Goal: Task Accomplishment & Management: Manage account settings

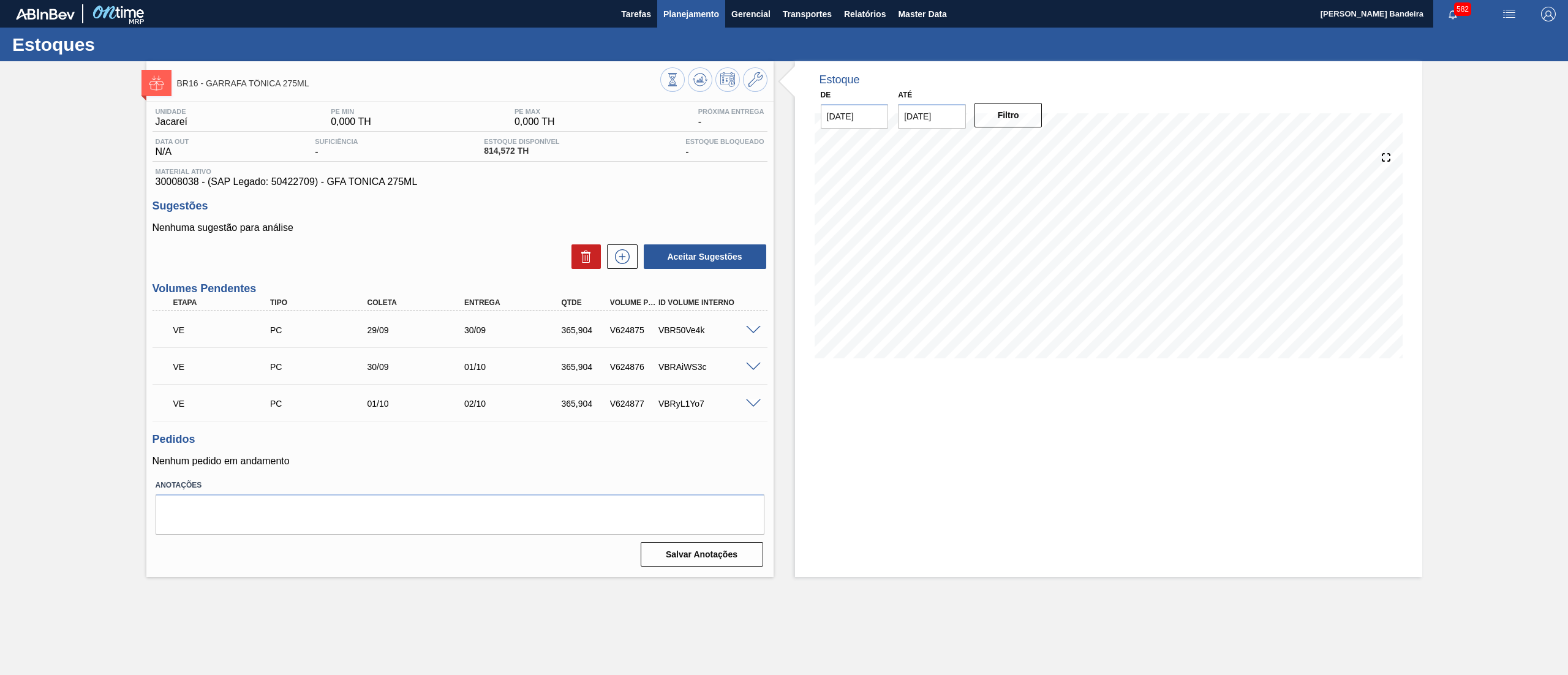
click at [698, 10] on span "Planejamento" at bounding box center [691, 14] width 56 height 15
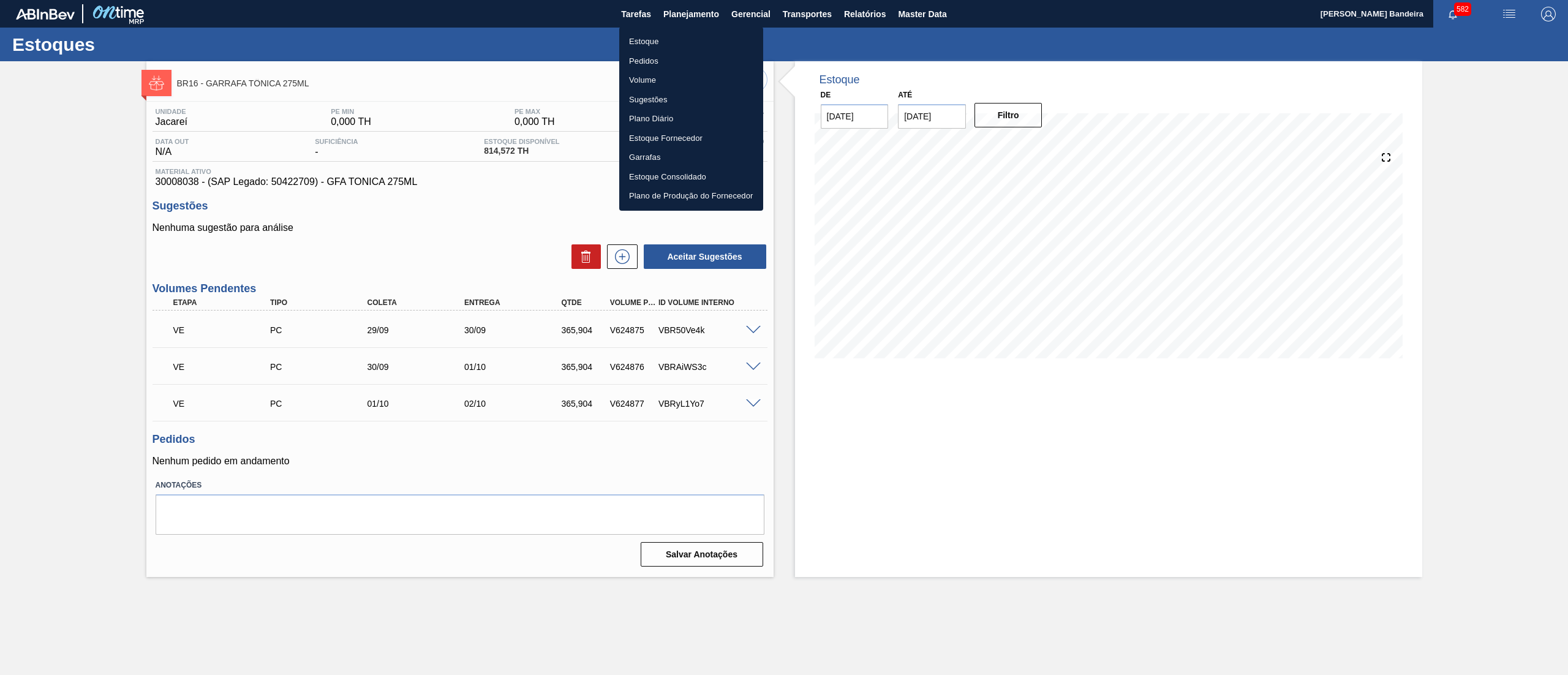
click at [680, 37] on li "Estoque" at bounding box center [692, 41] width 144 height 20
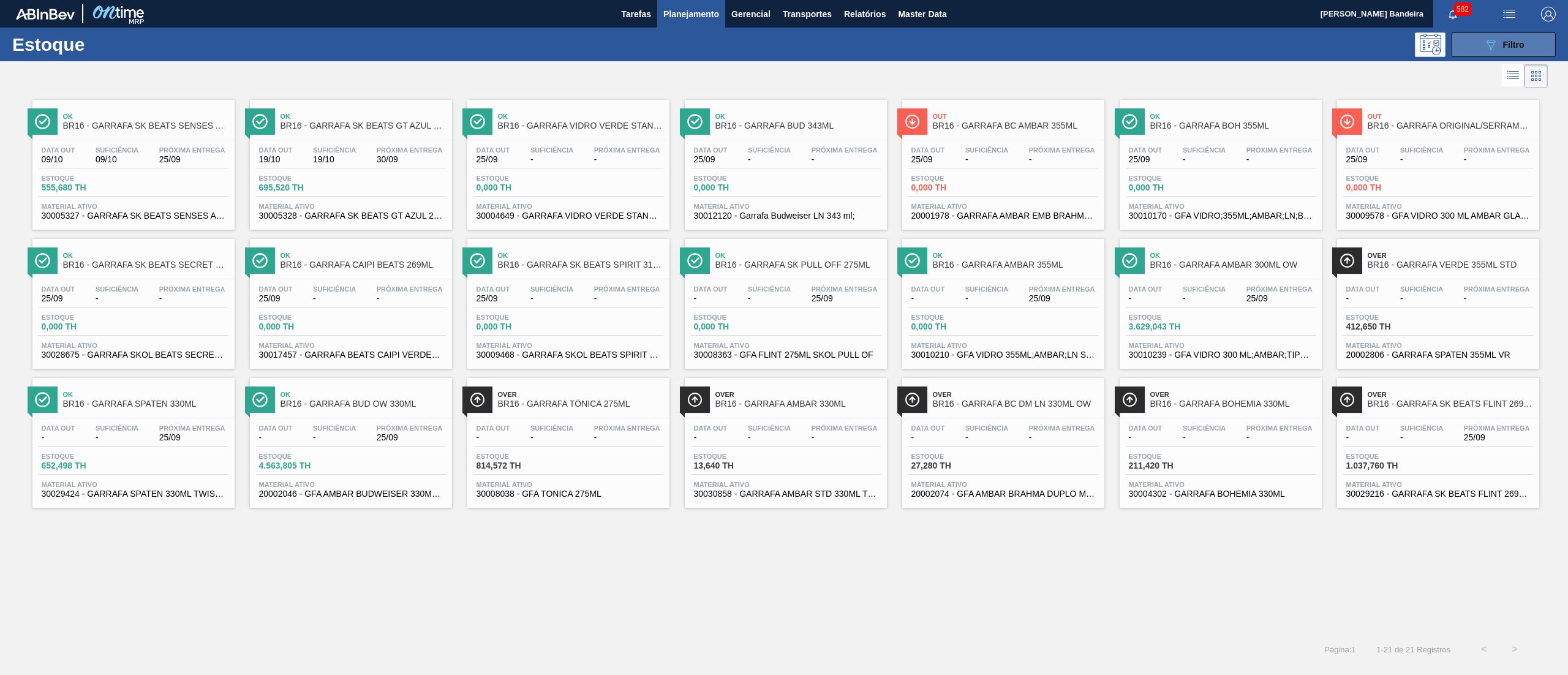
click at [1480, 46] on button "089F7B8B-B2A5-4AFE-B5C0-19BA573D28AC Filtro" at bounding box center [1503, 45] width 104 height 24
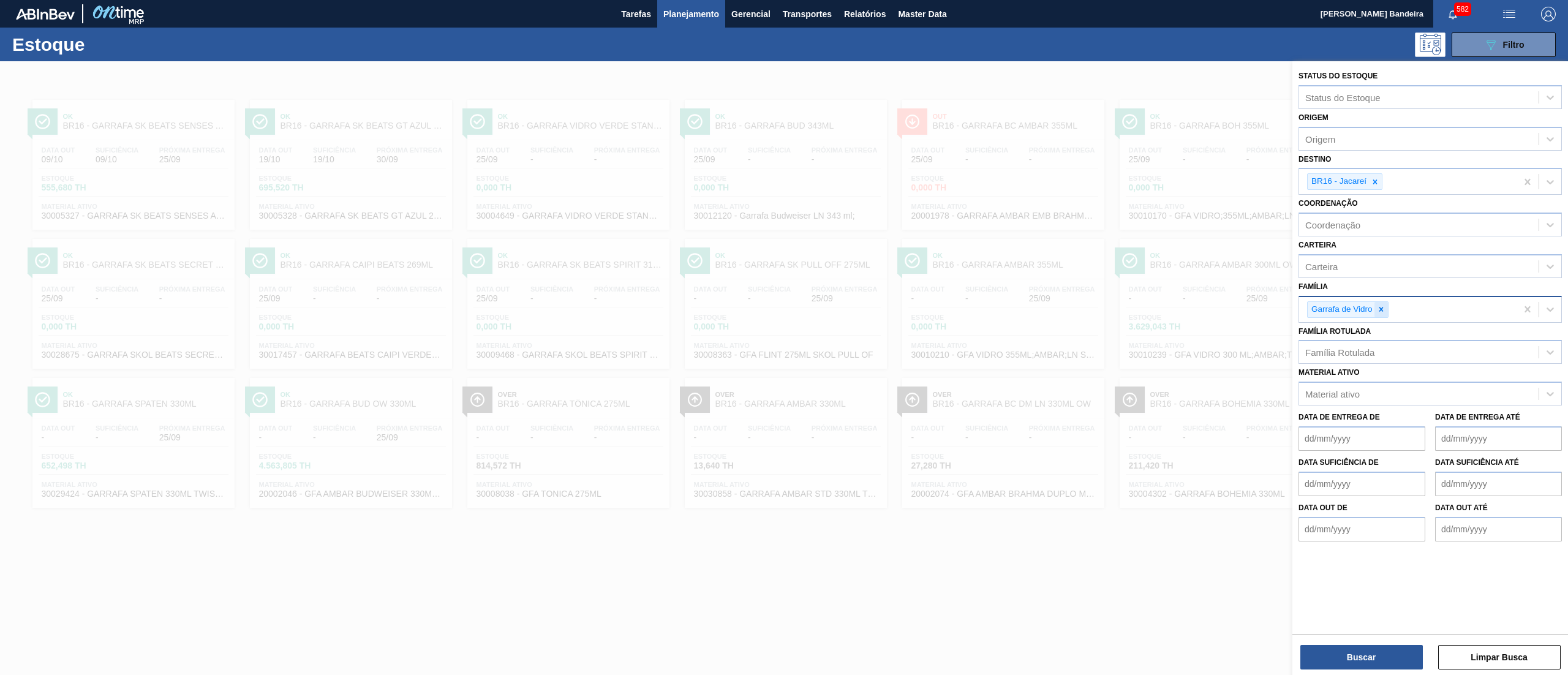
click at [1379, 308] on icon at bounding box center [1381, 309] width 9 height 9
click at [1372, 344] on div "Família Rotulada" at bounding box center [1340, 349] width 69 height 10
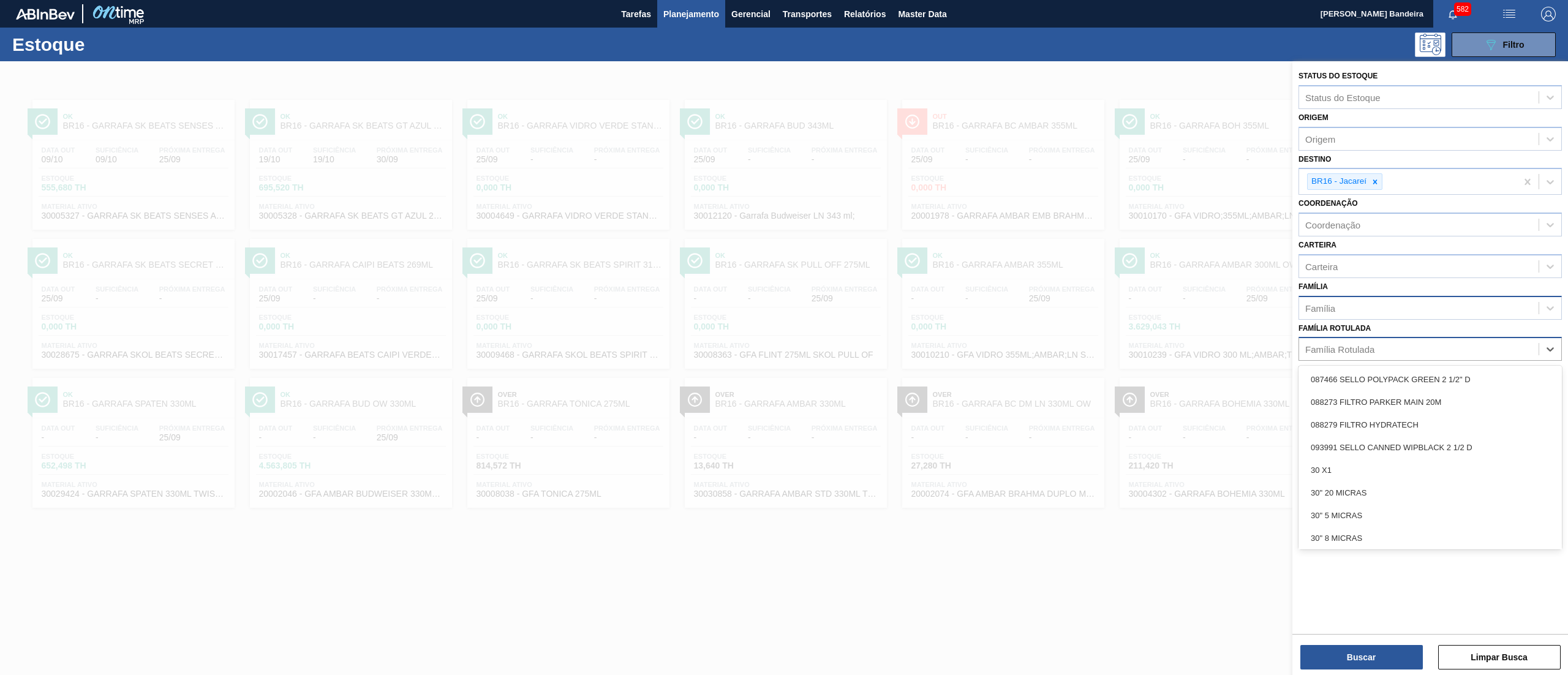
paste Rotulada "AROMA RED FRUIT"
type Rotulada "AROMA RED FRUIT"
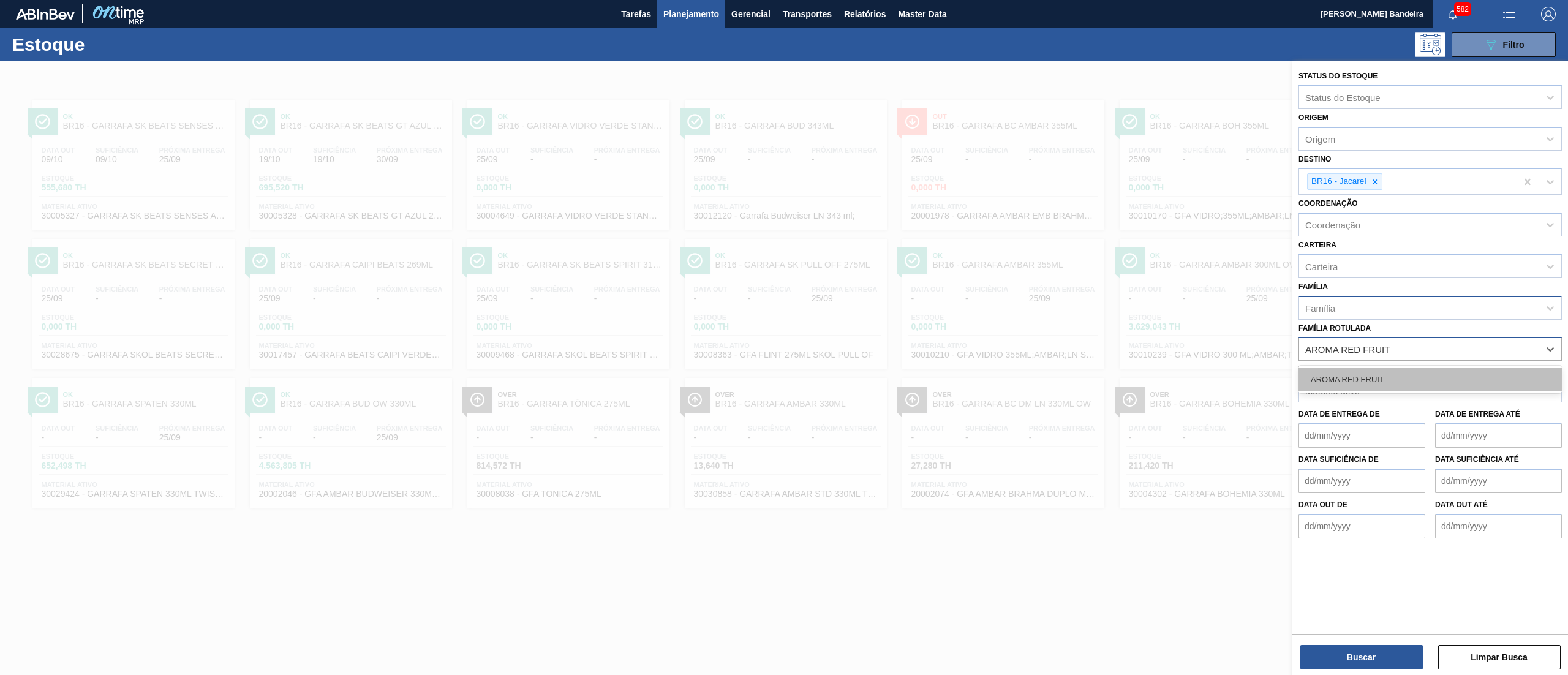
click at [1372, 375] on div "AROMA RED FRUIT" at bounding box center [1429, 379] width 263 height 22
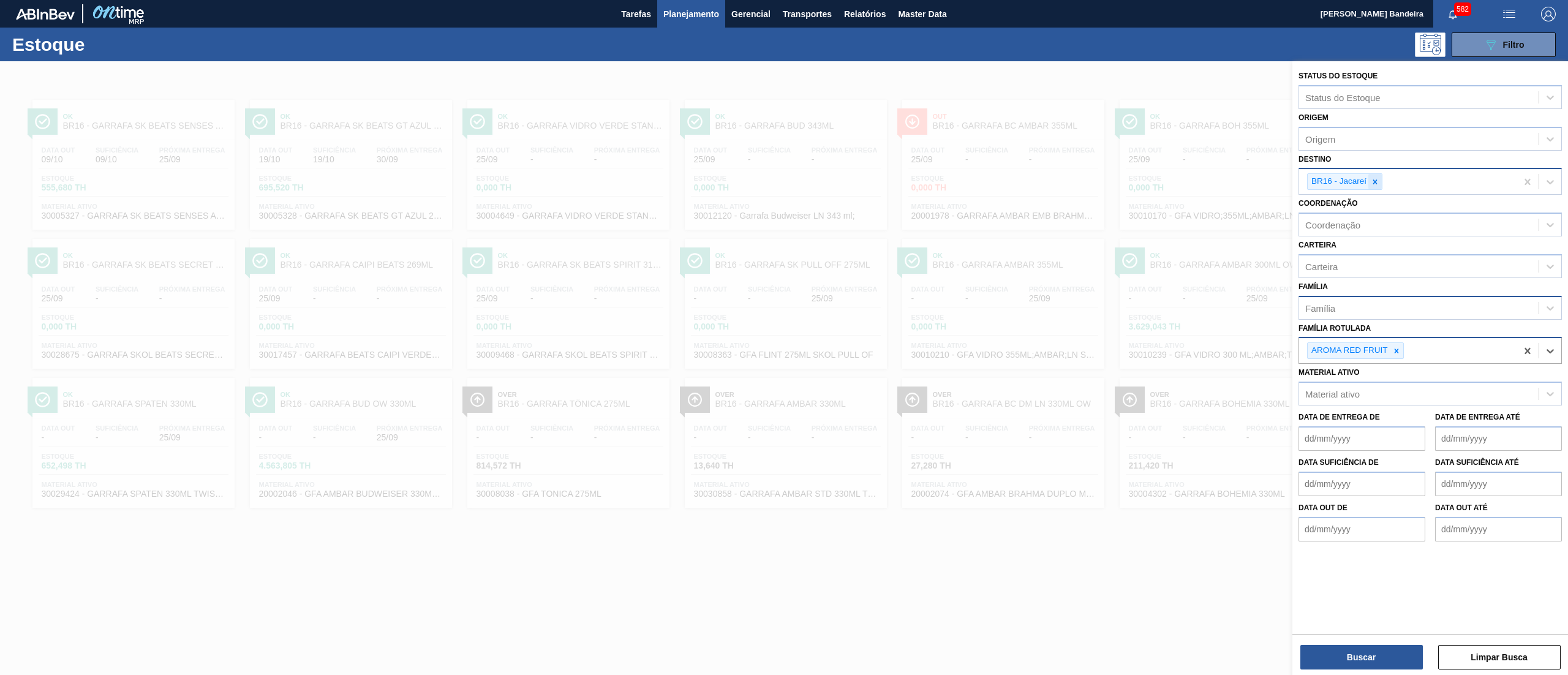
click at [1378, 179] on icon at bounding box center [1375, 181] width 9 height 9
click at [1351, 644] on button "Buscar" at bounding box center [1361, 657] width 122 height 24
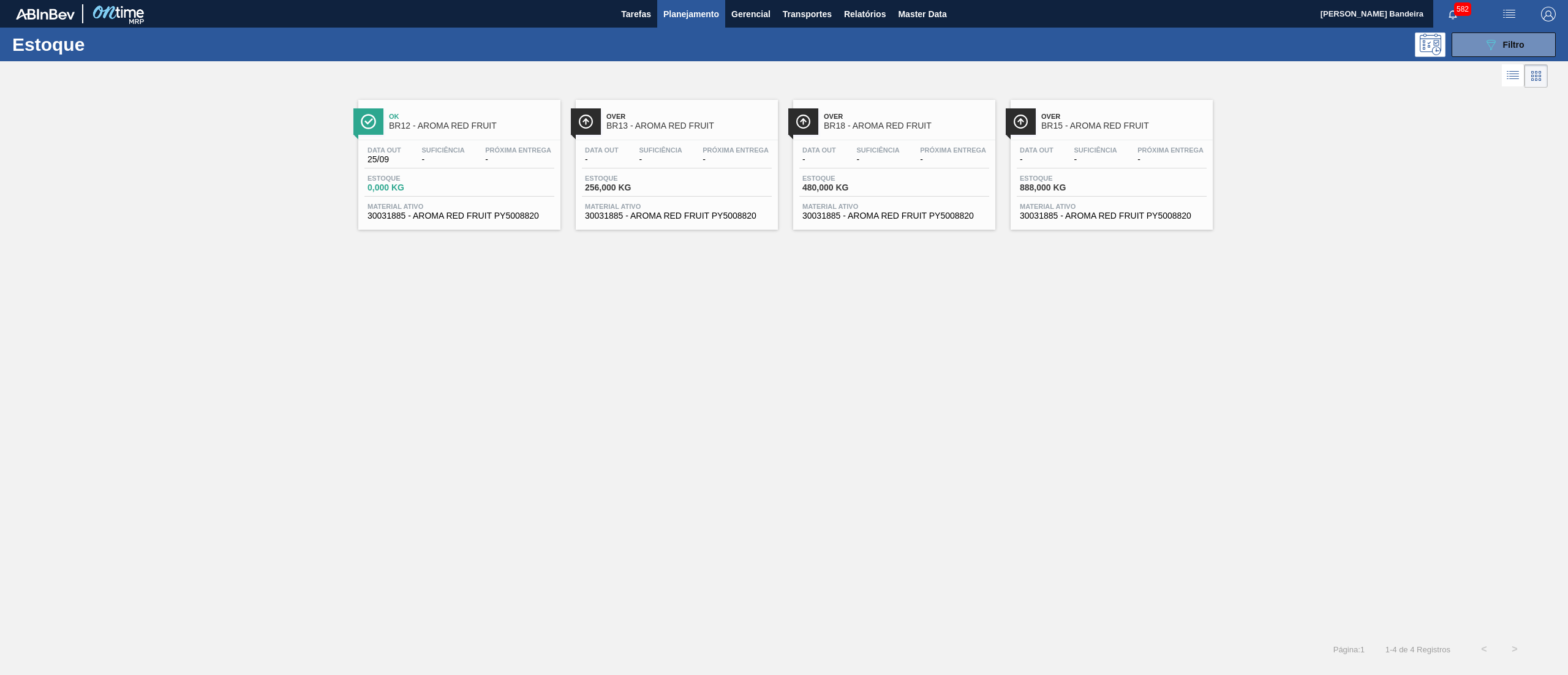
click at [737, 208] on span "Material ativo" at bounding box center [677, 206] width 184 height 7
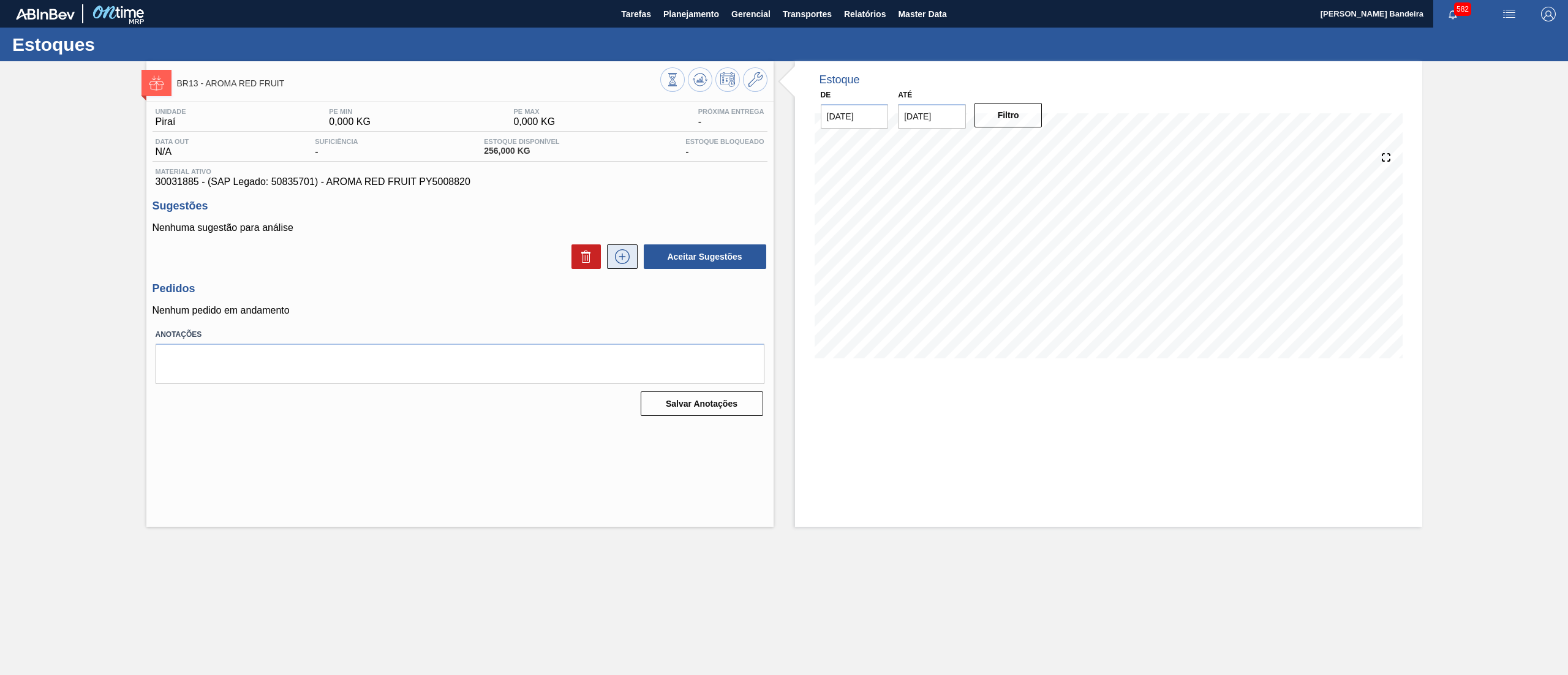
click at [625, 269] on button at bounding box center [622, 256] width 31 height 24
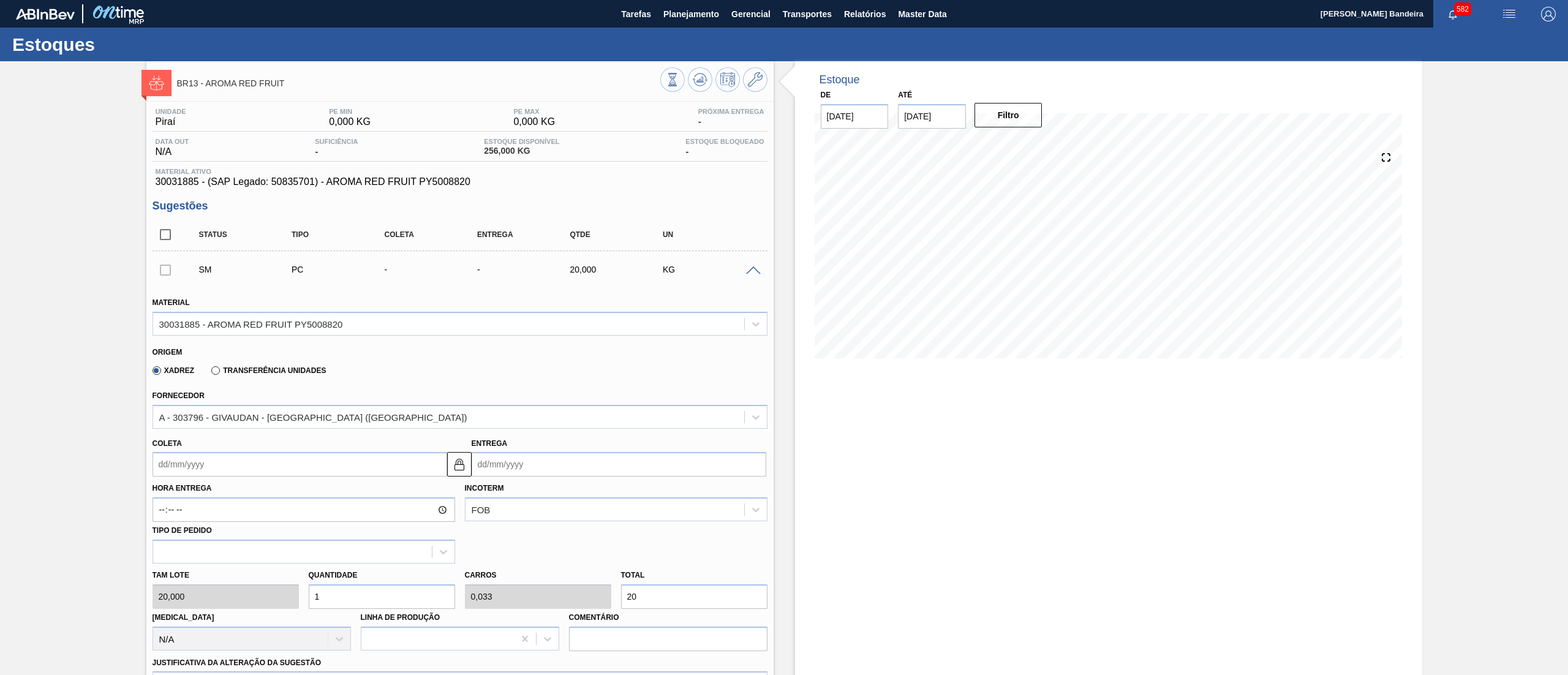
click at [256, 606] on div "Tam lote 20,000 Quantidade 1 Carros 0,033 Total 20 [MEDICAL_DATA] N/A Linha de …" at bounding box center [460, 607] width 625 height 88
type input "3"
type input "0,1"
type input "60"
click at [175, 595] on div "Tam lote 20,000 Quantidade 3 Carros 0,1 Total 60 [MEDICAL_DATA] N/A Linha de Pr…" at bounding box center [460, 607] width 625 height 88
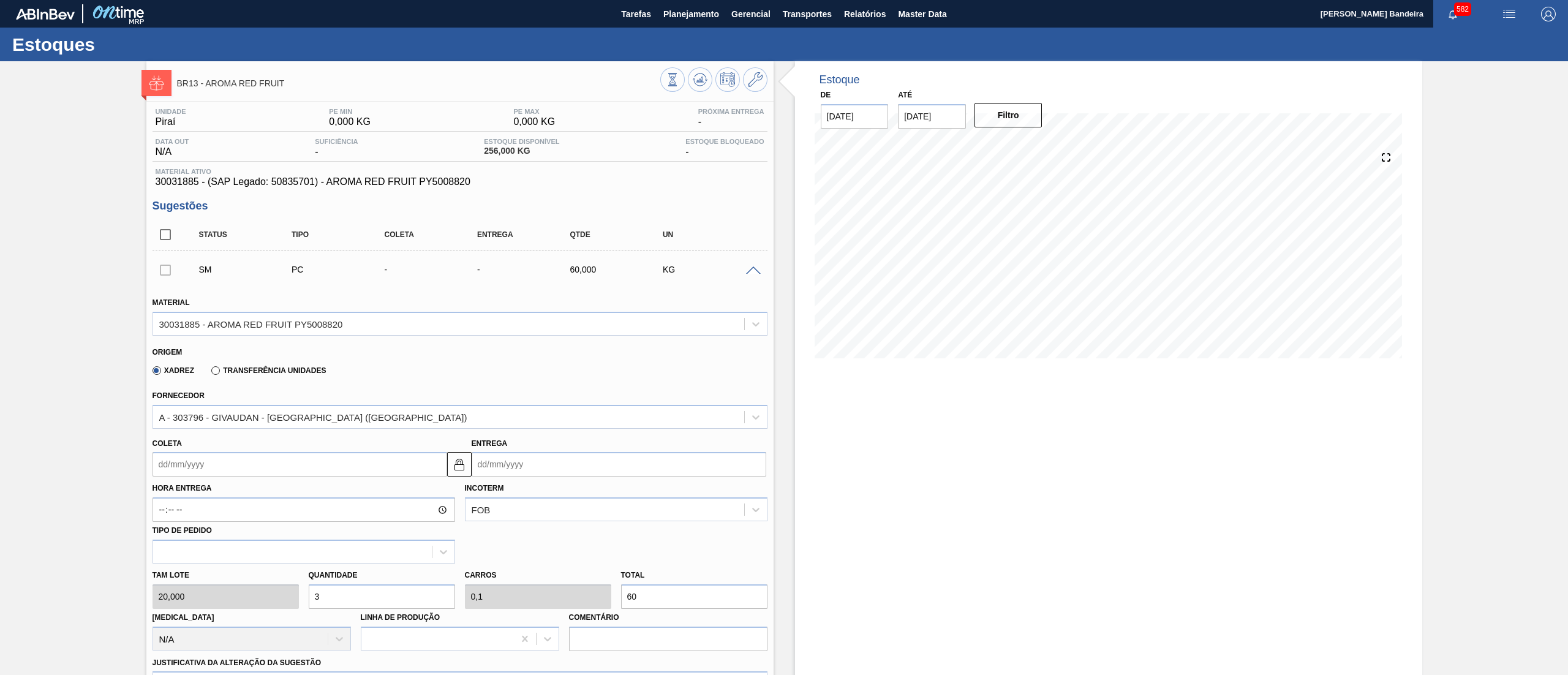
type input "1"
type input "0,033"
type input "20"
type input "12"
type input "0,4"
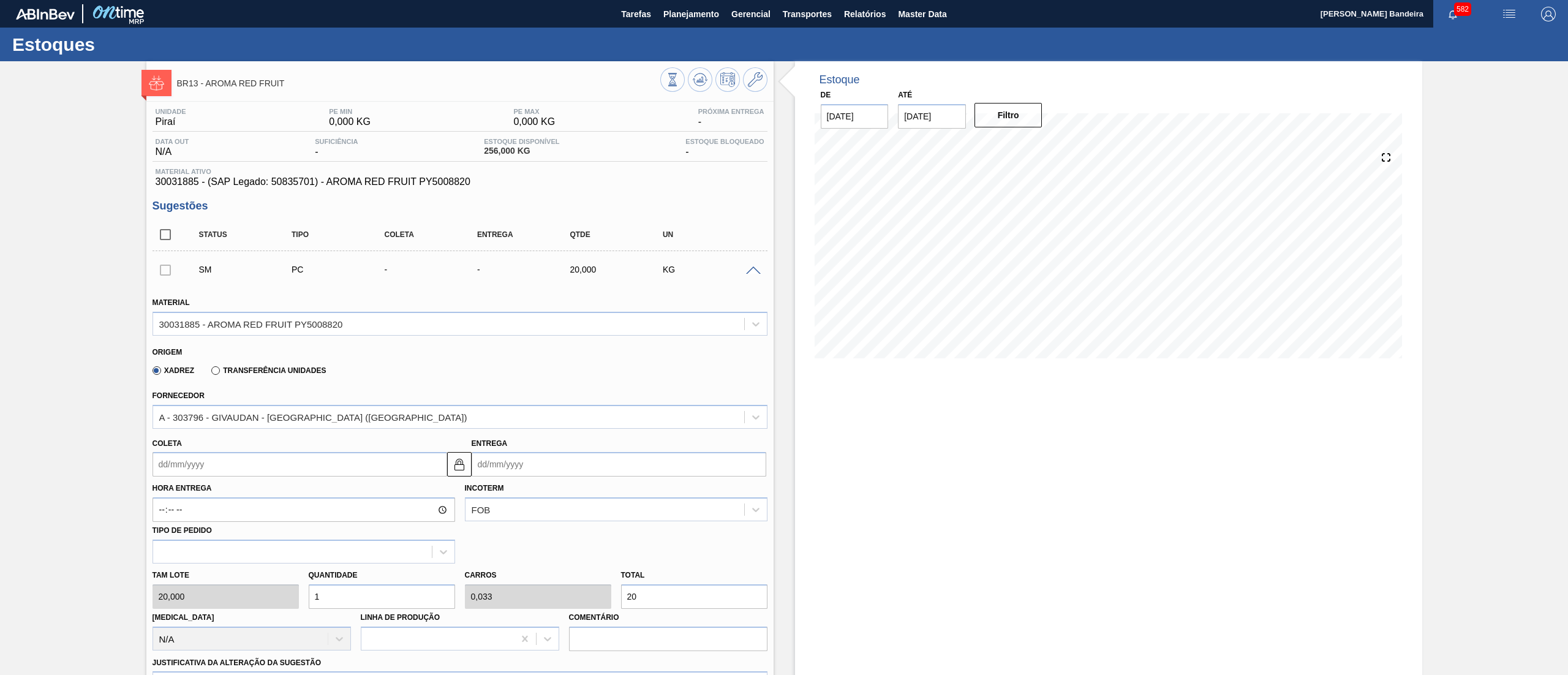
type input "240"
click at [246, 595] on div "Tam lote 20,000 Quantidade 12 Carros 0,4 Total 240 [MEDICAL_DATA] N/A Linha de …" at bounding box center [460, 607] width 625 height 88
type input "5"
type input "0,167"
type input "100"
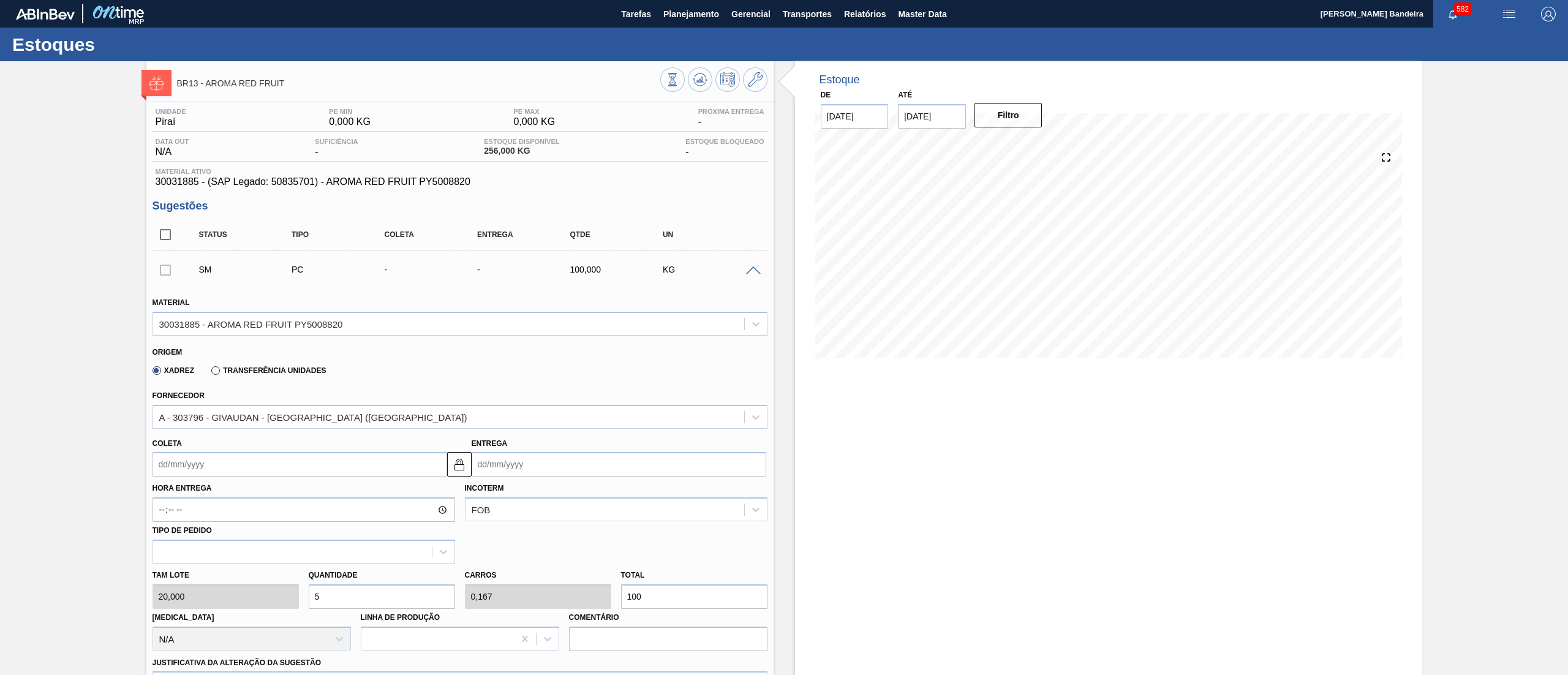
type input "56"
type input "1,867"
type input "1.120"
click at [200, 602] on div "Tam lote 20,000 Quantidade 56 Carros 1,867 Total 1.120 [MEDICAL_DATA] N/A Linha…" at bounding box center [460, 607] width 625 height 88
type input "4"
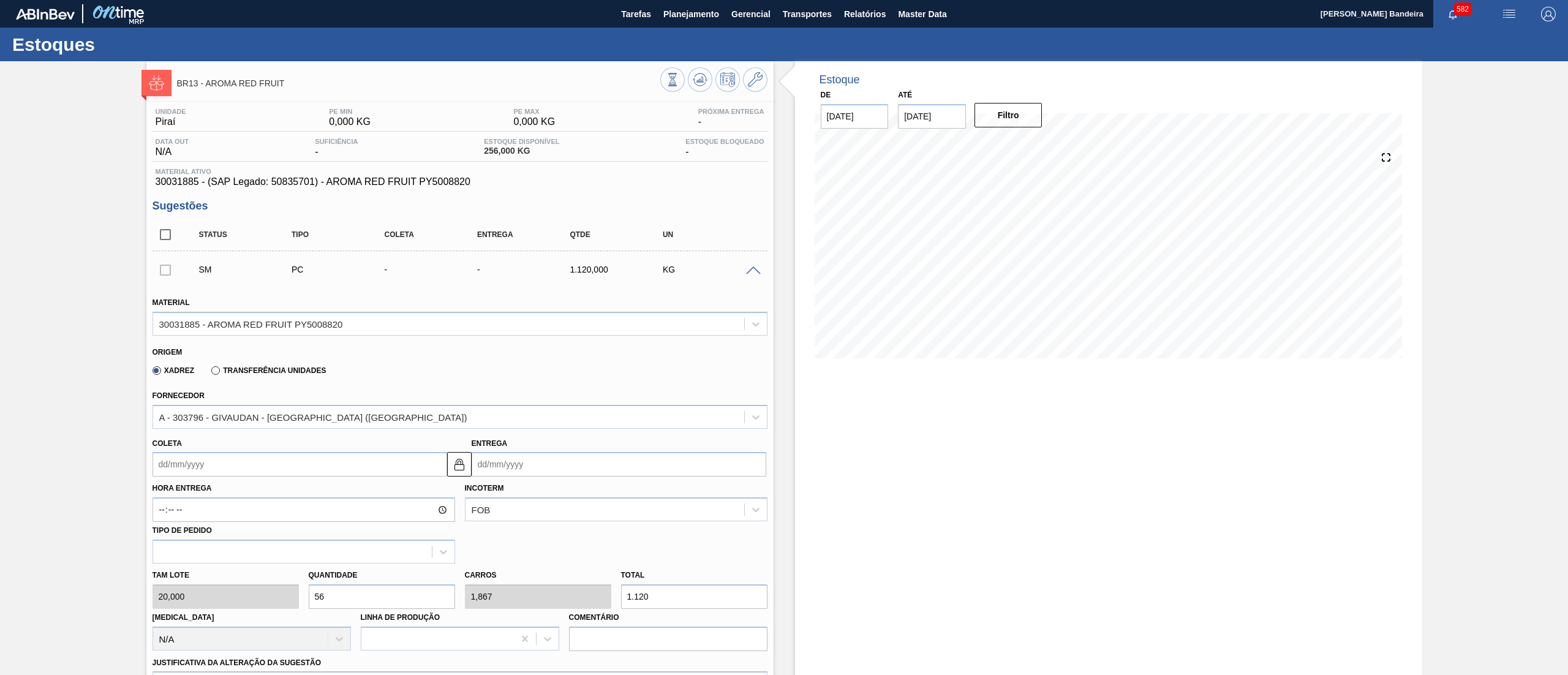
type input "0,133"
type input "80"
type input "45"
type input "1,5"
type input "900"
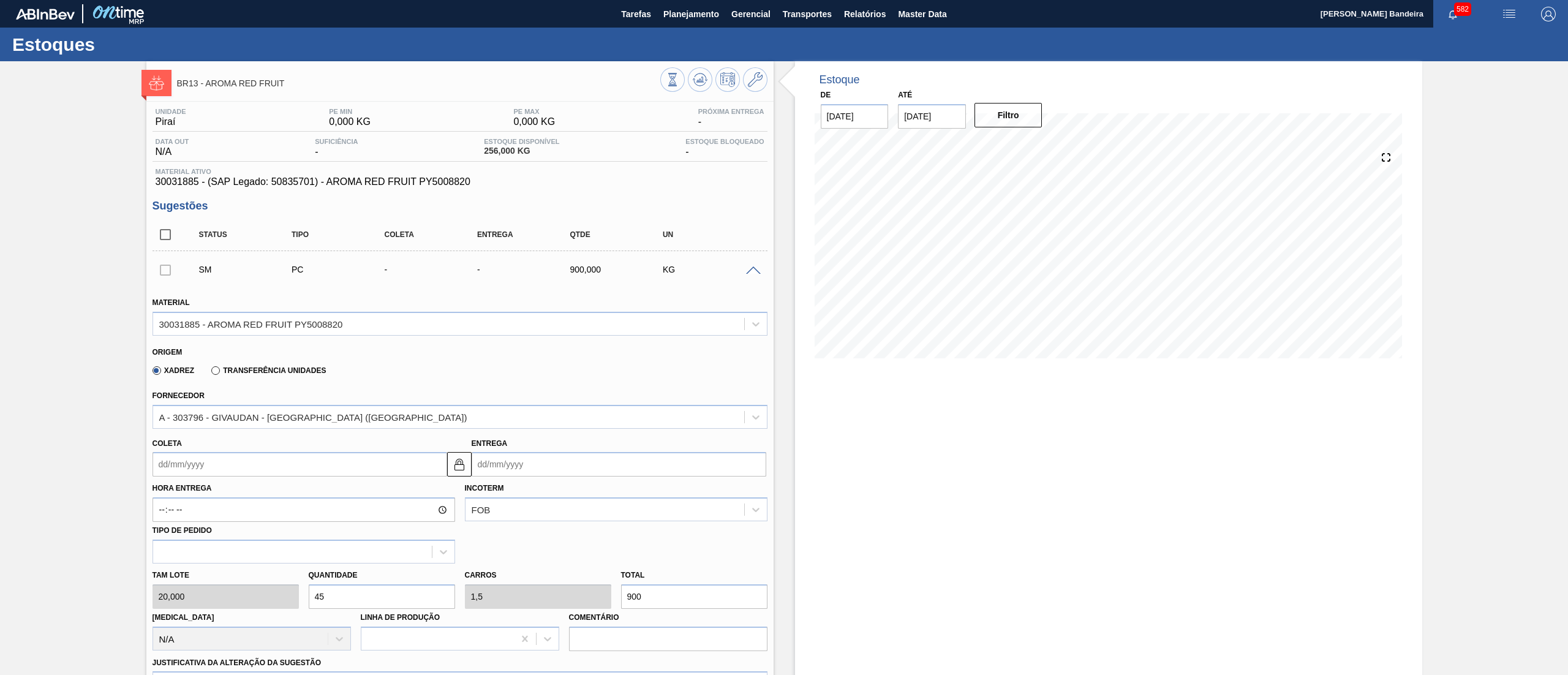
click at [265, 600] on div "Tam lote 20,000 Quantidade 45 Carros 1,5 Total 900 [MEDICAL_DATA] N/A Linha de …" at bounding box center [460, 607] width 625 height 88
type input "4"
type input "0,133"
type input "80"
type input "44"
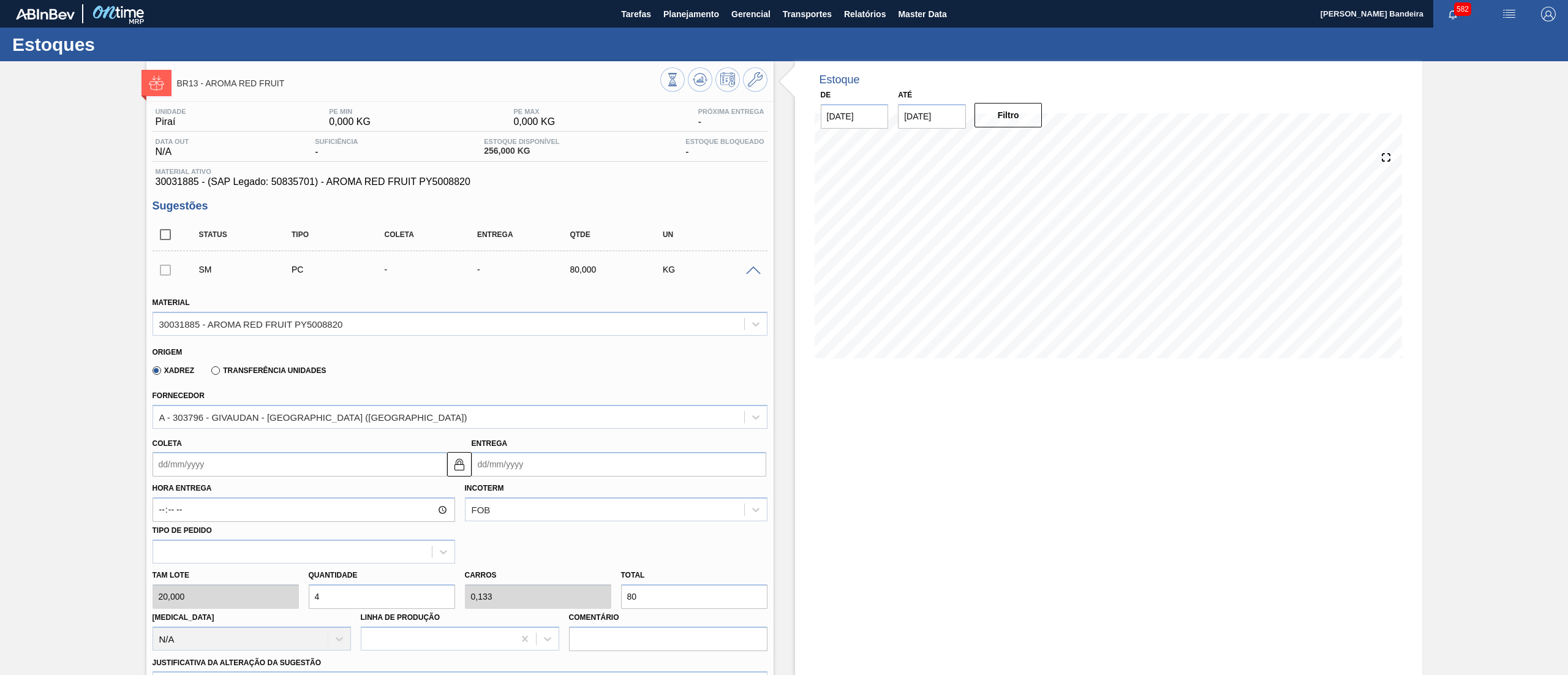
type input "1,467"
type input "880"
type input "44,5"
type input "1,483"
type input "890"
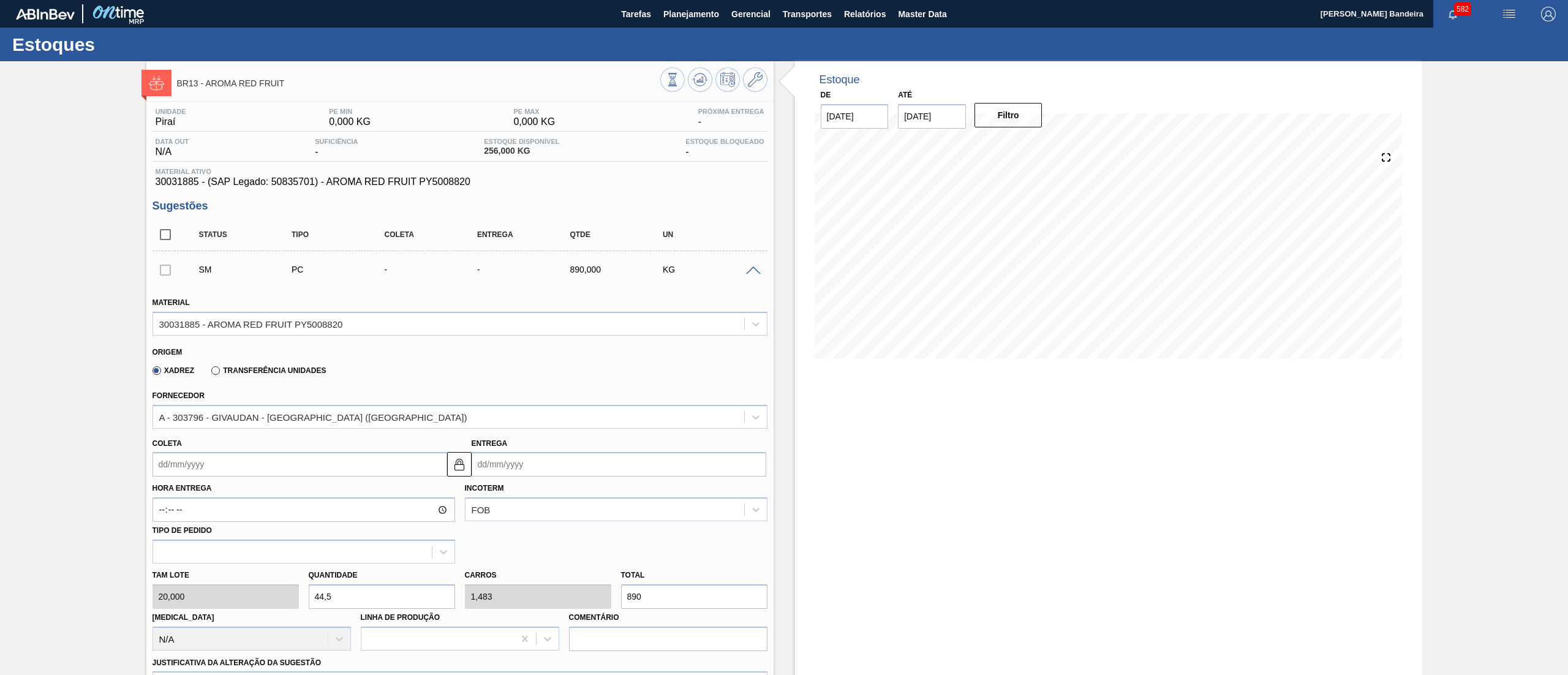
type input "44,"
type input "1,467"
type input "880"
type input "44,4"
type input "1,48"
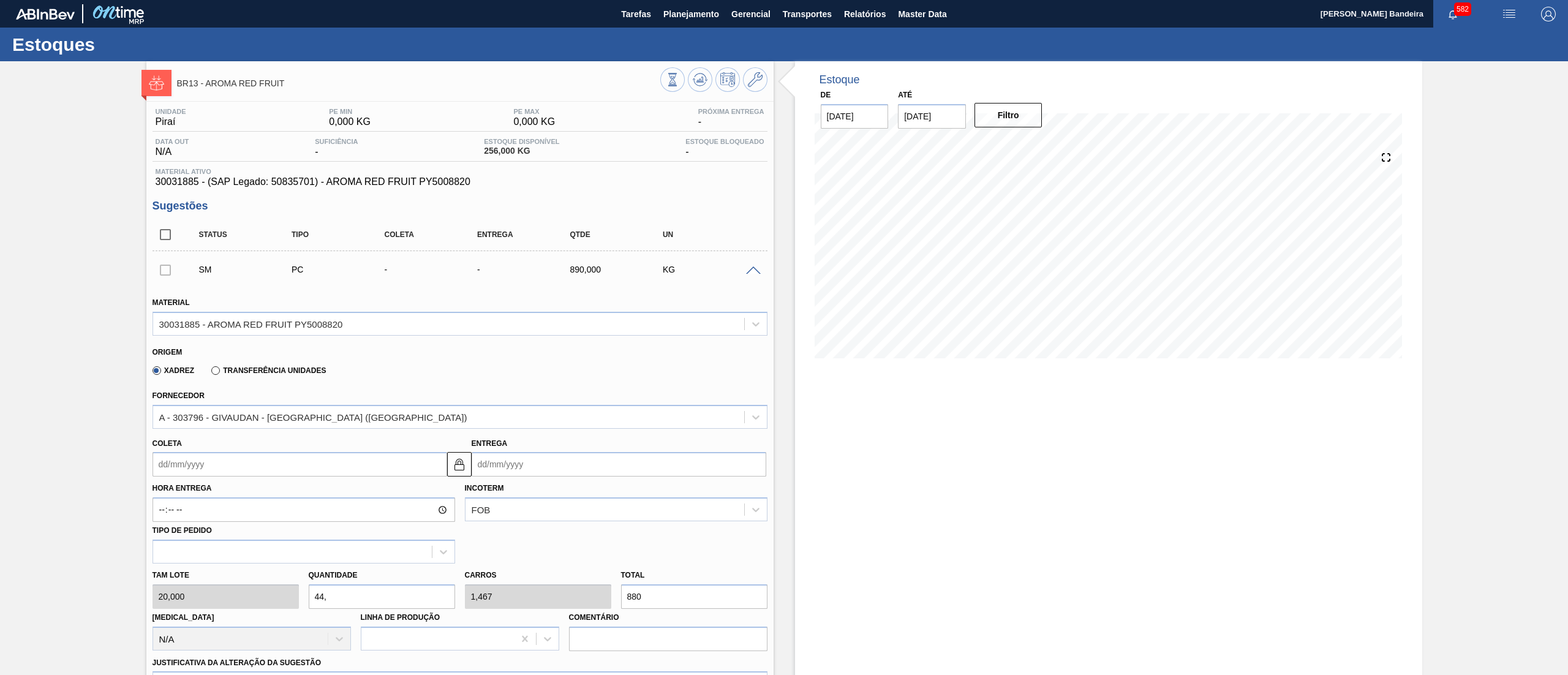
type input "888"
type input "44,4"
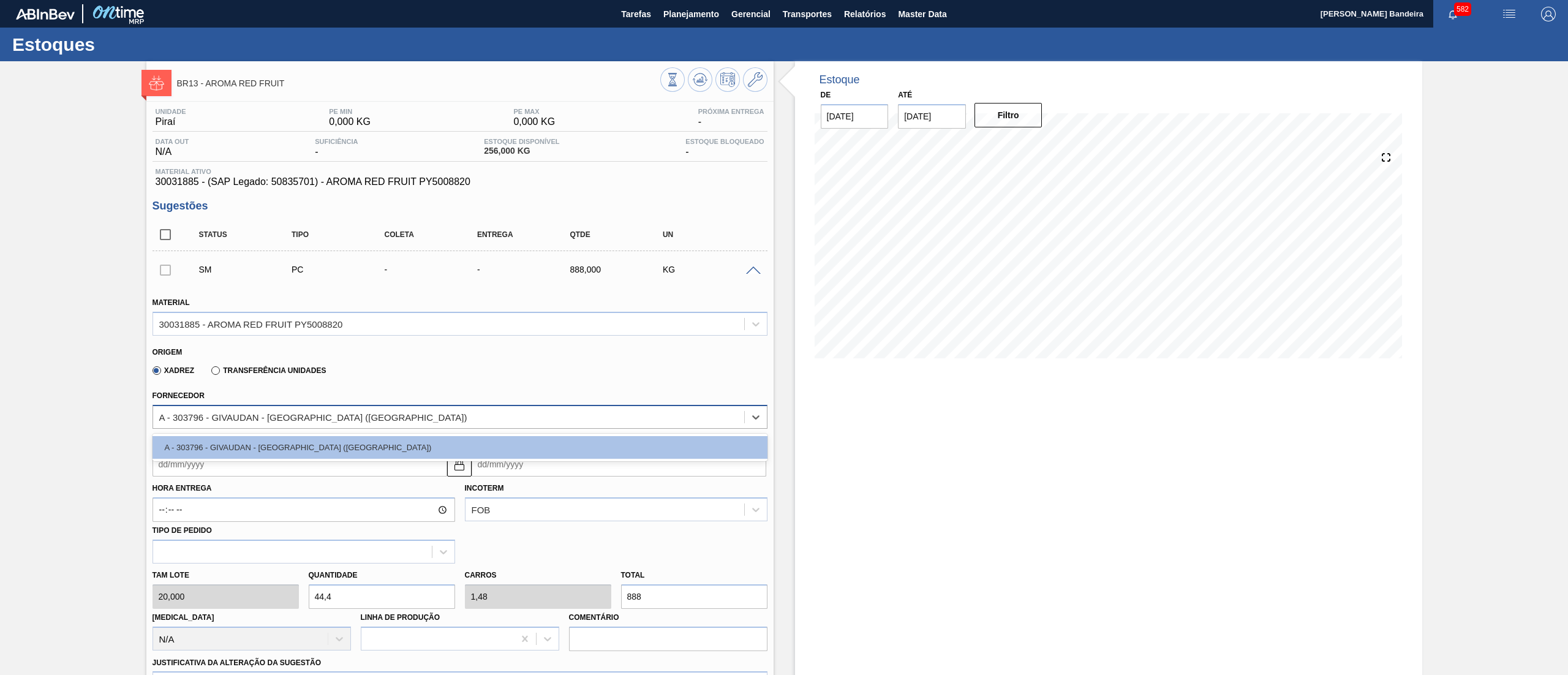
click at [270, 411] on div "A - 303796 - GIVAUDAN - [GEOGRAPHIC_DATA] ([GEOGRAPHIC_DATA])" at bounding box center [313, 416] width 308 height 10
click at [217, 371] on label "Transferência Unidades" at bounding box center [269, 370] width 114 height 9
click at [209, 373] on input "Transferência Unidades" at bounding box center [209, 373] width 0 height 0
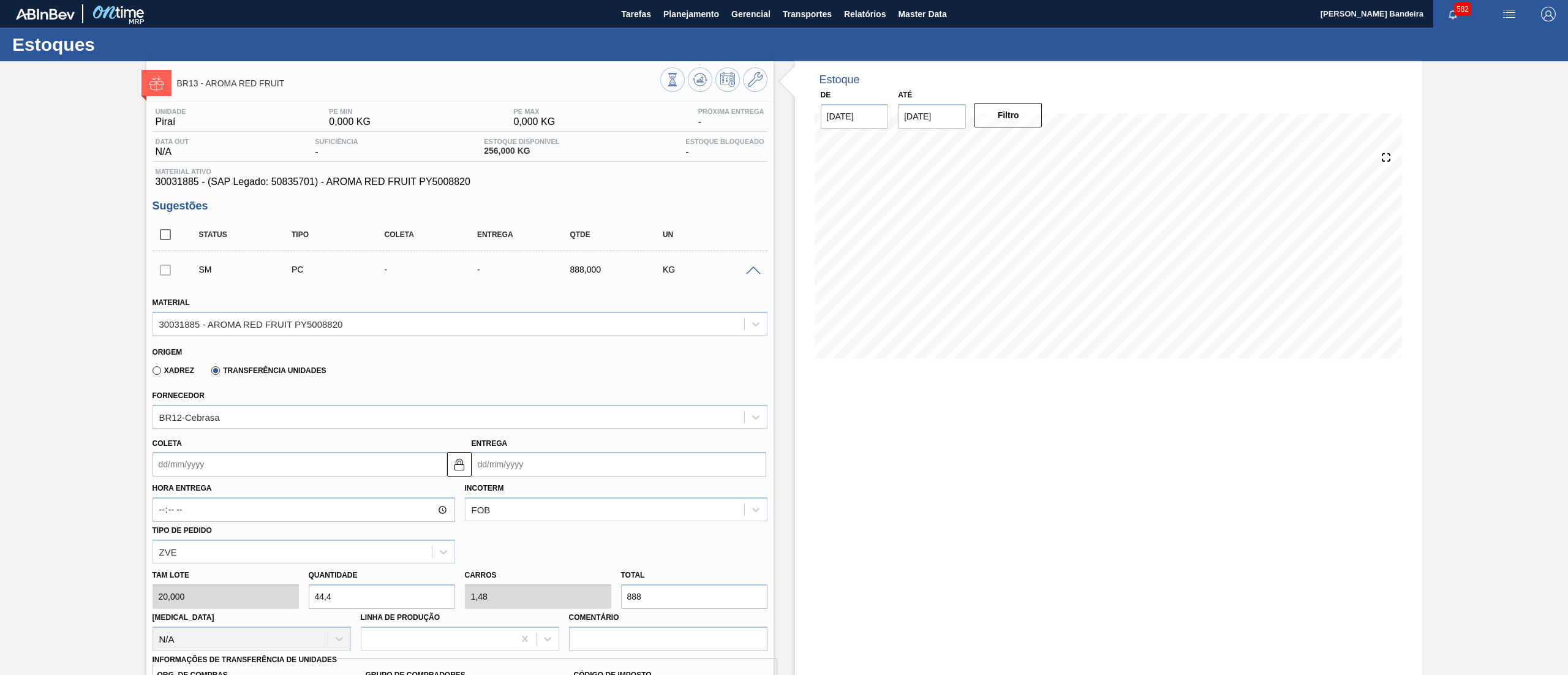
click at [241, 470] on input "Coleta" at bounding box center [299, 464] width 294 height 24
click at [246, 595] on div "25" at bounding box center [245, 592] width 16 height 16
type input "[DATE]"
click at [204, 416] on div "BR12-Cebrasa" at bounding box center [189, 416] width 61 height 10
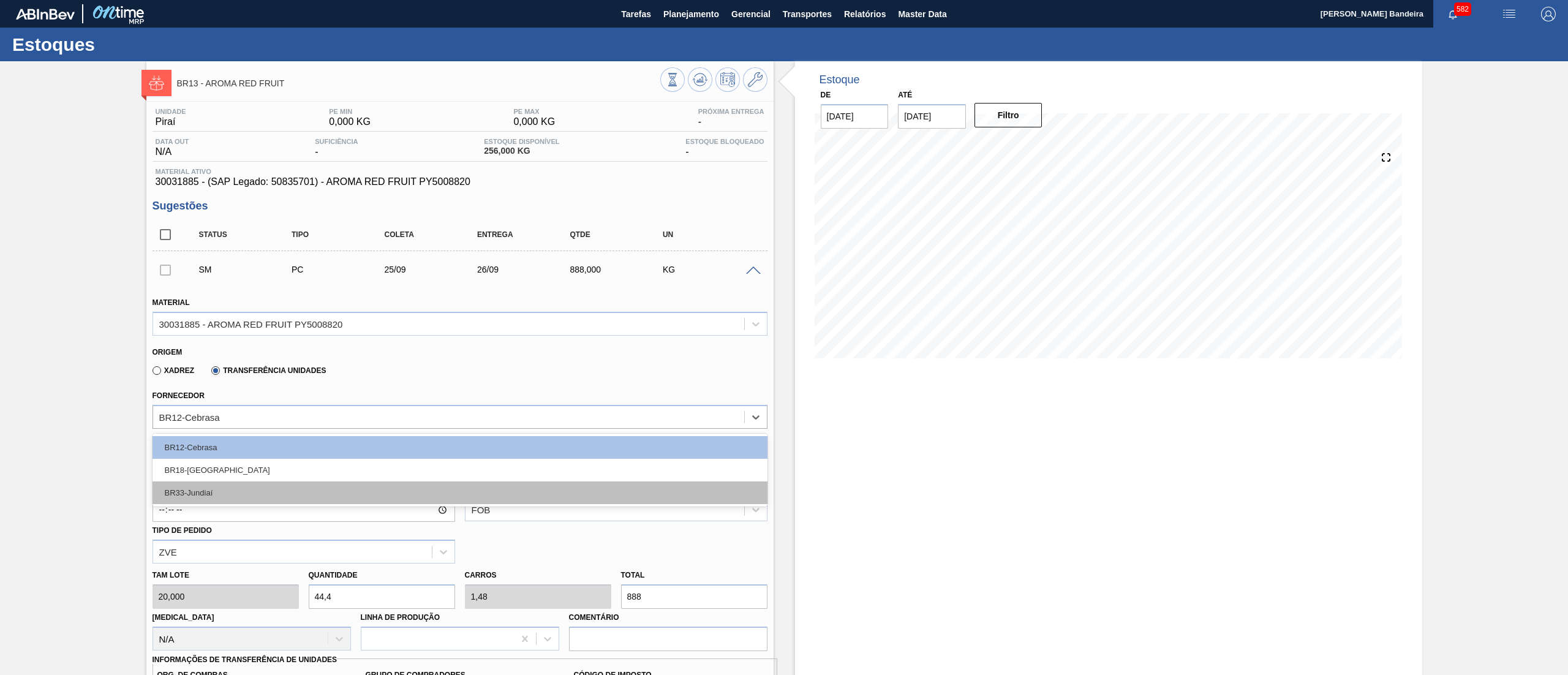
click at [209, 496] on div "BR33-Jundiaí" at bounding box center [460, 492] width 615 height 22
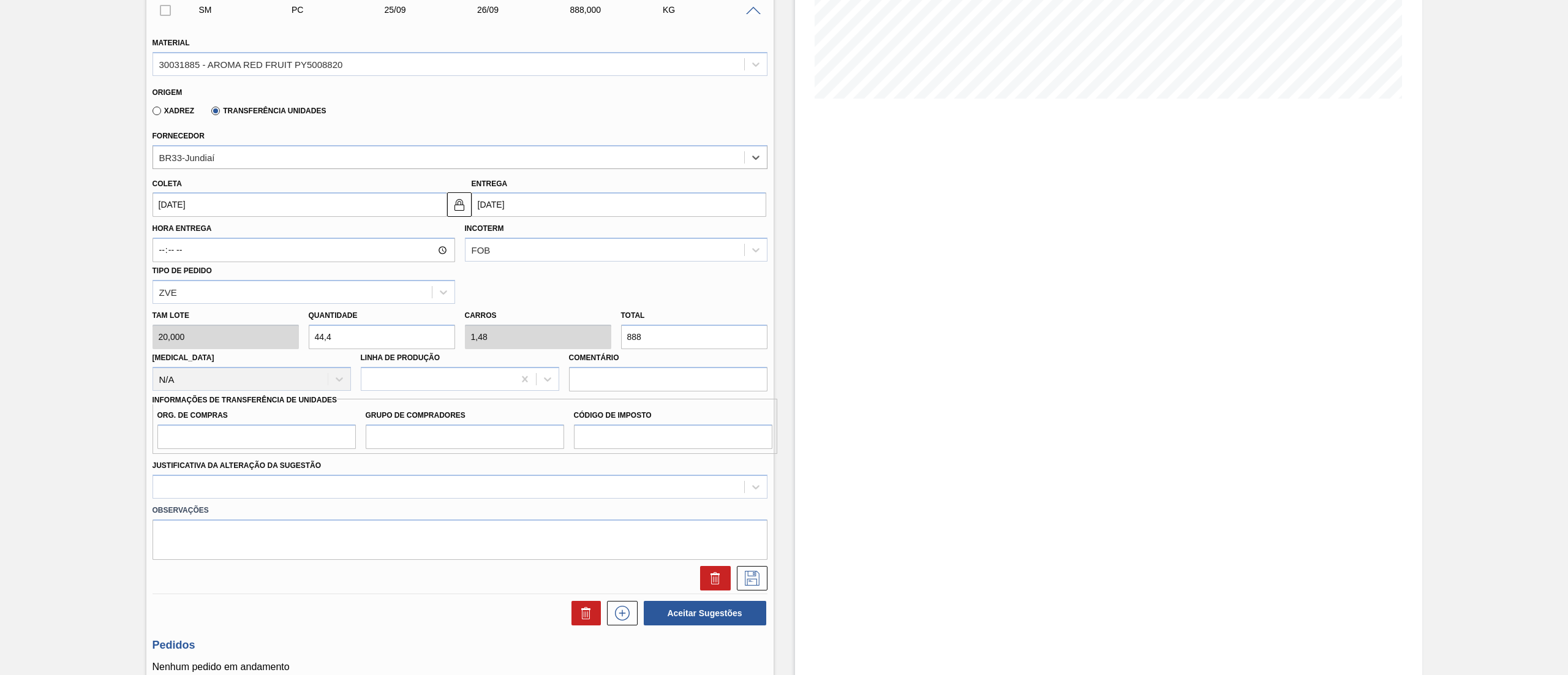
scroll to position [314, 0]
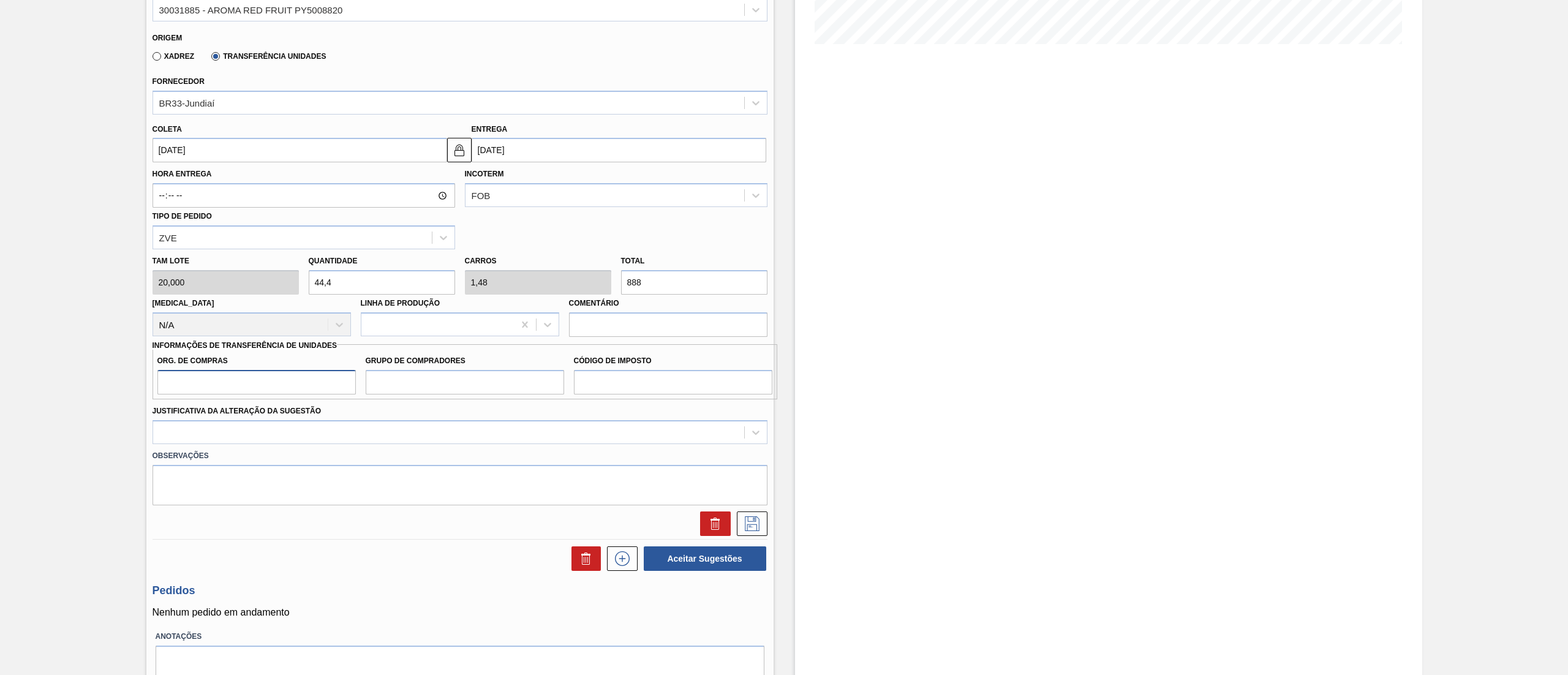
click at [206, 377] on input "Org. de Compras" at bounding box center [256, 382] width 199 height 24
type input "BR08"
click at [425, 384] on input "Grupo de Compradores" at bounding box center [465, 382] width 199 height 24
type input "B02"
click at [623, 379] on input "Código de Imposto" at bounding box center [673, 382] width 199 height 24
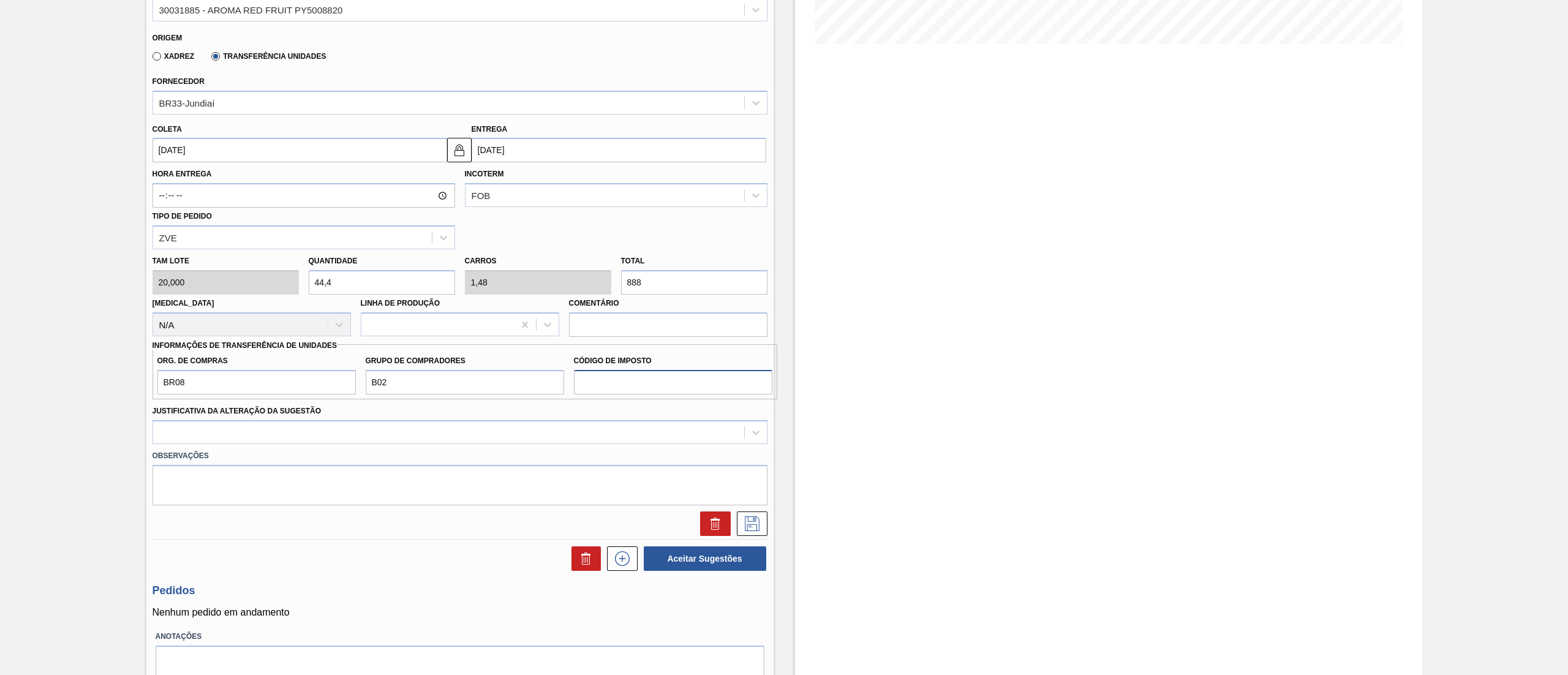
type input "IZ"
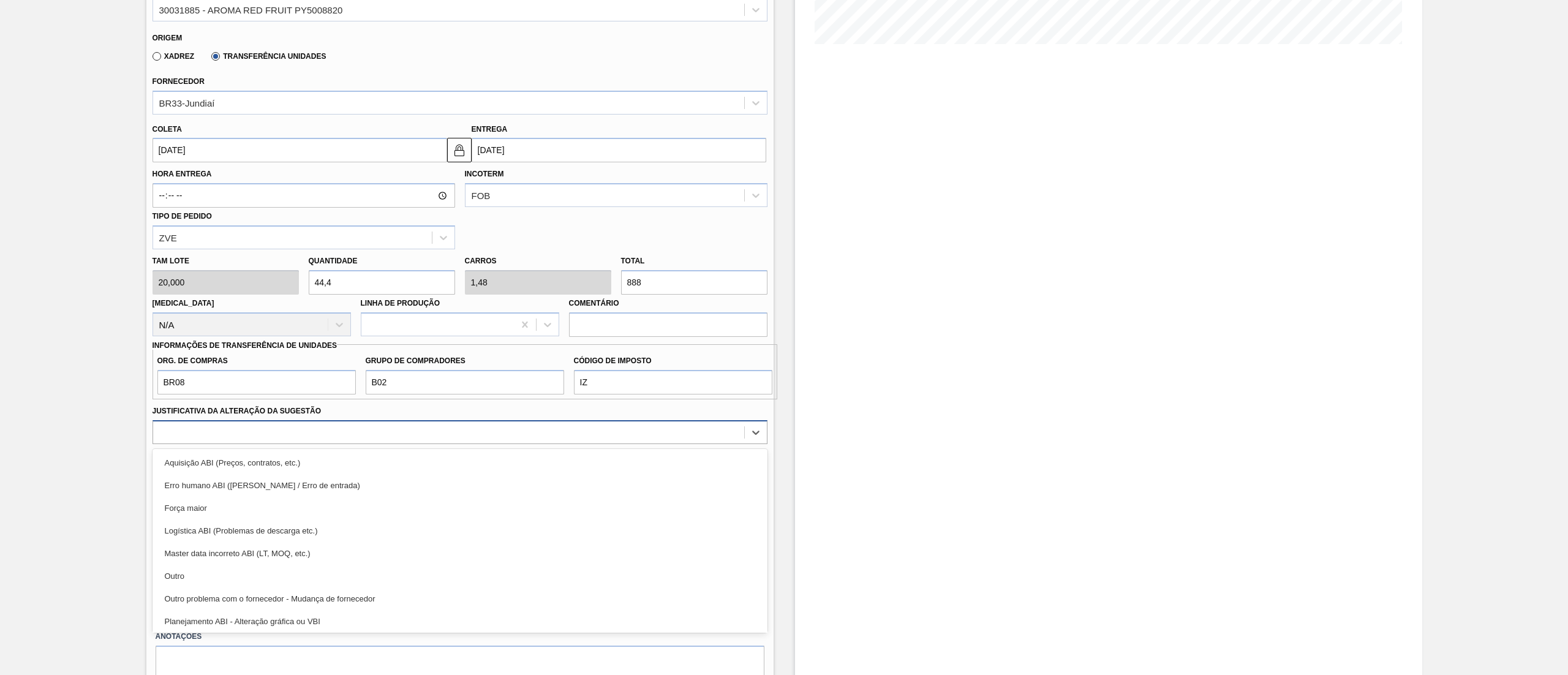
click at [424, 442] on div at bounding box center [460, 432] width 615 height 24
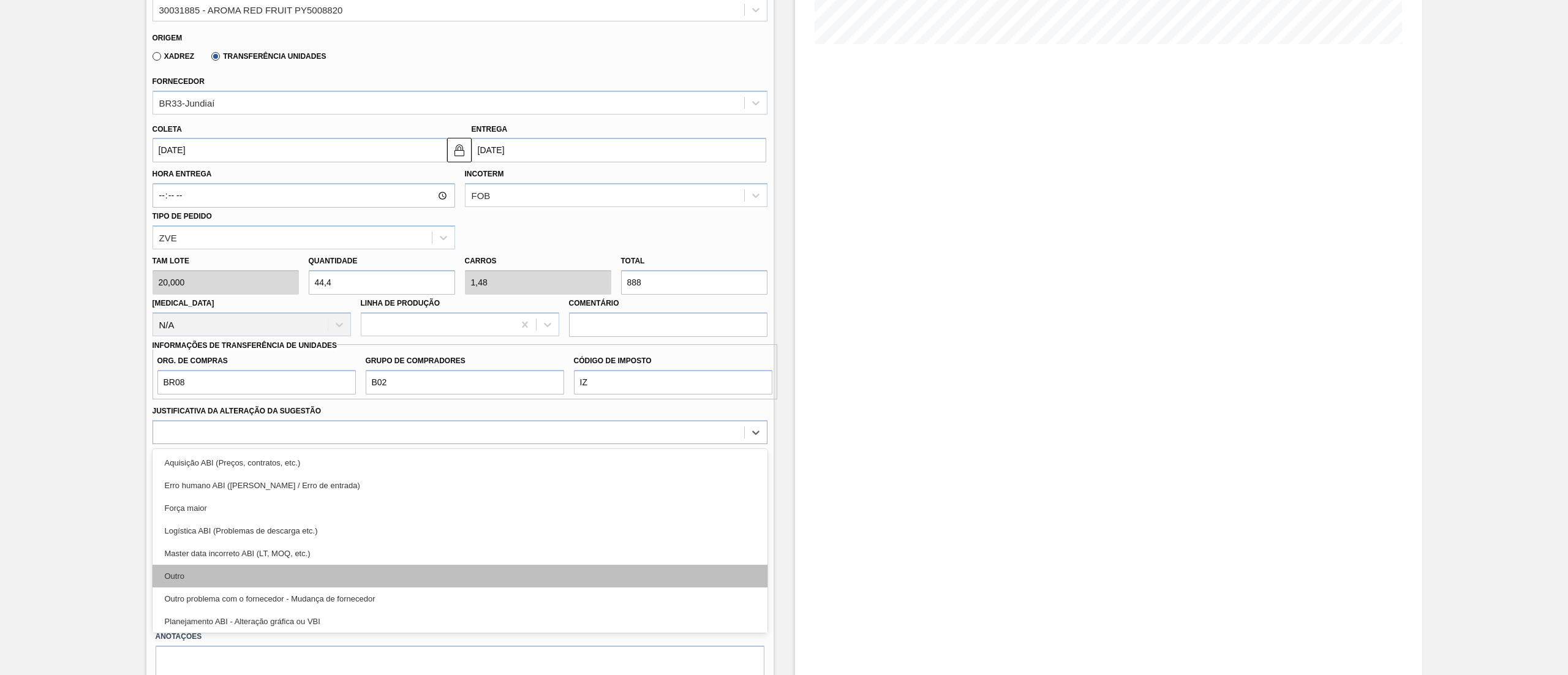
click at [250, 579] on div "Outro" at bounding box center [460, 575] width 615 height 22
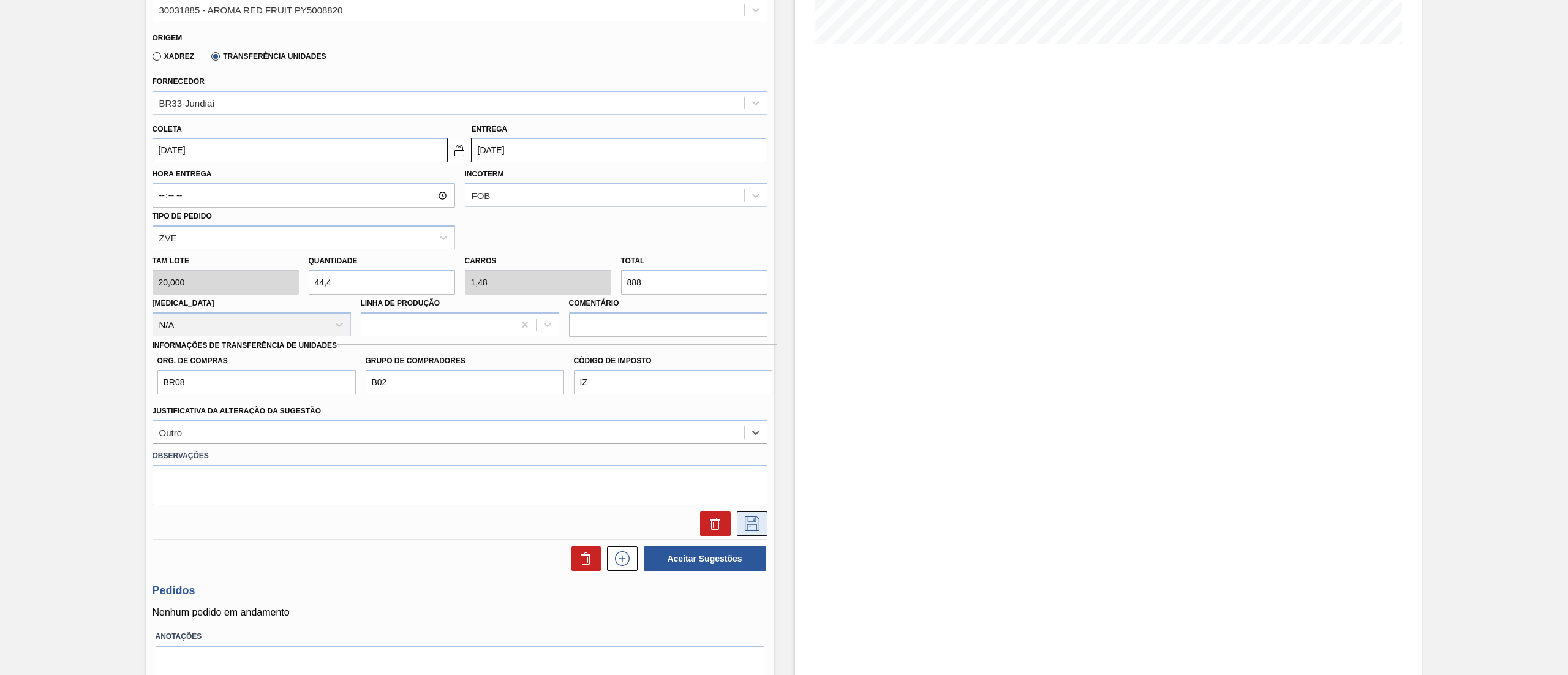
click at [761, 514] on button at bounding box center [752, 523] width 31 height 24
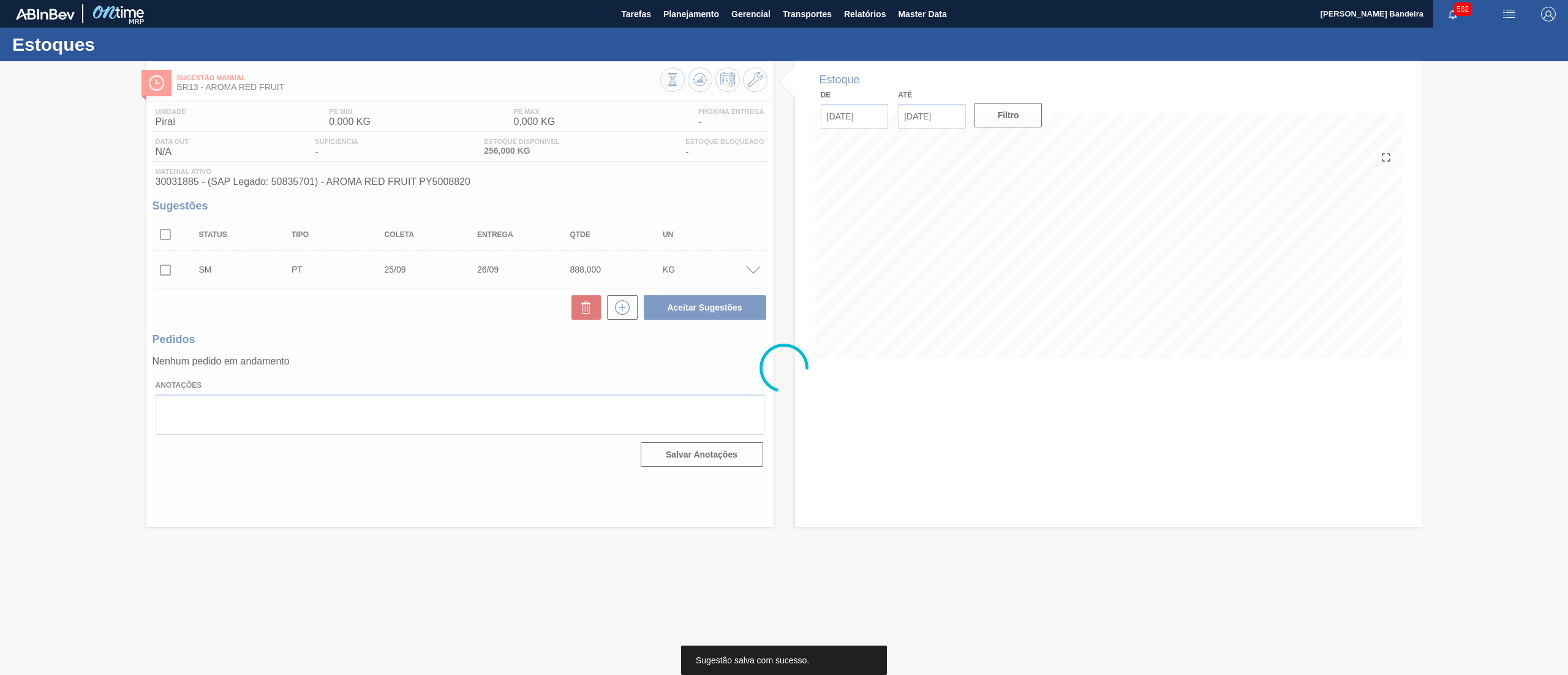
scroll to position [0, 0]
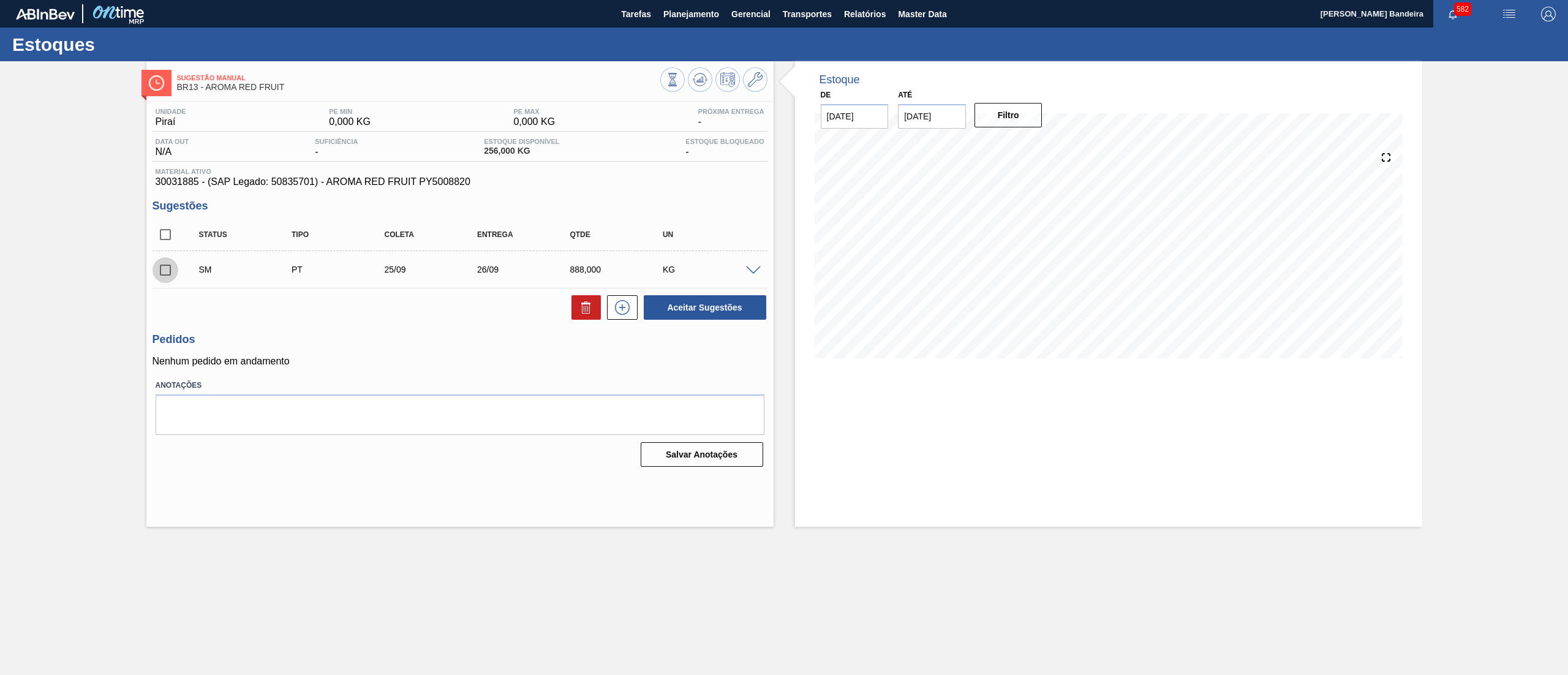
click at [163, 269] on input "checkbox" at bounding box center [165, 270] width 26 height 26
click at [684, 306] on button "Aceitar Sugestões" at bounding box center [705, 307] width 122 height 24
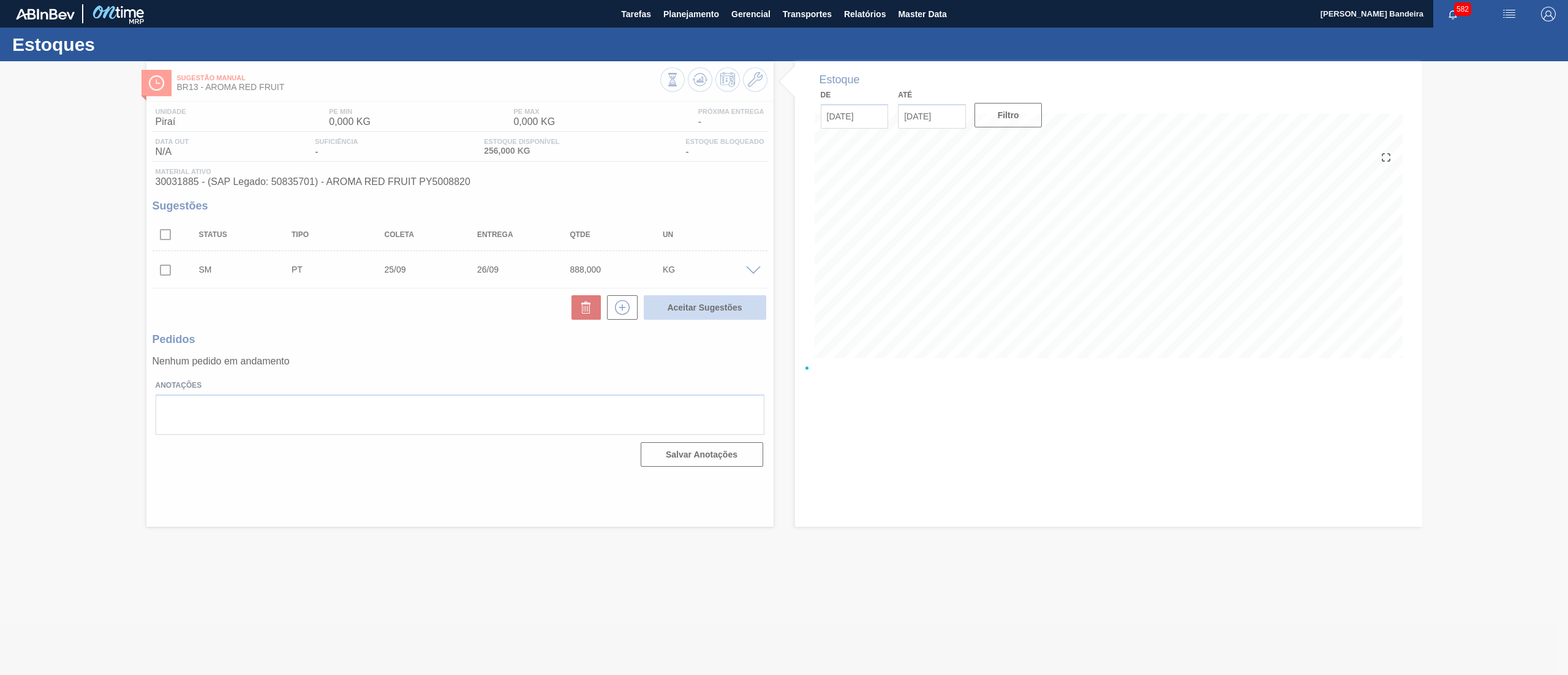
checkbox input "false"
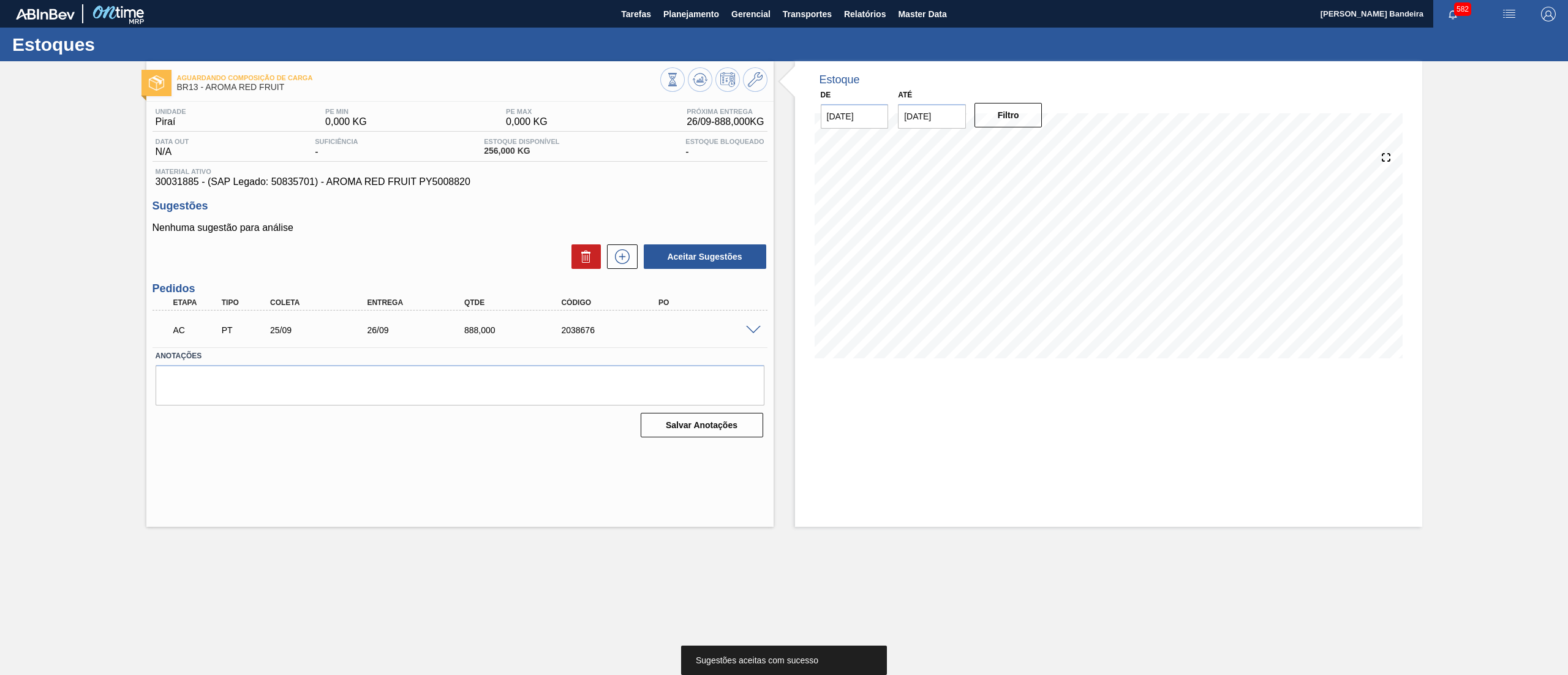
click at [752, 330] on span at bounding box center [753, 330] width 15 height 10
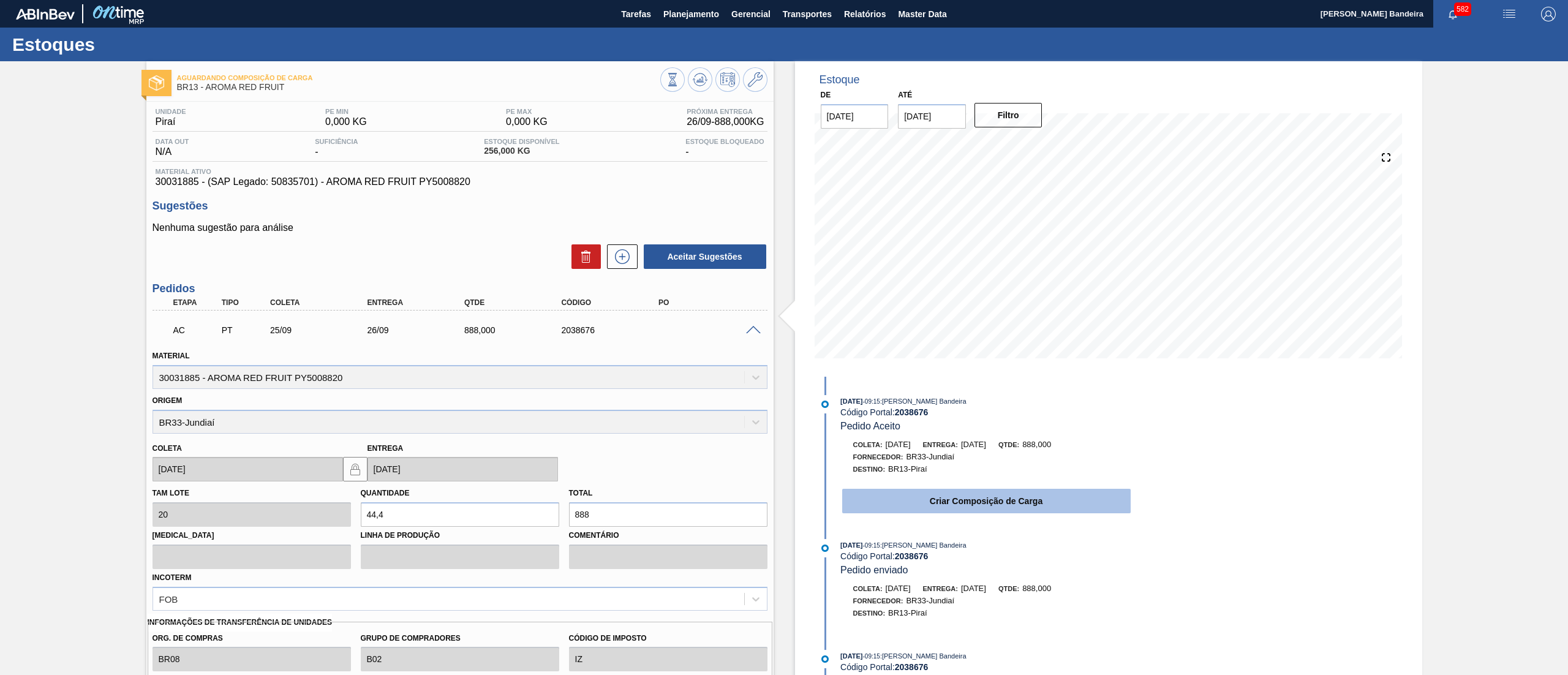
click at [954, 507] on button "Criar Composição de Carga" at bounding box center [986, 501] width 288 height 24
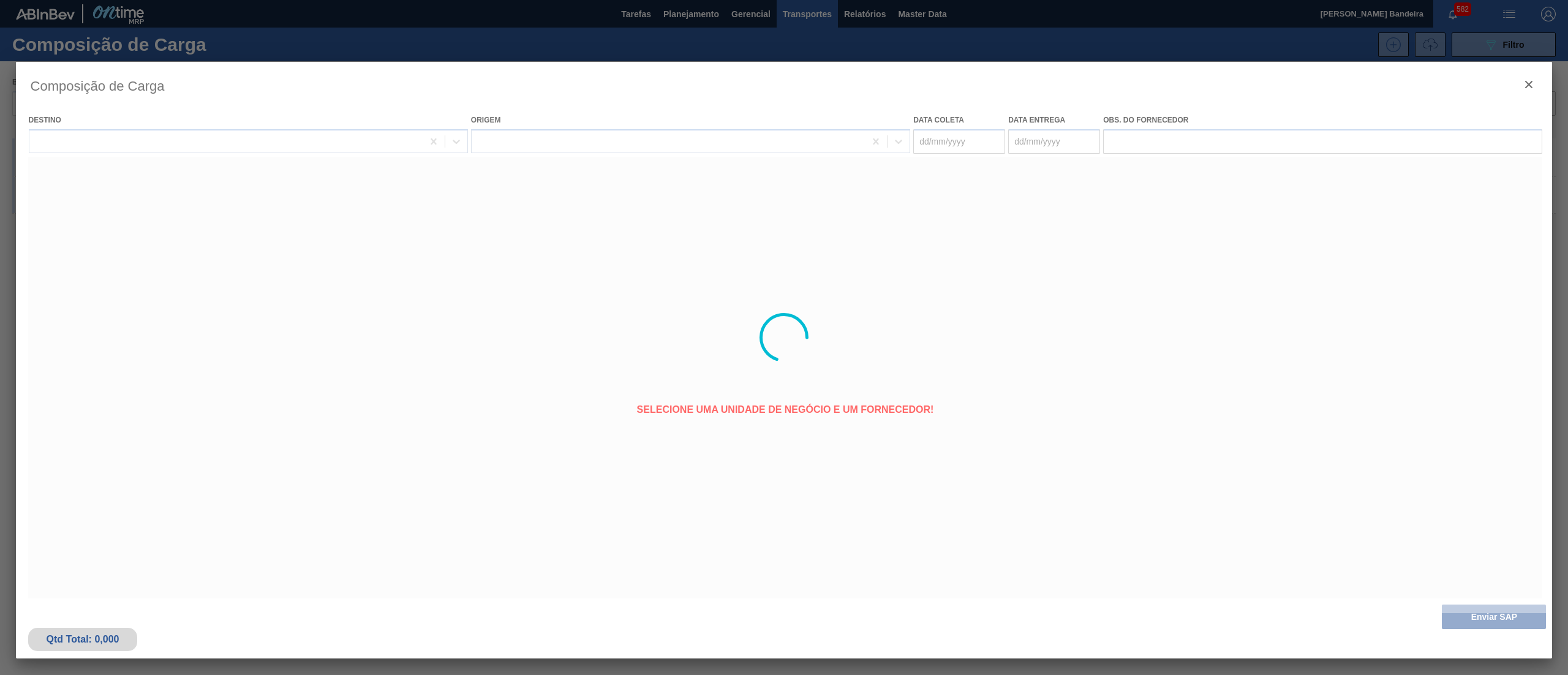
type coleta "[DATE]"
type entrega "[DATE]"
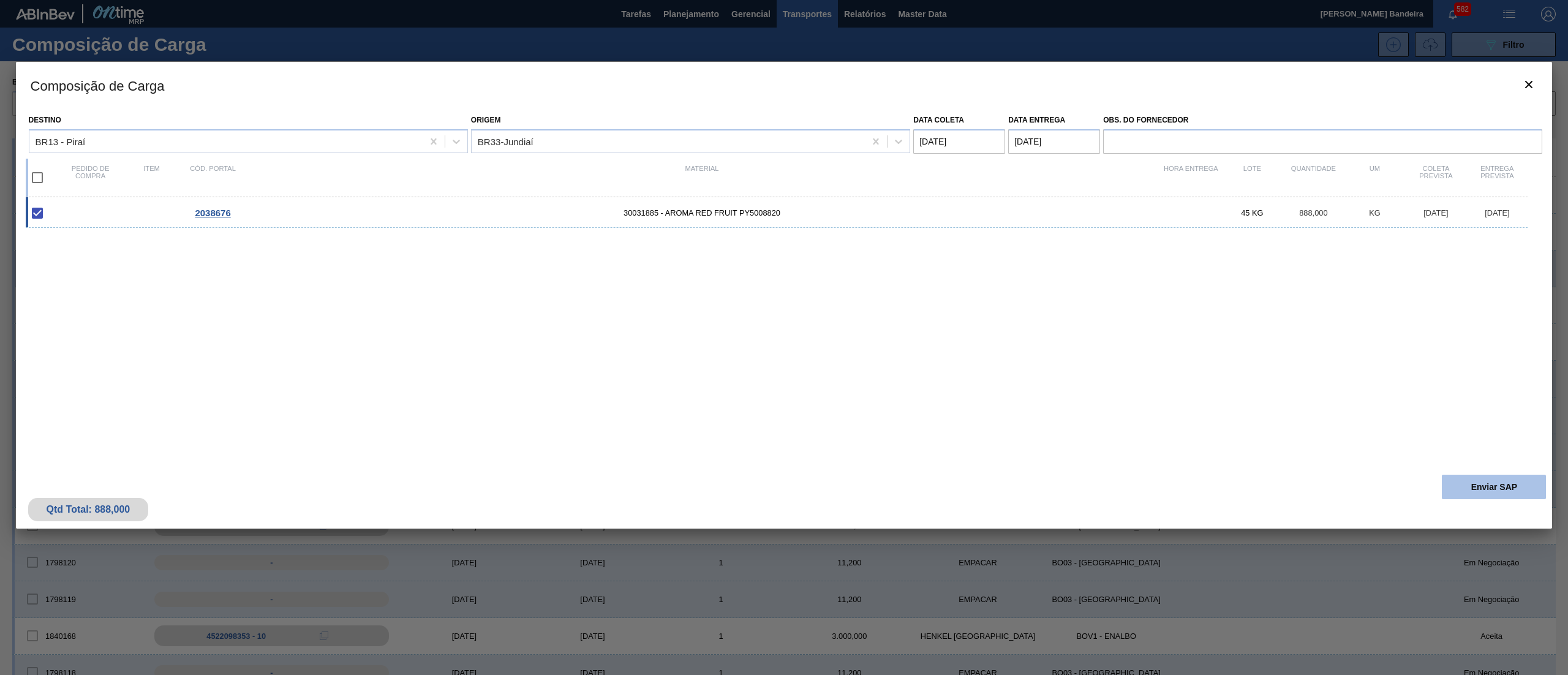
click at [1490, 484] on button "Enviar SAP" at bounding box center [1493, 487] width 104 height 24
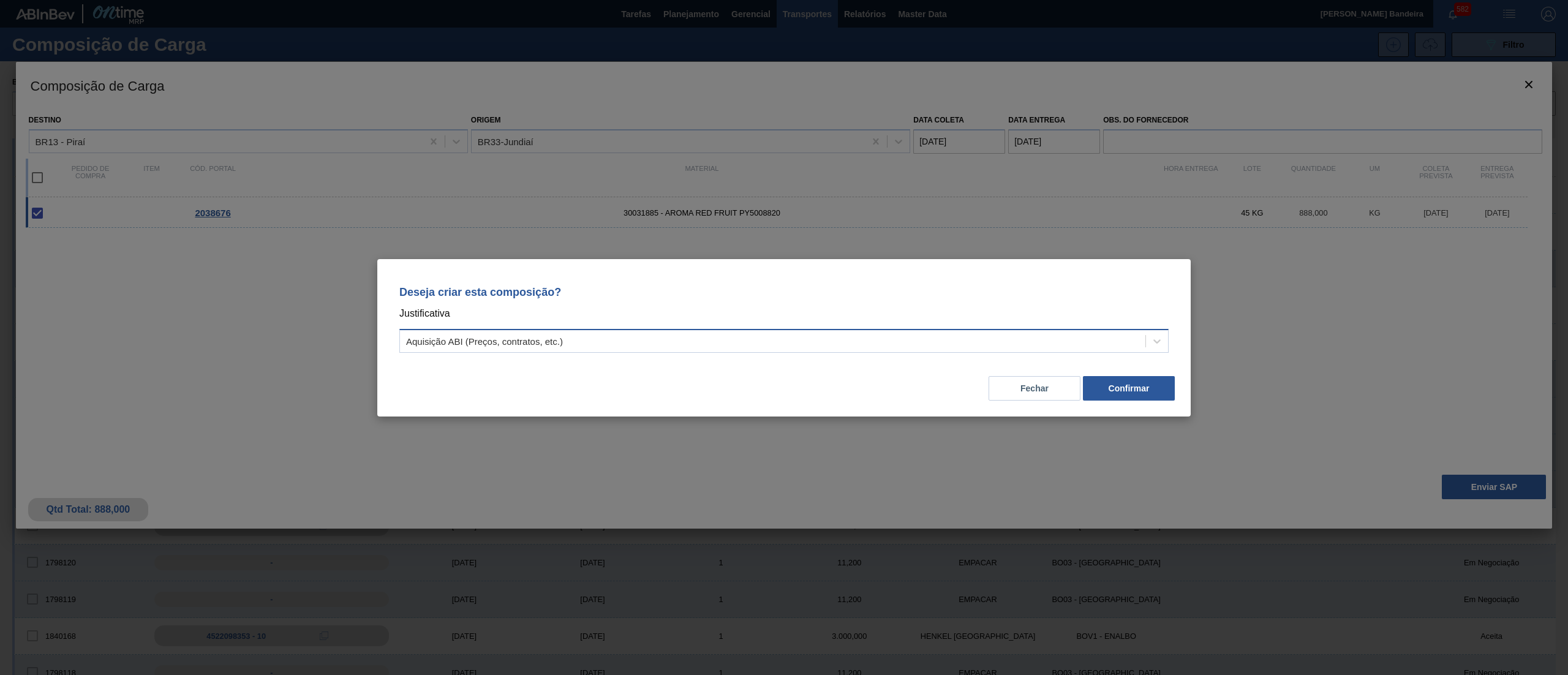
click at [615, 342] on div "Aquisição ABI (Preços, contratos, etc.)" at bounding box center [772, 341] width 745 height 18
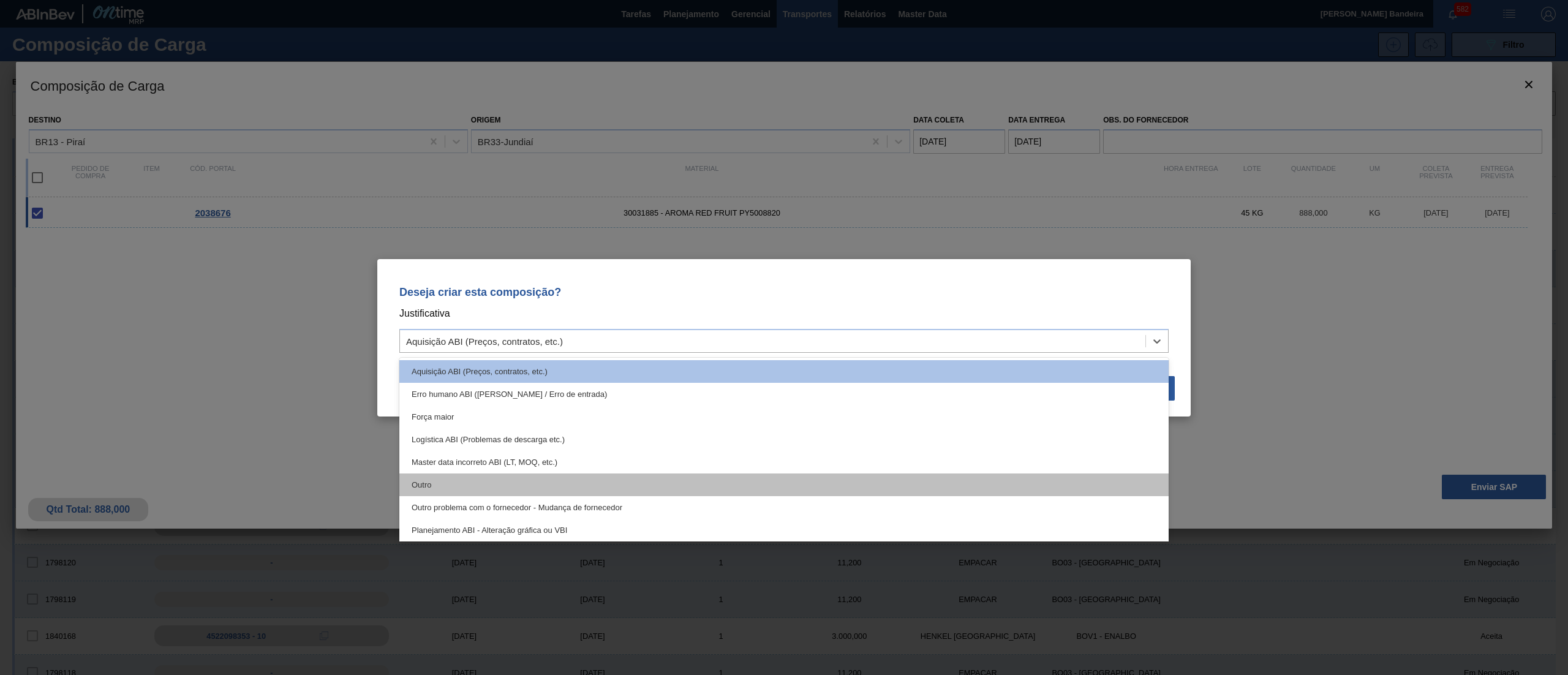
click at [594, 481] on div "Outro" at bounding box center [783, 484] width 769 height 22
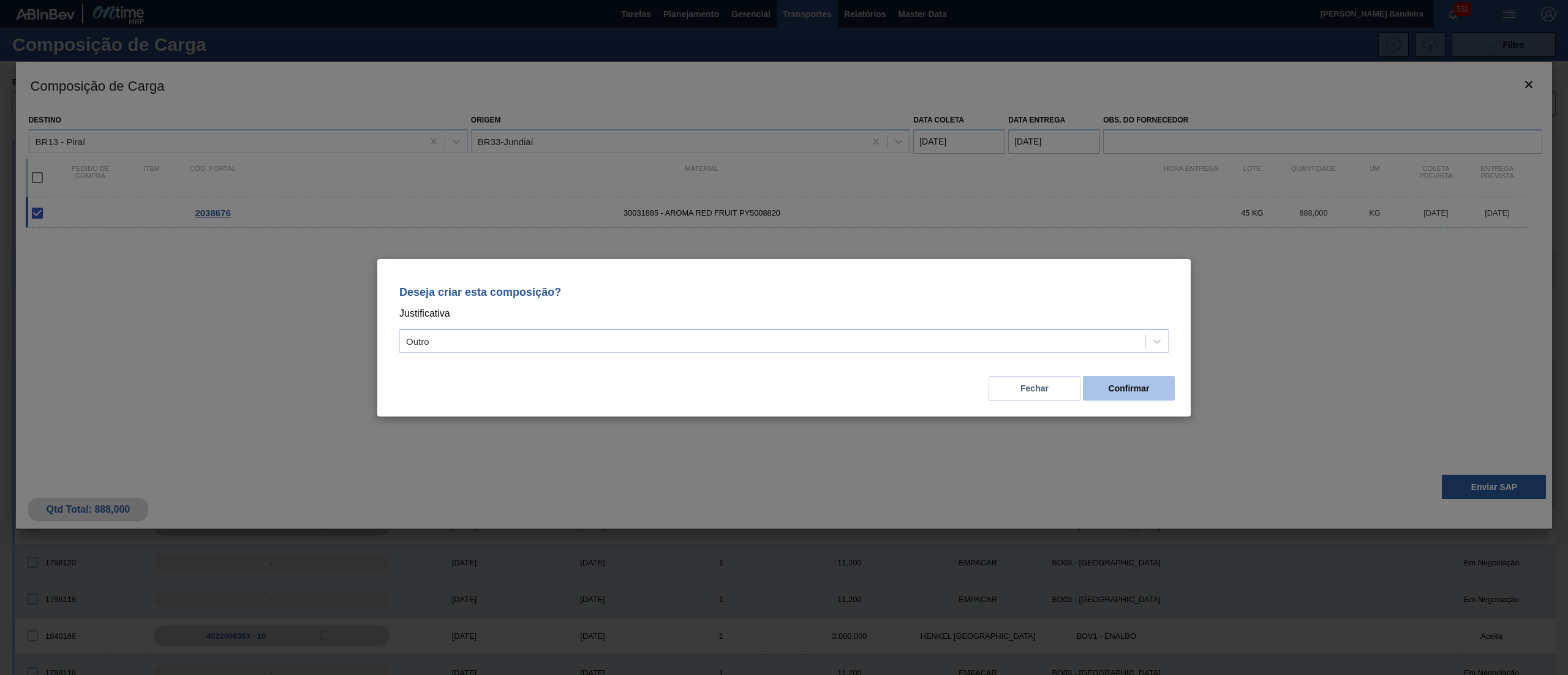
click at [1119, 386] on button "Confirmar" at bounding box center [1128, 388] width 92 height 24
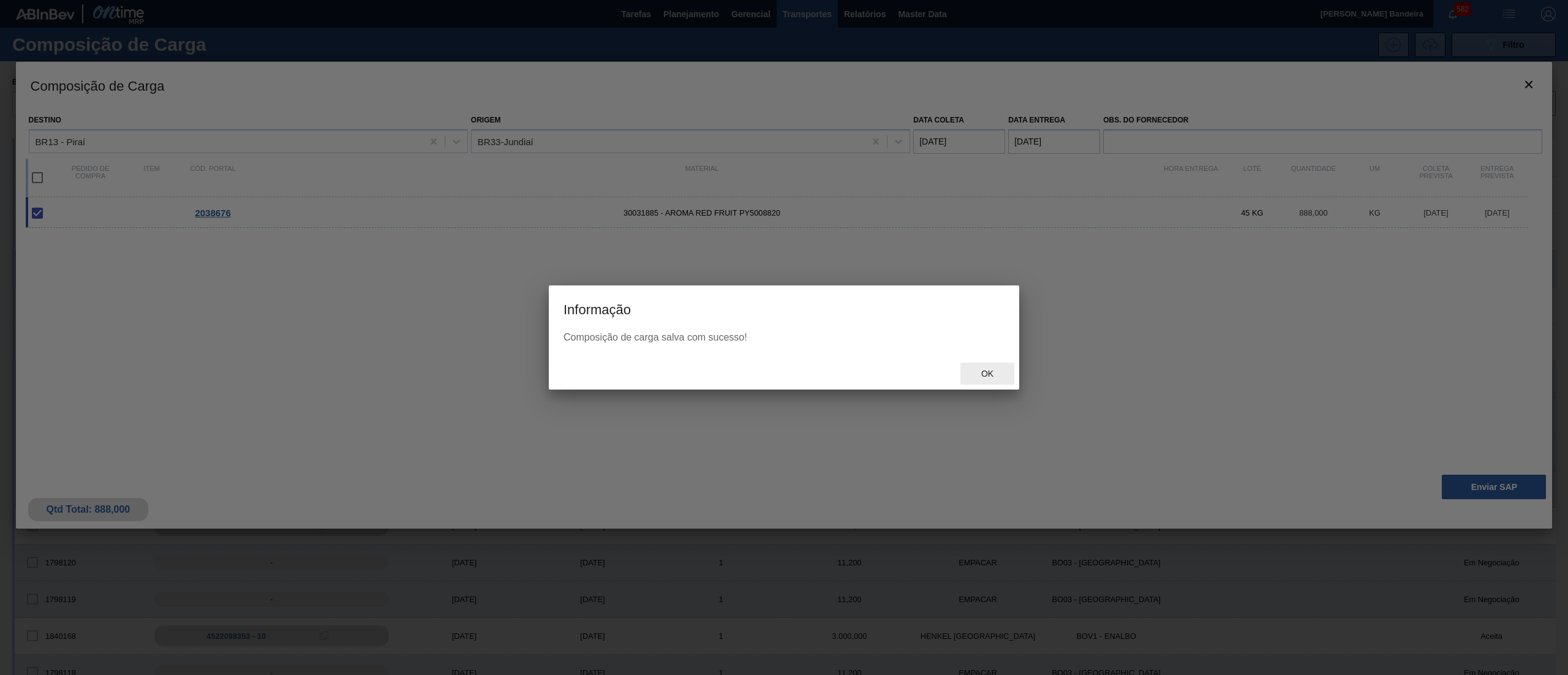
click at [995, 365] on div "Ok" at bounding box center [987, 373] width 54 height 22
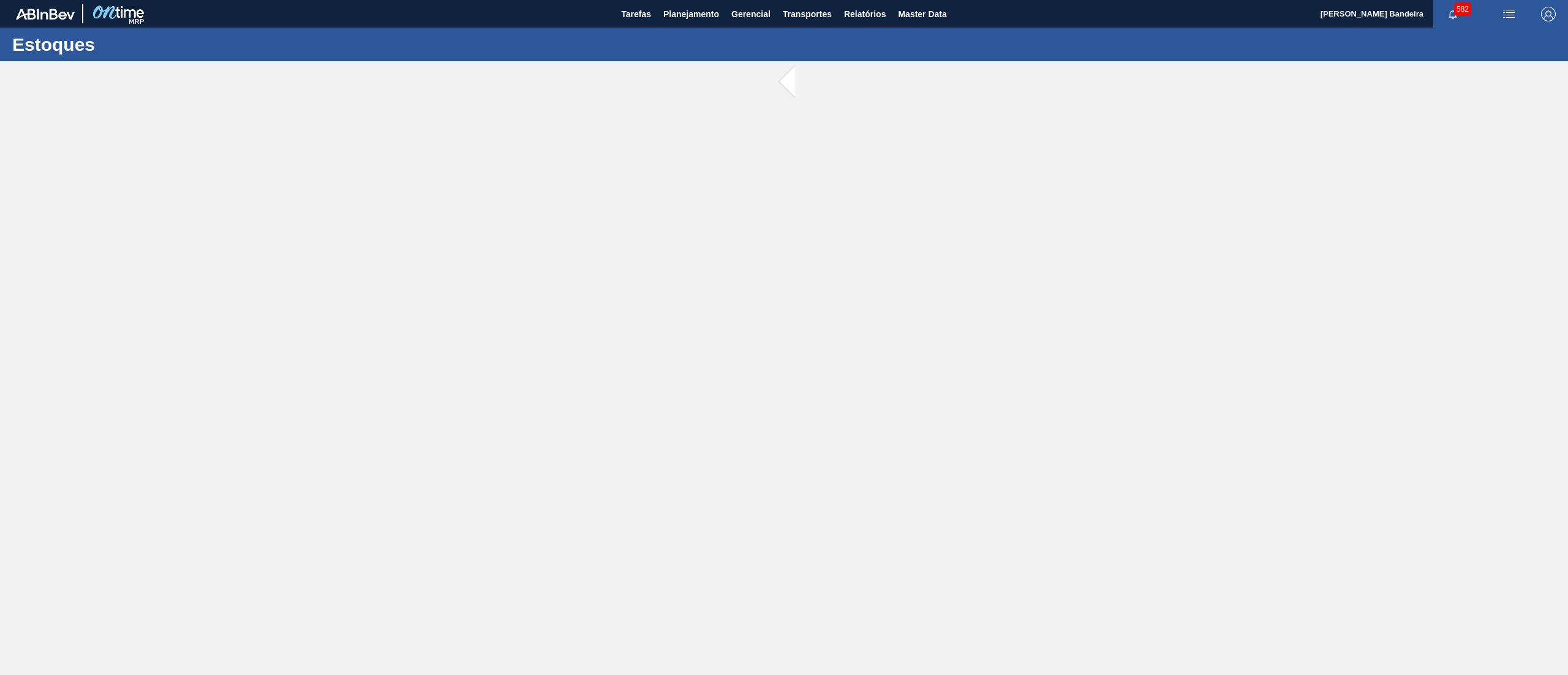
click at [1021, 379] on main "Tarefas Planejamento Gerencial Transportes Relatórios Master Data [PERSON_NAME]…" at bounding box center [784, 337] width 1568 height 675
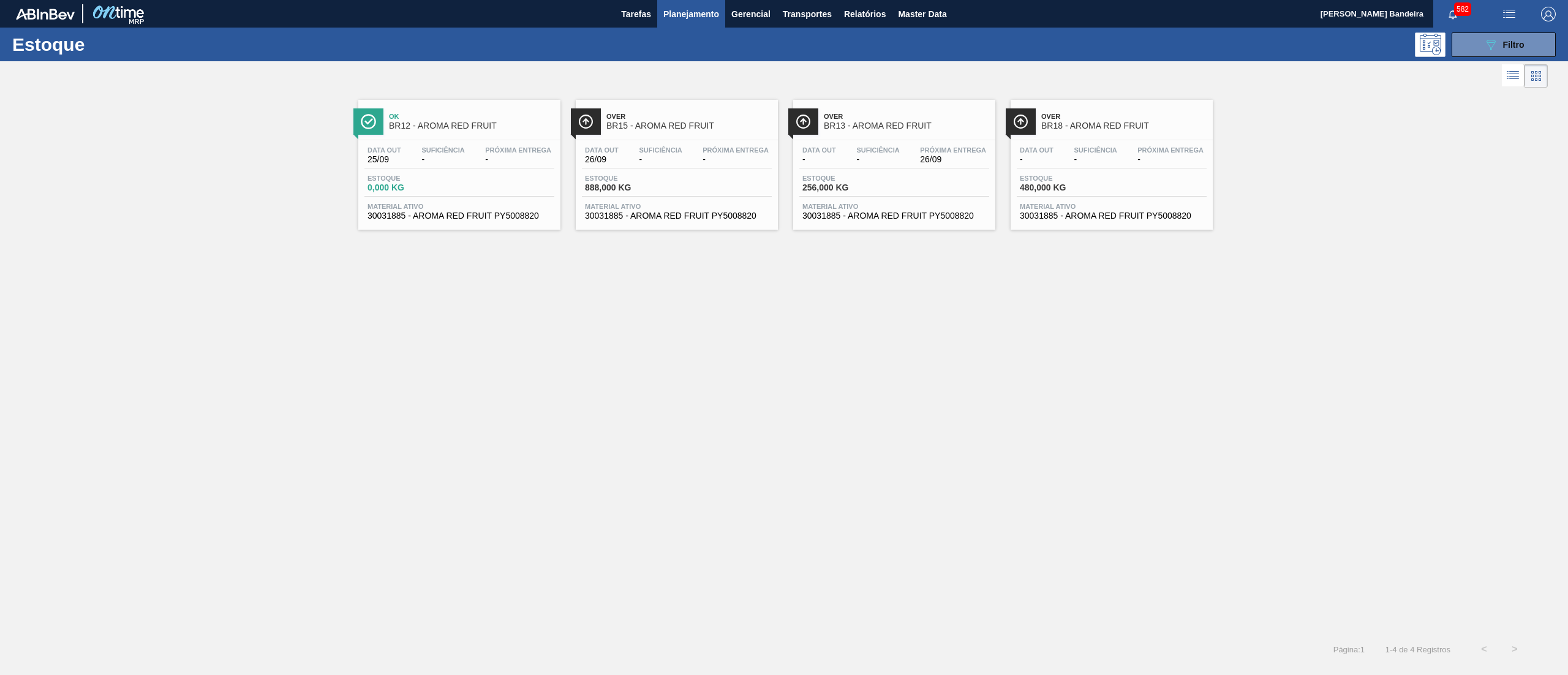
click at [1040, 219] on span "30031885 - AROMA RED FRUIT PY5008820" at bounding box center [1112, 216] width 184 height 10
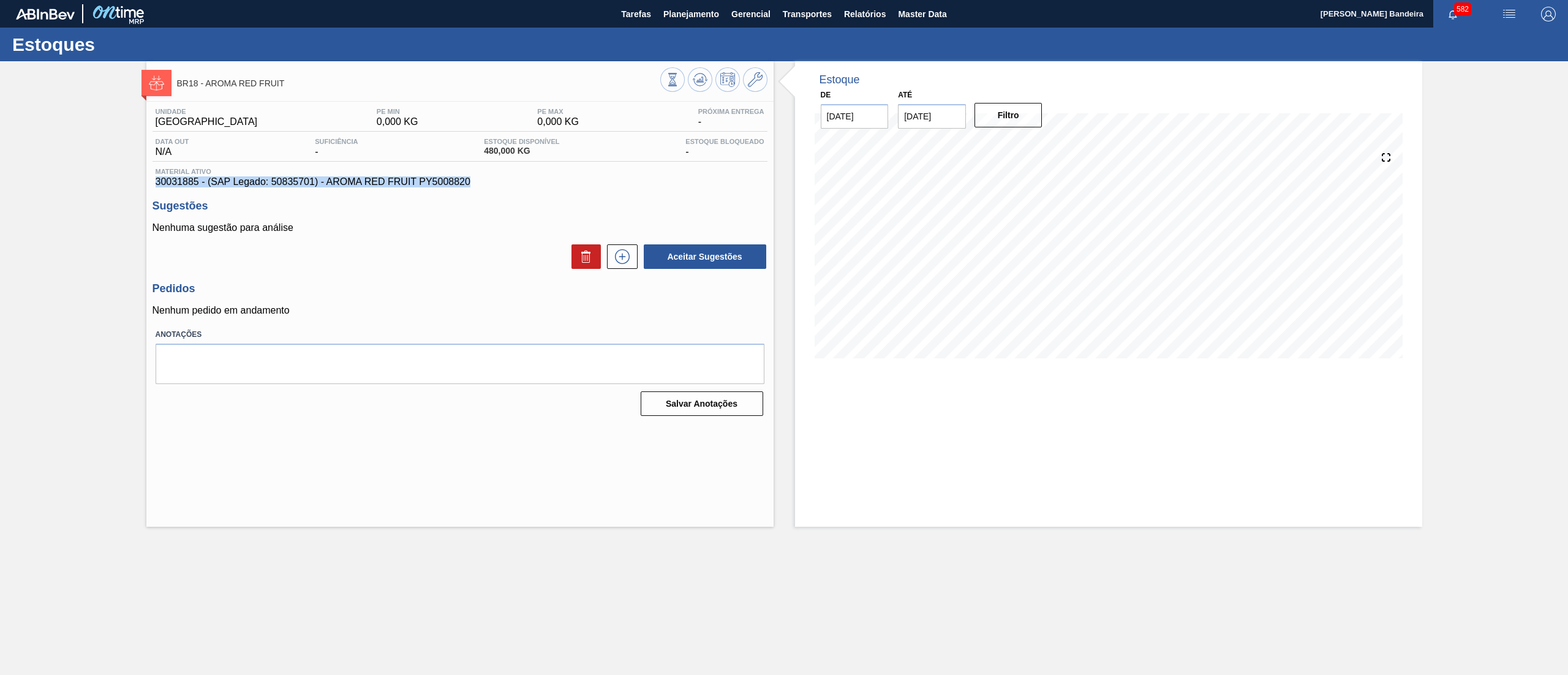
drag, startPoint x: 472, startPoint y: 179, endPoint x: 67, endPoint y: 178, distance: 405.0
click at [67, 178] on div "BR18 - AROMA RED FRUIT Unidade Pernambuco PE MIN 0,000 KG PE MAX 0,000 KG Próxi…" at bounding box center [784, 294] width 1568 height 466
copy span "30031885 - (SAP Legado: 50835701) - AROMA RED FRUIT PY5008820"
click at [361, 240] on div "Nenhuma sugestão para análise Aceitar Sugestões" at bounding box center [460, 246] width 615 height 48
click at [697, 21] on span "Planejamento" at bounding box center [691, 14] width 56 height 15
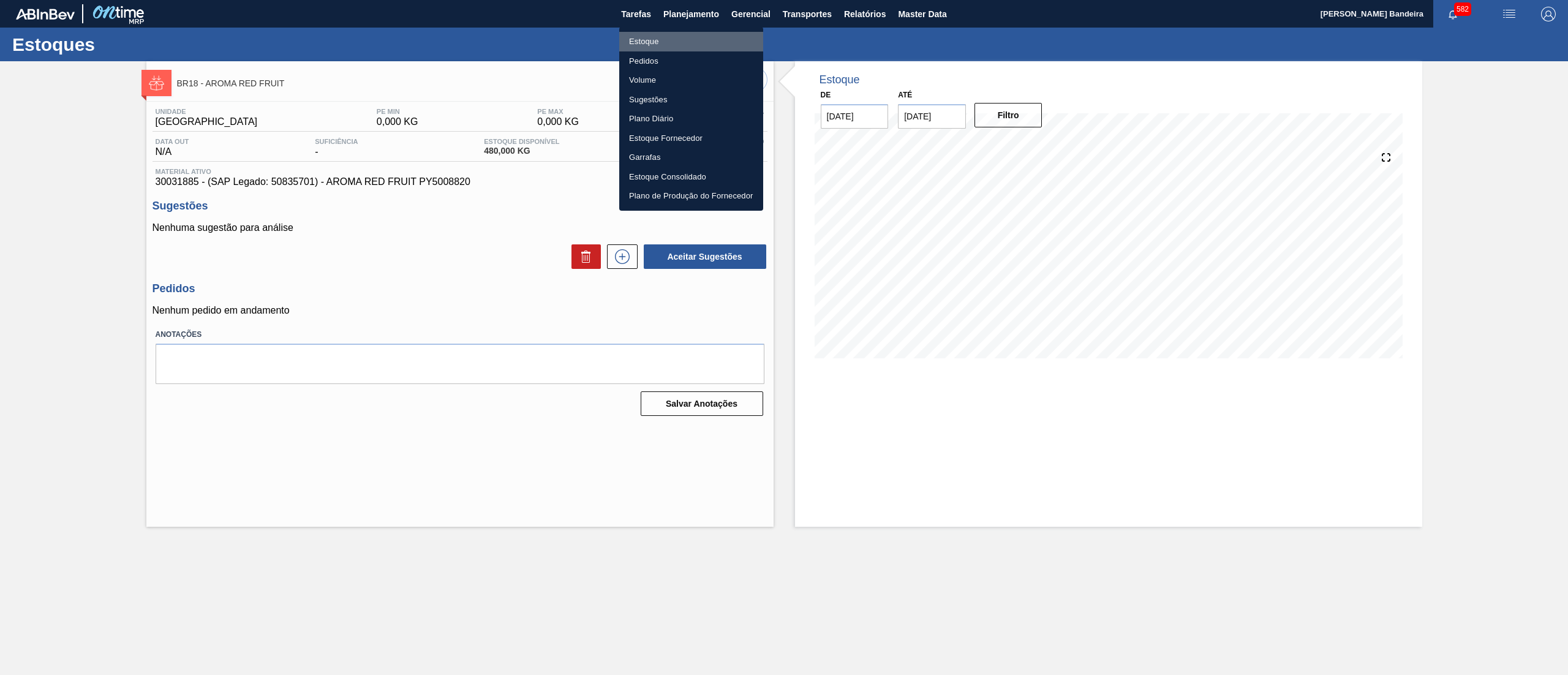
click at [666, 36] on li "Estoque" at bounding box center [692, 41] width 144 height 20
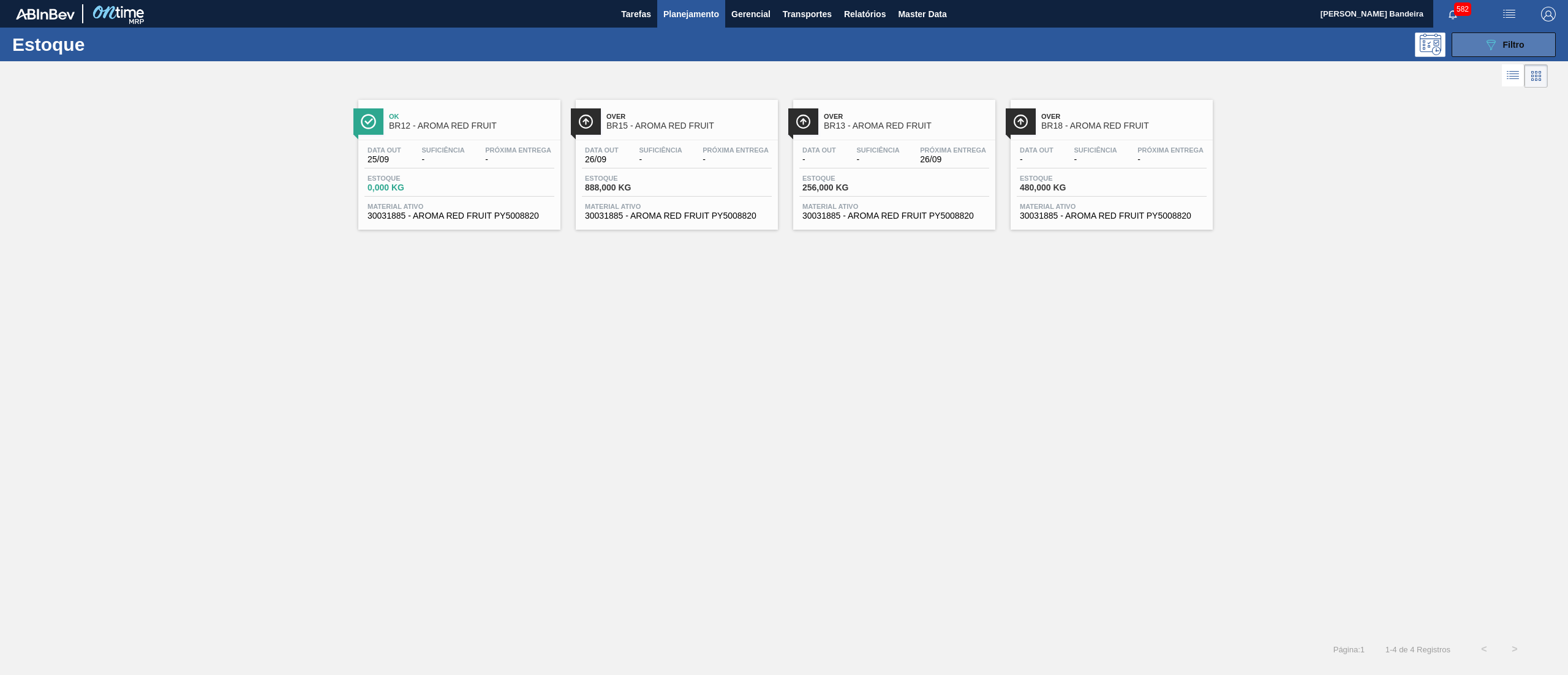
click at [1473, 46] on button "089F7B8B-B2A5-4AFE-B5C0-19BA573D28AC Filtro" at bounding box center [1503, 45] width 104 height 24
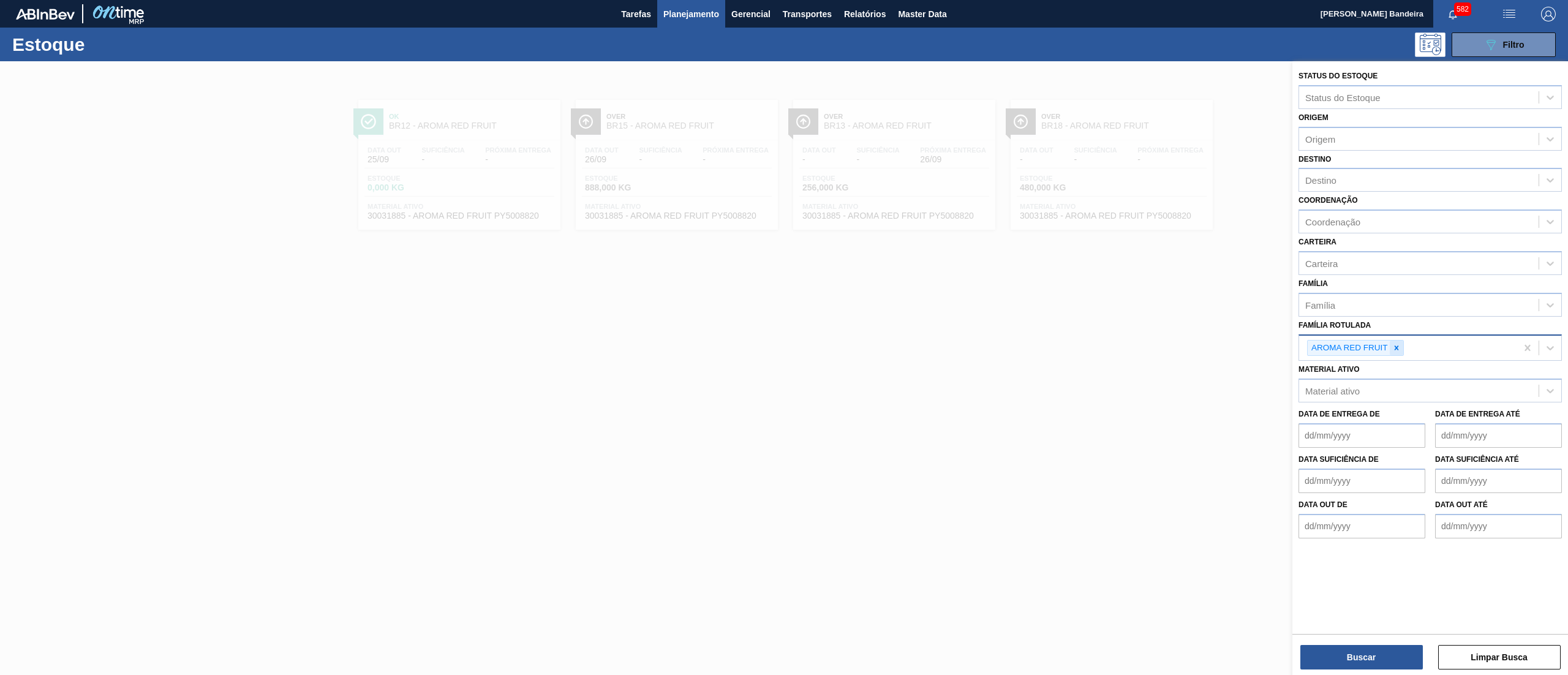
click at [1395, 341] on div at bounding box center [1397, 348] width 14 height 16
click at [1383, 299] on div "Família" at bounding box center [1418, 305] width 239 height 18
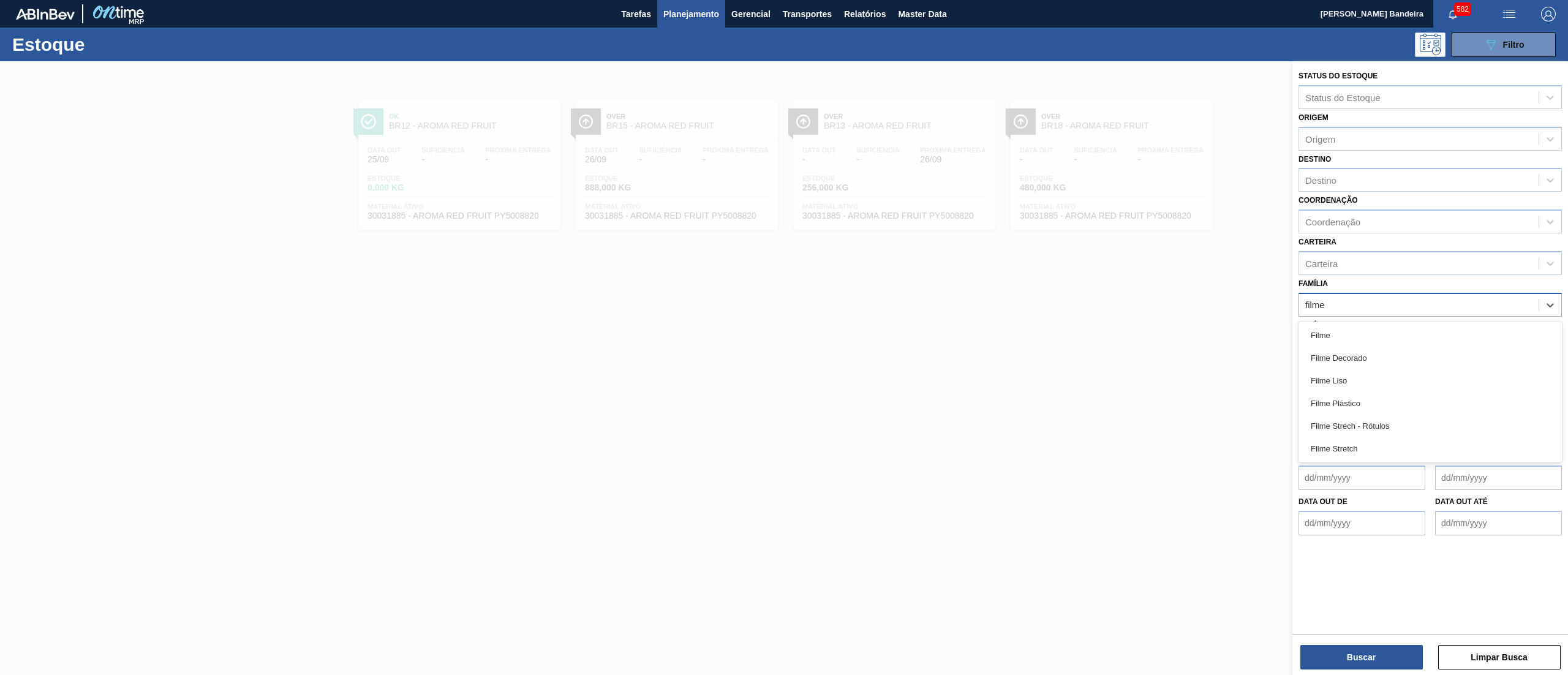
type input "filme"
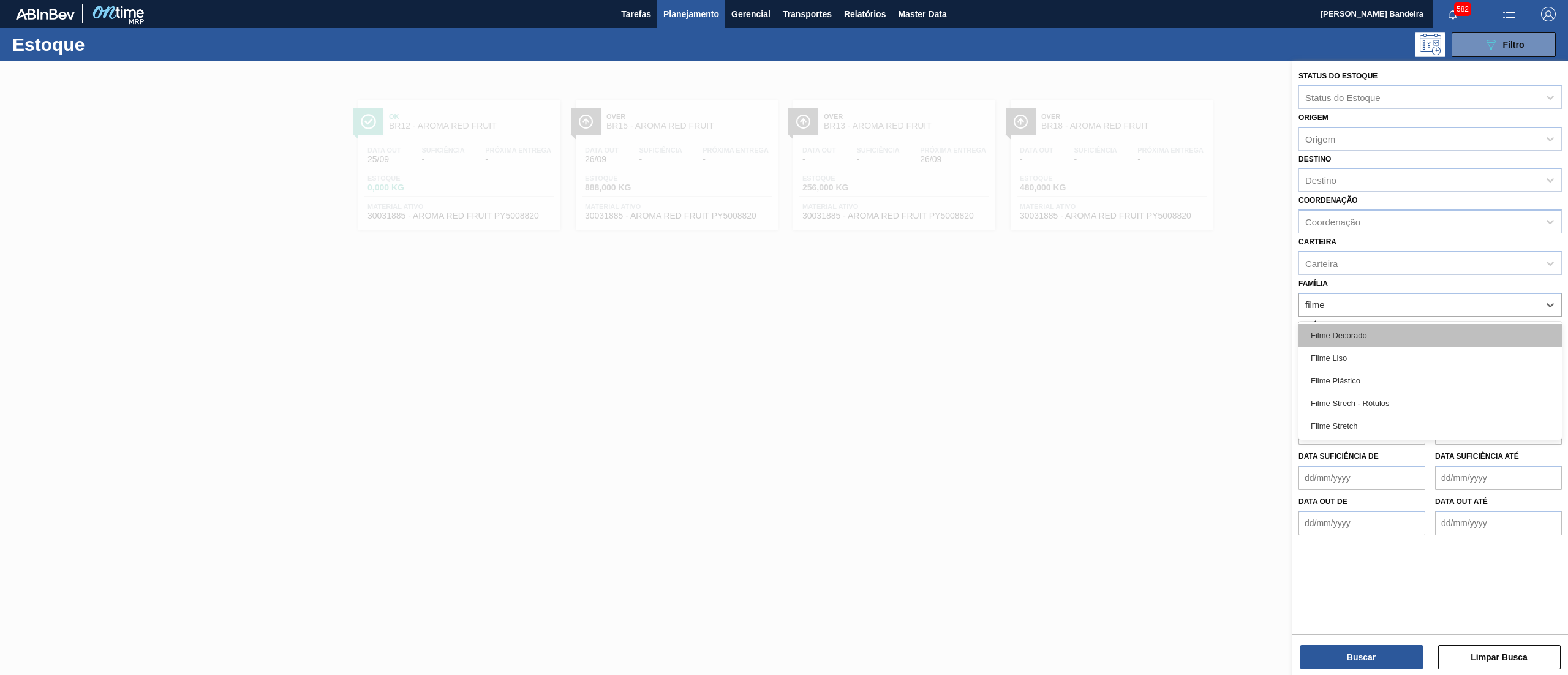
click at [1383, 324] on div "Filme Decorado" at bounding box center [1429, 334] width 263 height 22
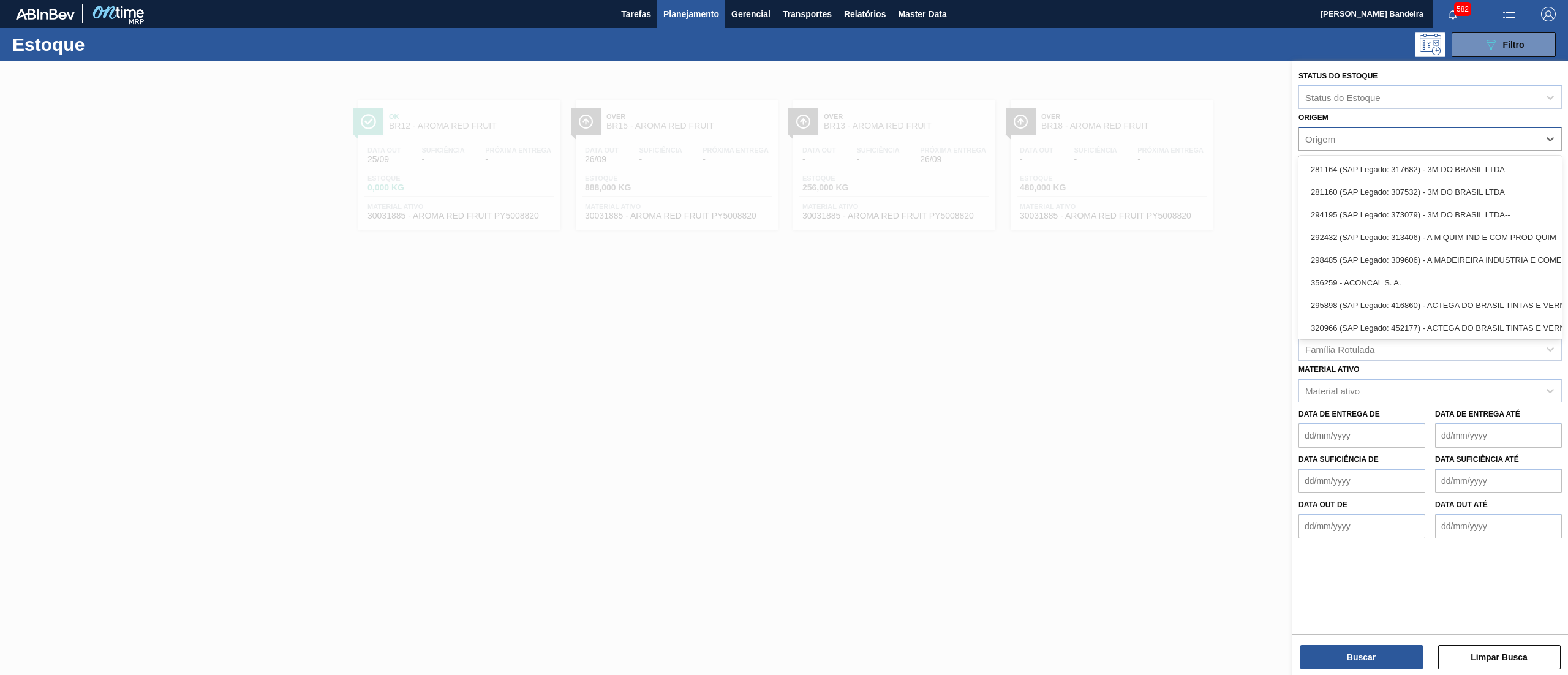
click at [1360, 126] on div "Origem" at bounding box center [1429, 138] width 263 height 24
click at [1353, 116] on div "Origem option 281164 (SAP Legado: 317682) - 3M DO BRASIL LTDA focused, 1 of 101…" at bounding box center [1429, 129] width 263 height 41
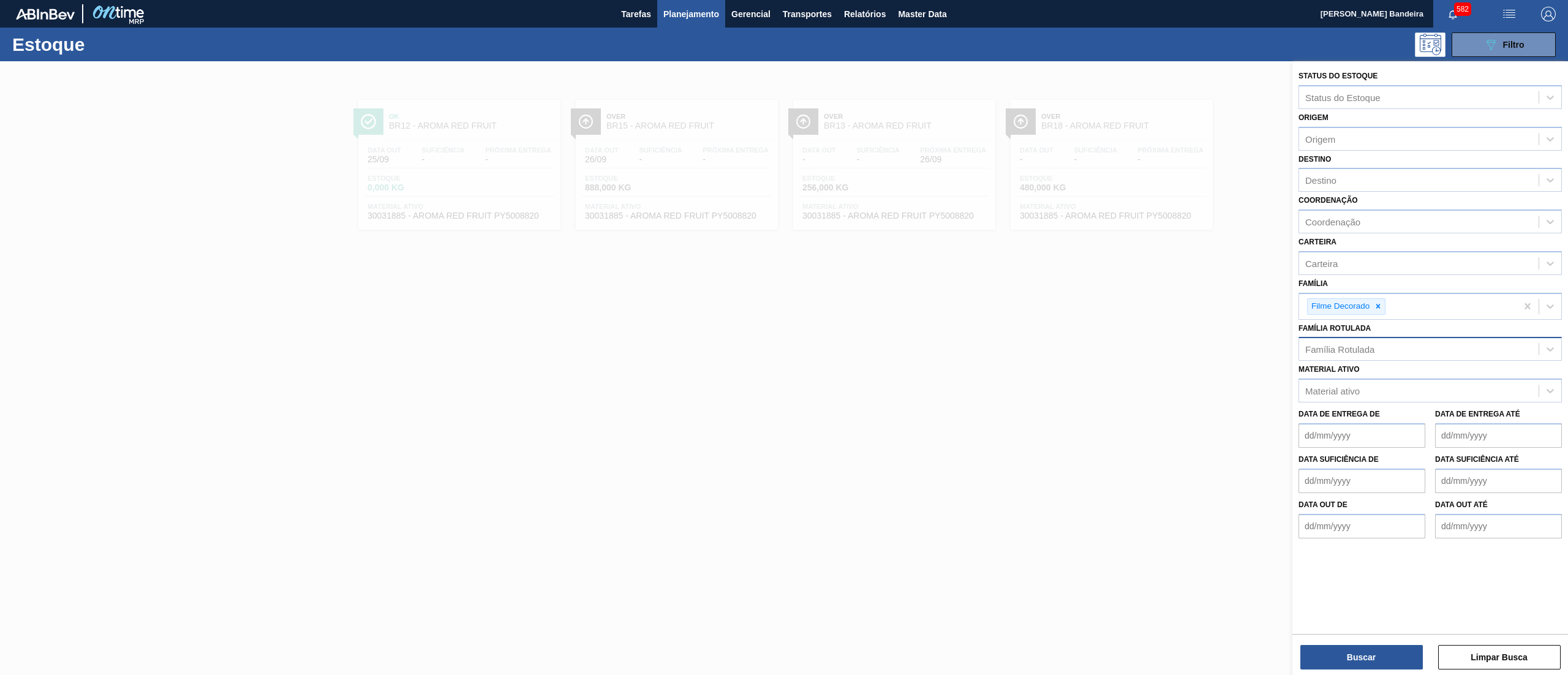
click at [1345, 194] on div "Coordenação Coordenação" at bounding box center [1429, 212] width 263 height 41
click at [1336, 178] on div "Destino" at bounding box center [1418, 180] width 239 height 18
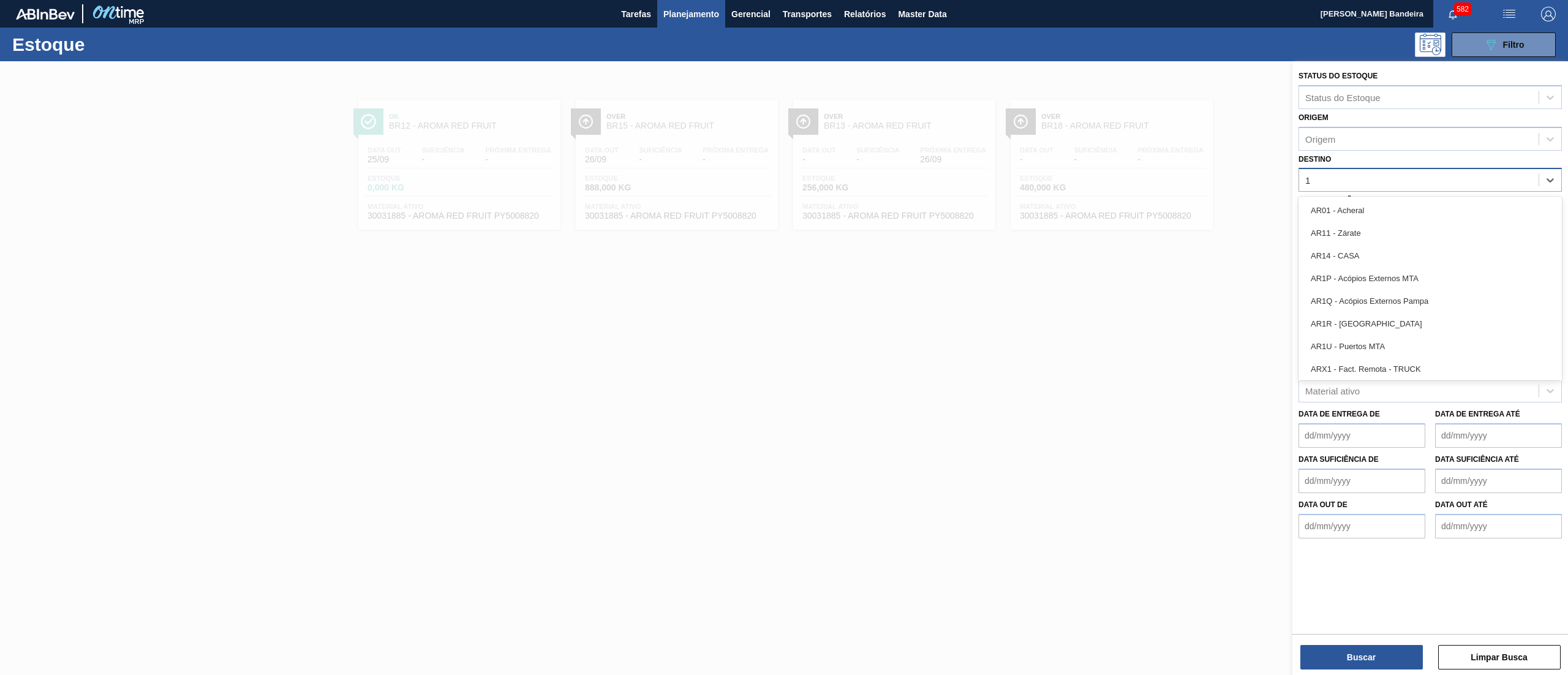
type input "18"
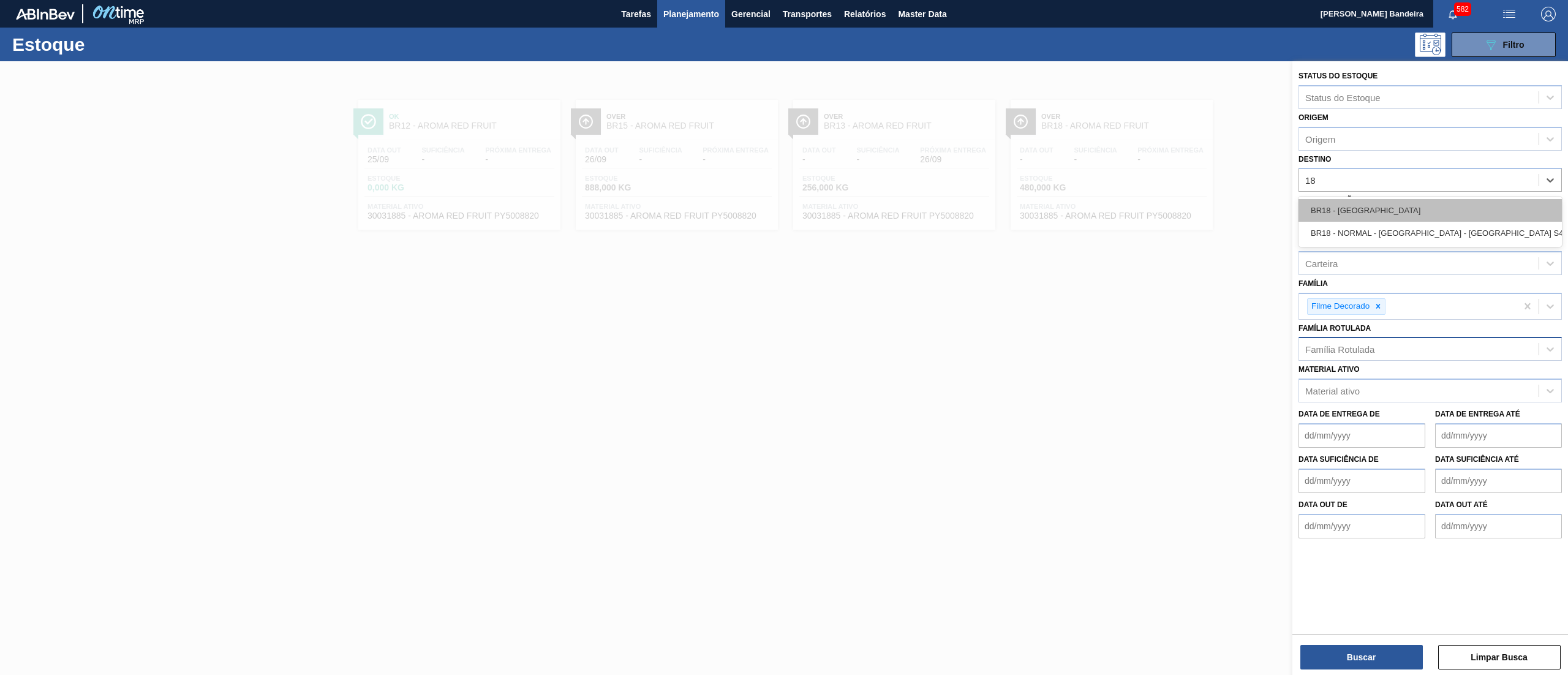
click at [1343, 202] on div "BR18 - [GEOGRAPHIC_DATA]" at bounding box center [1429, 210] width 263 height 22
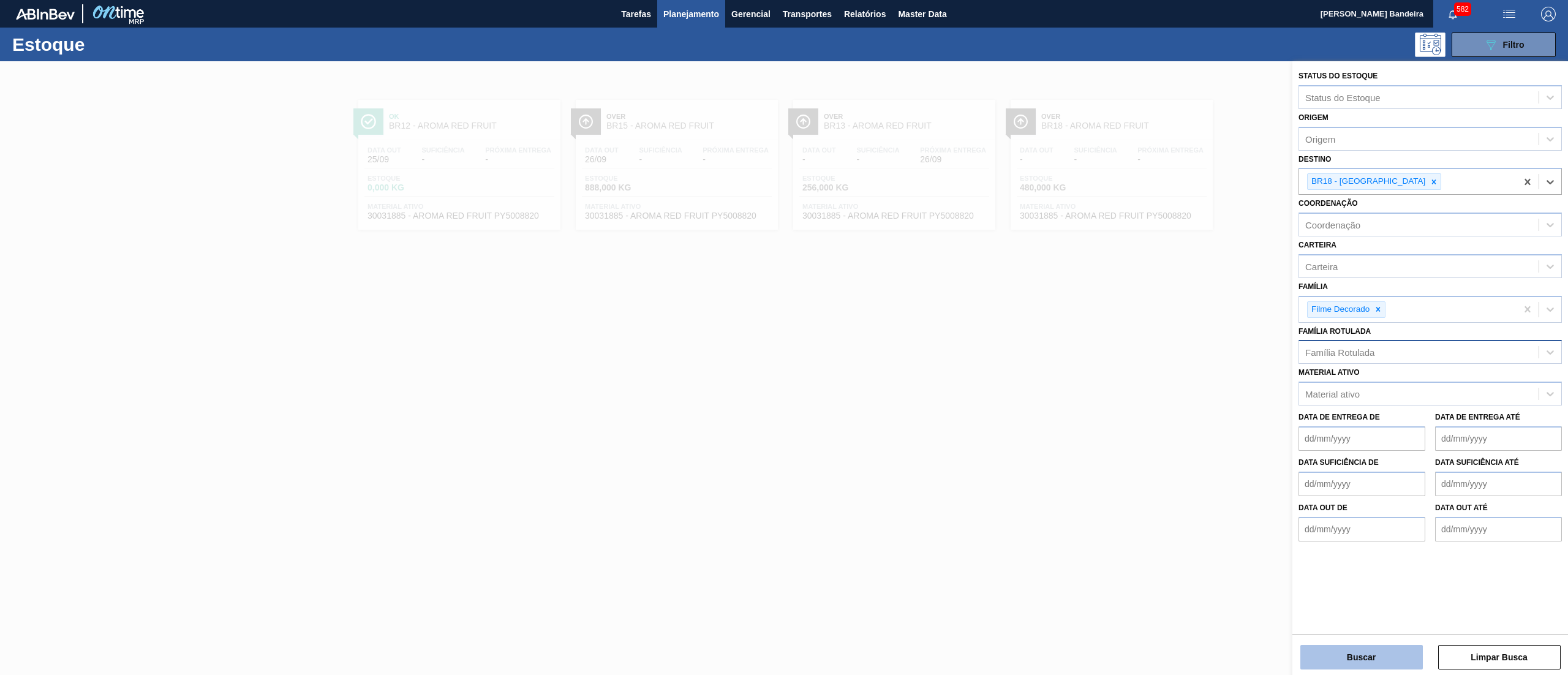
click at [1356, 645] on button "Buscar" at bounding box center [1361, 657] width 122 height 24
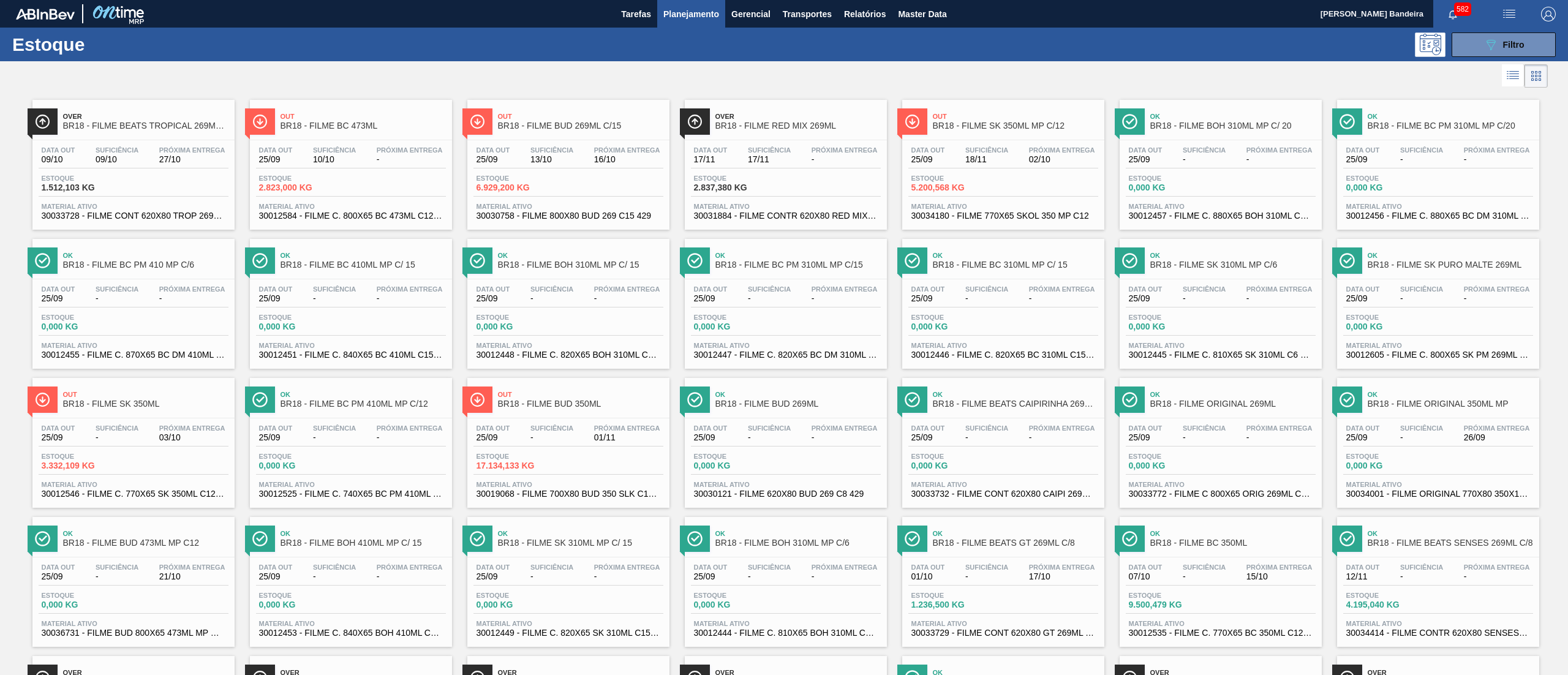
click at [794, 219] on span "30031884 - FILME CONTR 620X80 RED MIX 269ML HO" at bounding box center [785, 216] width 184 height 10
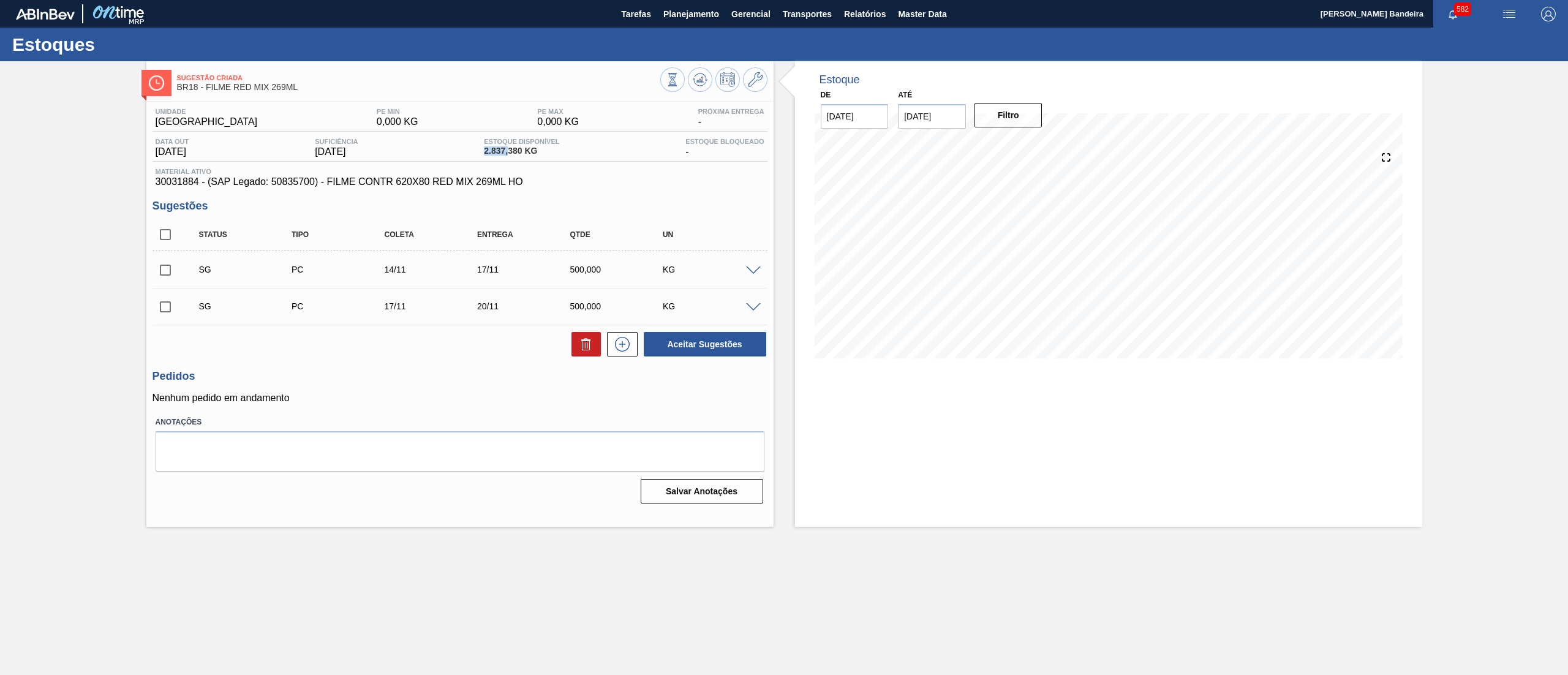
drag, startPoint x: 488, startPoint y: 151, endPoint x: 515, endPoint y: 156, distance: 27.5
click at [515, 156] on div "Estoque Disponível 2.837,380 KG" at bounding box center [522, 148] width 82 height 20
click at [675, 18] on span "Planejamento" at bounding box center [691, 14] width 56 height 15
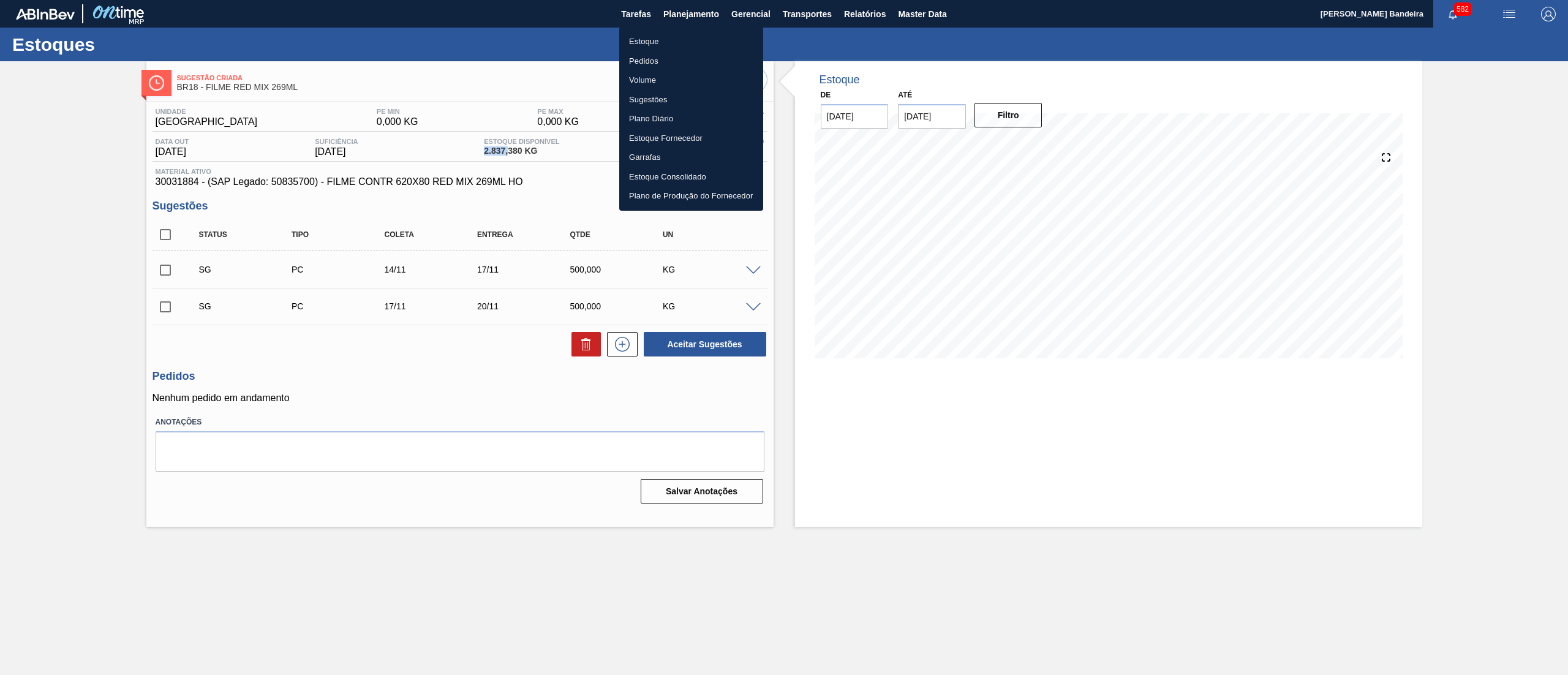
click at [662, 38] on li "Estoque" at bounding box center [692, 41] width 144 height 20
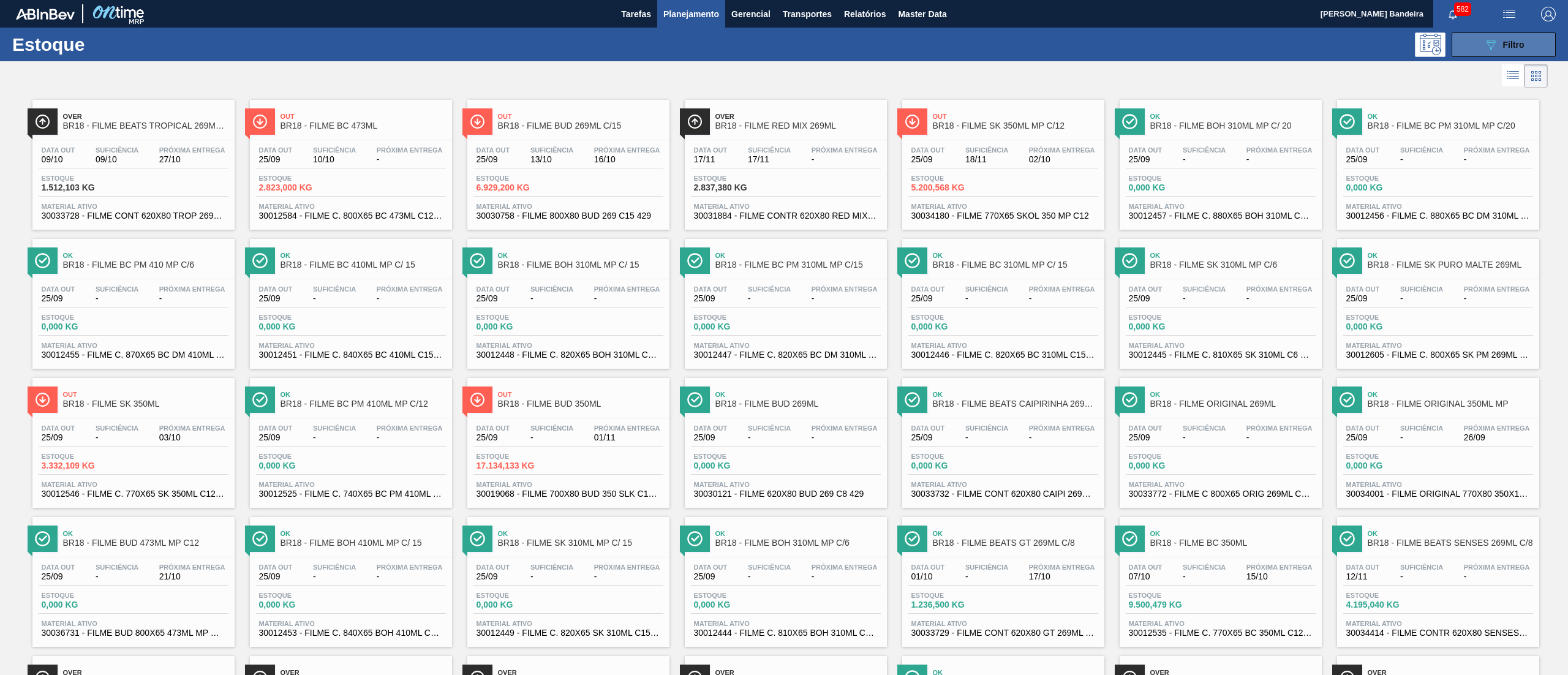
click at [1483, 39] on icon "089F7B8B-B2A5-4AFE-B5C0-19BA573D28AC" at bounding box center [1490, 45] width 15 height 15
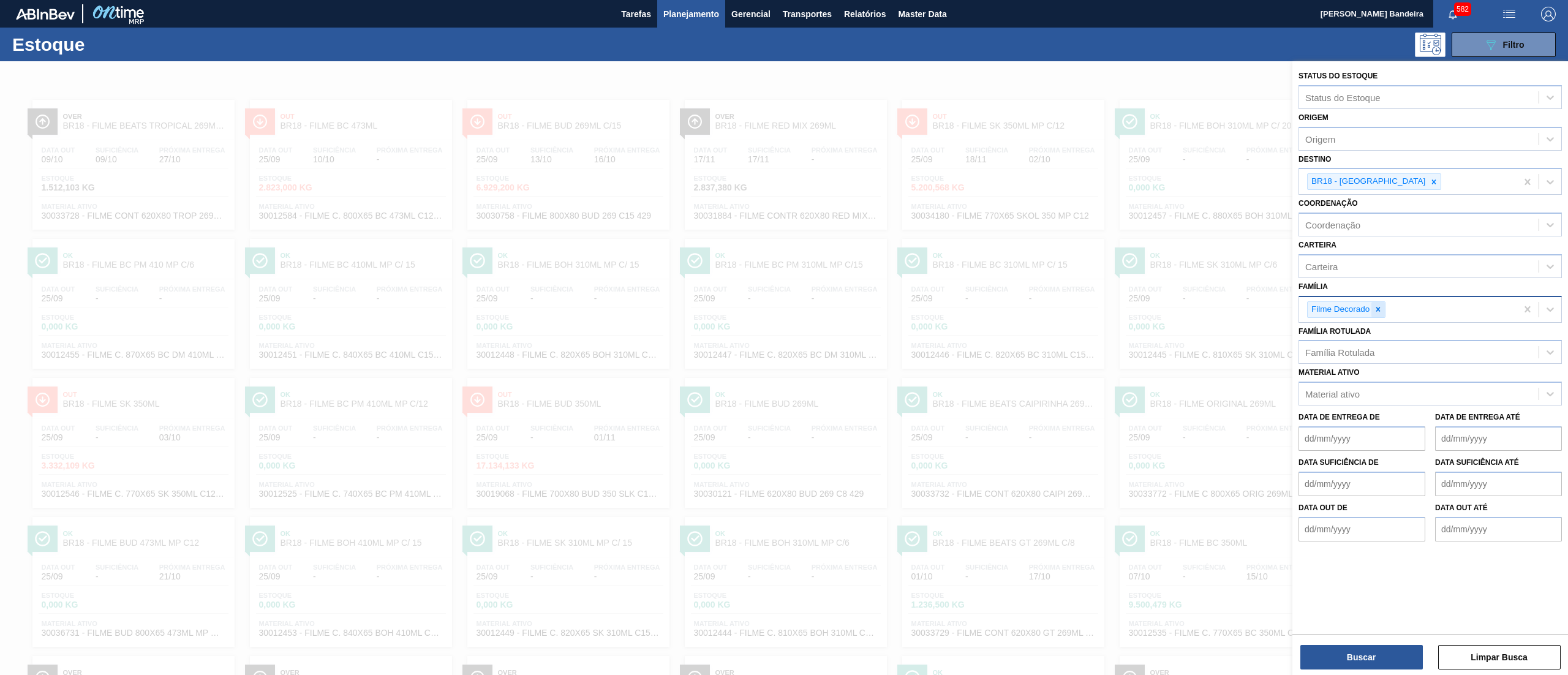
click at [1384, 307] on div at bounding box center [1378, 309] width 14 height 16
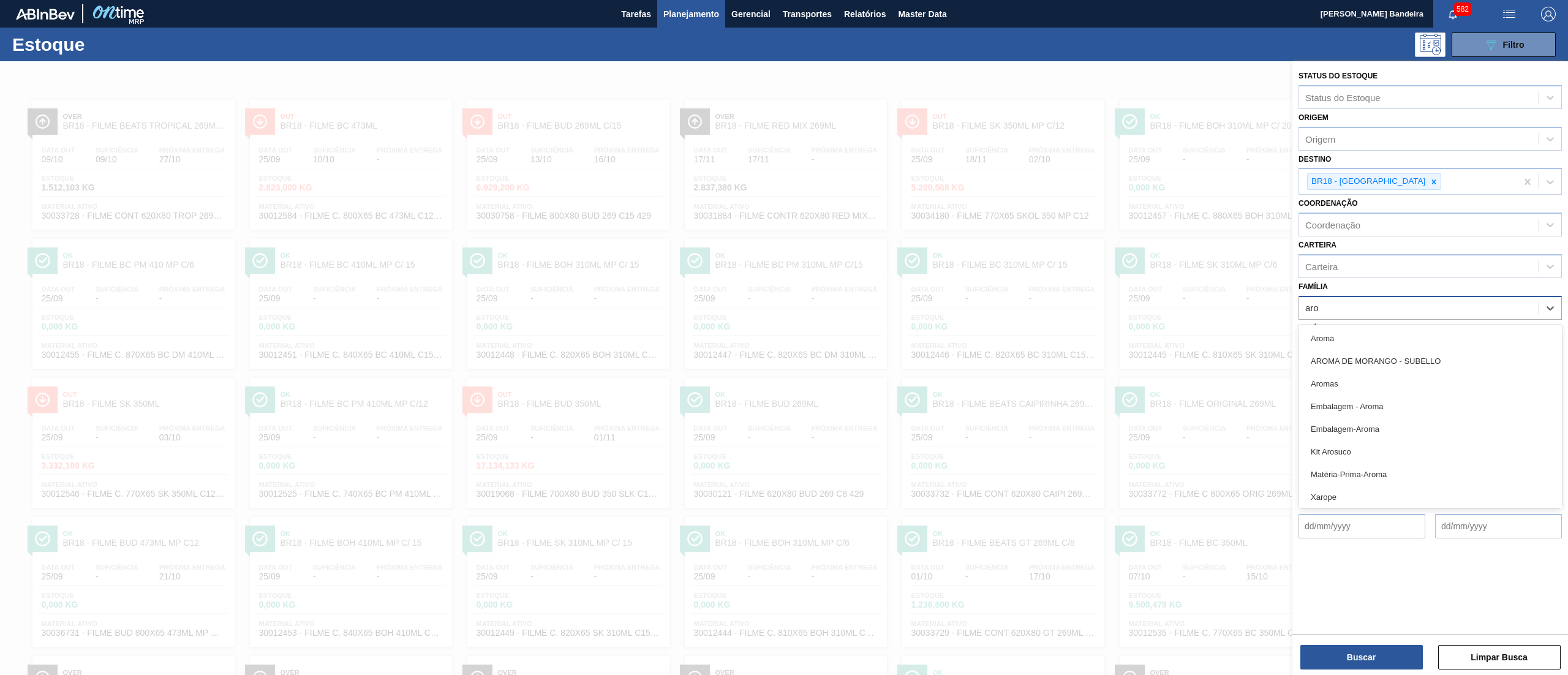
type input "arom"
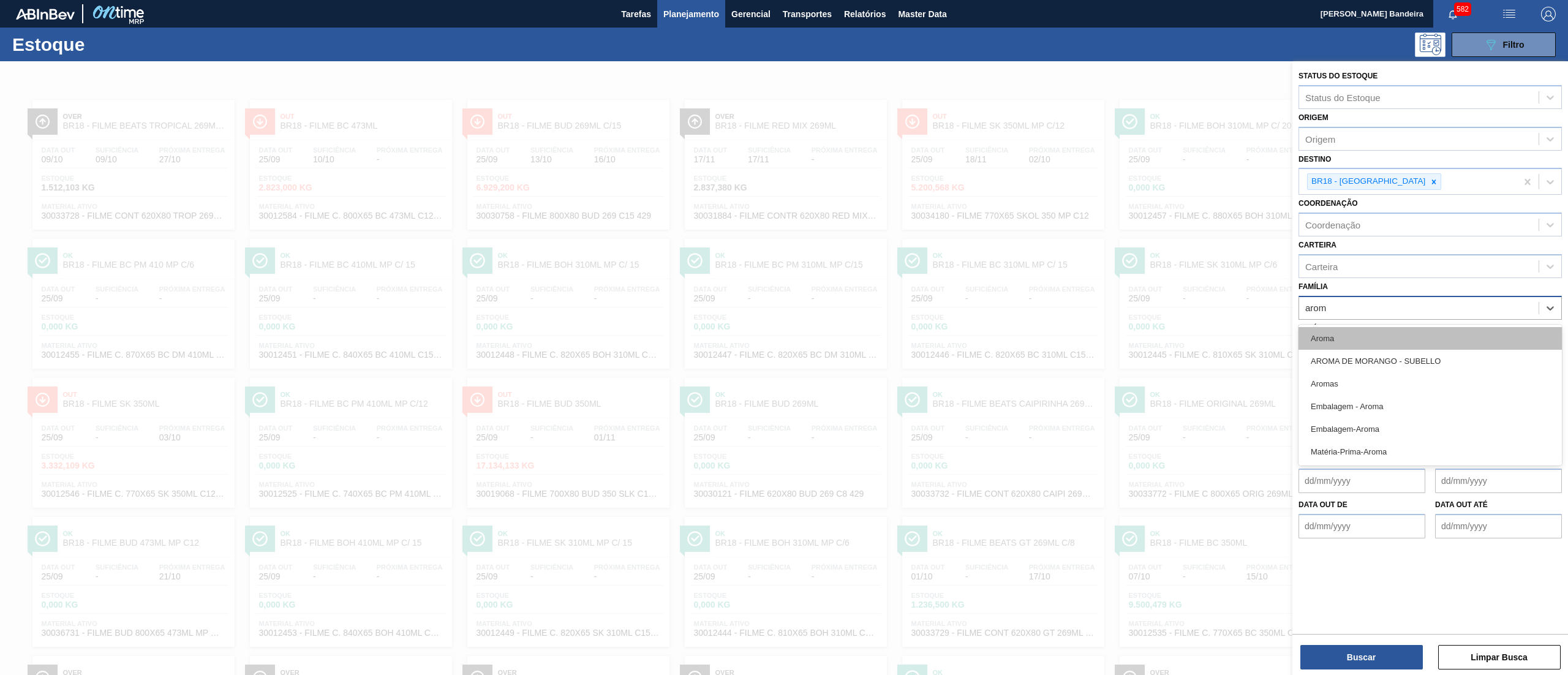
click at [1385, 330] on div "Aroma" at bounding box center [1429, 338] width 263 height 22
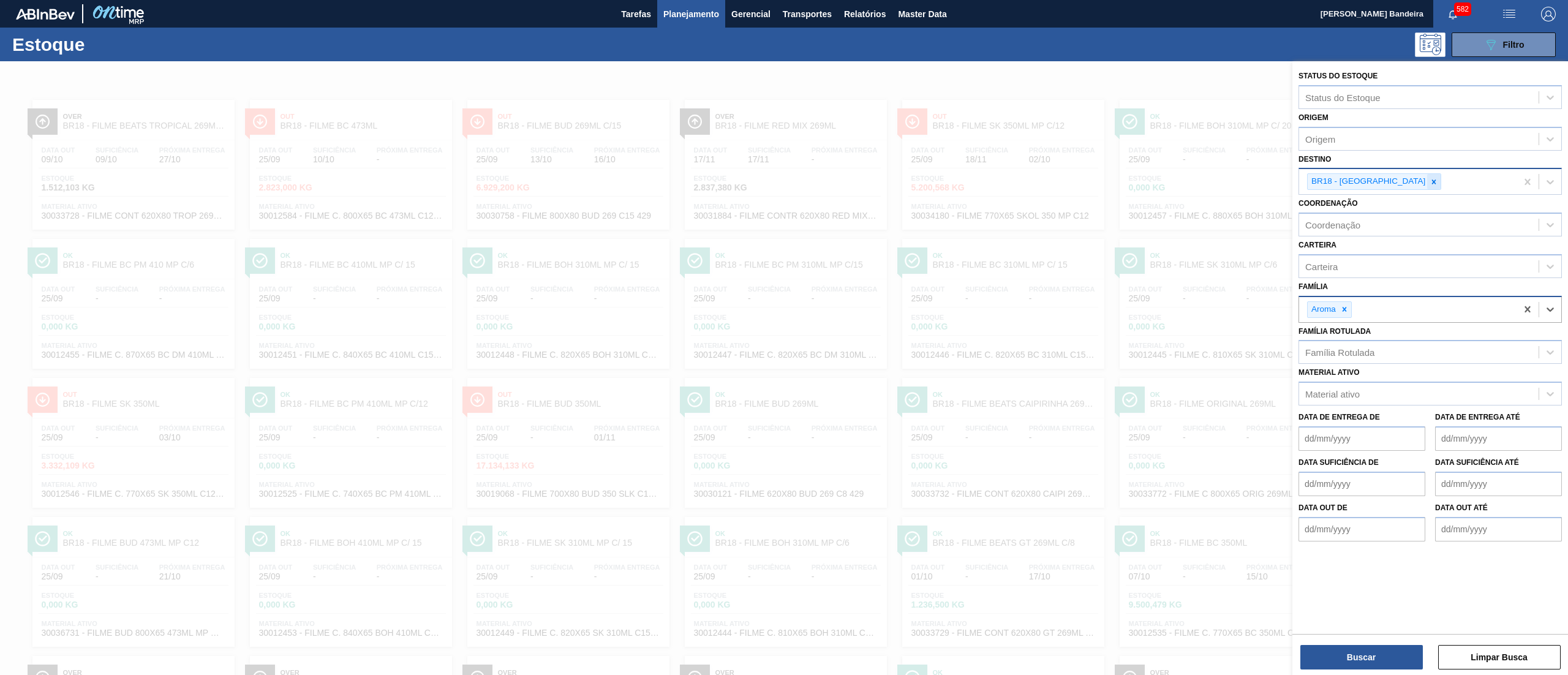
click at [1429, 184] on icon at bounding box center [1433, 181] width 9 height 9
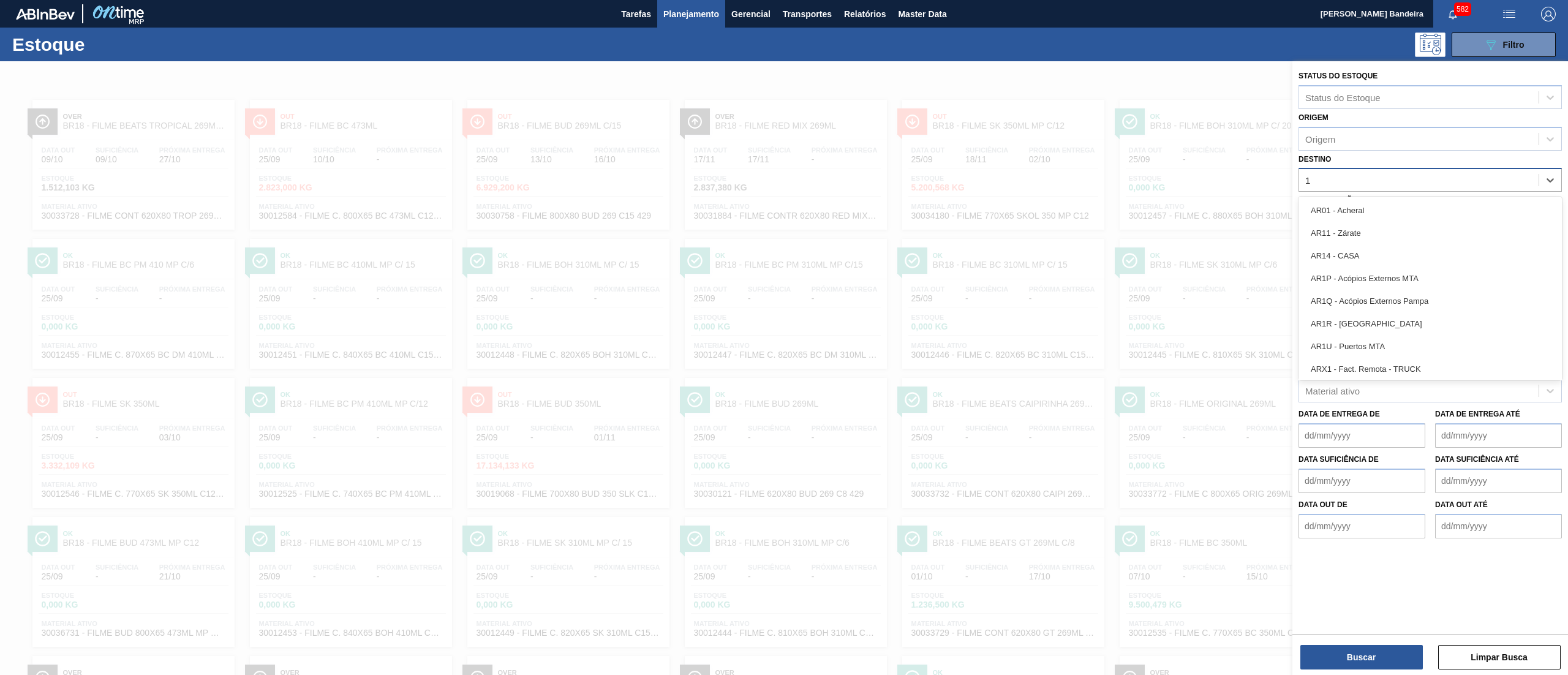
type input "16"
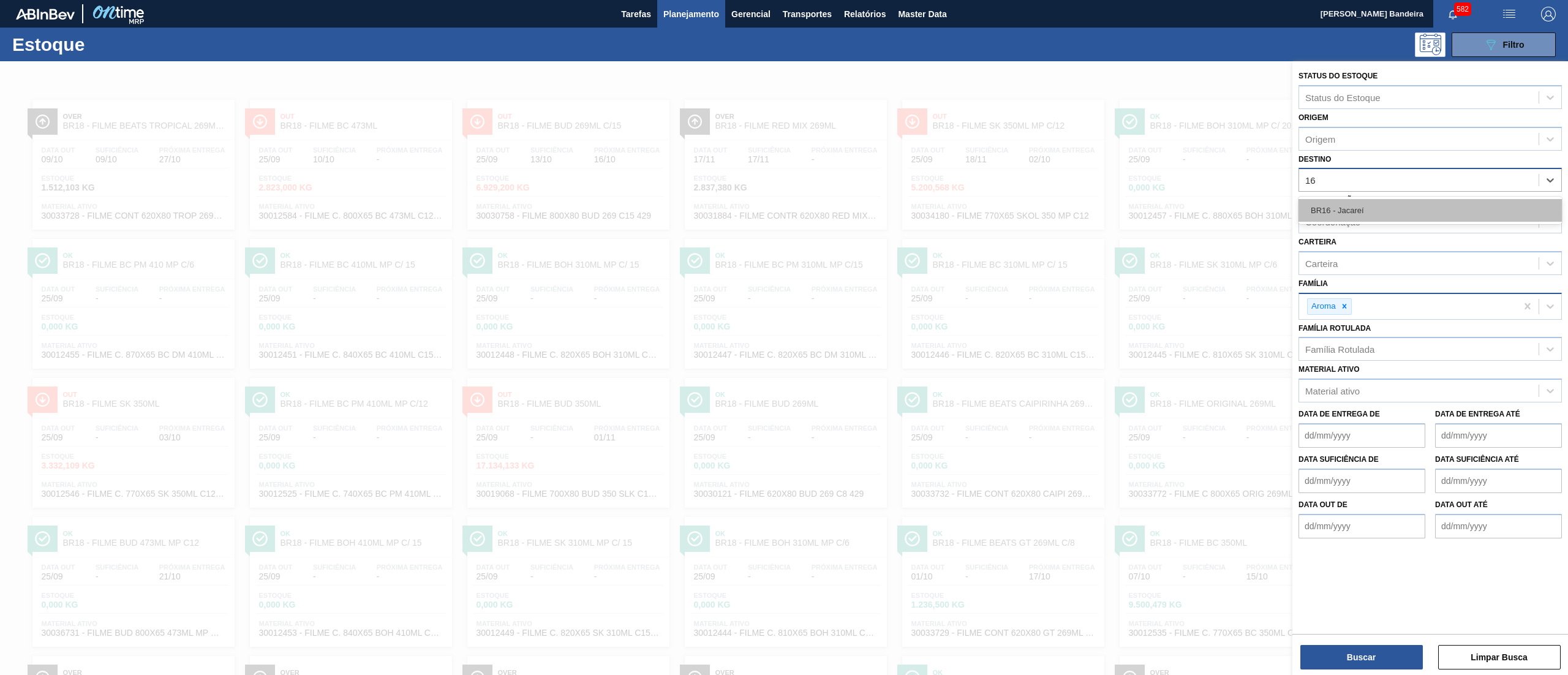
click at [1392, 201] on div "BR16 - Jacareí" at bounding box center [1429, 210] width 263 height 22
click at [1373, 181] on icon at bounding box center [1375, 181] width 9 height 9
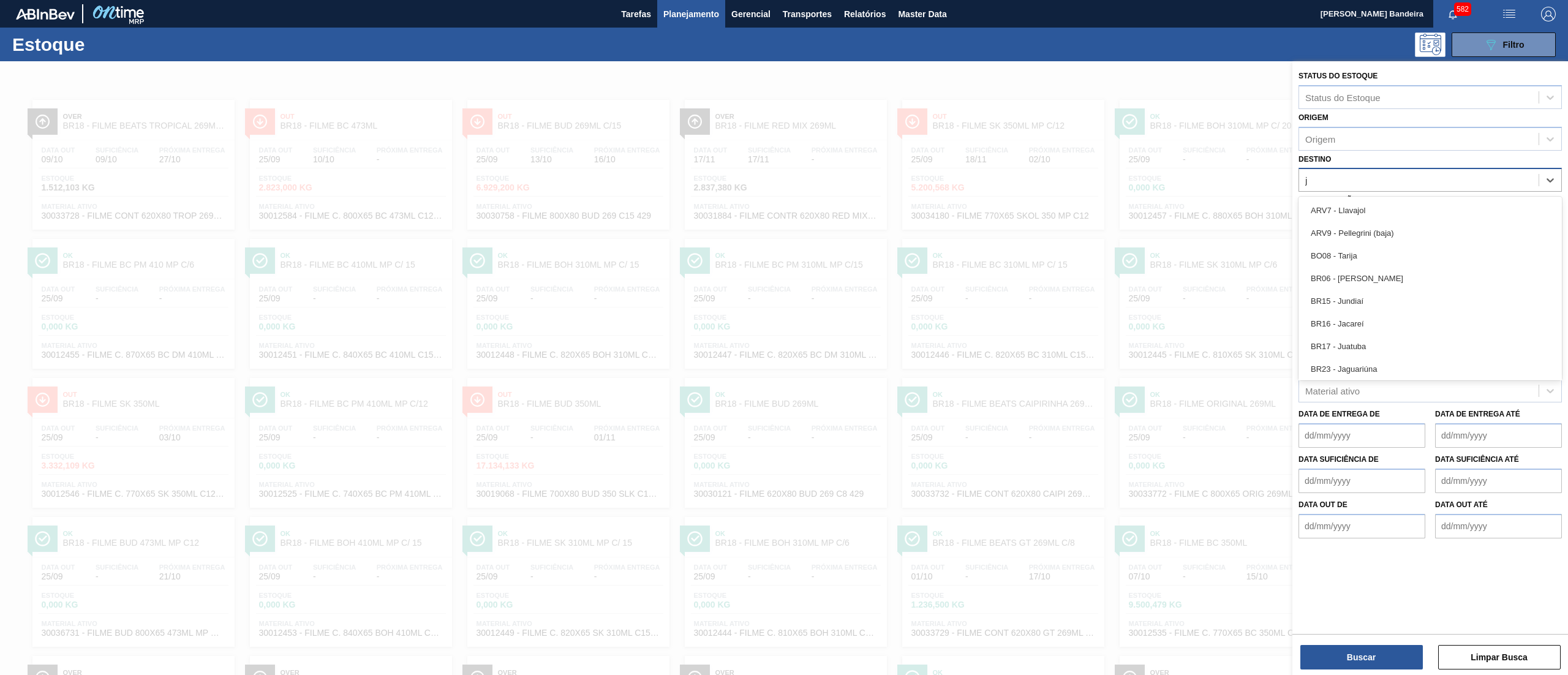
type input "ju"
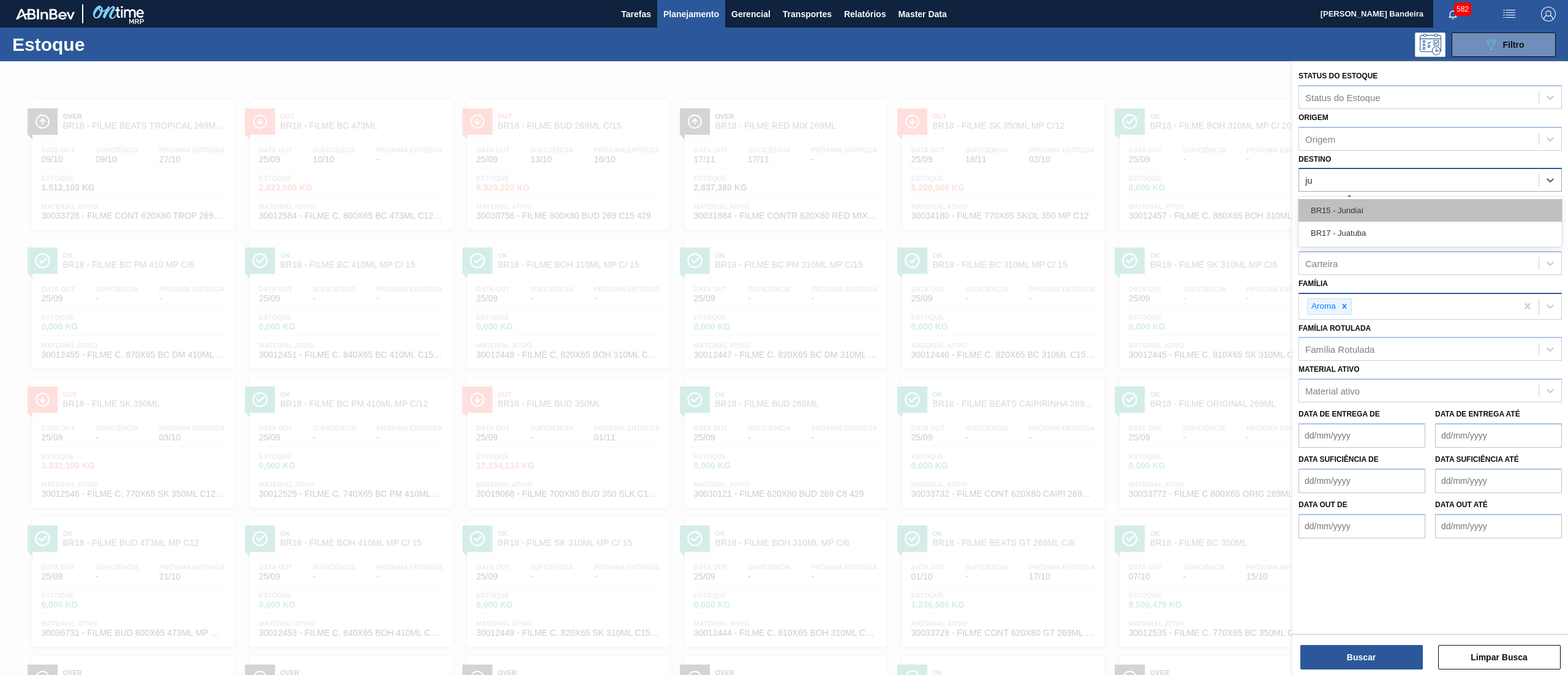
click at [1370, 215] on div "BR15 - Jundiaí" at bounding box center [1429, 210] width 263 height 22
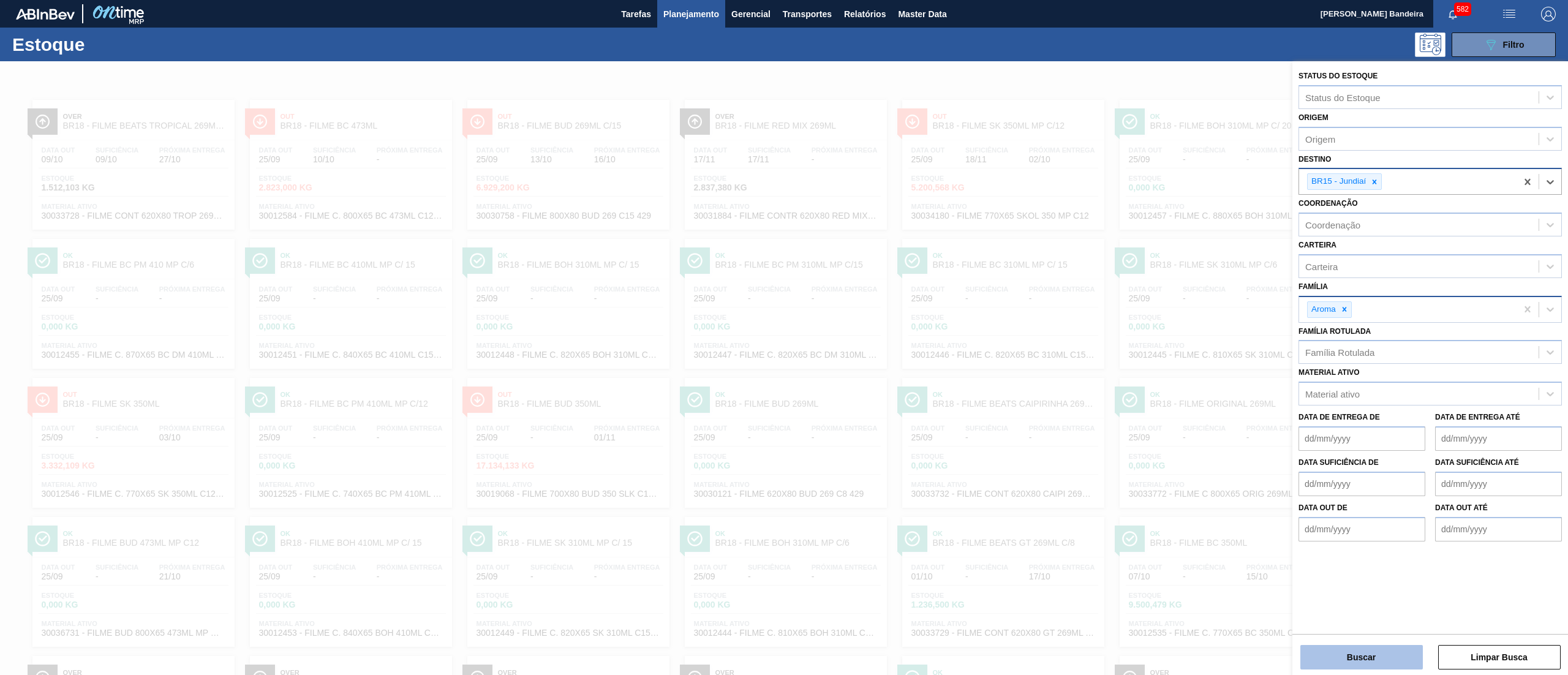
click at [1329, 661] on button "Buscar" at bounding box center [1361, 657] width 122 height 24
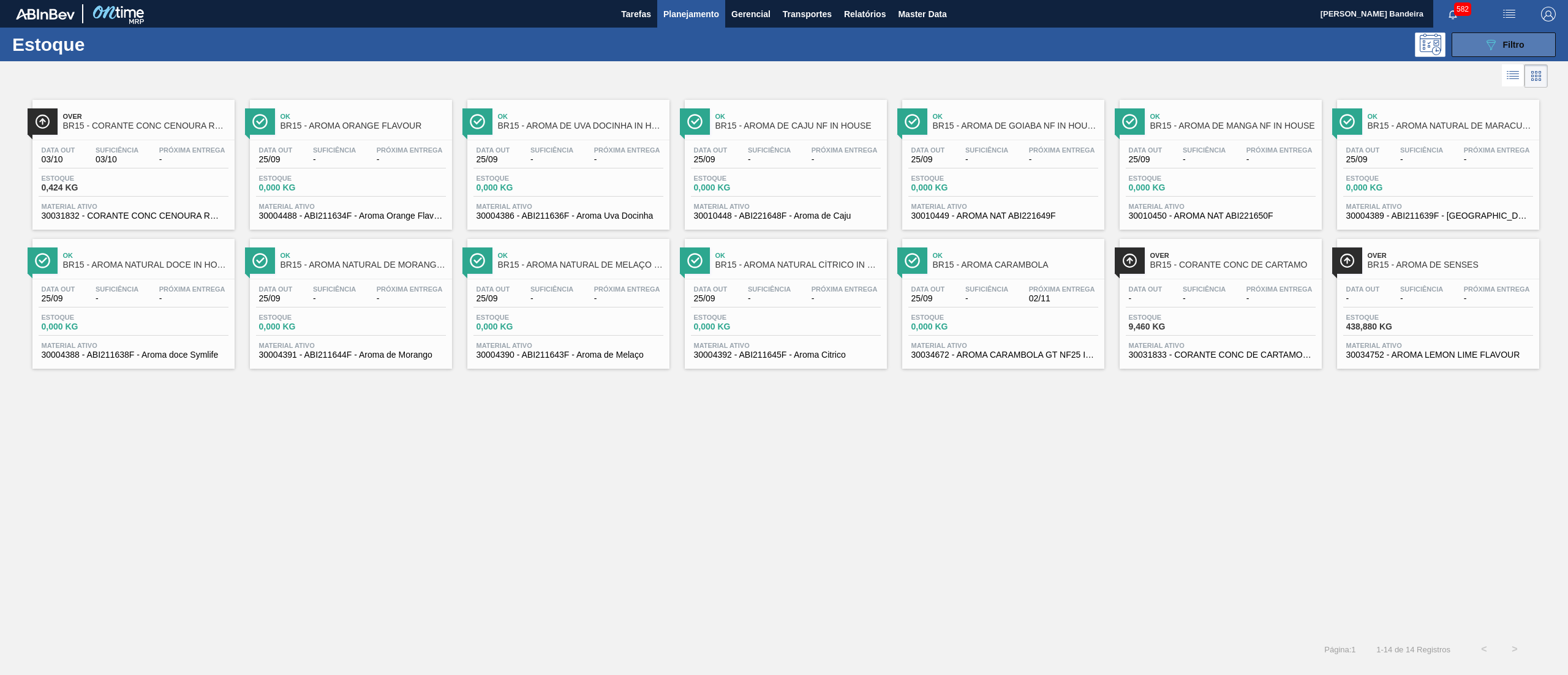
click at [1516, 38] on div "089F7B8B-B2A5-4AFE-B5C0-19BA573D28AC Filtro" at bounding box center [1503, 45] width 41 height 15
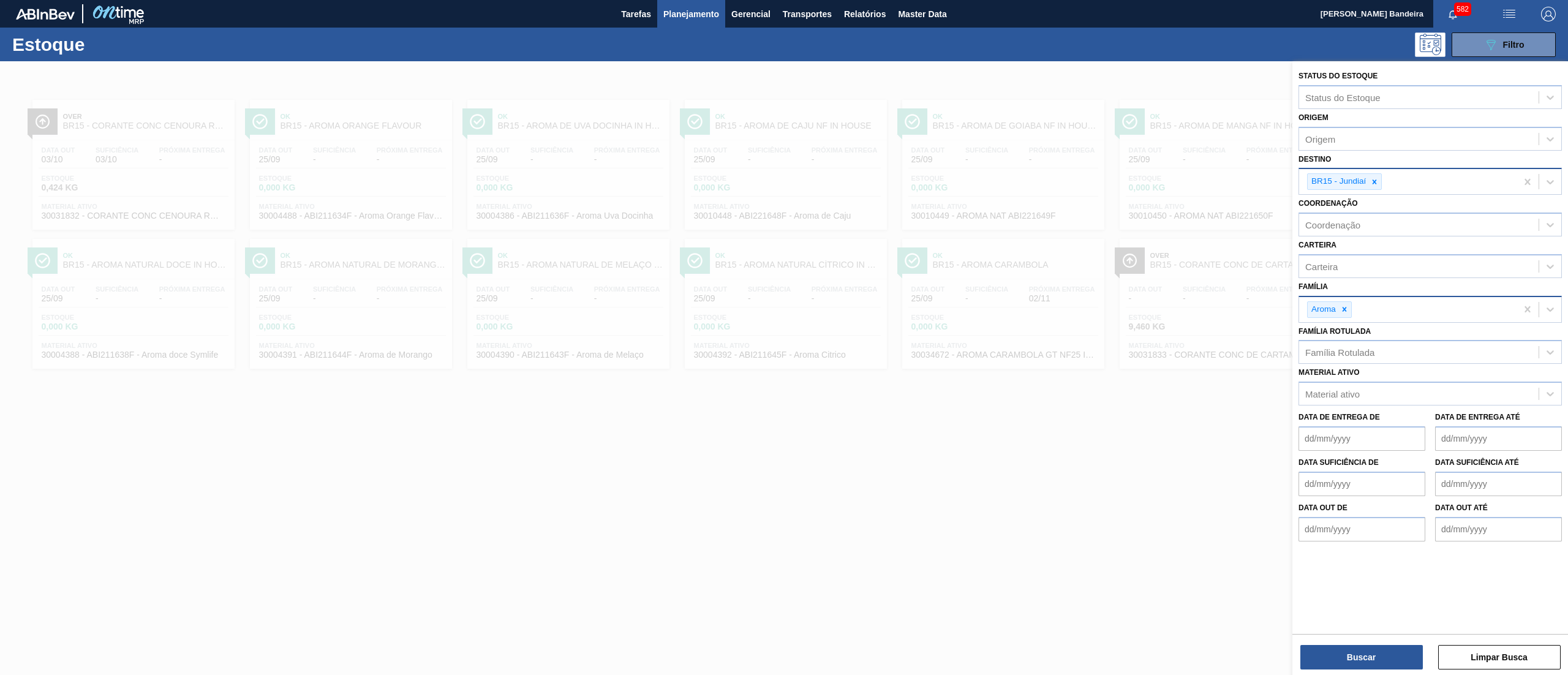
click at [1390, 312] on div "Aroma" at bounding box center [1408, 309] width 218 height 25
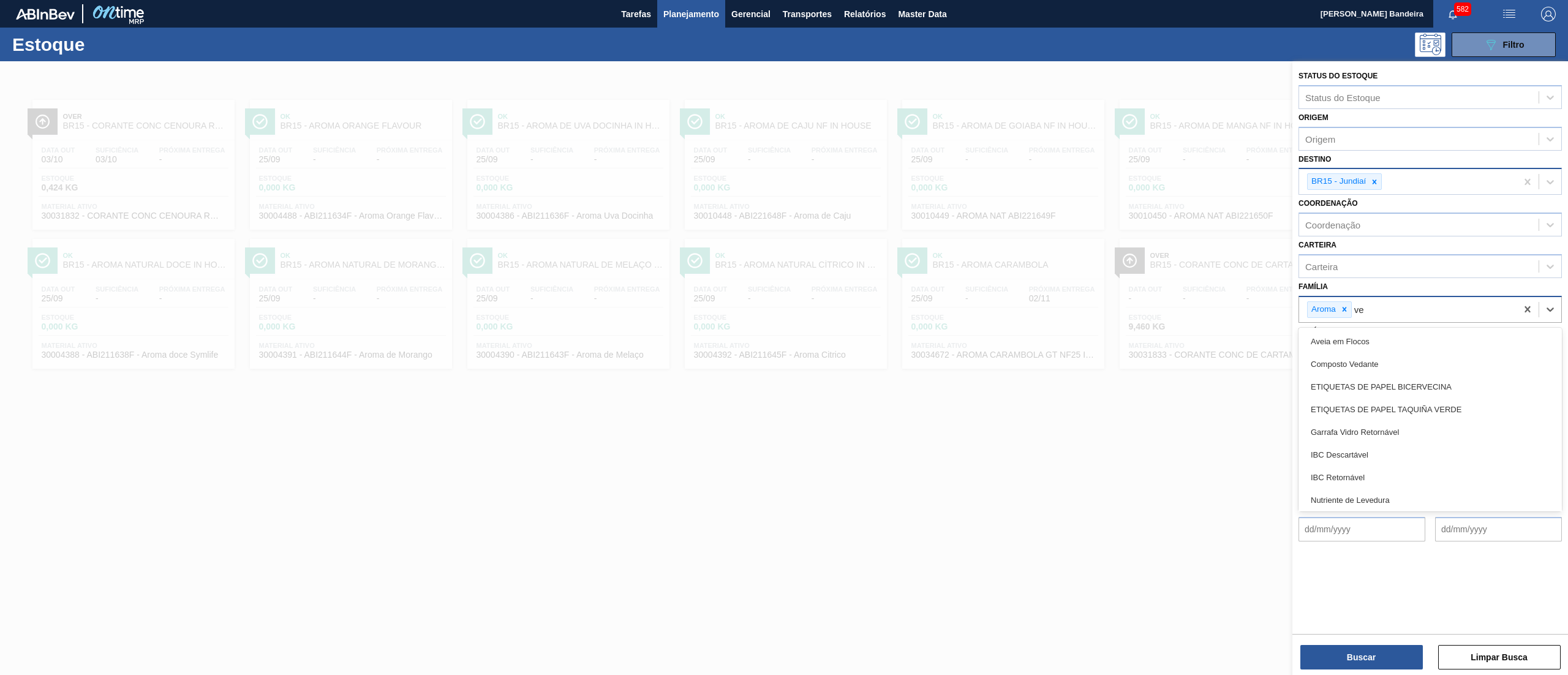
type input "v"
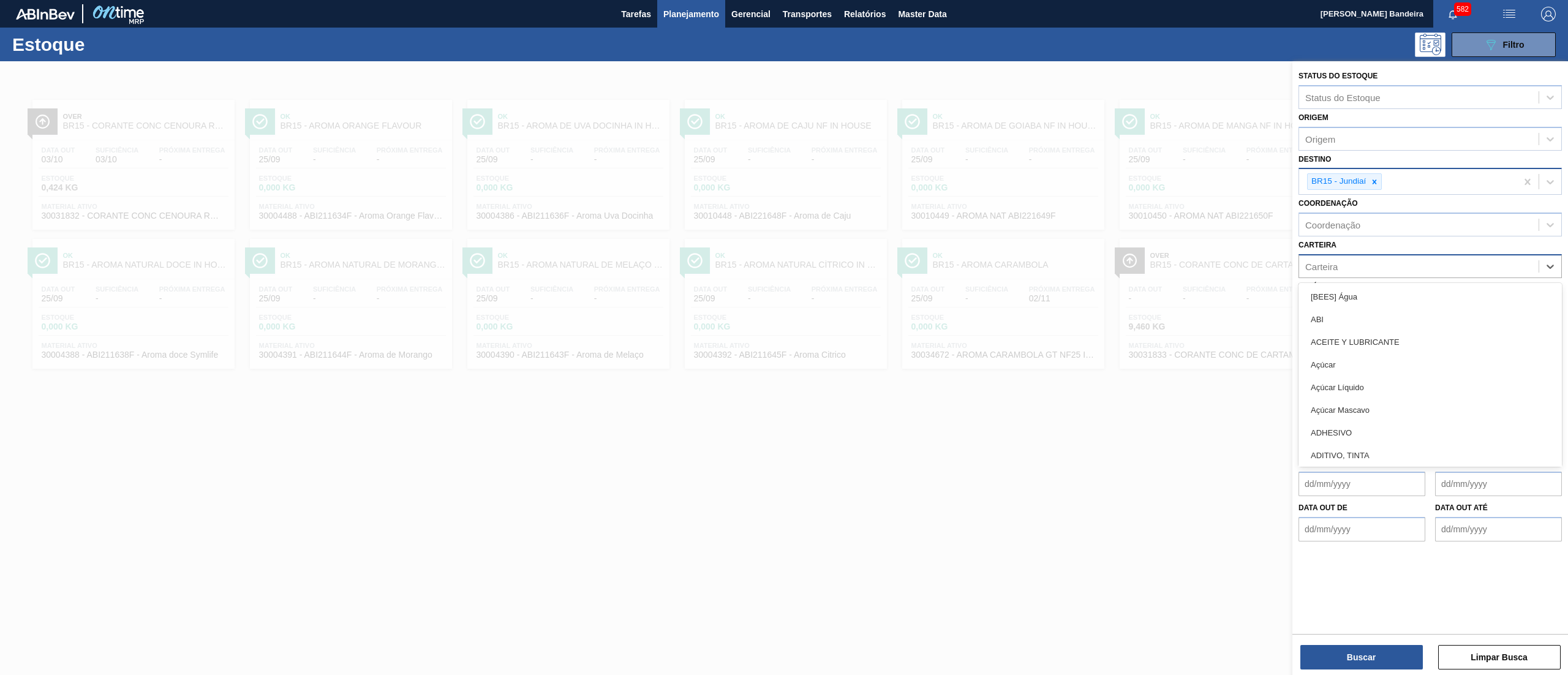
click at [1354, 272] on div "Carteira" at bounding box center [1418, 266] width 239 height 18
type input "ver"
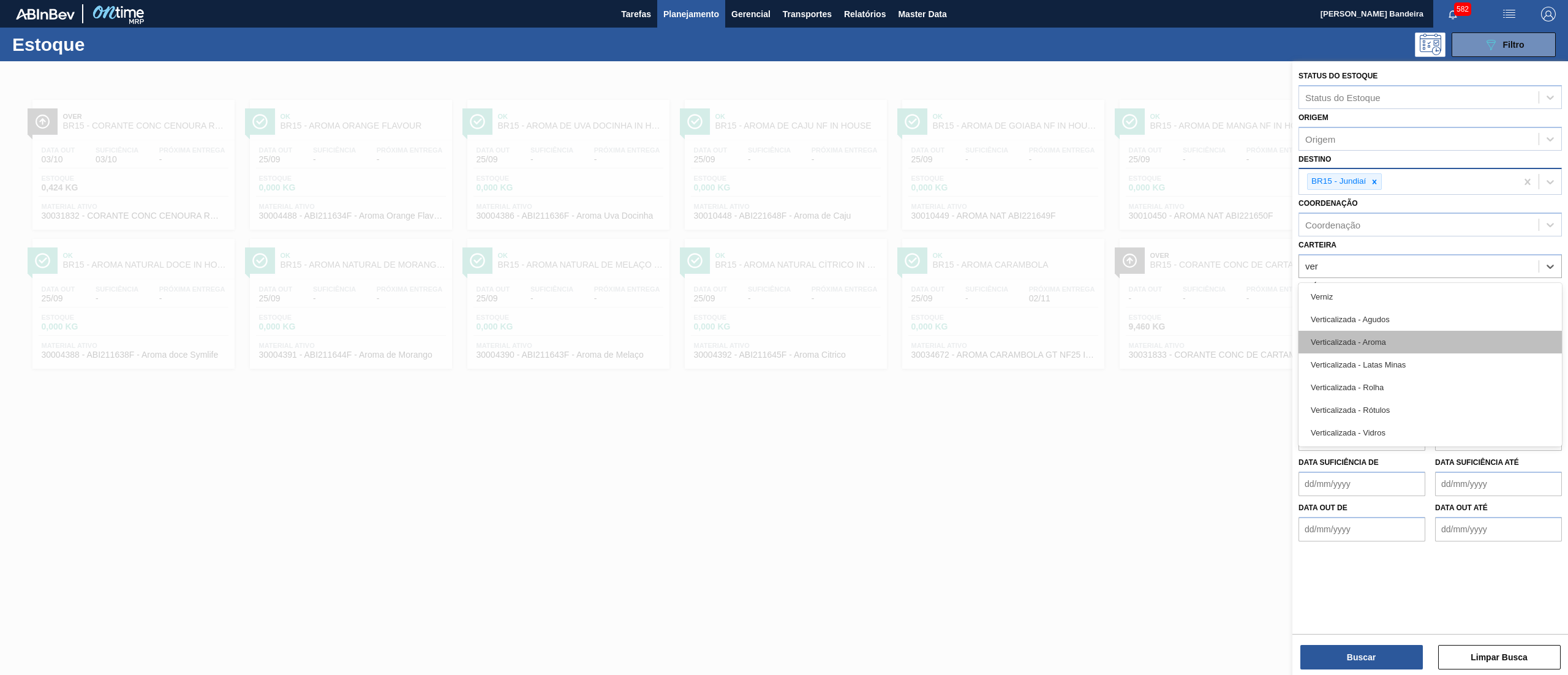
click at [1397, 348] on div "Verticalizada - Aroma" at bounding box center [1429, 341] width 263 height 22
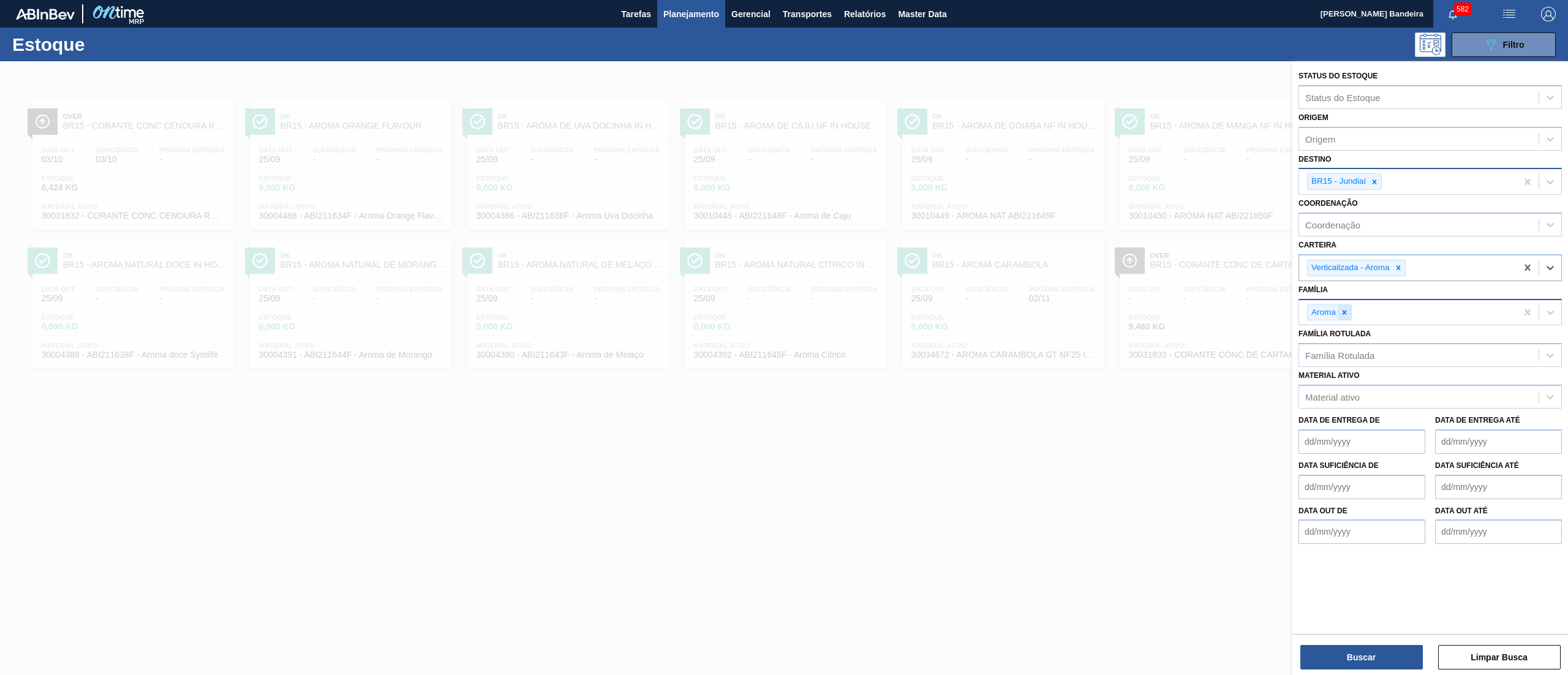
click at [1346, 316] on div at bounding box center [1344, 313] width 14 height 16
click at [1311, 666] on button "Buscar" at bounding box center [1361, 657] width 122 height 24
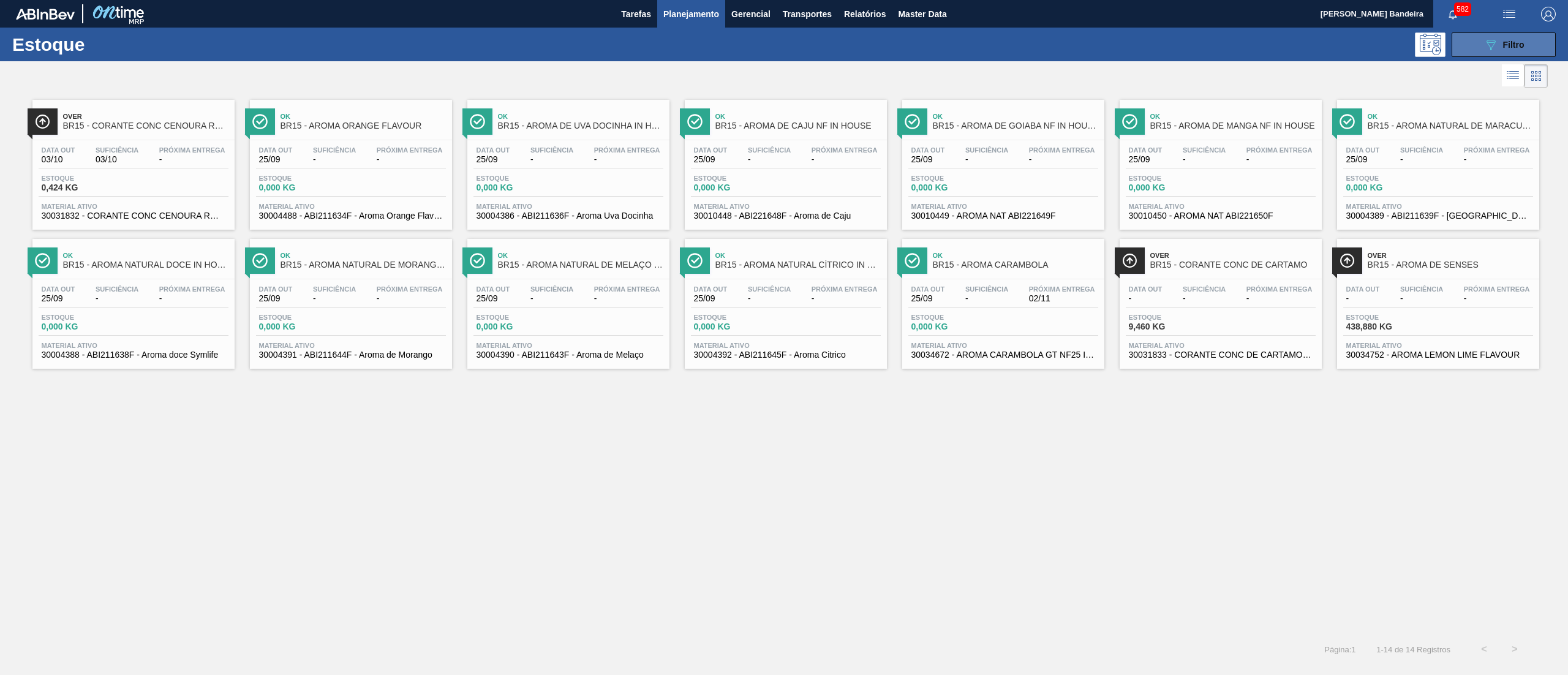
click at [1493, 41] on icon "089F7B8B-B2A5-4AFE-B5C0-19BA573D28AC" at bounding box center [1490, 45] width 15 height 15
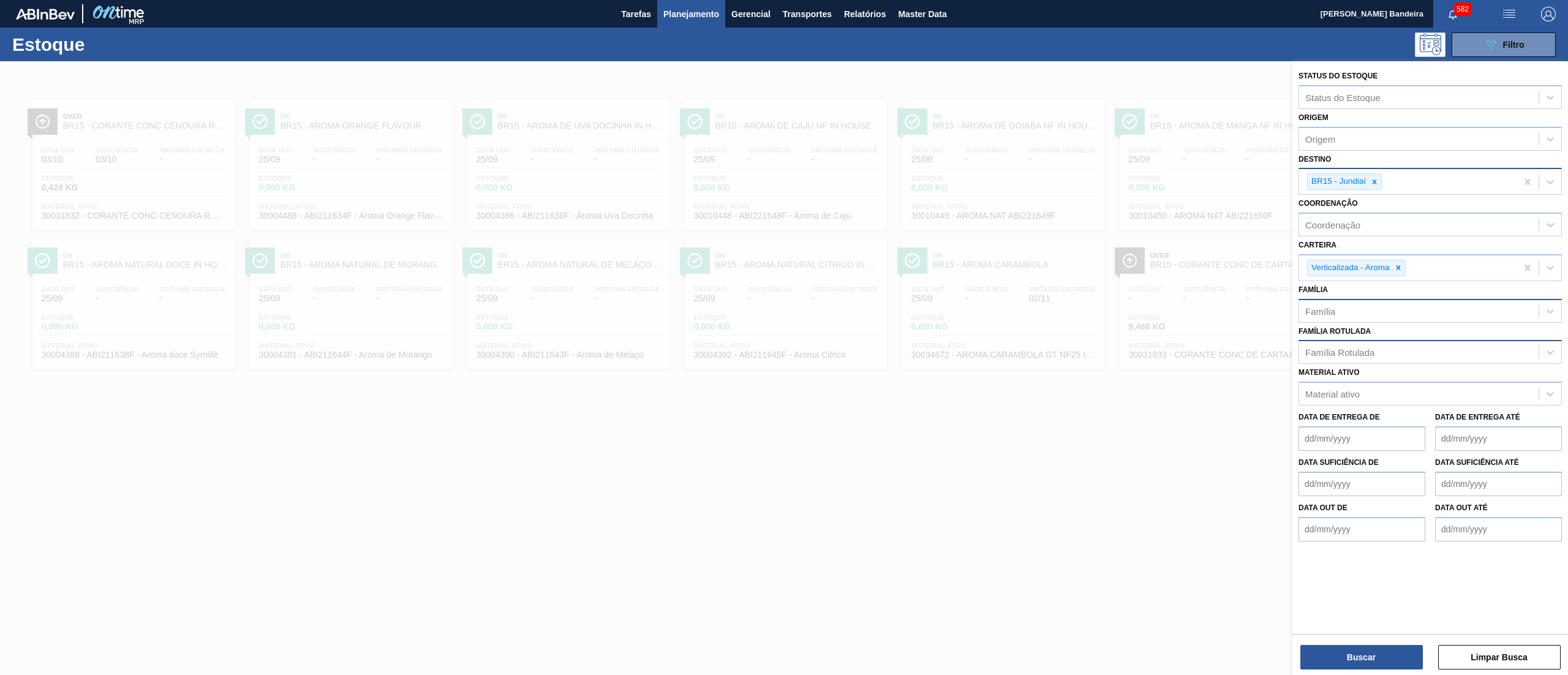
click at [1386, 353] on div "Família Rotulada" at bounding box center [1418, 352] width 239 height 18
type Rotulada "aroma red"
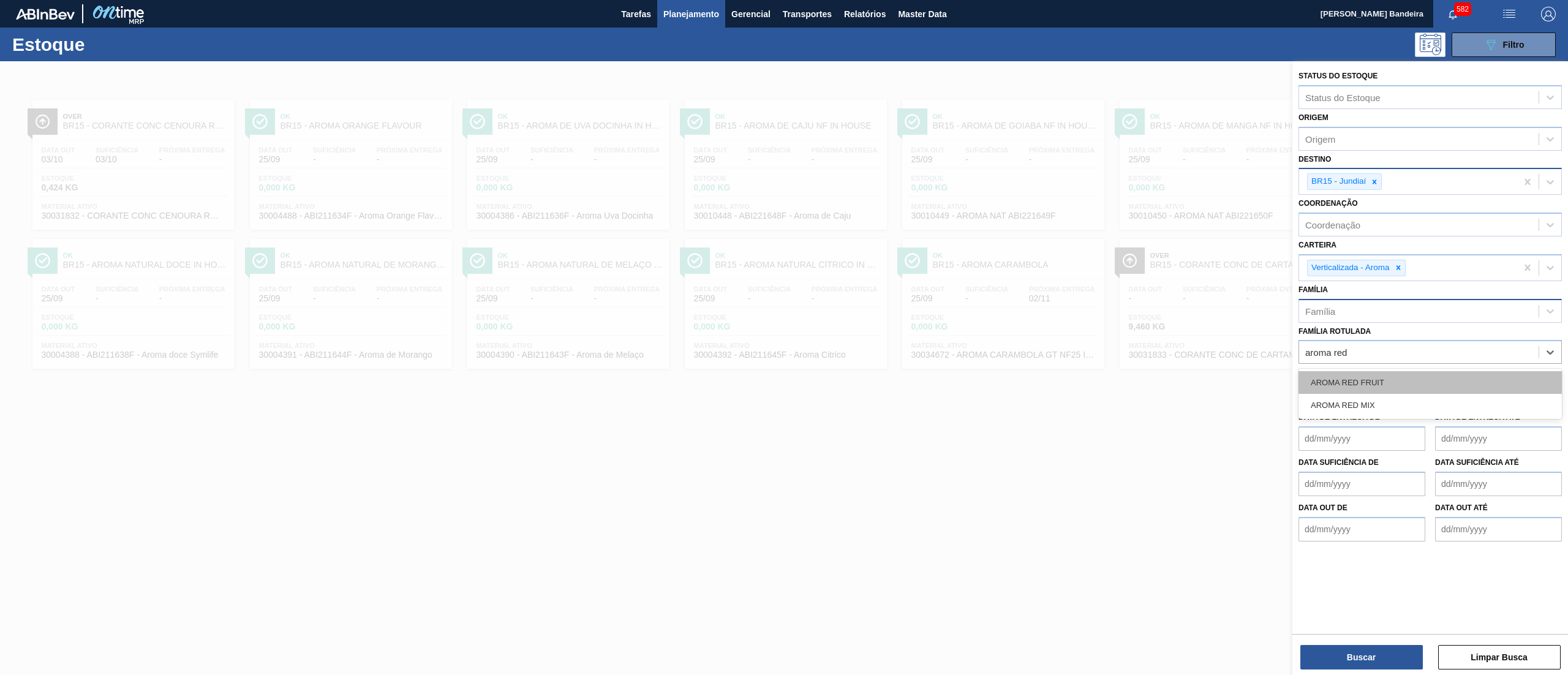
click at [1391, 385] on div "AROMA RED FRUIT" at bounding box center [1429, 382] width 263 height 22
click at [1397, 269] on icon at bounding box center [1398, 268] width 4 height 4
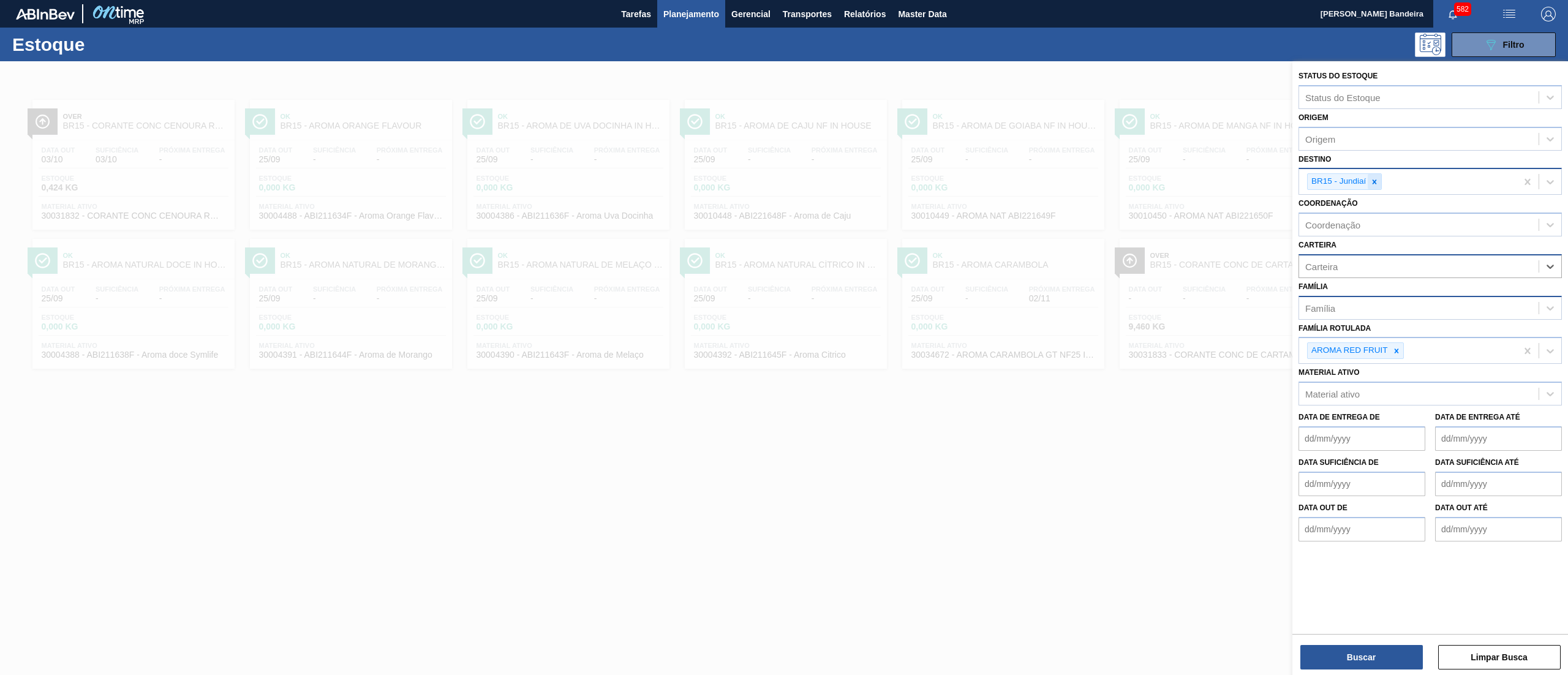
click at [1372, 181] on icon at bounding box center [1374, 181] width 9 height 9
click at [1346, 653] on button "Buscar" at bounding box center [1361, 657] width 122 height 24
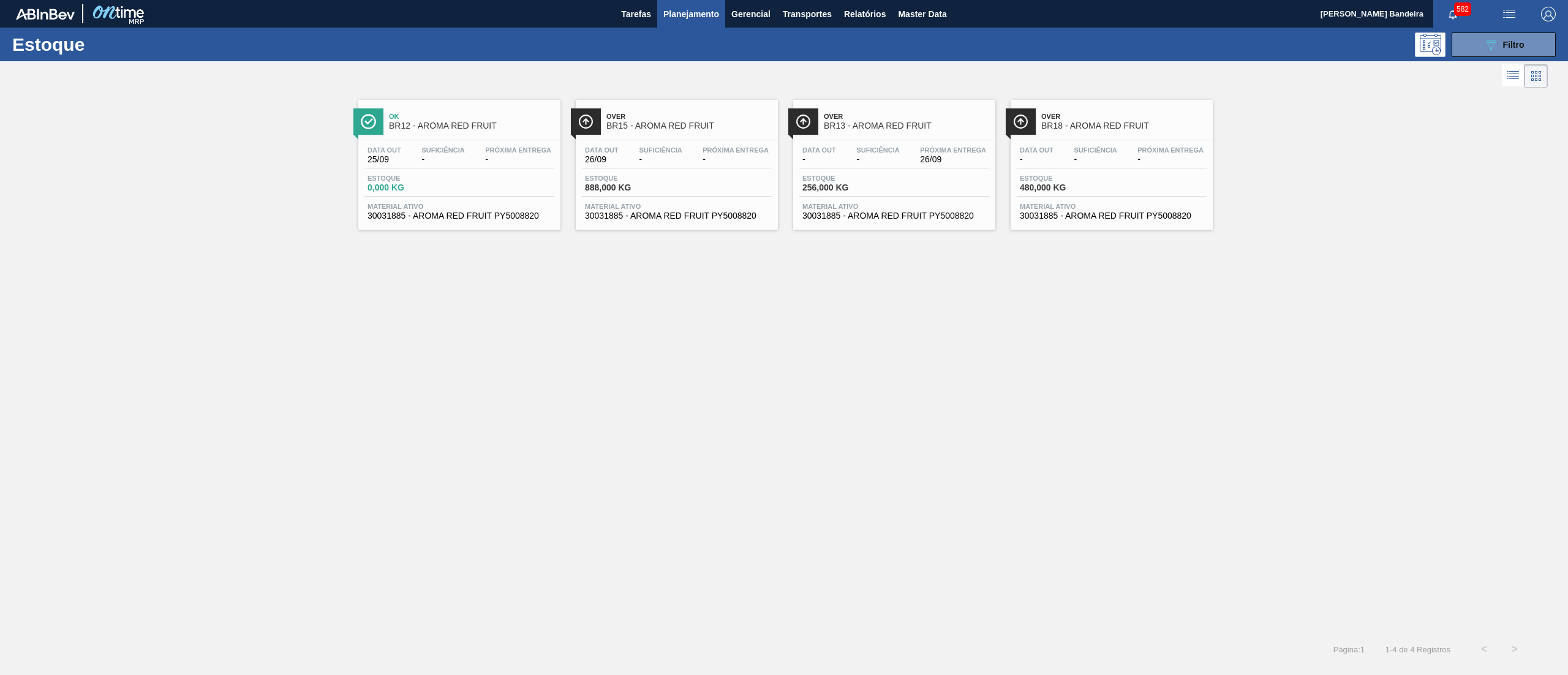
click at [668, 218] on span "30031885 - AROMA RED FRUIT PY5008820" at bounding box center [677, 216] width 184 height 10
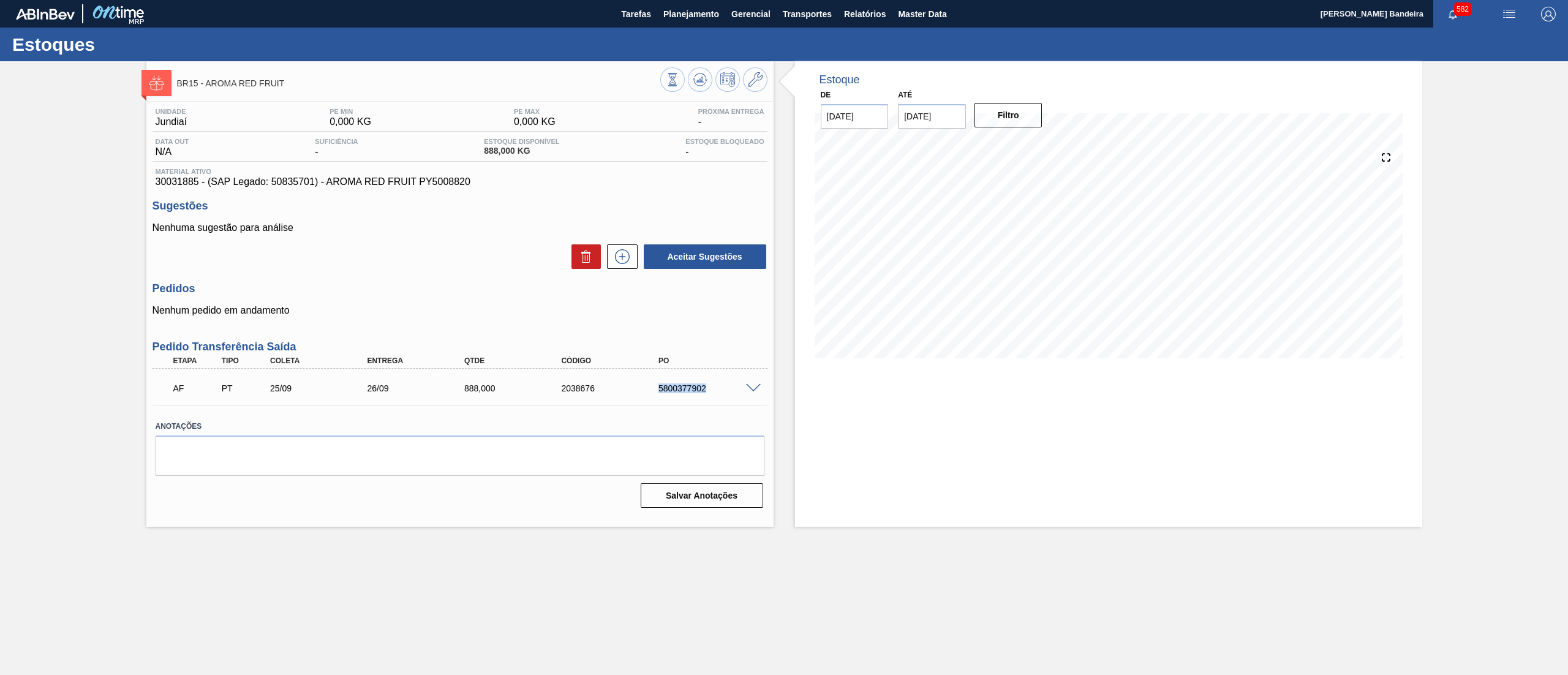
drag, startPoint x: 652, startPoint y: 391, endPoint x: 743, endPoint y: 398, distance: 91.3
click at [743, 398] on div "AF PT 25/09 26/09 888,000 2038676 5800377902" at bounding box center [456, 387] width 583 height 24
copy div "5800377902"
click at [681, 29] on div "Estoques" at bounding box center [784, 45] width 1568 height 34
click at [687, 12] on span "Planejamento" at bounding box center [691, 14] width 56 height 15
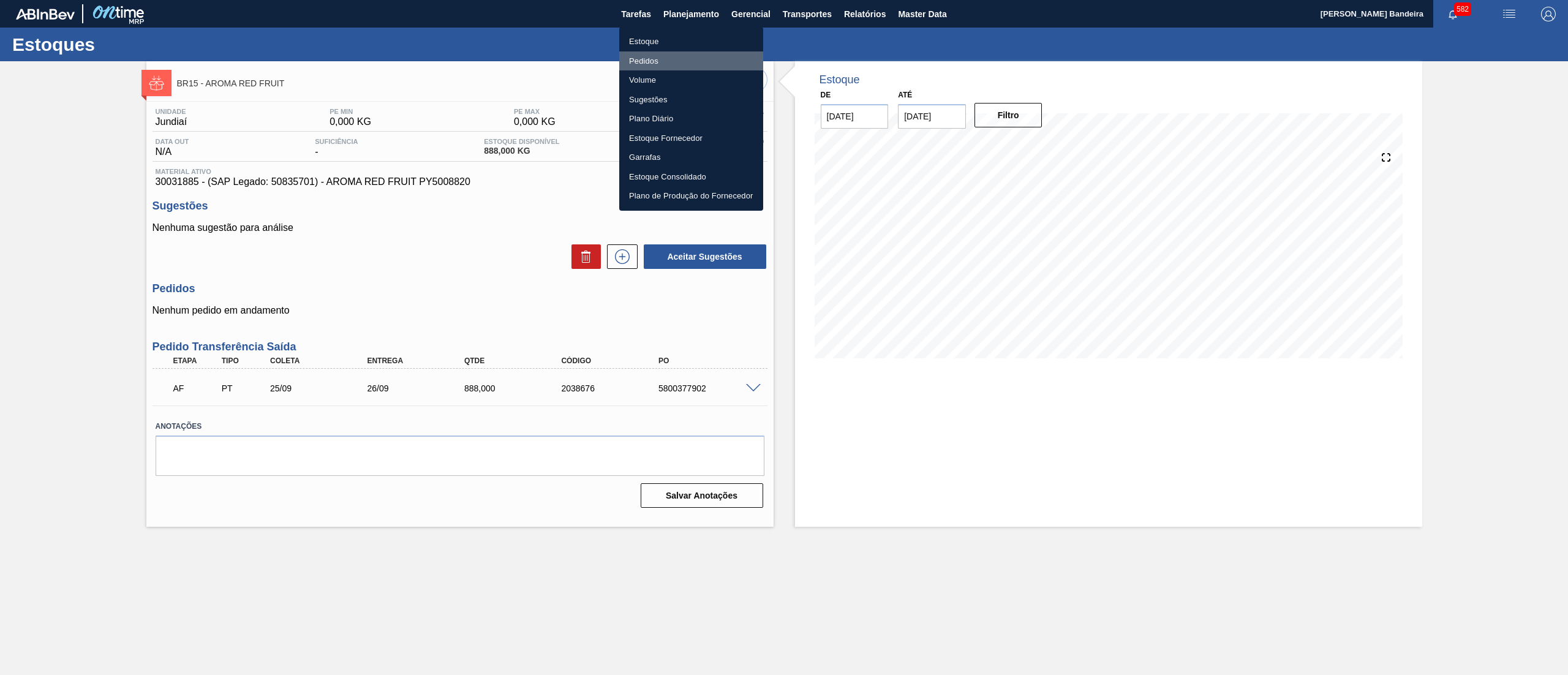
click at [676, 58] on li "Pedidos" at bounding box center [692, 61] width 144 height 20
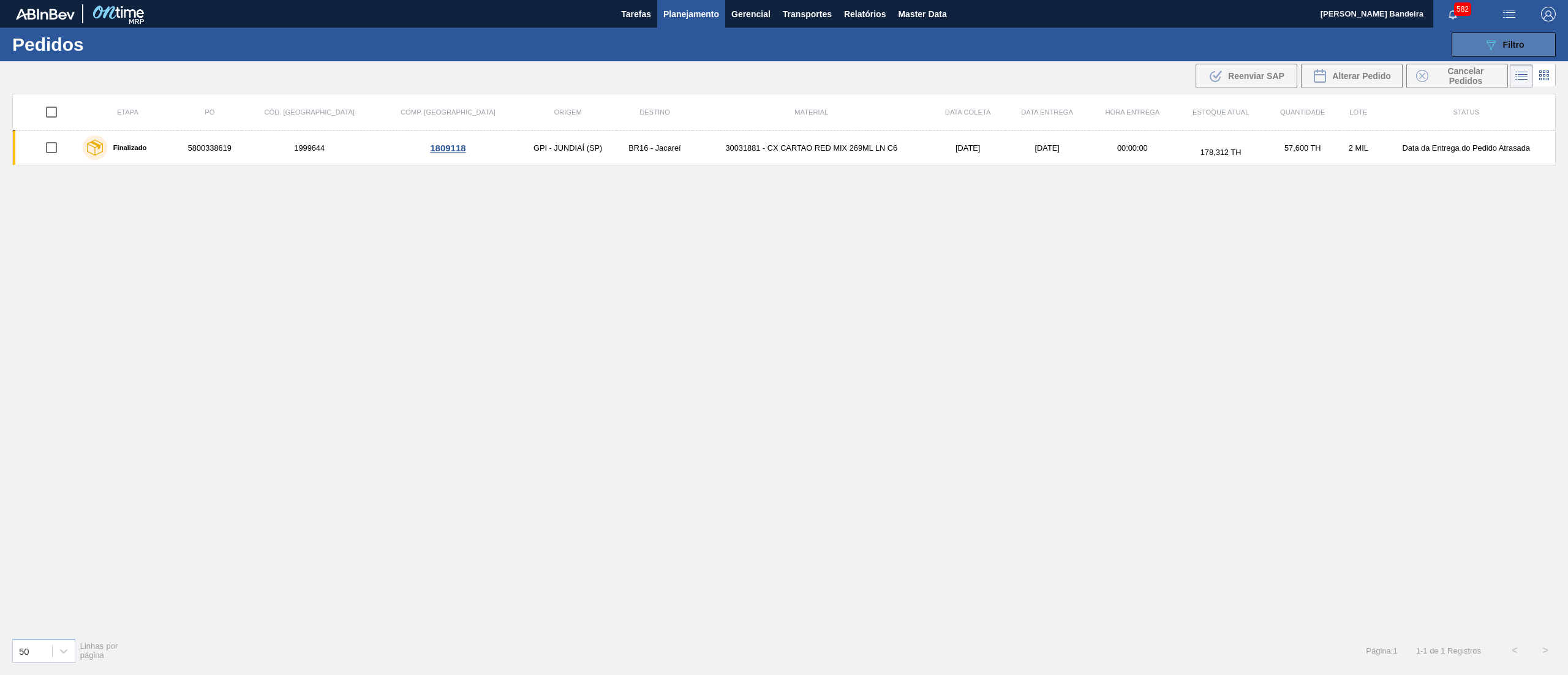
click at [1498, 39] on div "089F7B8B-B2A5-4AFE-B5C0-19BA573D28AC Filtro" at bounding box center [1503, 45] width 41 height 15
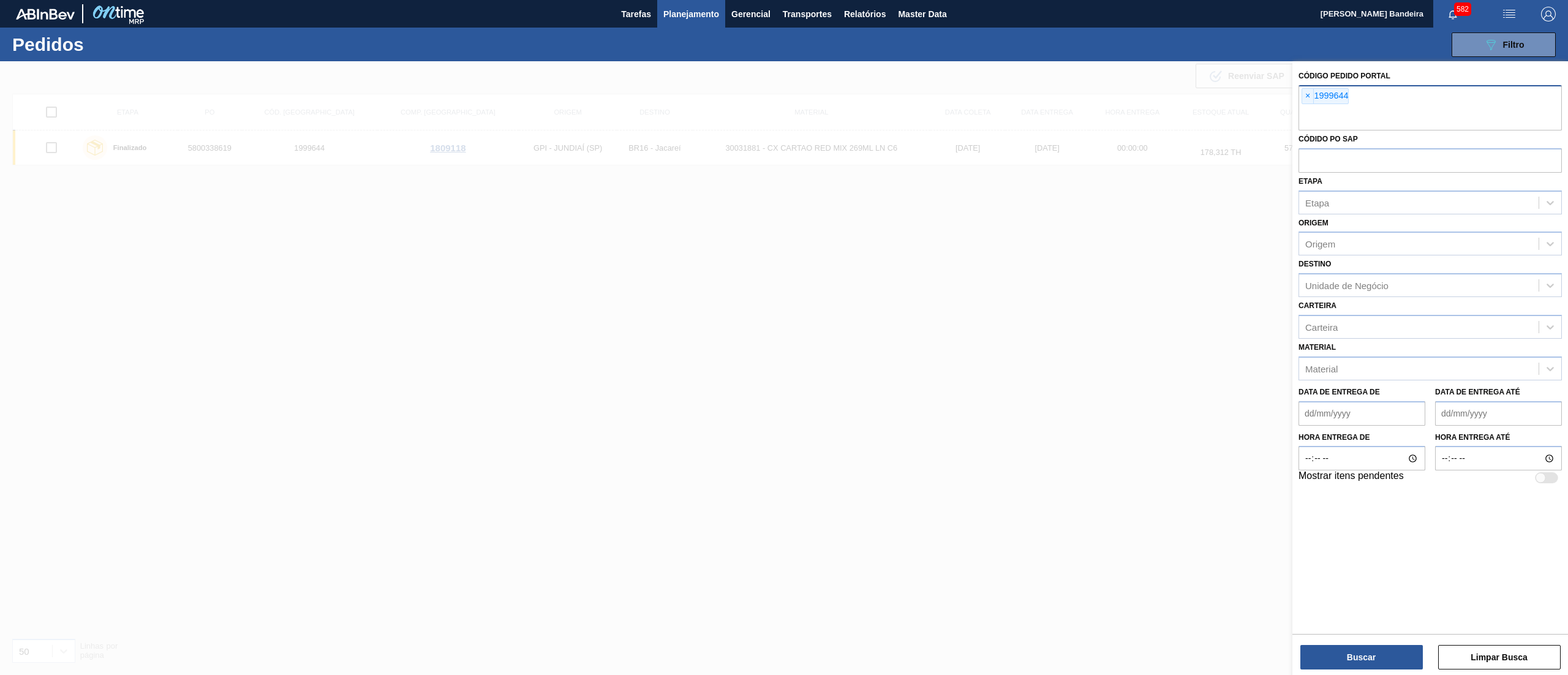
click at [1299, 97] on div "× 1999644" at bounding box center [1429, 107] width 263 height 46
click at [1309, 96] on span "×" at bounding box center [1308, 97] width 12 height 15
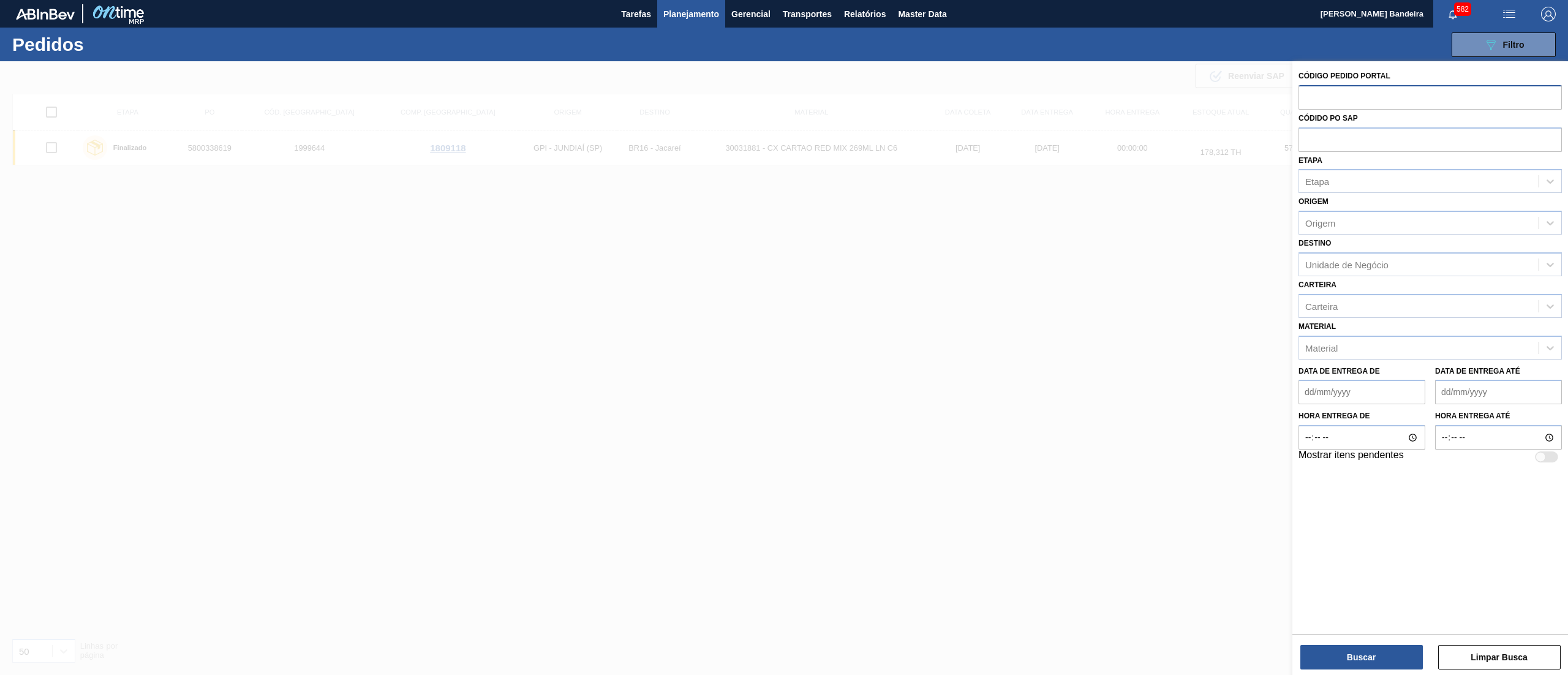
paste input "2031789"
type input "2031789"
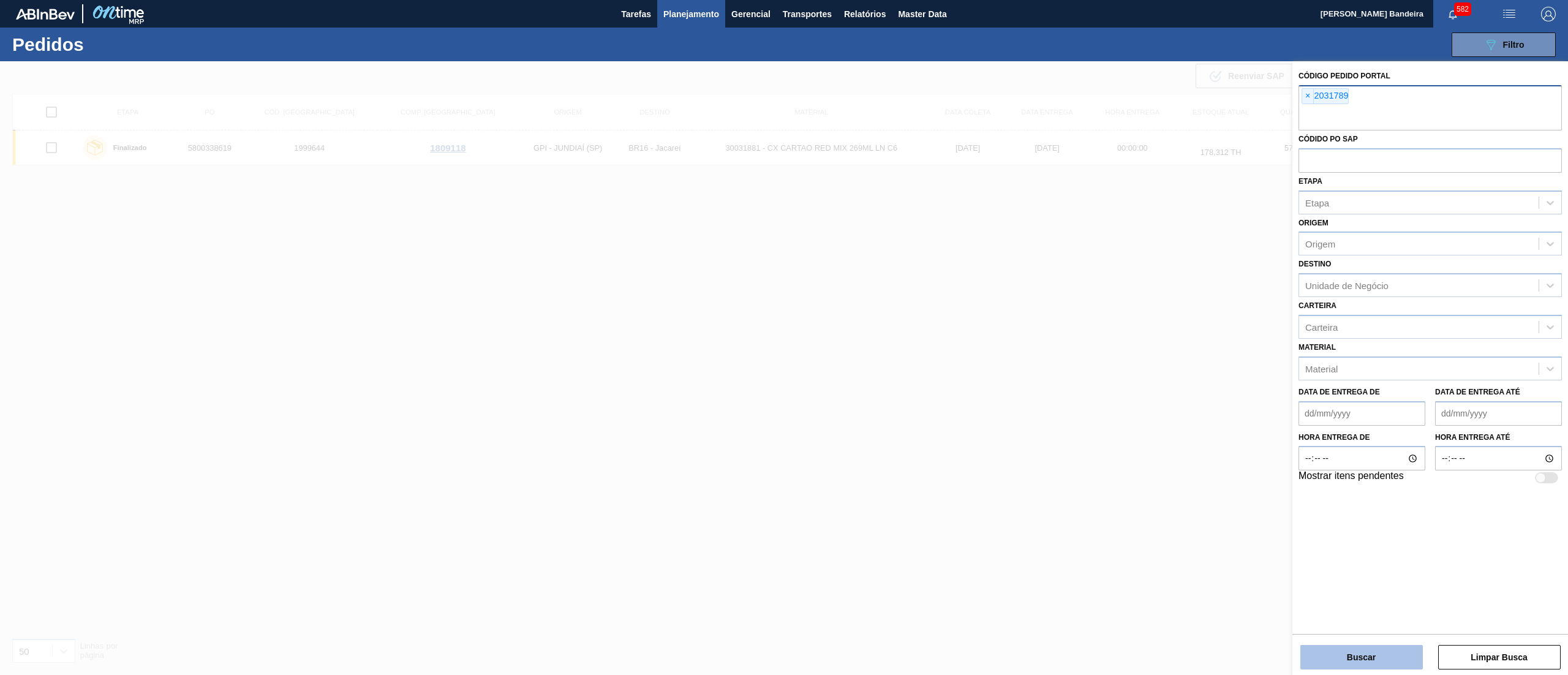
click at [1335, 668] on button "Buscar" at bounding box center [1361, 657] width 122 height 24
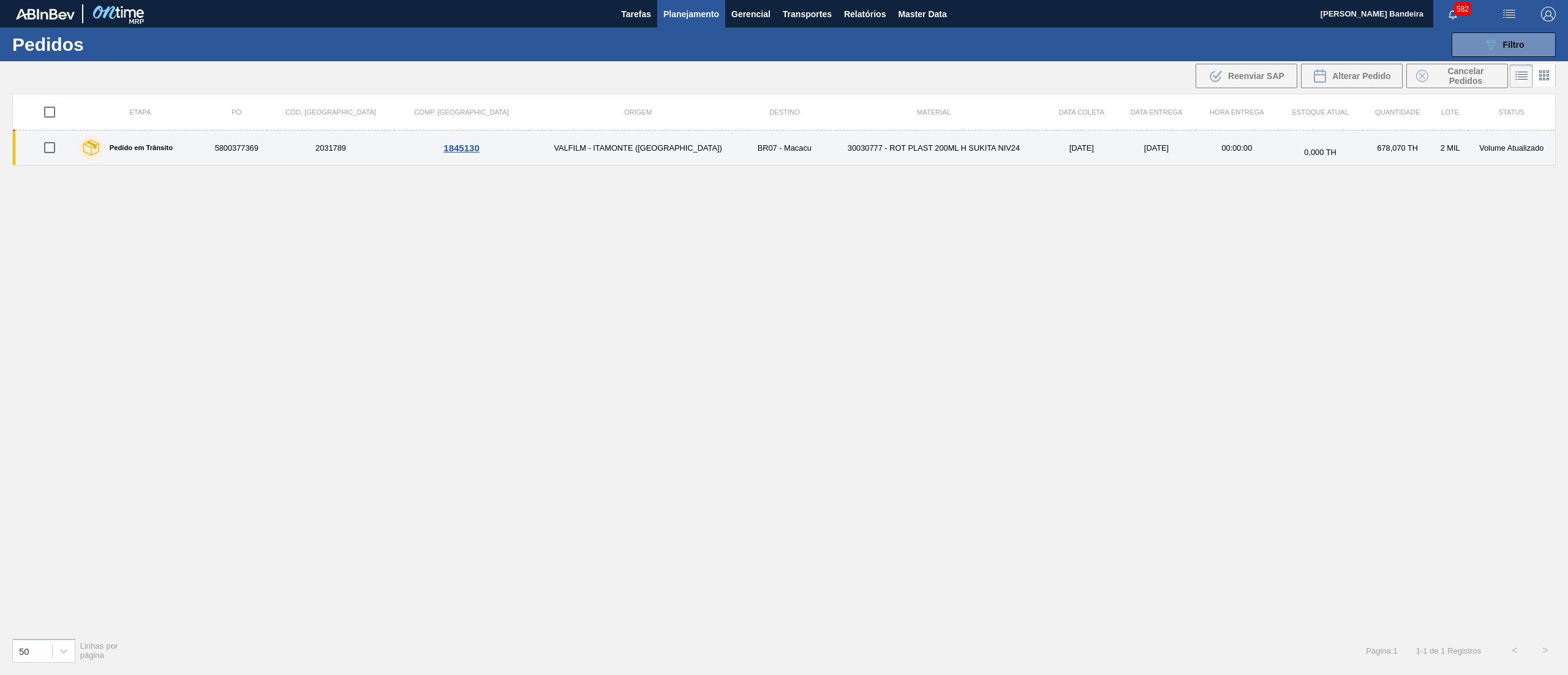
click at [821, 151] on td "30030777 - ROT PLAST 200ML H SUKITA NIV24" at bounding box center [934, 148] width 225 height 35
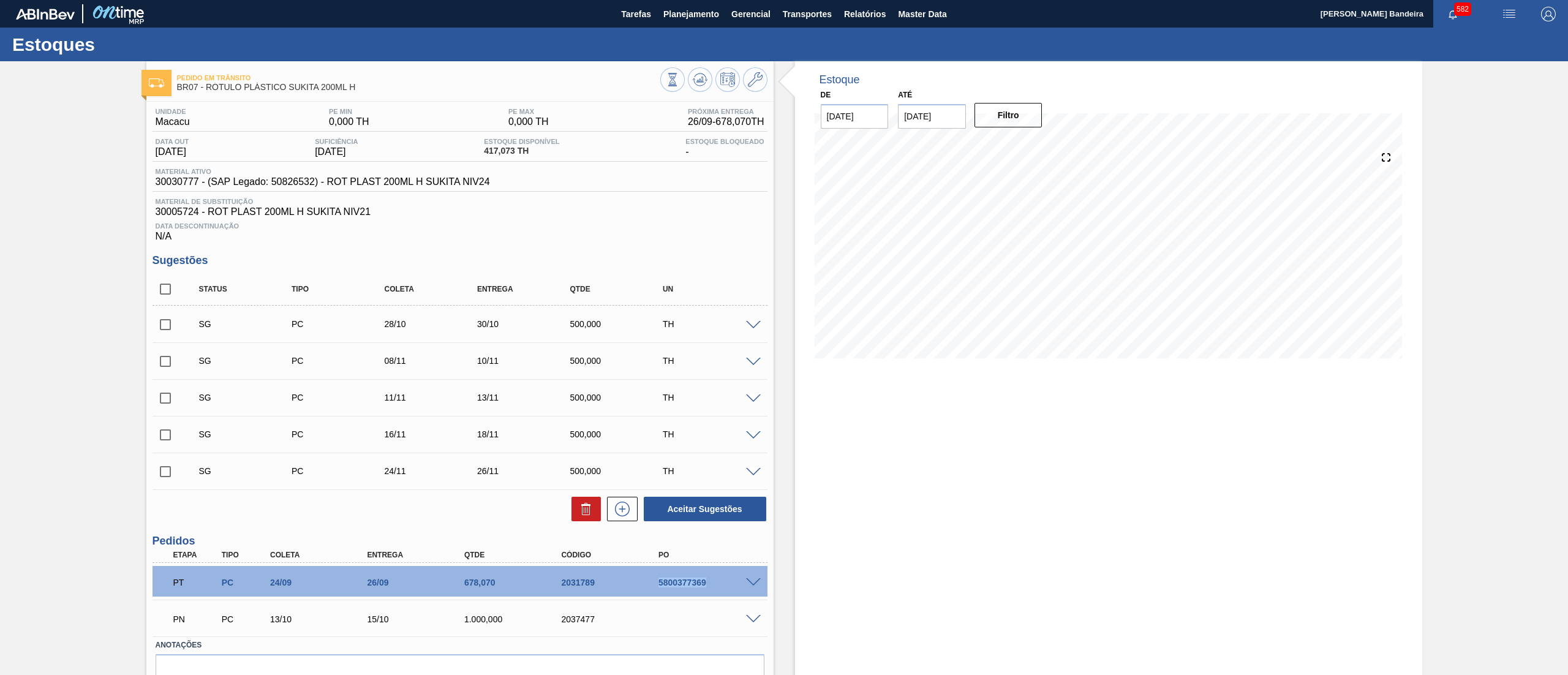
drag, startPoint x: 638, startPoint y: 588, endPoint x: 720, endPoint y: 589, distance: 82.0
click at [720, 589] on div "PT PC 24/09 26/09 678,070 2031789 5800377369" at bounding box center [456, 581] width 583 height 24
copy div "5800377369"
click at [714, 12] on span "Planejamento" at bounding box center [691, 14] width 56 height 15
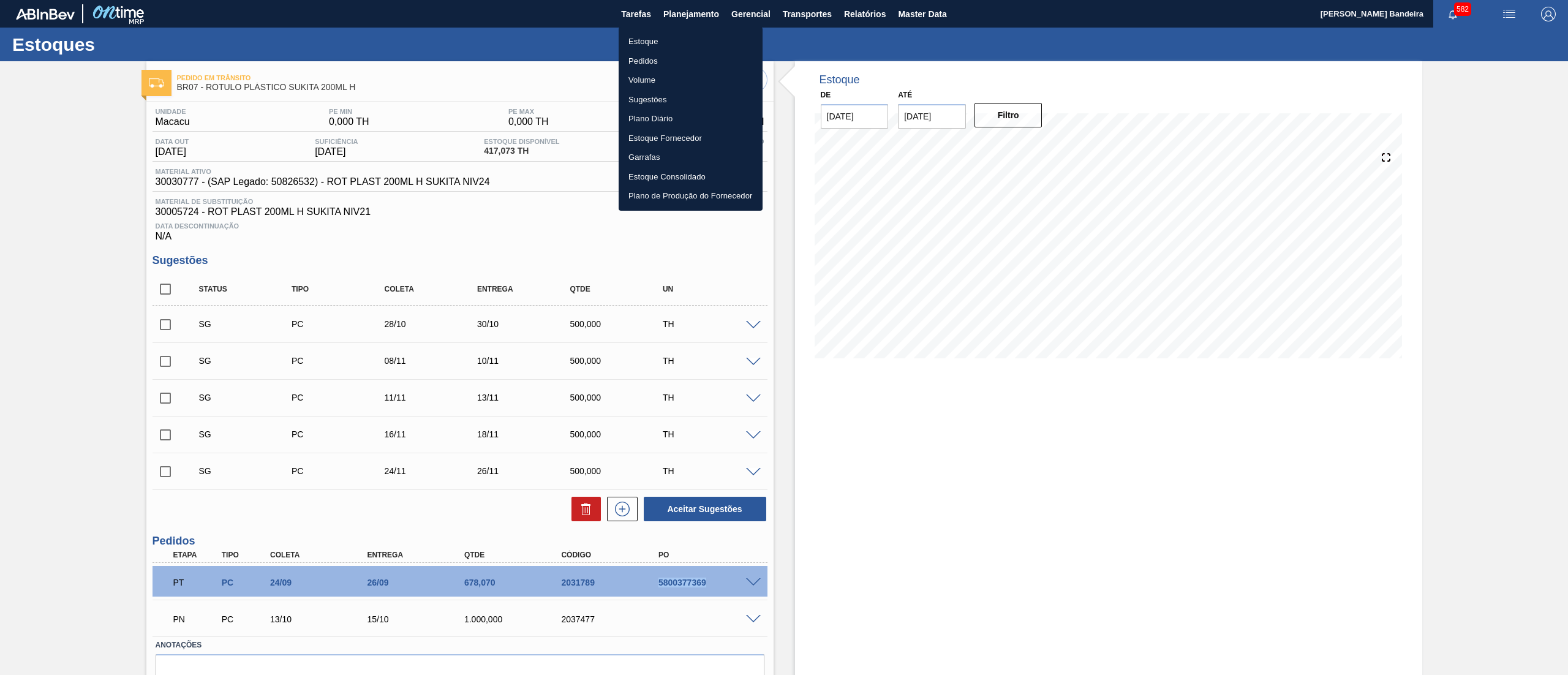
click at [691, 58] on li "Pedidos" at bounding box center [691, 61] width 144 height 20
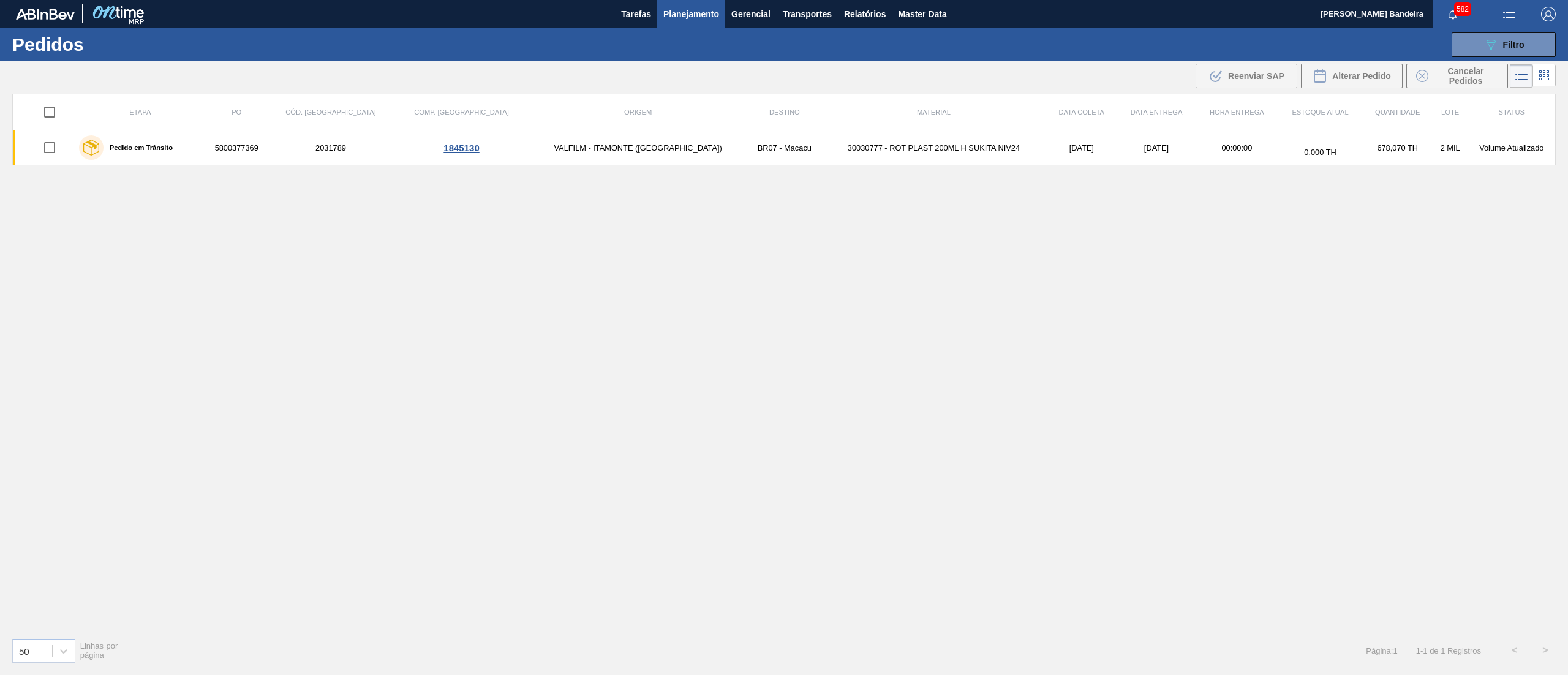
click at [698, 15] on span "Planejamento" at bounding box center [691, 14] width 56 height 15
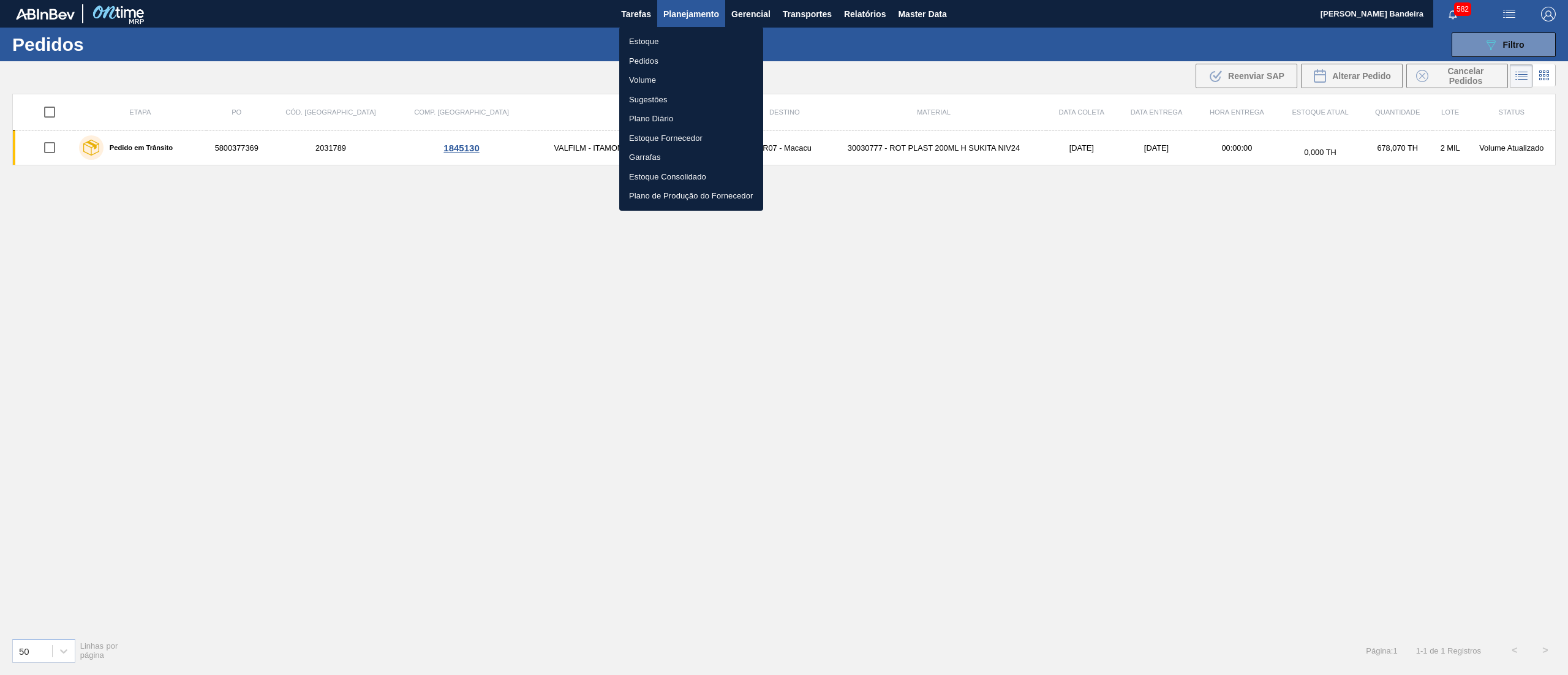
click at [687, 43] on li "Estoque" at bounding box center [692, 41] width 144 height 20
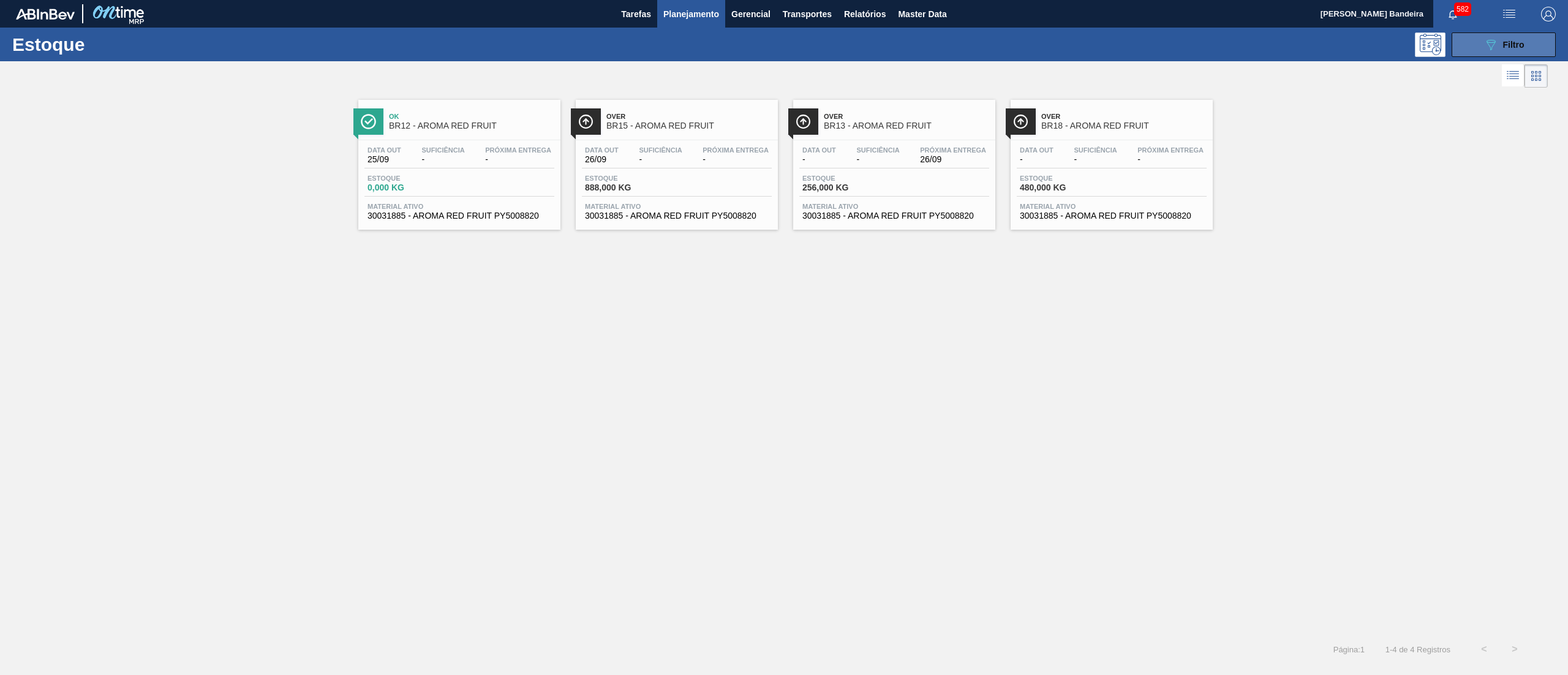
click at [1510, 46] on span "Filtro" at bounding box center [1514, 45] width 22 height 10
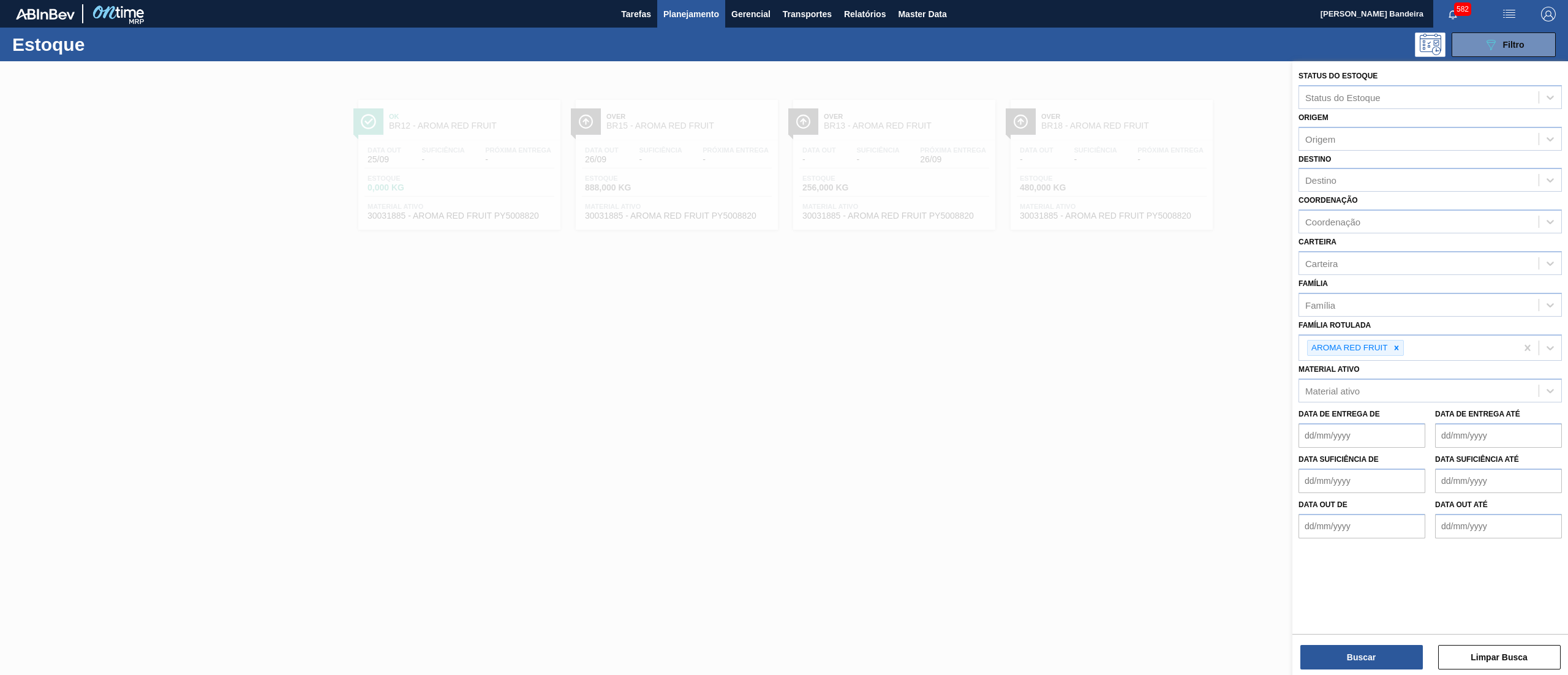
click at [844, 41] on div "089F7B8B-B2A5-4AFE-B5C0-19BA573D28AC Filtro" at bounding box center [882, 45] width 1359 height 24
click at [698, 10] on span "Planejamento" at bounding box center [691, 14] width 56 height 15
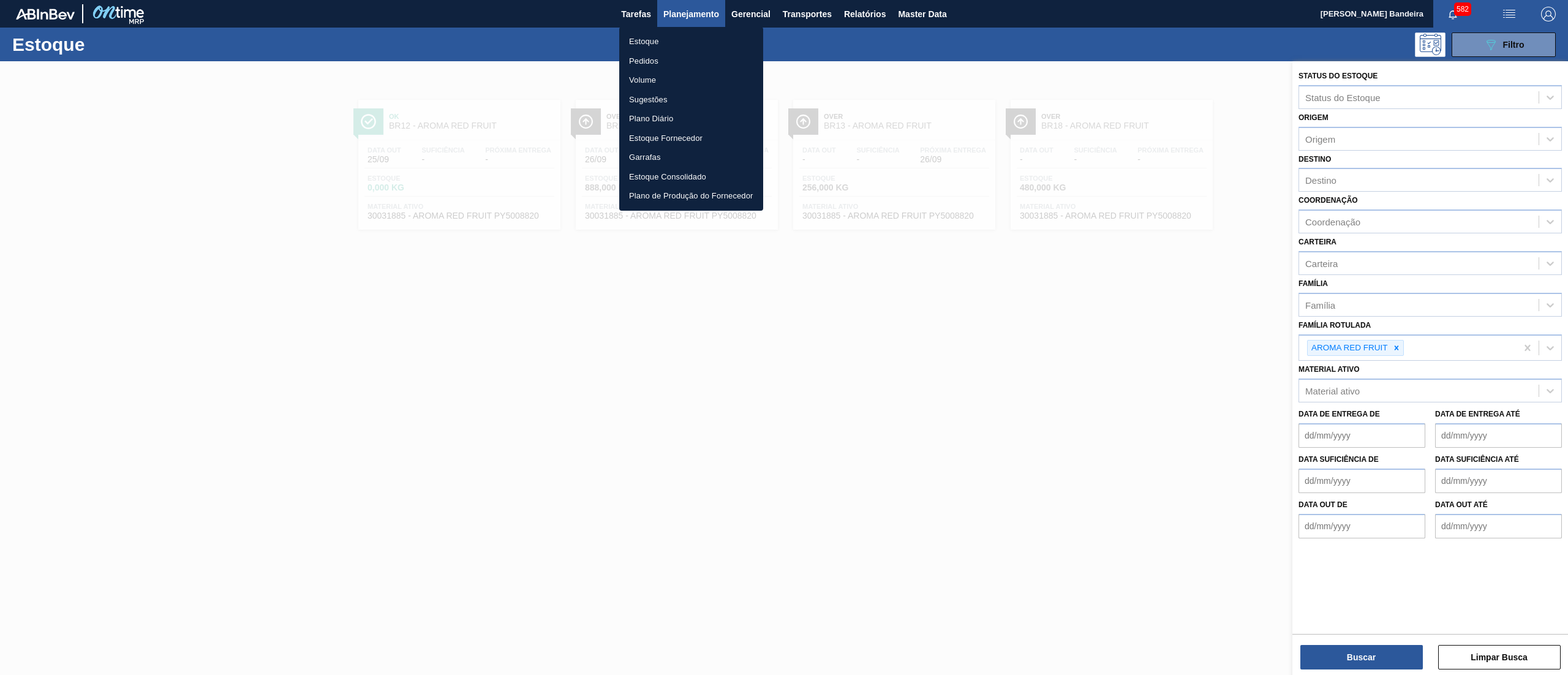
click at [682, 48] on li "Estoque" at bounding box center [692, 41] width 144 height 20
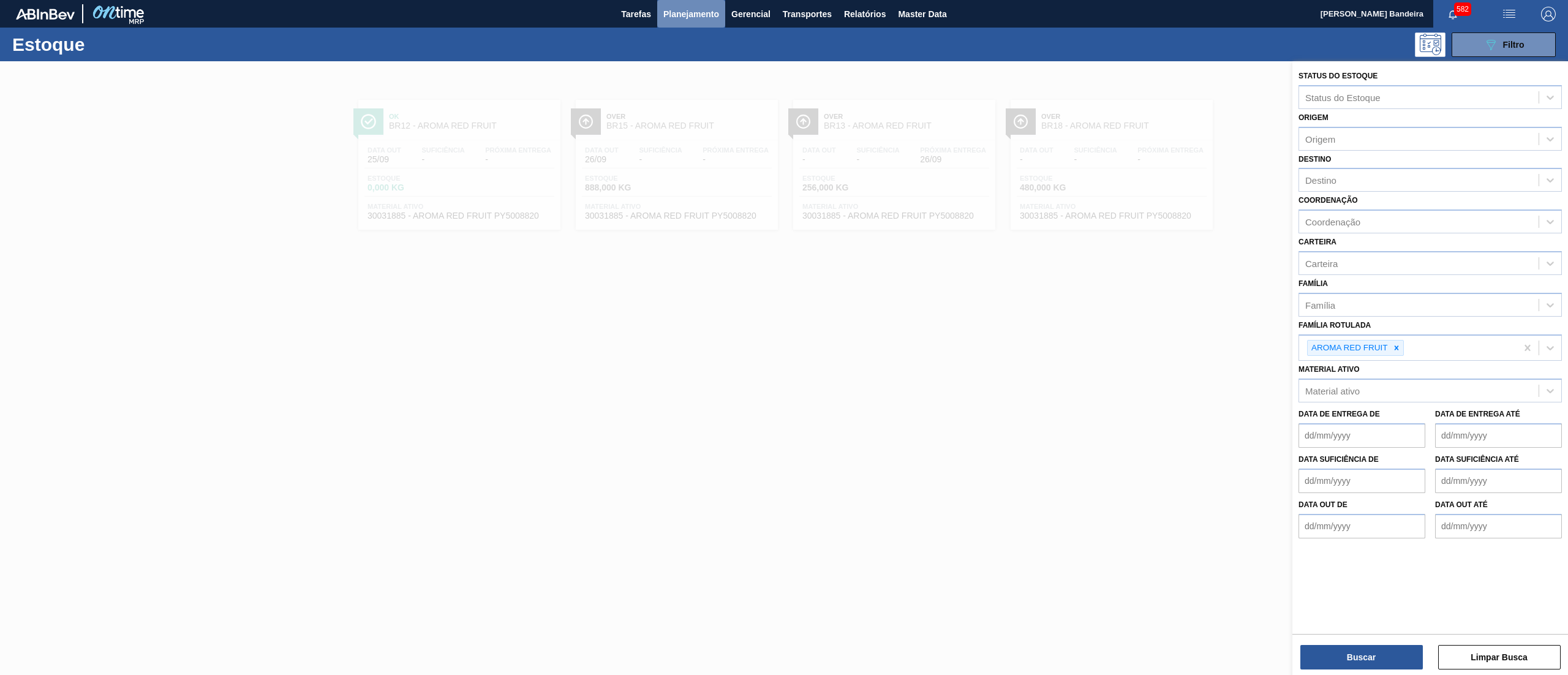
click at [681, 24] on button "Planejamento" at bounding box center [691, 14] width 68 height 28
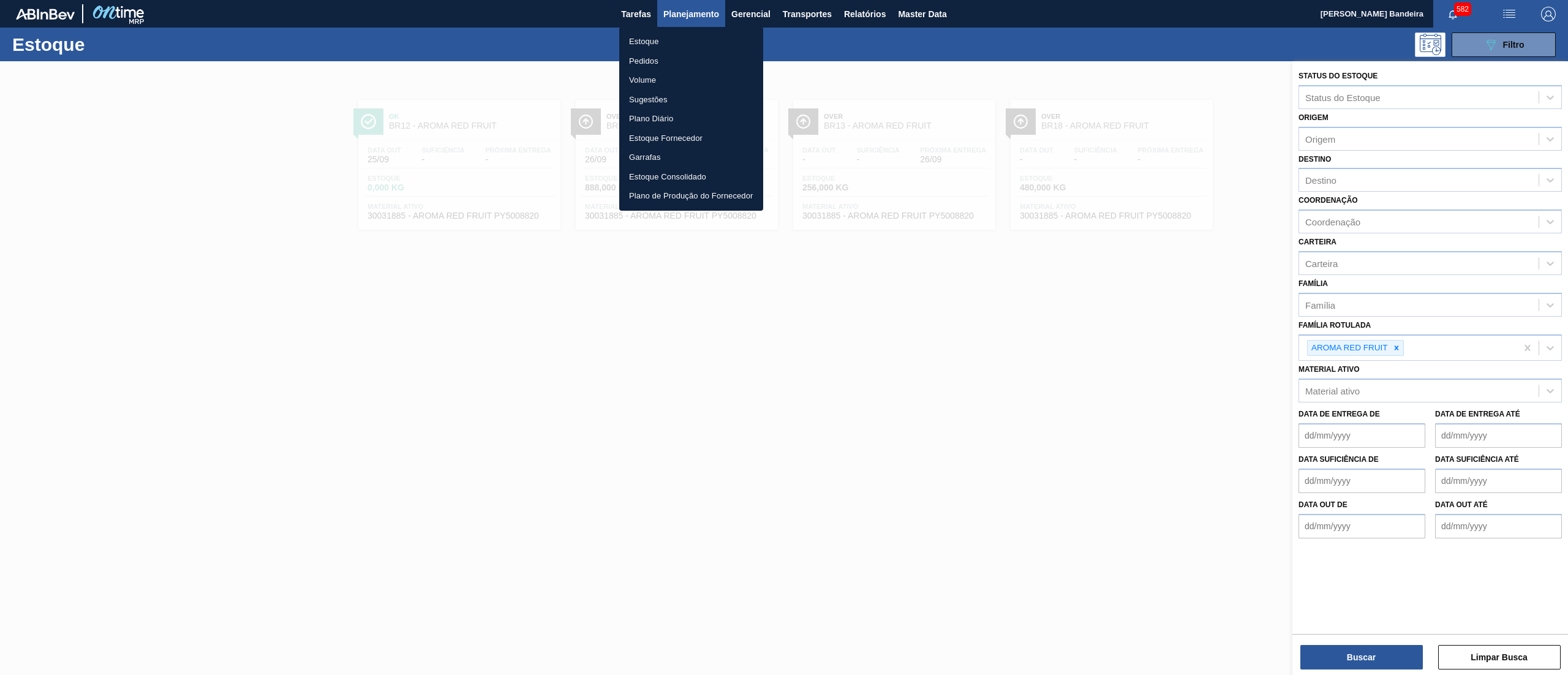
click at [680, 58] on li "Pedidos" at bounding box center [692, 61] width 144 height 20
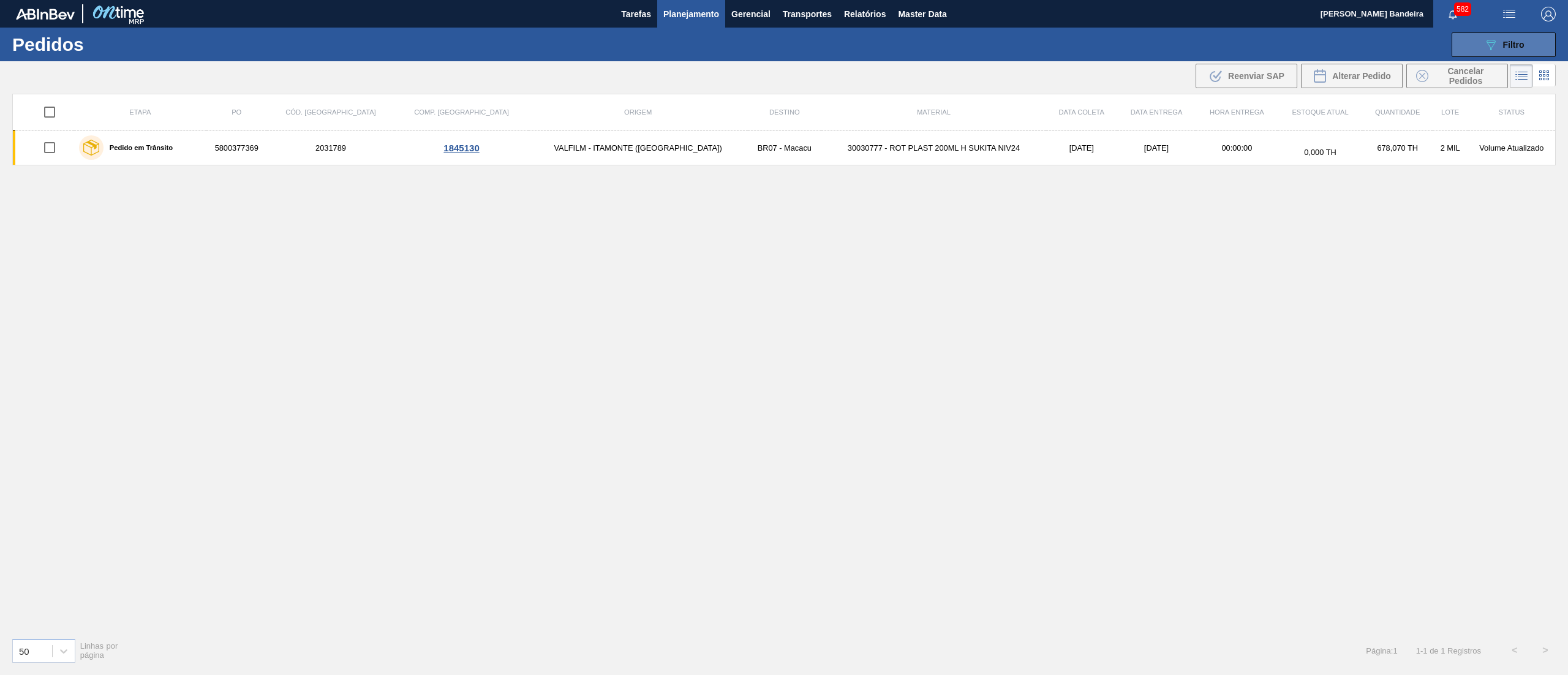
click at [1475, 55] on button "089F7B8B-B2A5-4AFE-B5C0-19BA573D28AC Filtro" at bounding box center [1503, 45] width 104 height 24
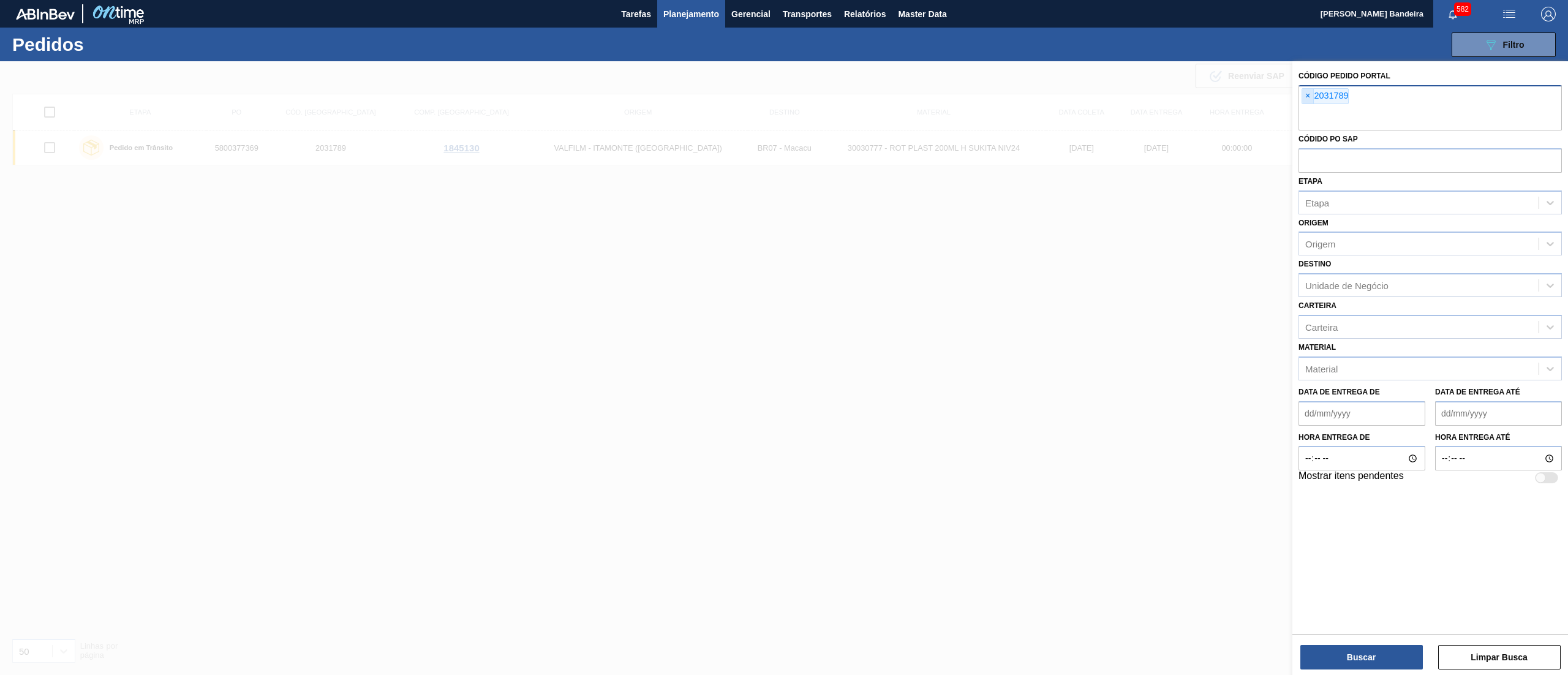
click at [1306, 96] on span "×" at bounding box center [1308, 97] width 12 height 15
paste input "2038660"
type input "2038660"
click at [1354, 640] on div "Buscar Limpar Busca" at bounding box center [1429, 651] width 275 height 34
click at [1356, 660] on button "Buscar" at bounding box center [1361, 657] width 122 height 24
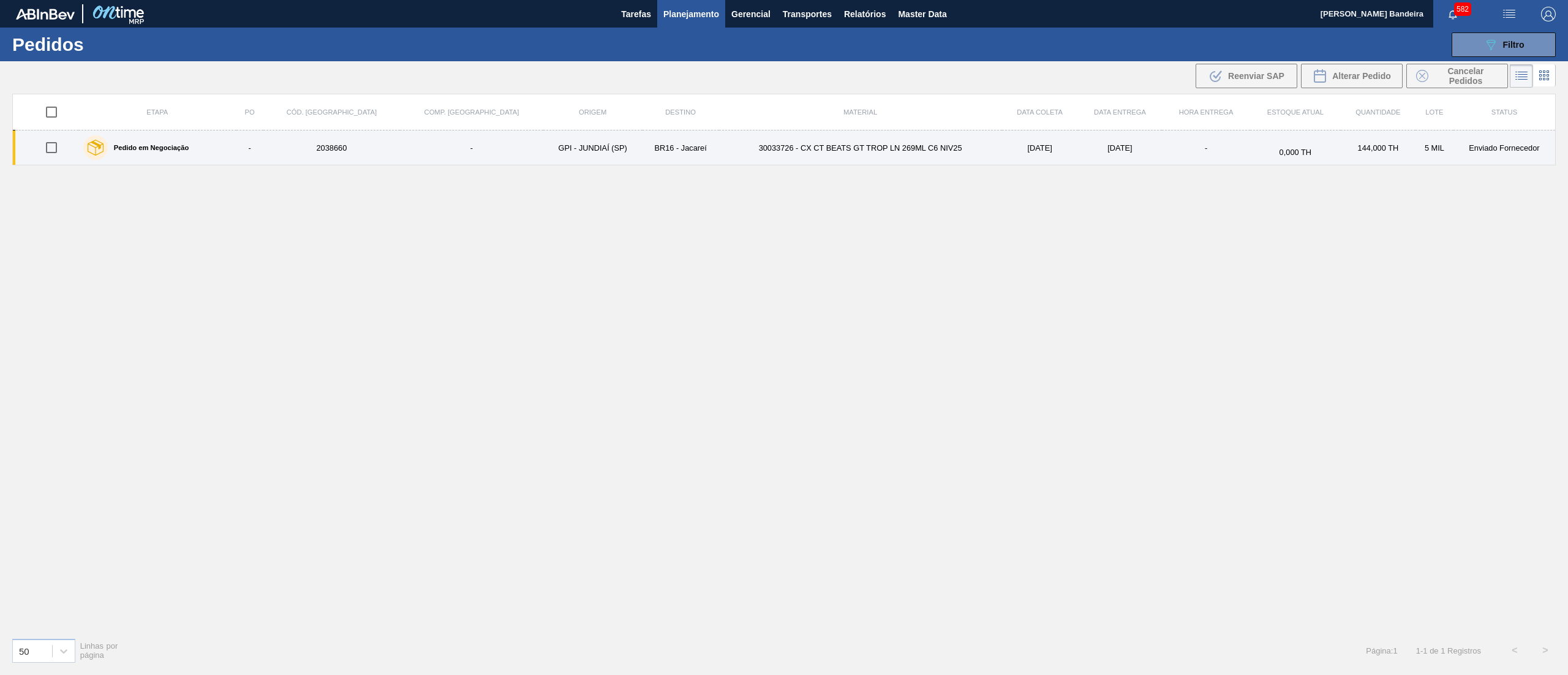
click at [719, 152] on td "30033726 - CX CT BEATS GT TROP LN 269ML C6 NIV25" at bounding box center [860, 148] width 283 height 35
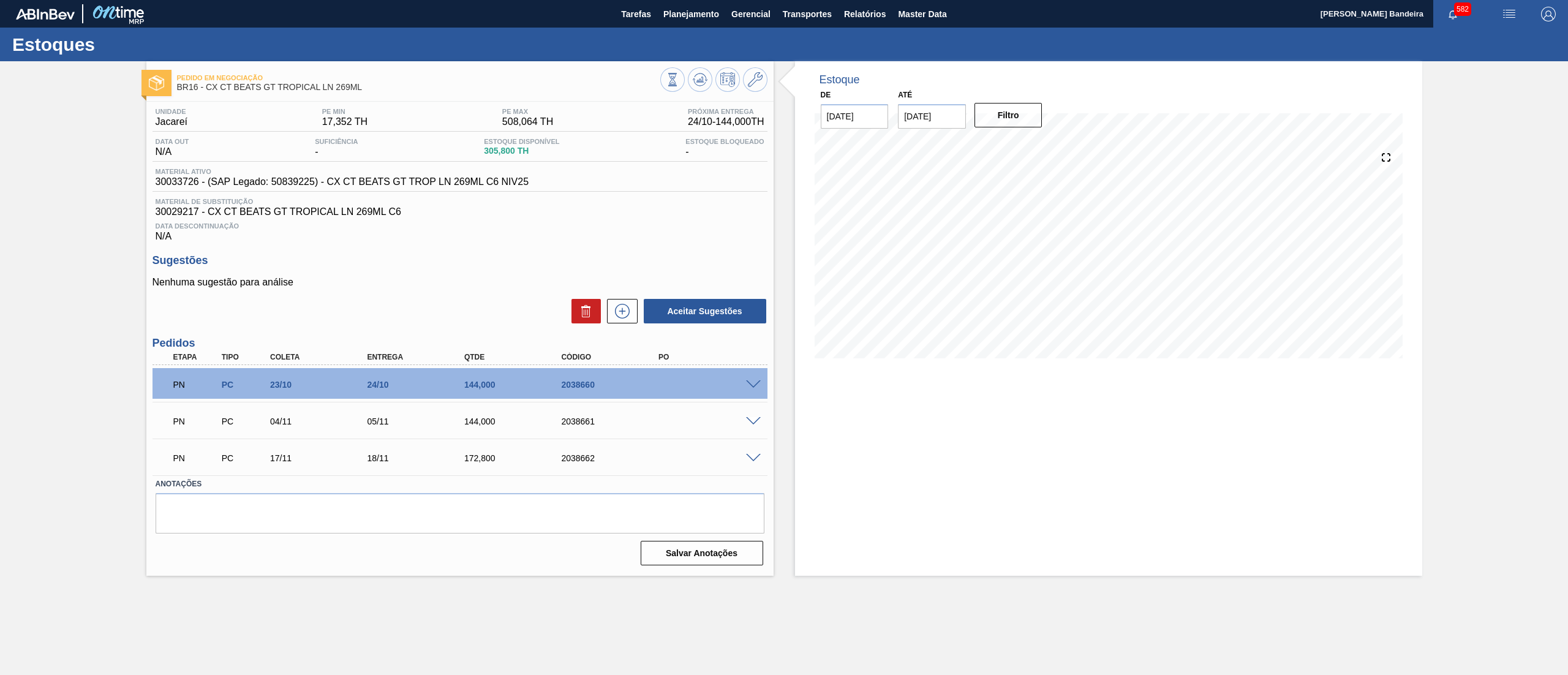
click at [753, 385] on span at bounding box center [753, 385] width 15 height 10
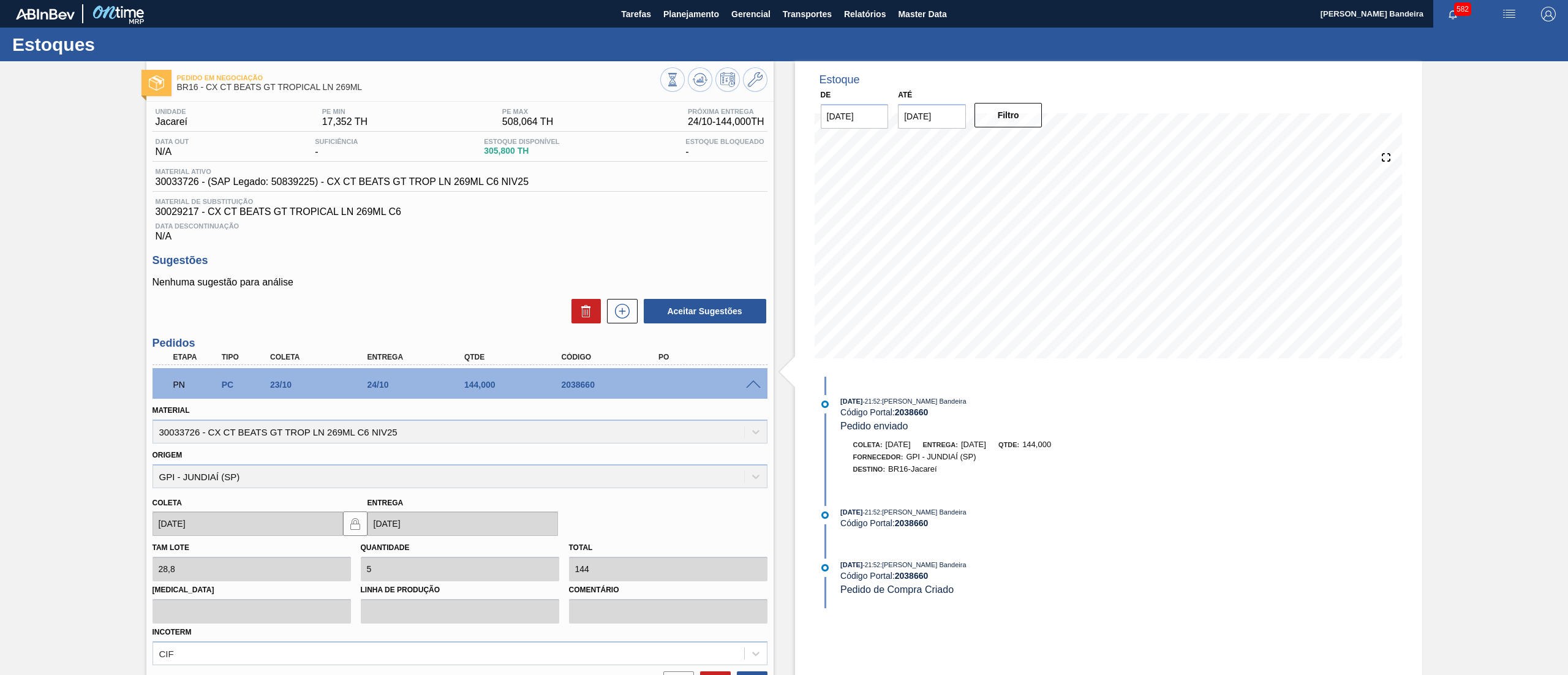
click at [753, 385] on span at bounding box center [753, 385] width 15 height 10
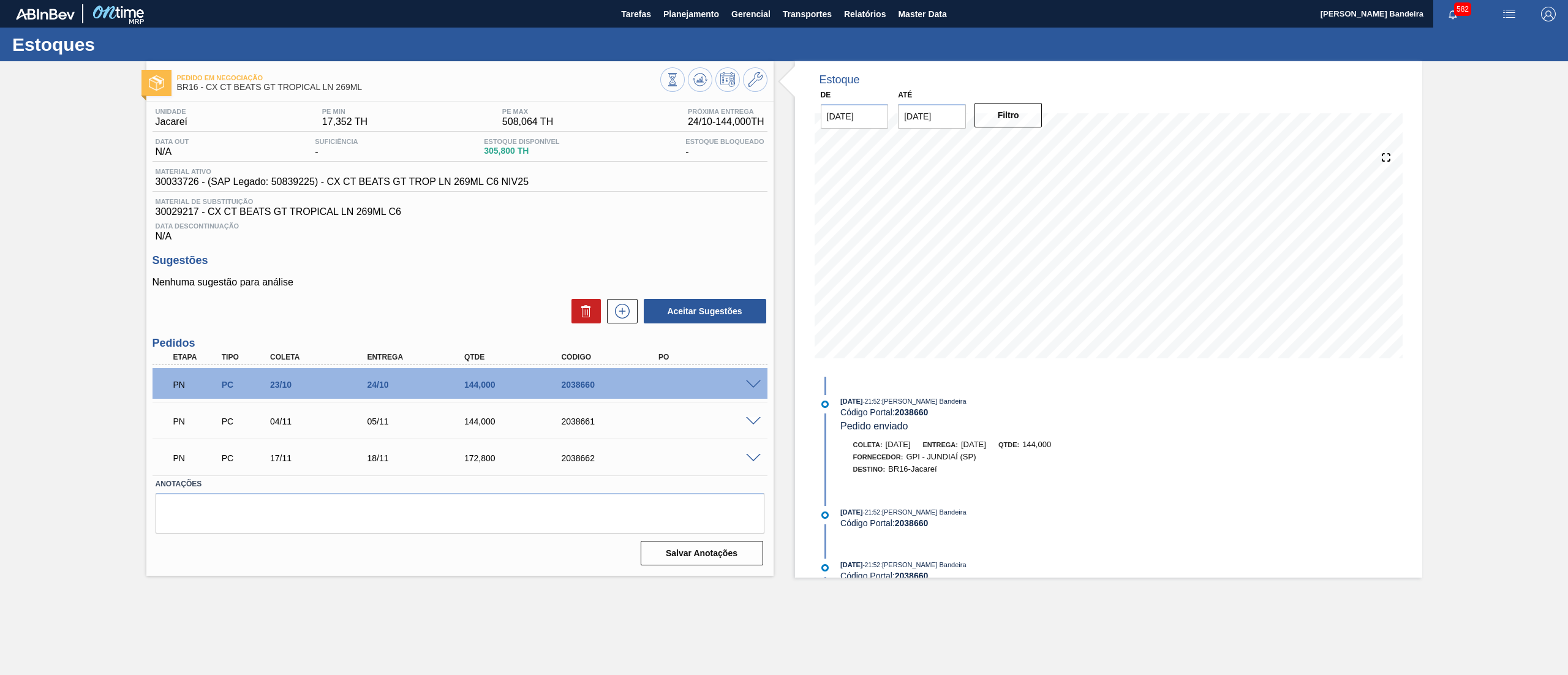
click at [750, 420] on span at bounding box center [753, 421] width 15 height 10
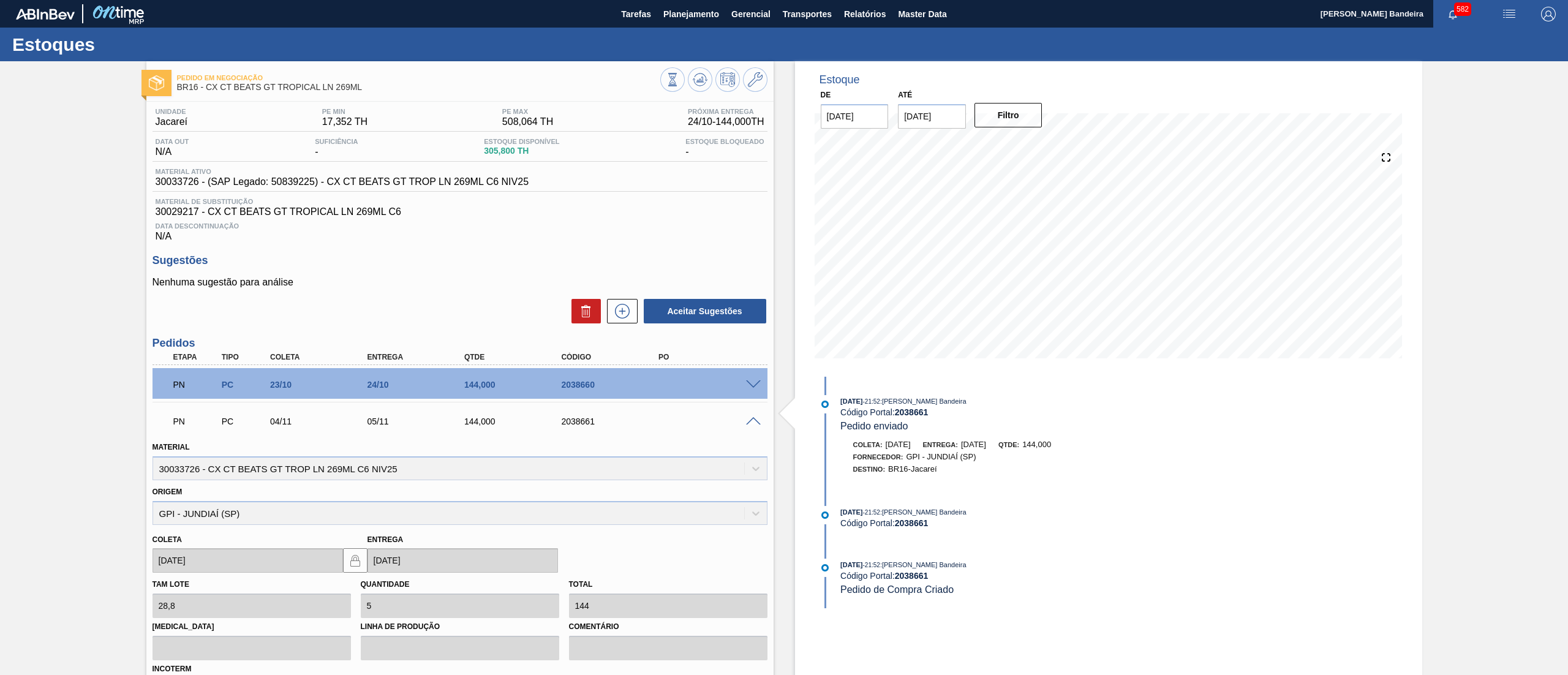
click at [750, 420] on span at bounding box center [753, 421] width 15 height 10
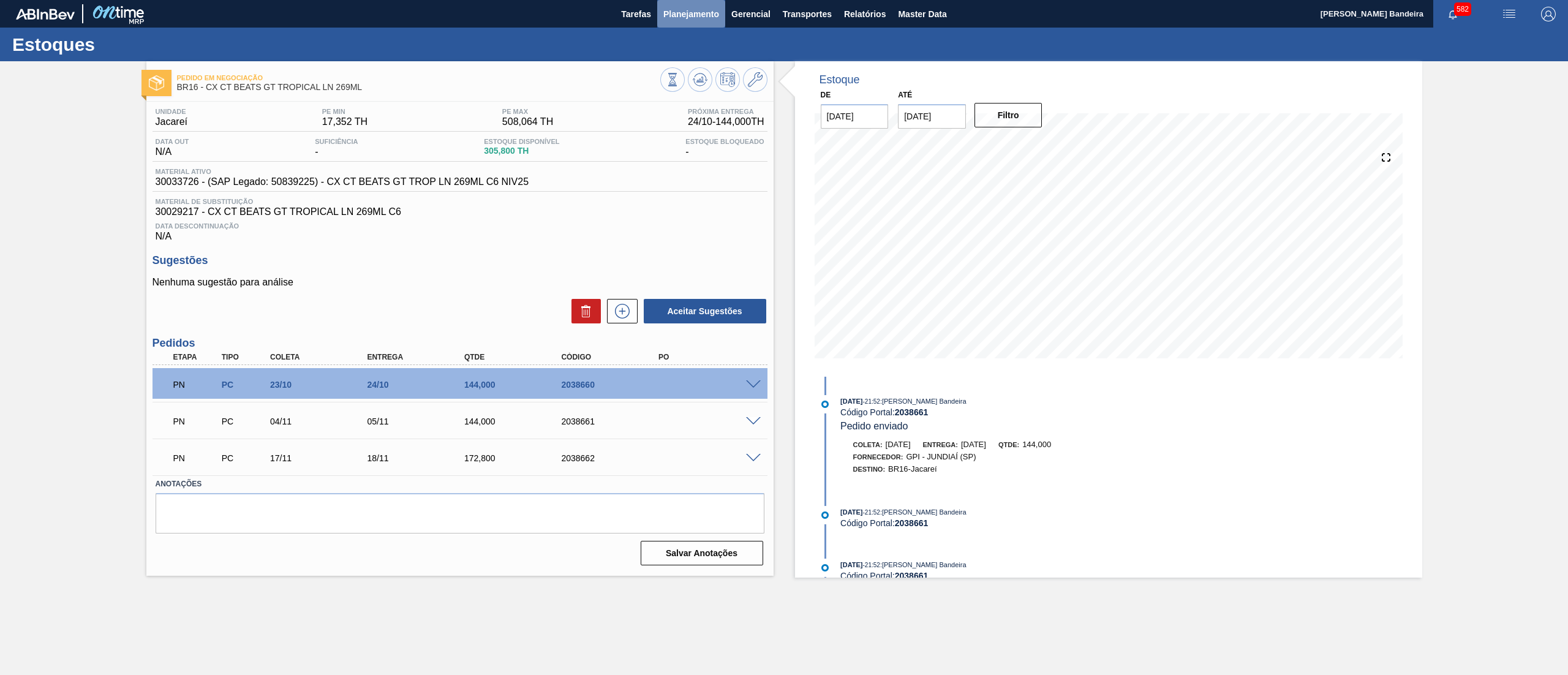
click at [692, 26] on button "Planejamento" at bounding box center [691, 14] width 68 height 28
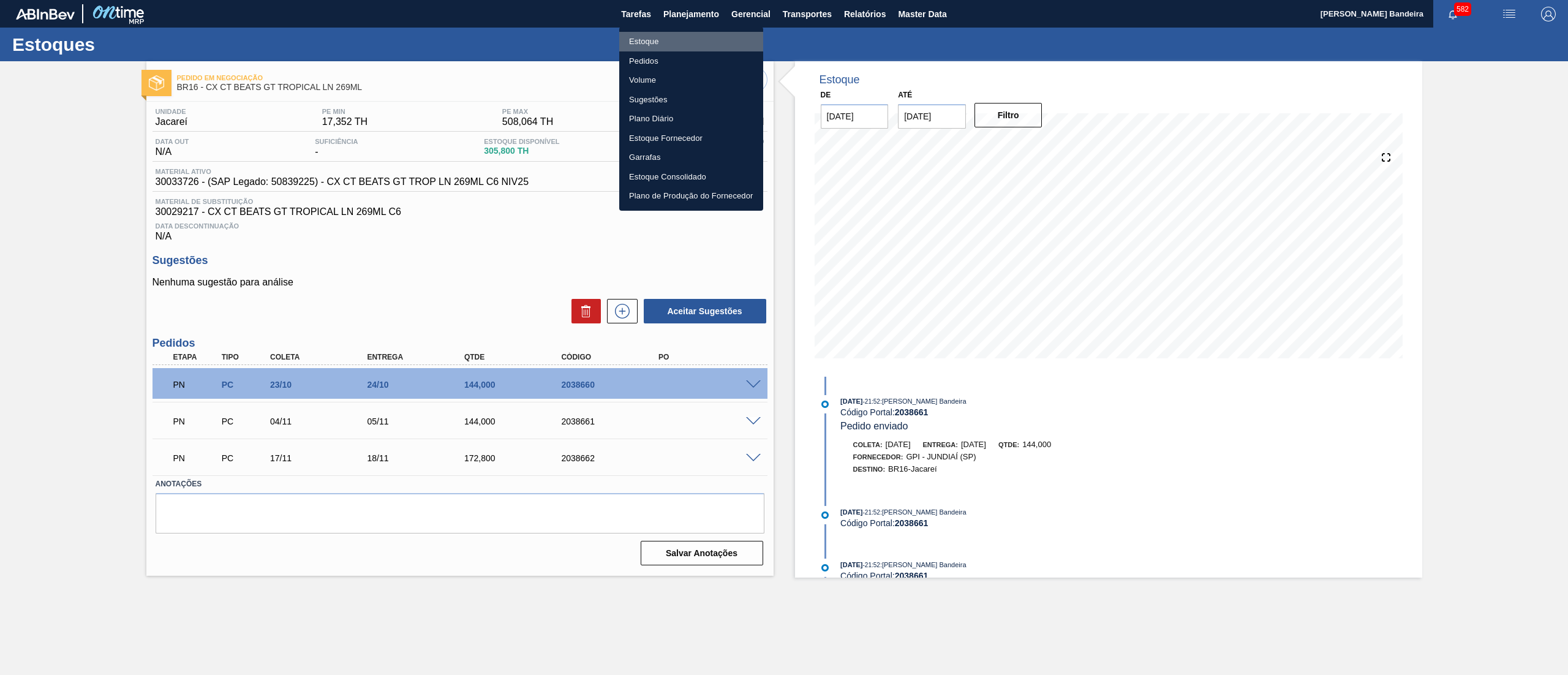
click at [669, 40] on li "Estoque" at bounding box center [692, 41] width 144 height 20
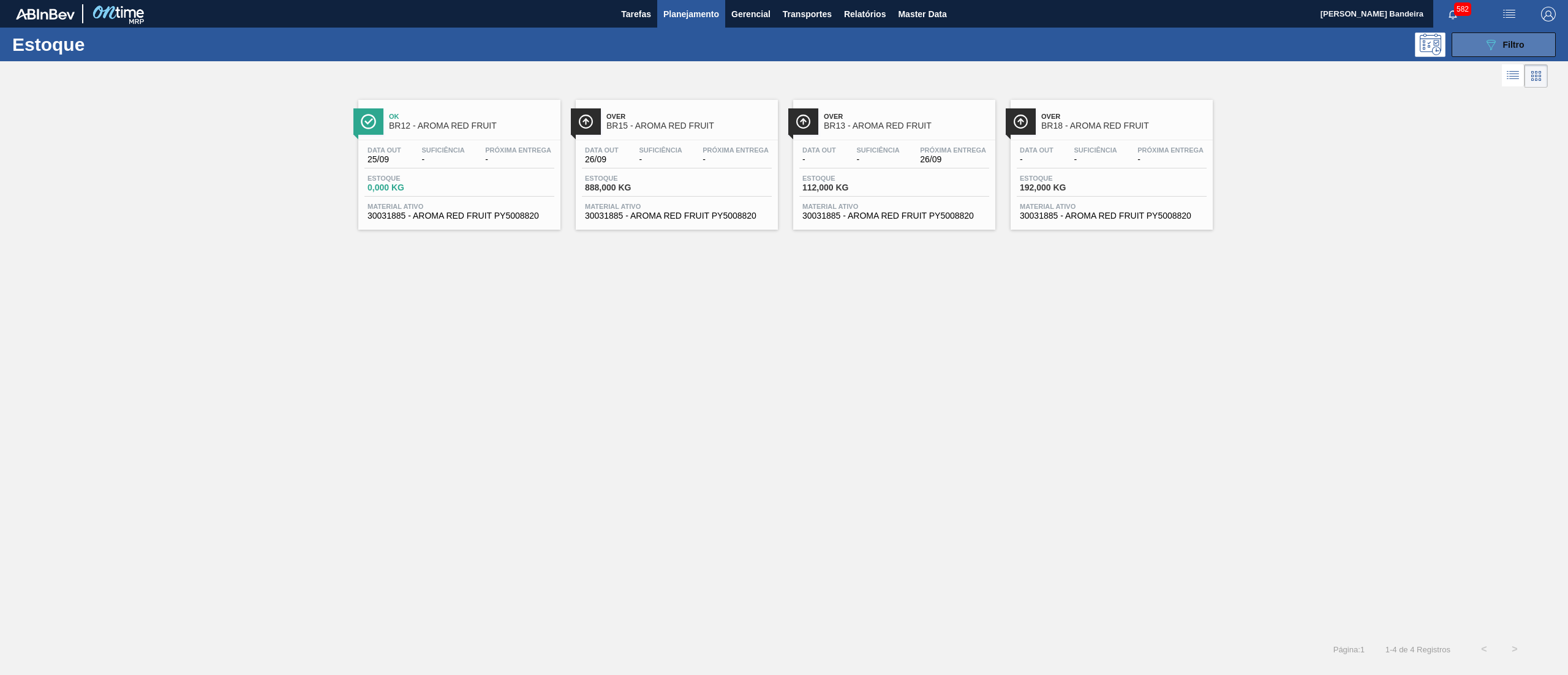
click at [1473, 46] on button "089F7B8B-B2A5-4AFE-B5C0-19BA573D28AC Filtro" at bounding box center [1503, 45] width 104 height 24
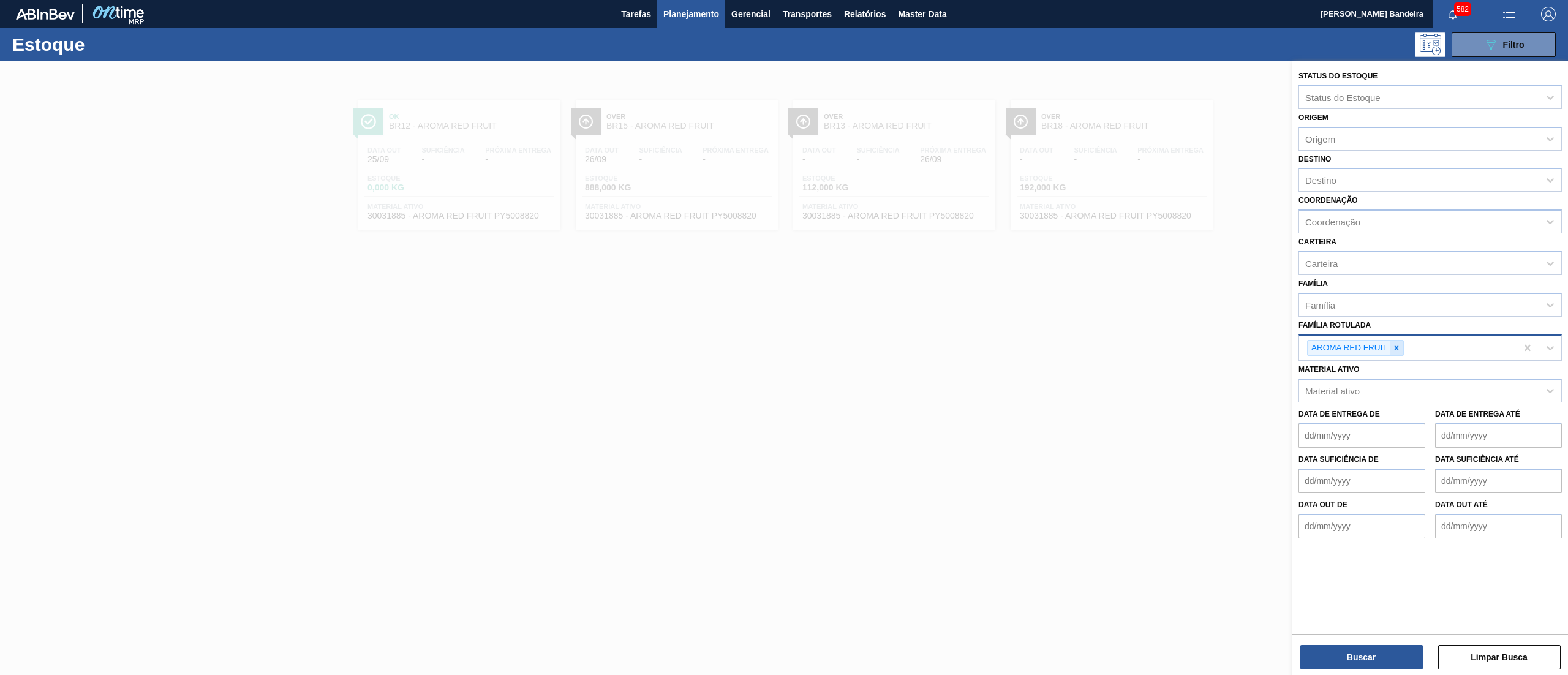
click at [1400, 343] on icon at bounding box center [1396, 347] width 9 height 9
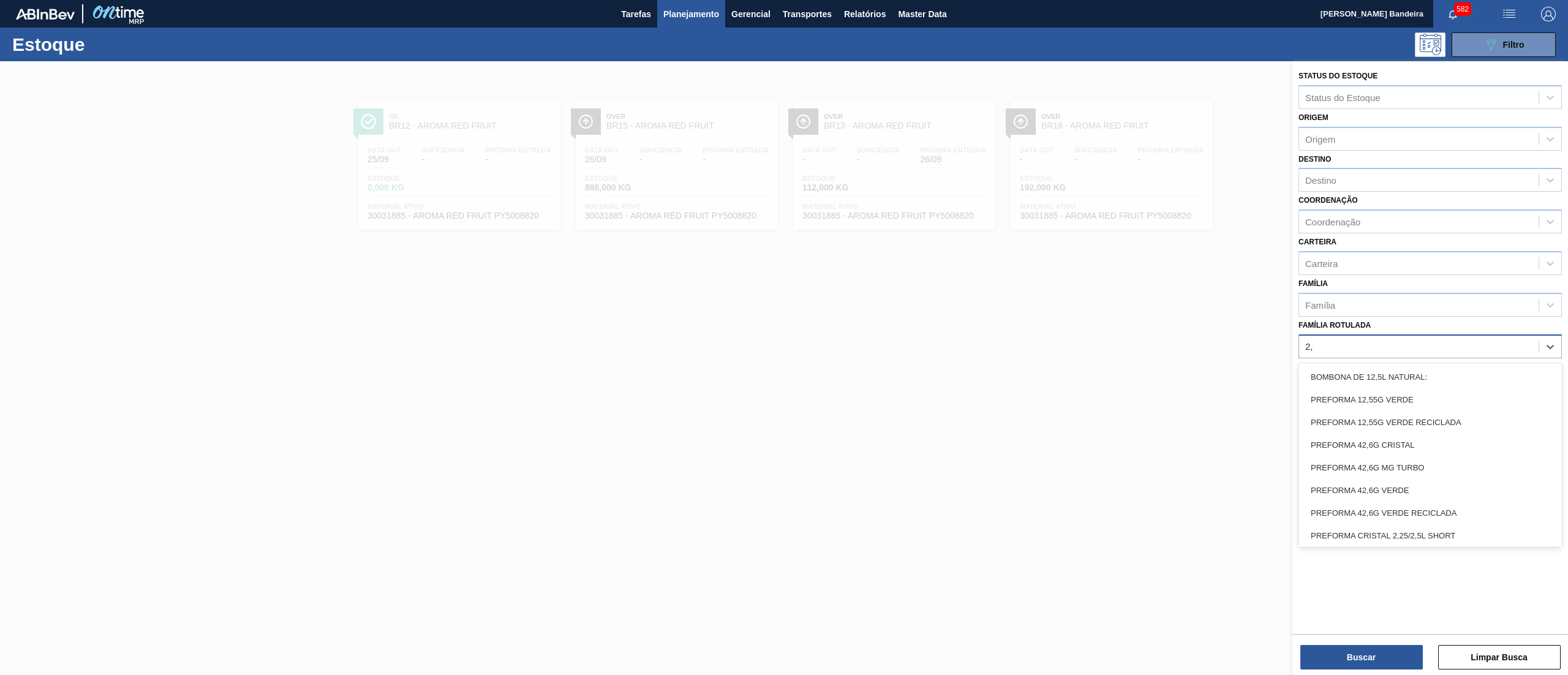
type Rotulada "2,5"
click at [1473, 414] on div "RÓTULO PLÁSTICO GCA 2,5L H" at bounding box center [1429, 419] width 263 height 22
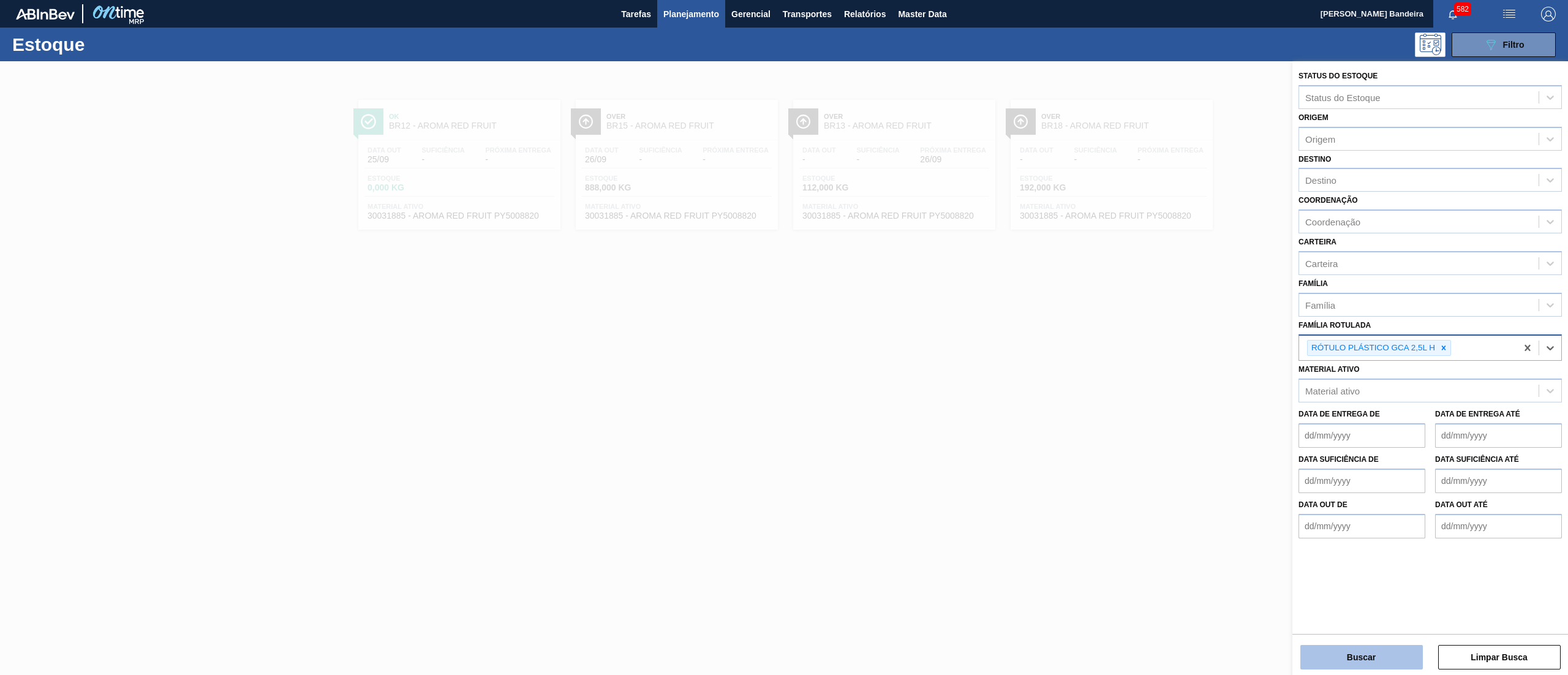
click at [1390, 653] on button "Buscar" at bounding box center [1361, 657] width 122 height 24
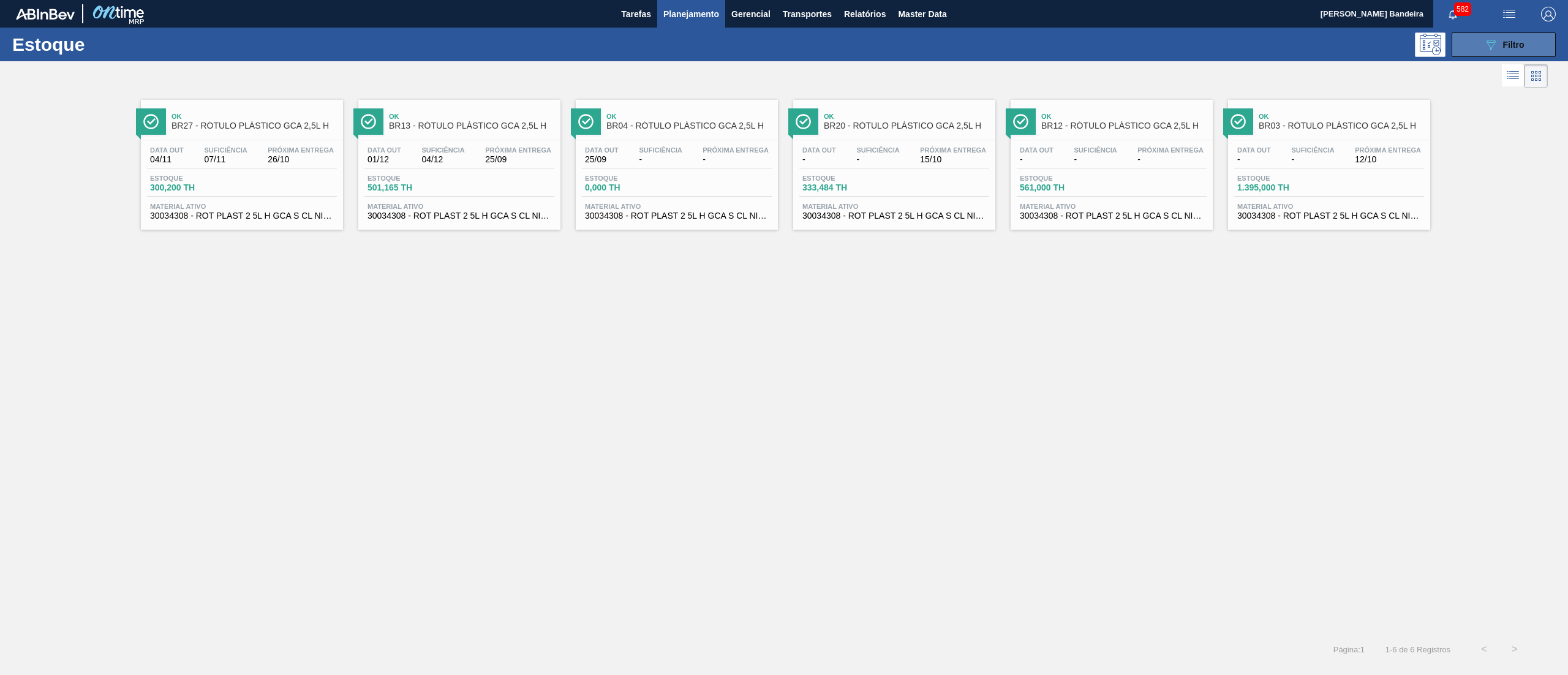
click at [1495, 39] on icon "089F7B8B-B2A5-4AFE-B5C0-19BA573D28AC" at bounding box center [1490, 45] width 15 height 15
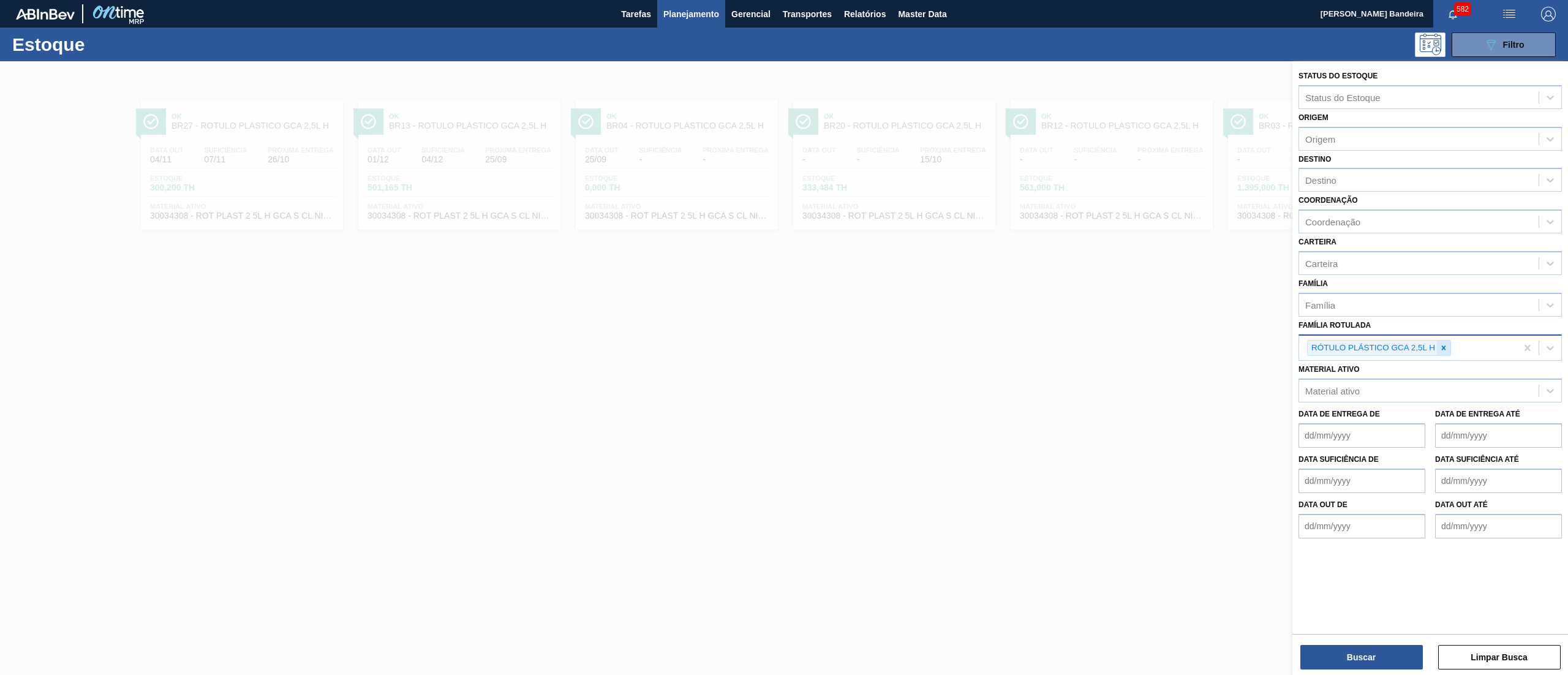
click at [1446, 345] on icon at bounding box center [1444, 347] width 9 height 9
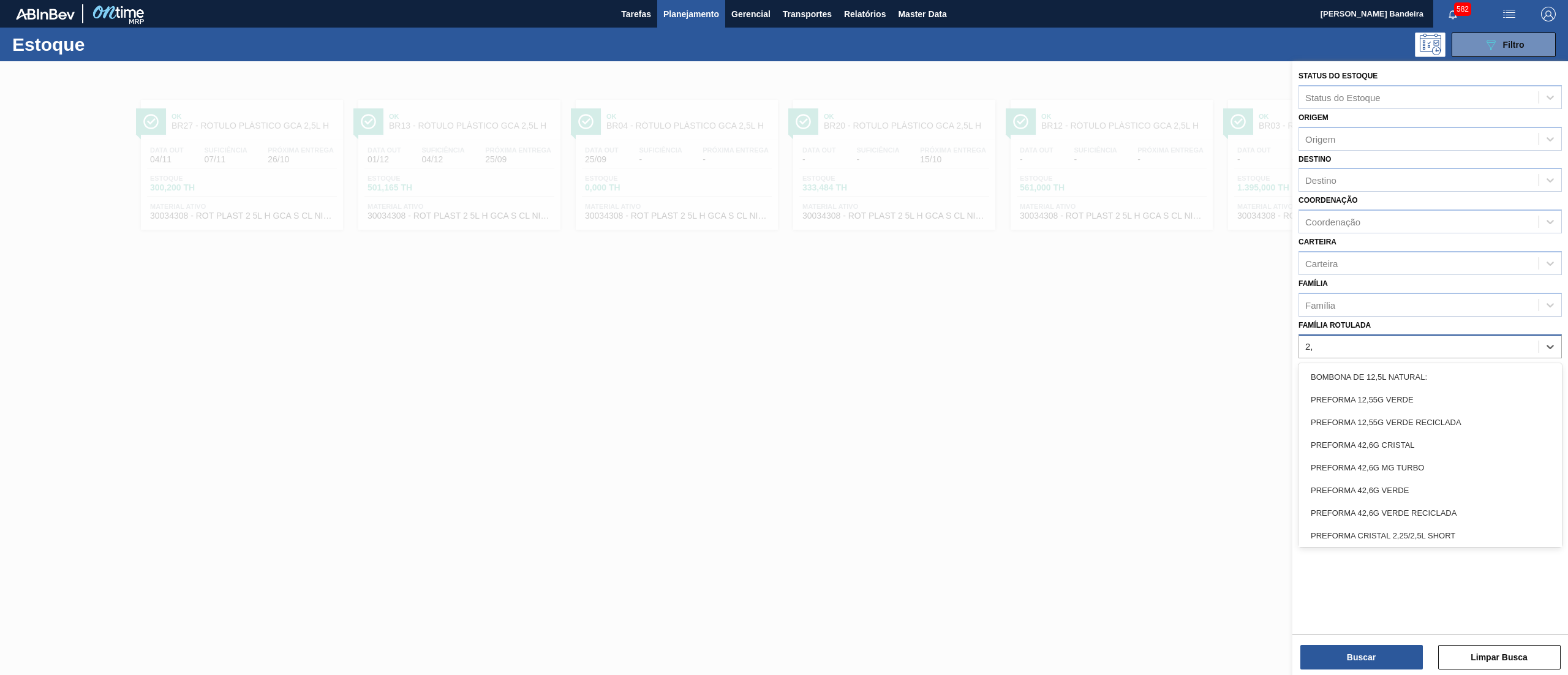
type Rotulada "2,5"
click at [1458, 377] on div "RÓTULO PLAST 2,5L H GCA ZERO" at bounding box center [1429, 374] width 263 height 22
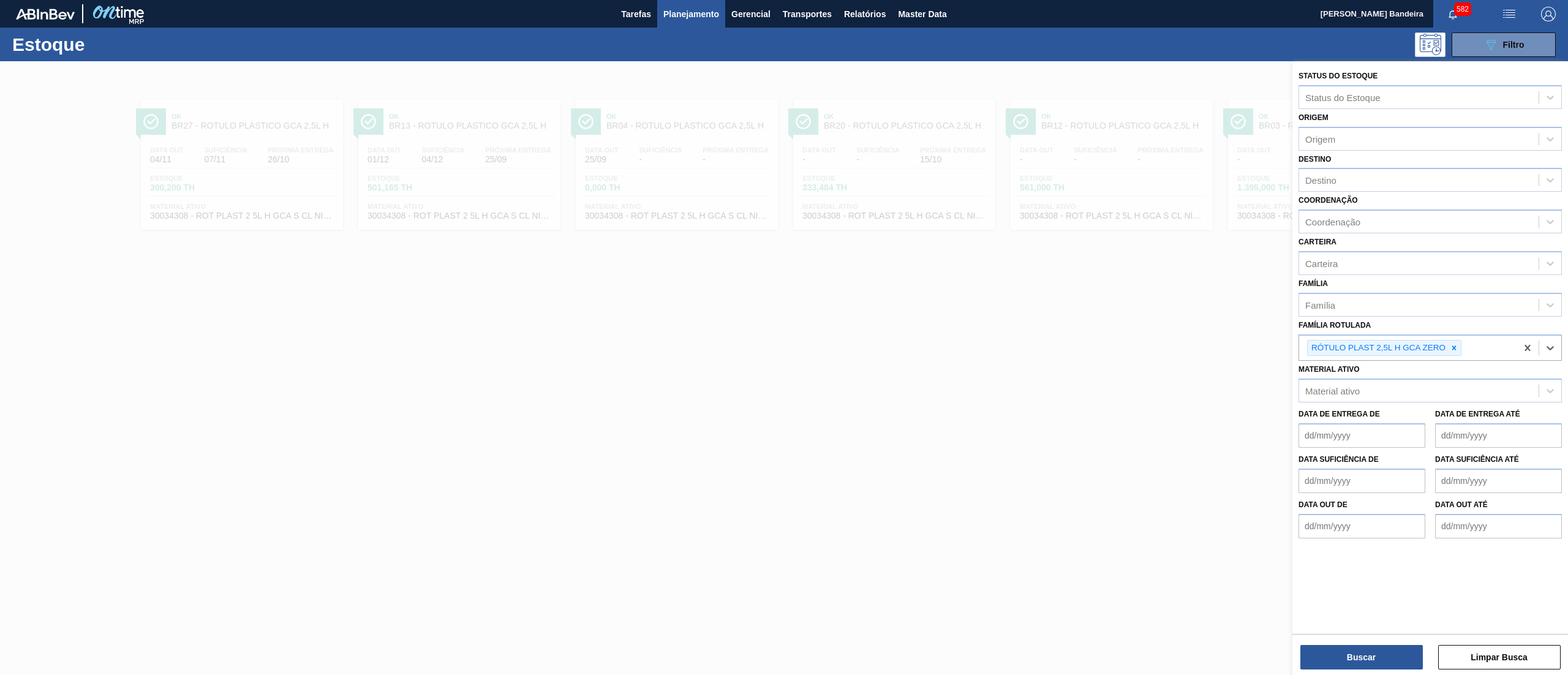
click at [1348, 670] on div "Status do Estoque Status do Estoque Origem Origem Destino Destino Coordenação C…" at bounding box center [1429, 369] width 275 height 616
click at [1342, 653] on button "Buscar" at bounding box center [1361, 657] width 122 height 24
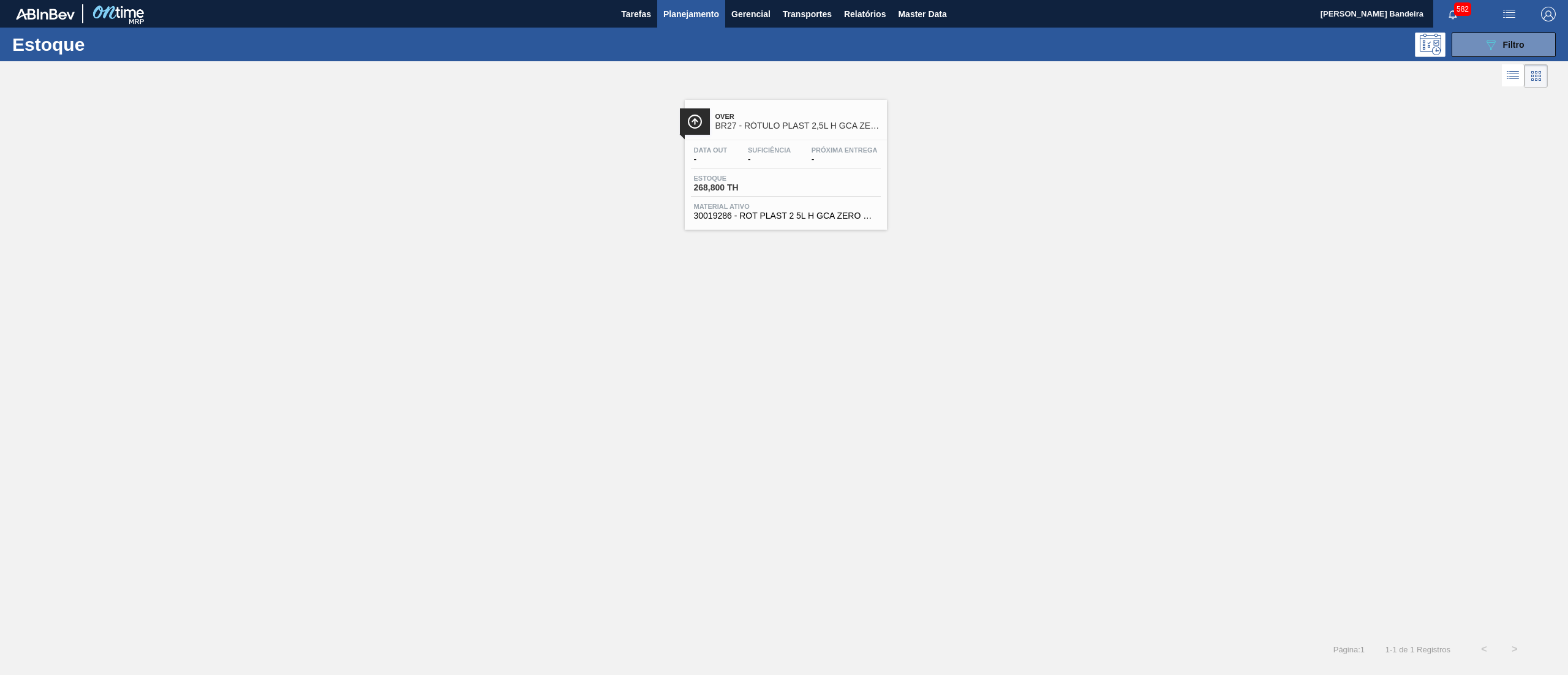
click at [826, 217] on span "30019286 - ROT PLAST 2 5L H GCA ZERO NIV23" at bounding box center [785, 216] width 184 height 10
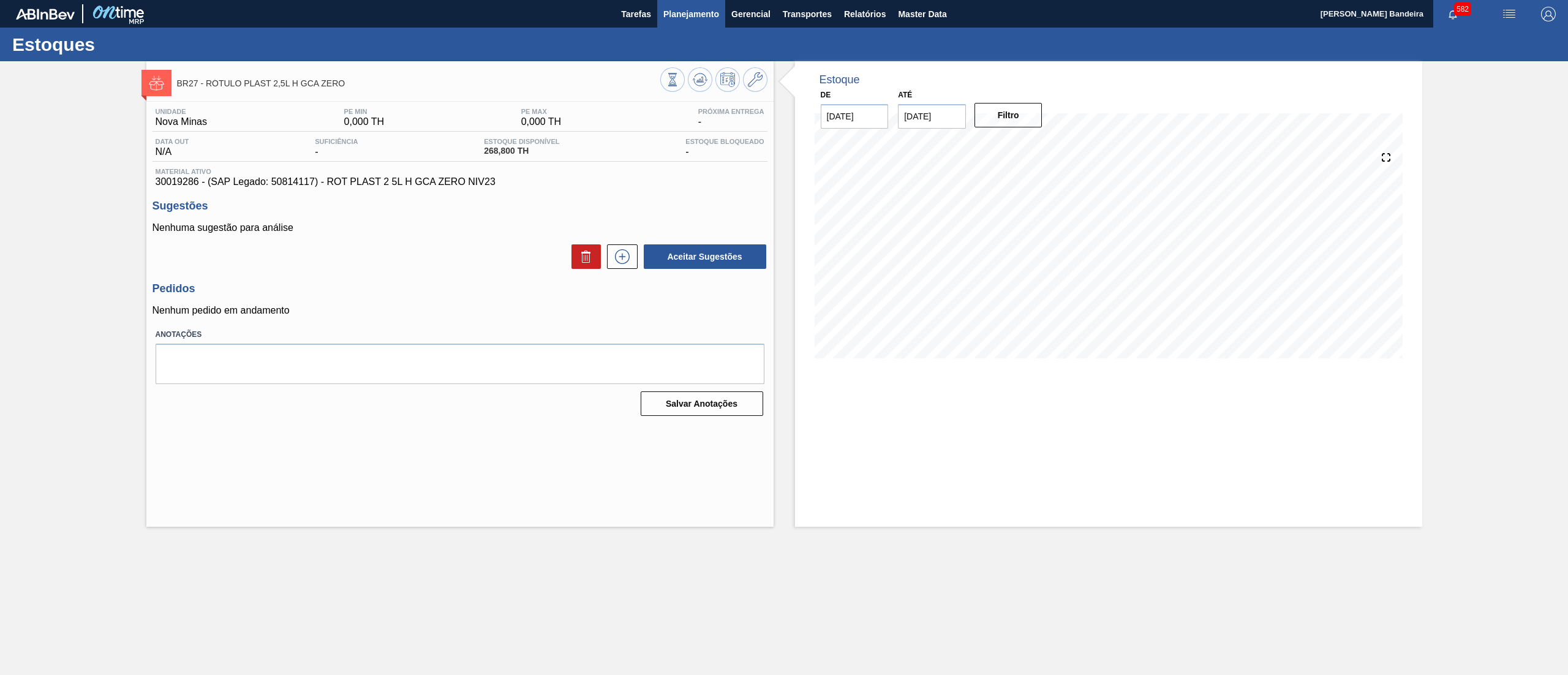
click at [713, 15] on span "Planejamento" at bounding box center [691, 14] width 56 height 15
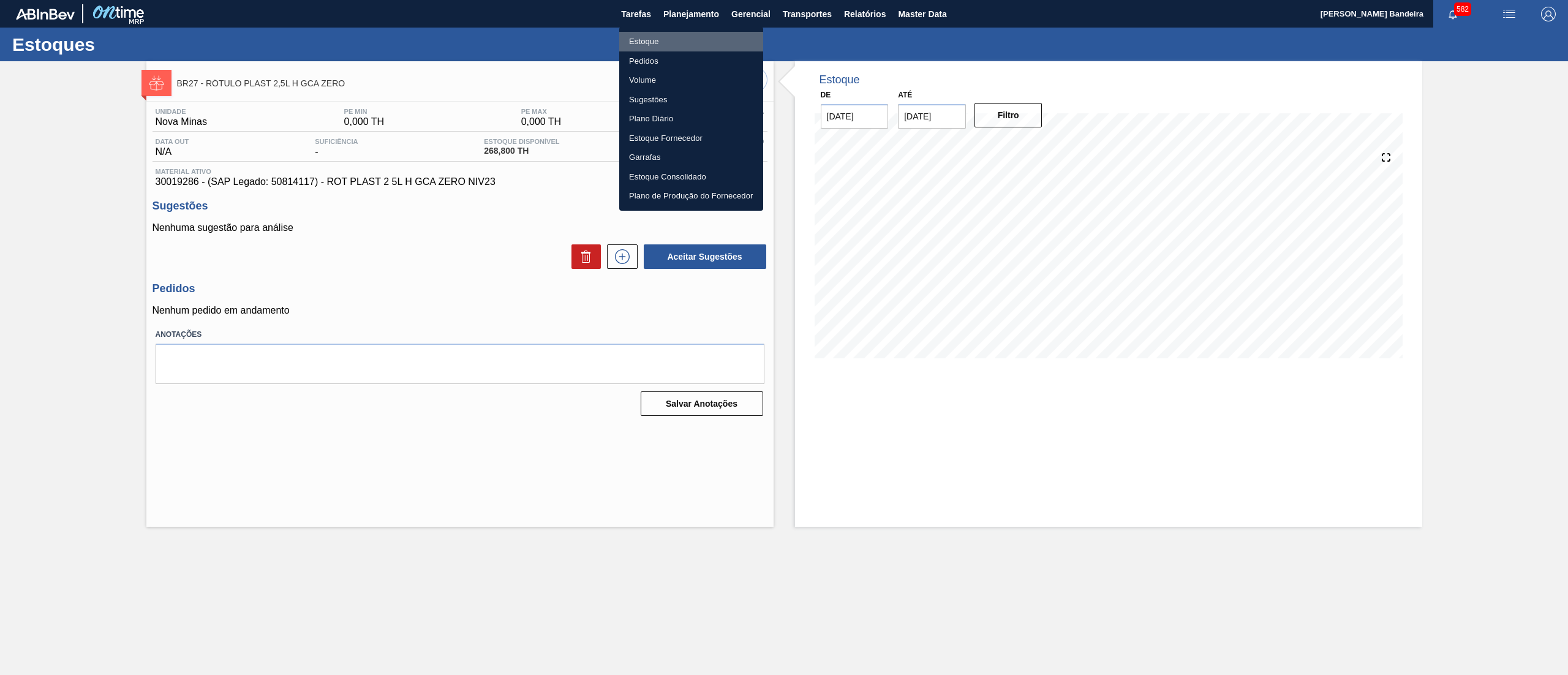
click at [658, 34] on li "Estoque" at bounding box center [692, 41] width 144 height 20
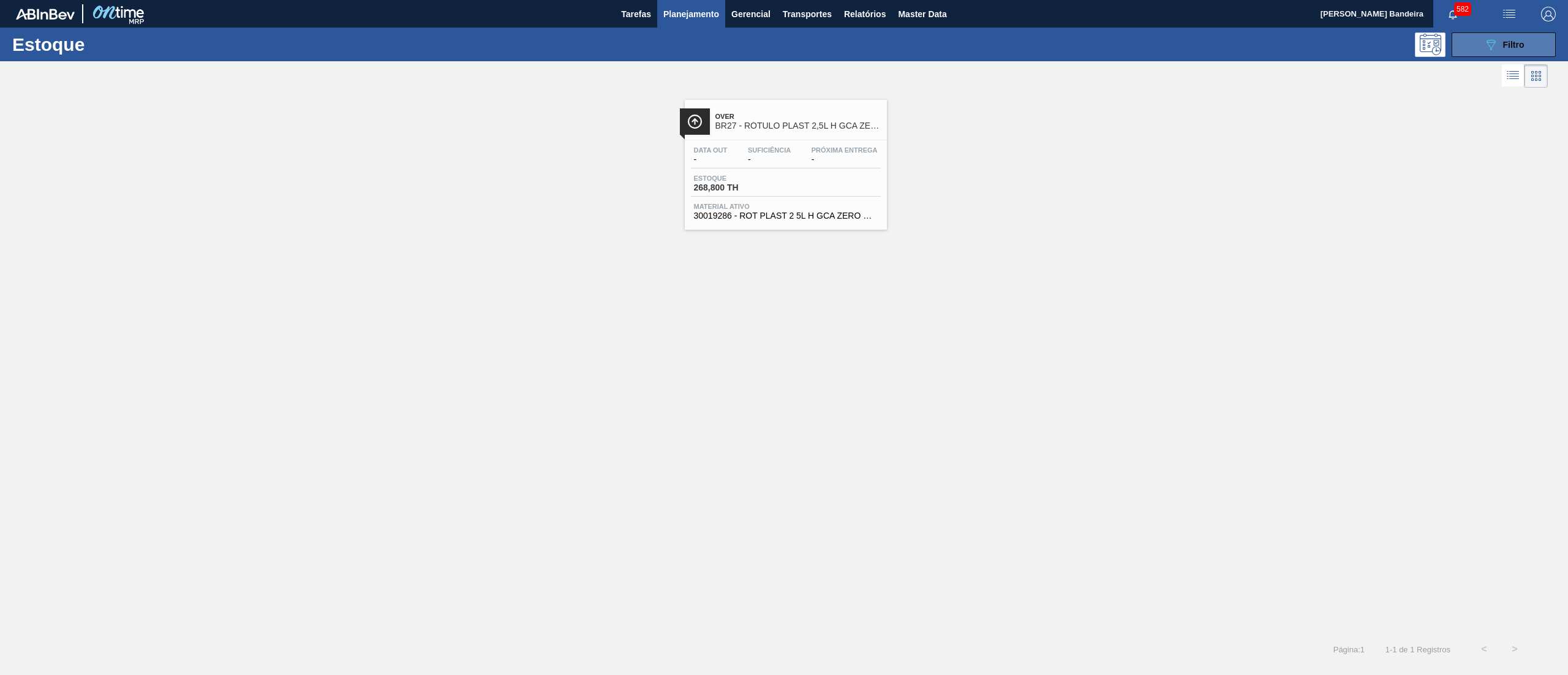
click at [1531, 41] on button "089F7B8B-B2A5-4AFE-B5C0-19BA573D28AC Filtro" at bounding box center [1503, 45] width 104 height 24
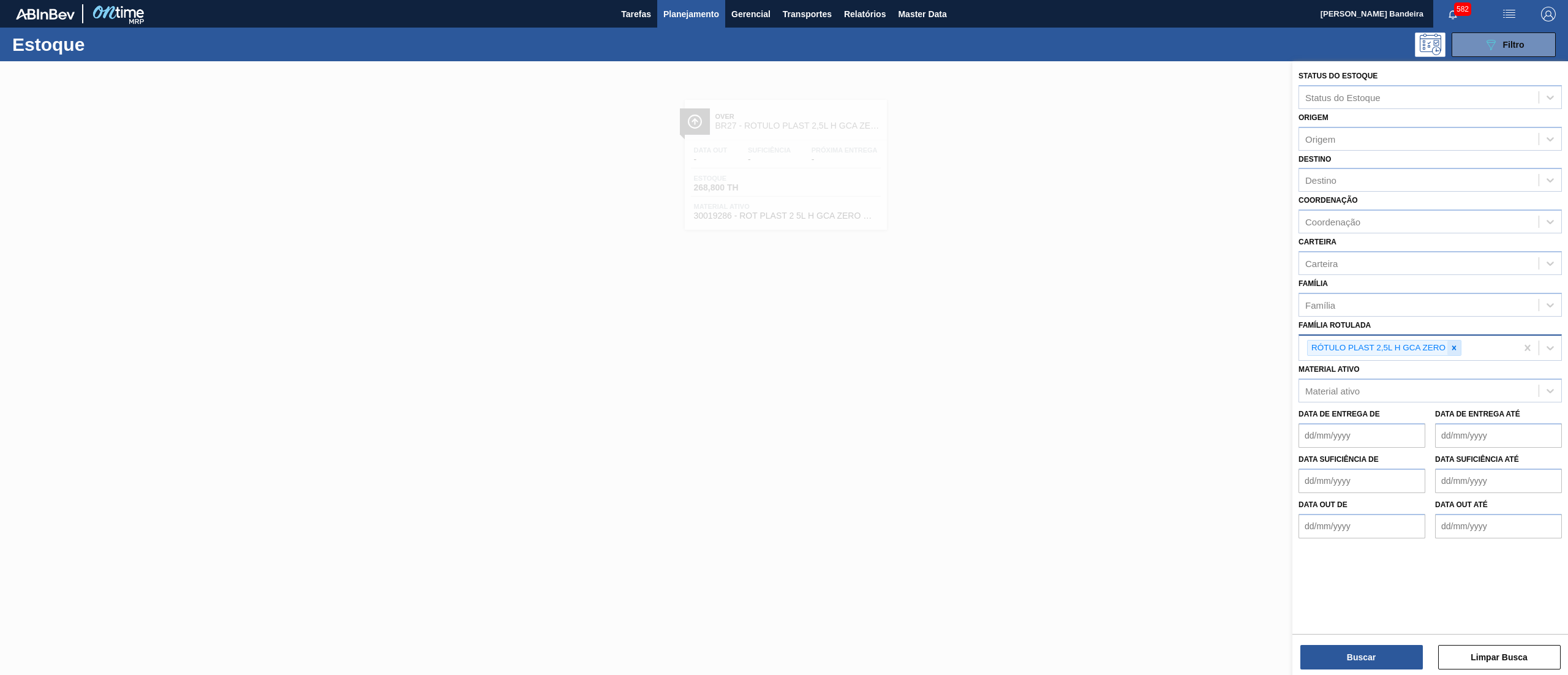
click at [1455, 345] on icon at bounding box center [1454, 347] width 4 height 4
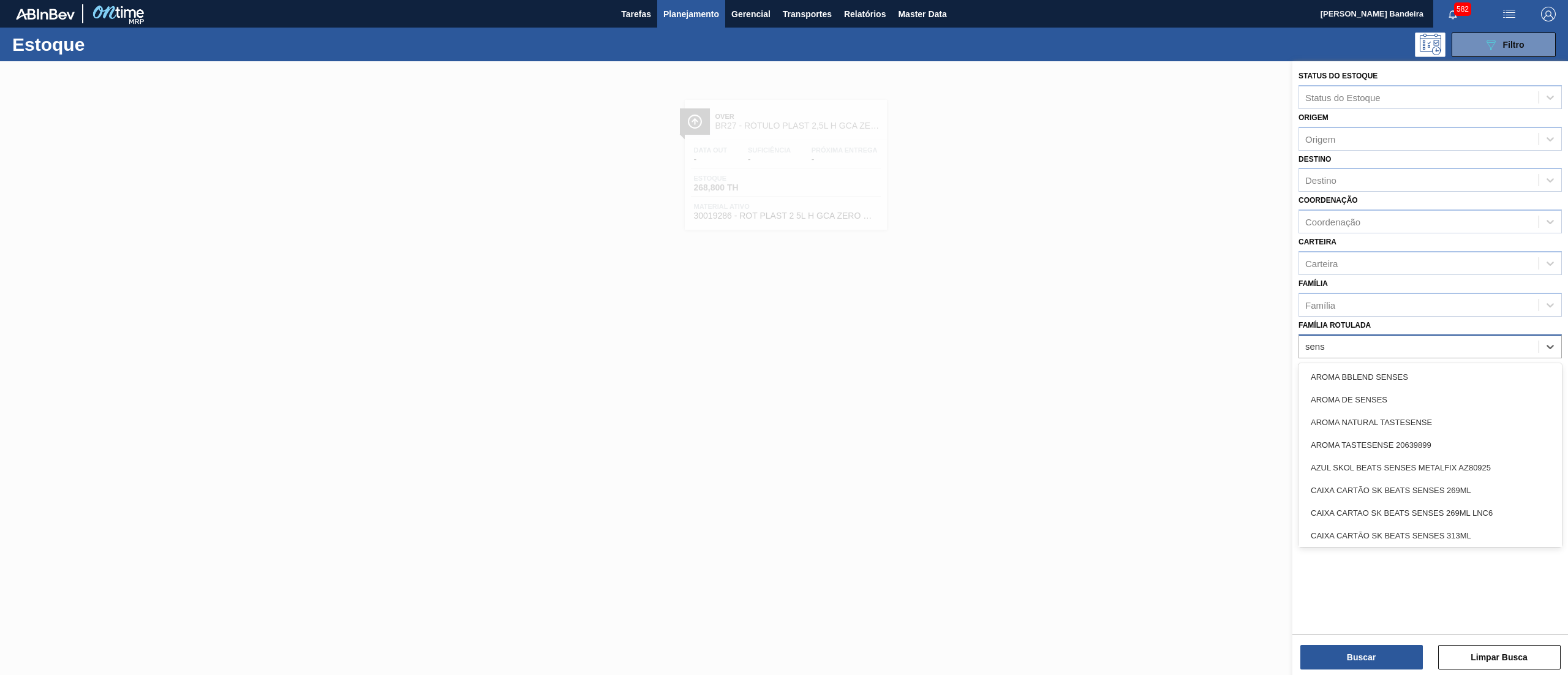
type Rotulada "sens"
click at [1362, 324] on label "Família Rotulada" at bounding box center [1334, 325] width 72 height 9
click at [1326, 341] on Rotulada "Família Rotulada" at bounding box center [1315, 346] width 21 height 10
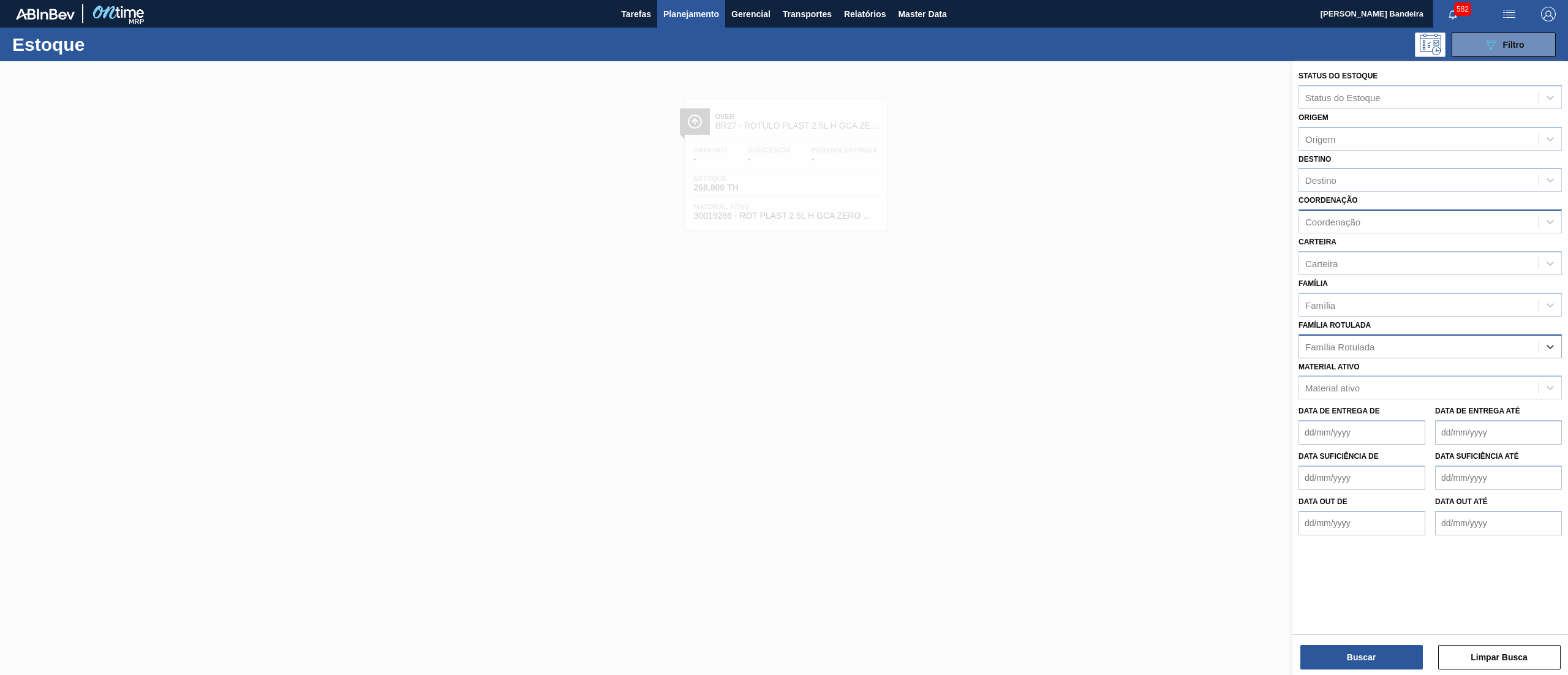
click at [1360, 217] on div "Coordenação" at bounding box center [1332, 222] width 55 height 10
click at [1350, 197] on label "Coordenação" at bounding box center [1327, 200] width 59 height 9
click at [1306, 217] on input "Coordenação" at bounding box center [1306, 222] width 1 height 10
click at [1359, 307] on div "Família" at bounding box center [1418, 305] width 239 height 18
type input "filme"
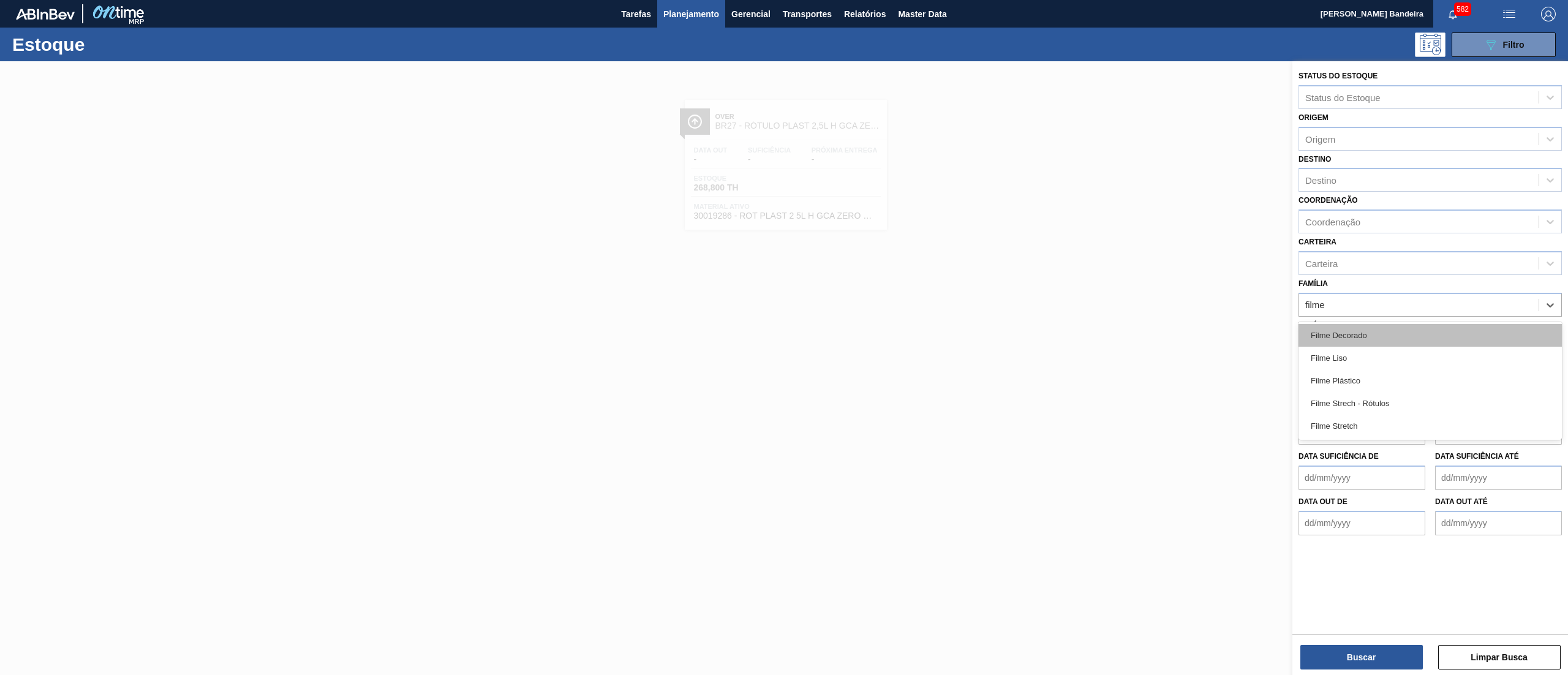
click at [1365, 328] on div "Filme Decorado" at bounding box center [1429, 334] width 263 height 22
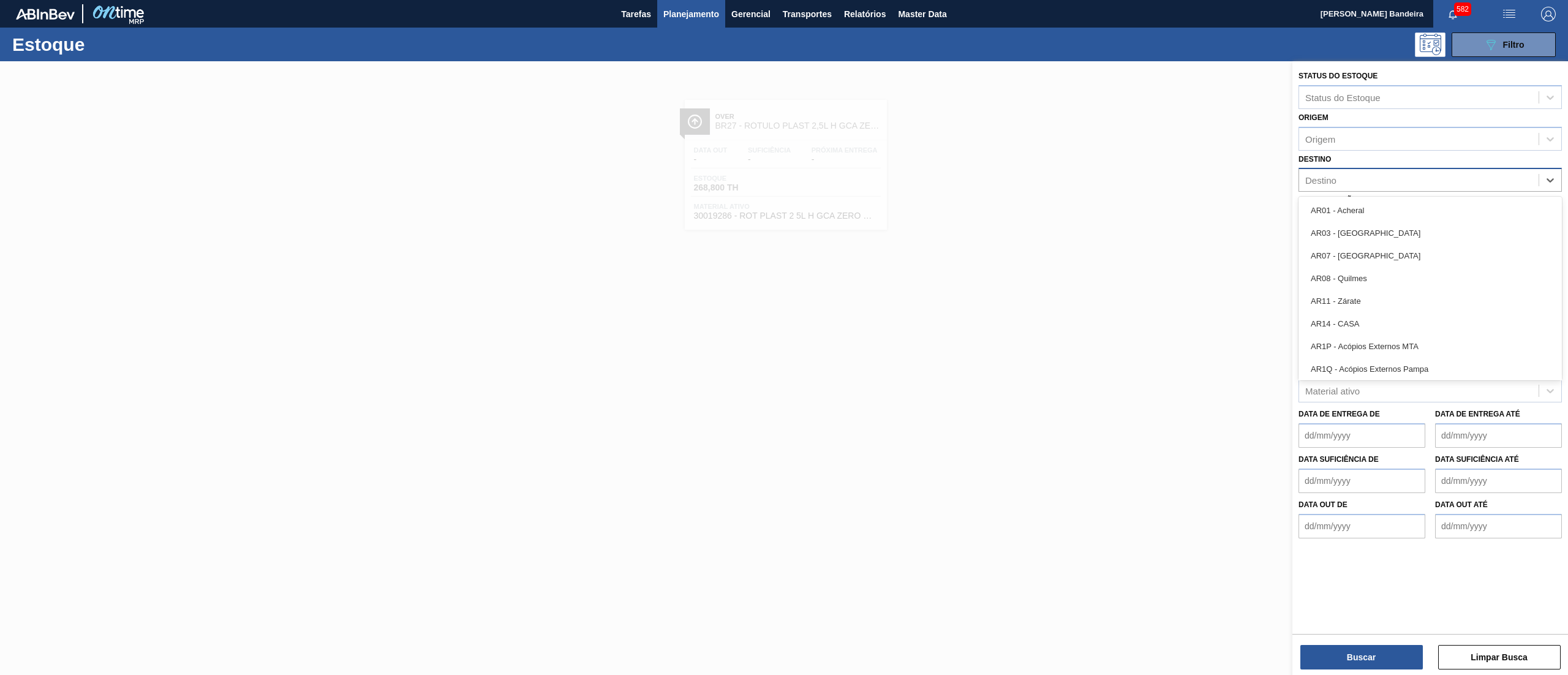
click at [1316, 186] on div "Destino" at bounding box center [1418, 180] width 239 height 18
type input "18"
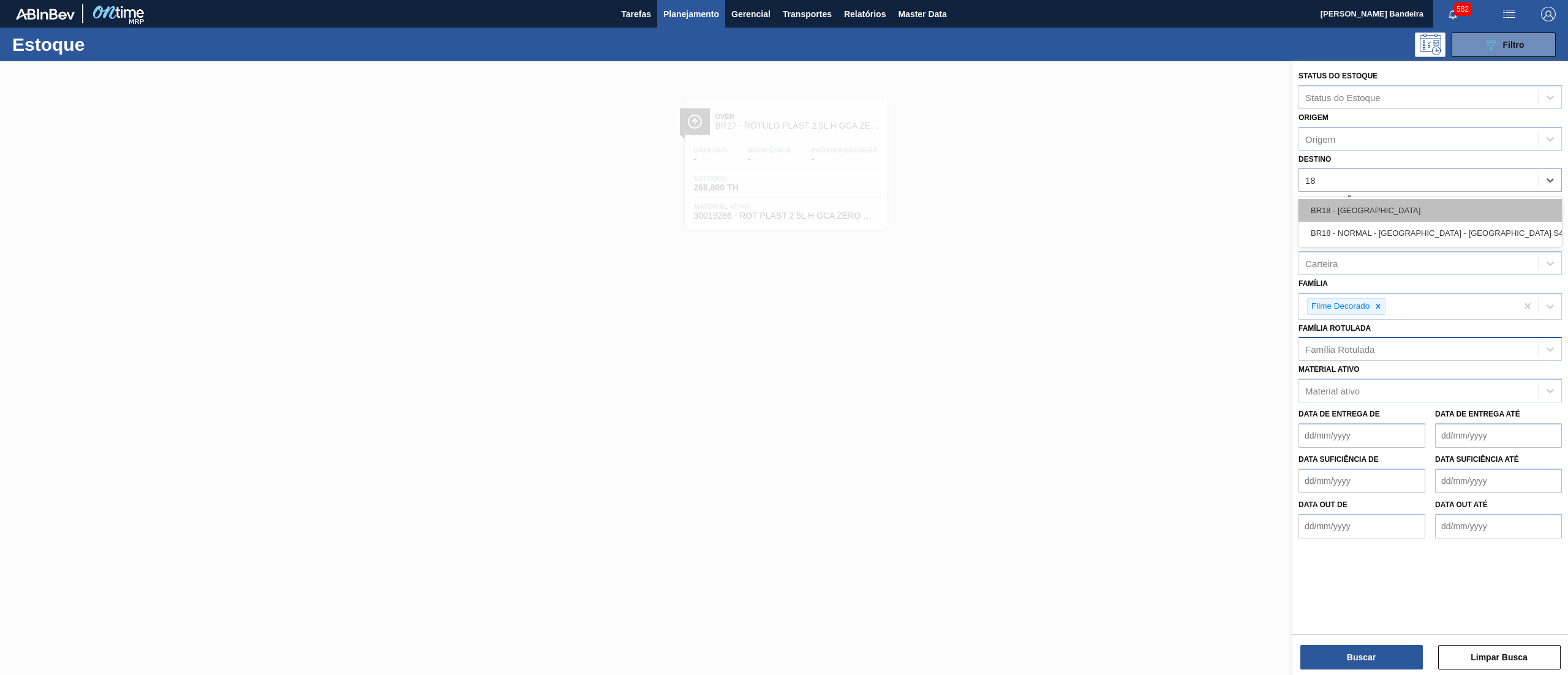
click at [1348, 211] on div "BR18 - [GEOGRAPHIC_DATA]" at bounding box center [1429, 210] width 263 height 22
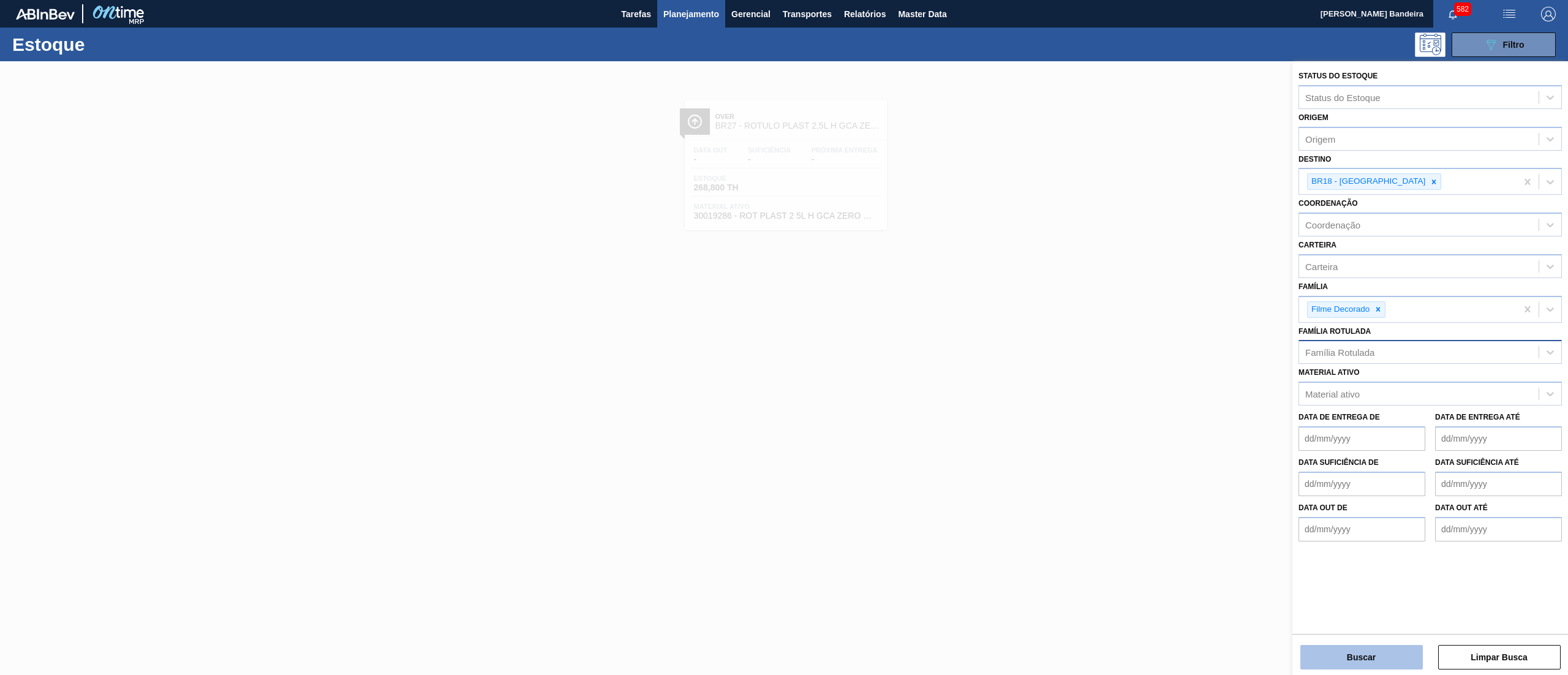
click at [1392, 655] on button "Buscar" at bounding box center [1361, 657] width 122 height 24
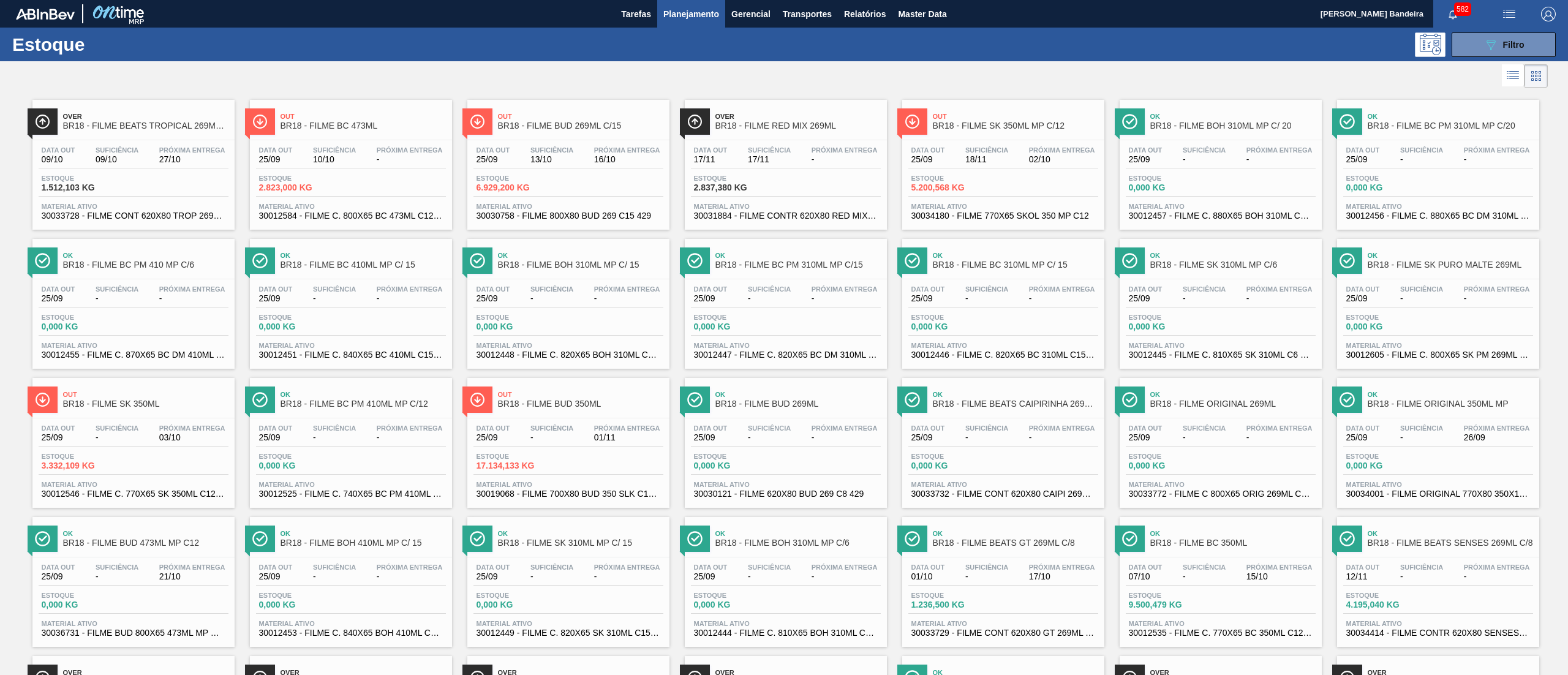
scroll to position [422, 0]
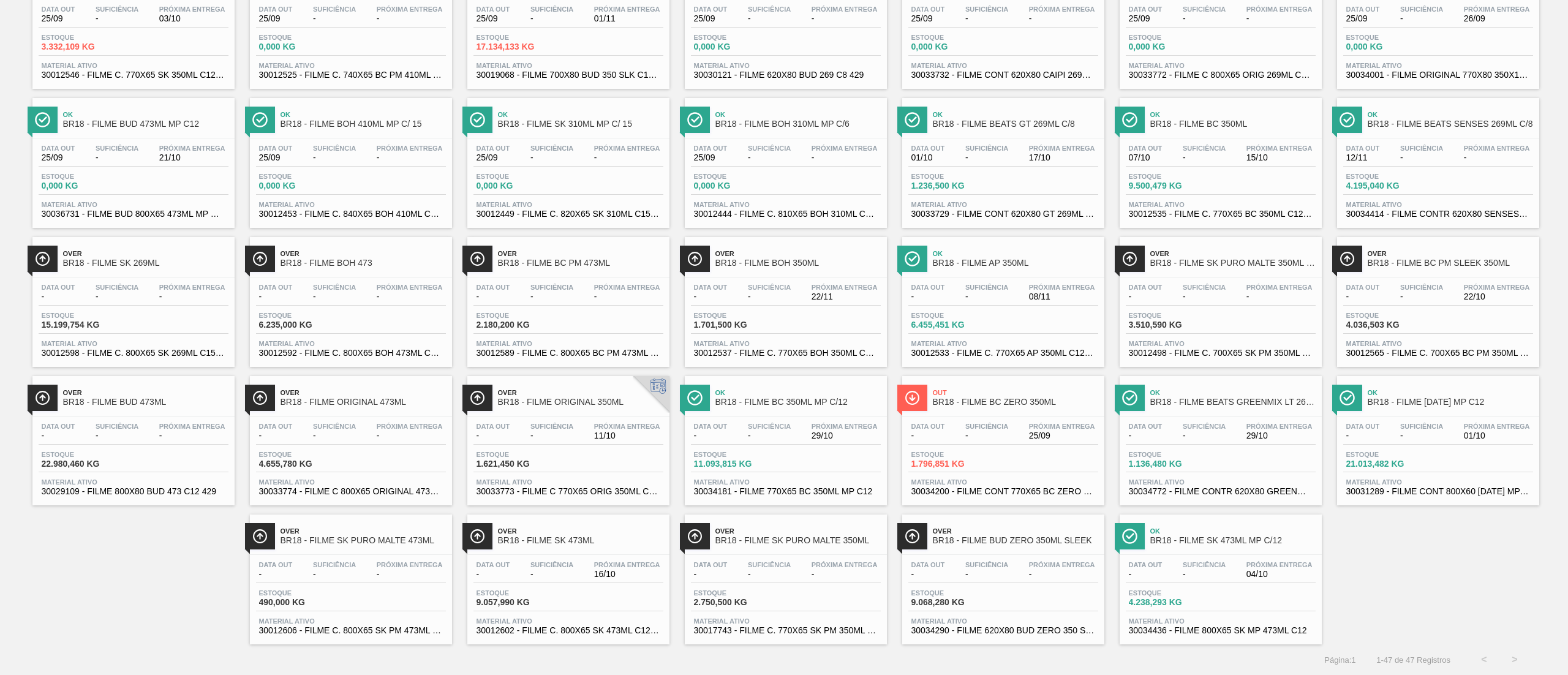
click at [1421, 192] on div "Estoque 4.195,040 KG" at bounding box center [1437, 184] width 190 height 22
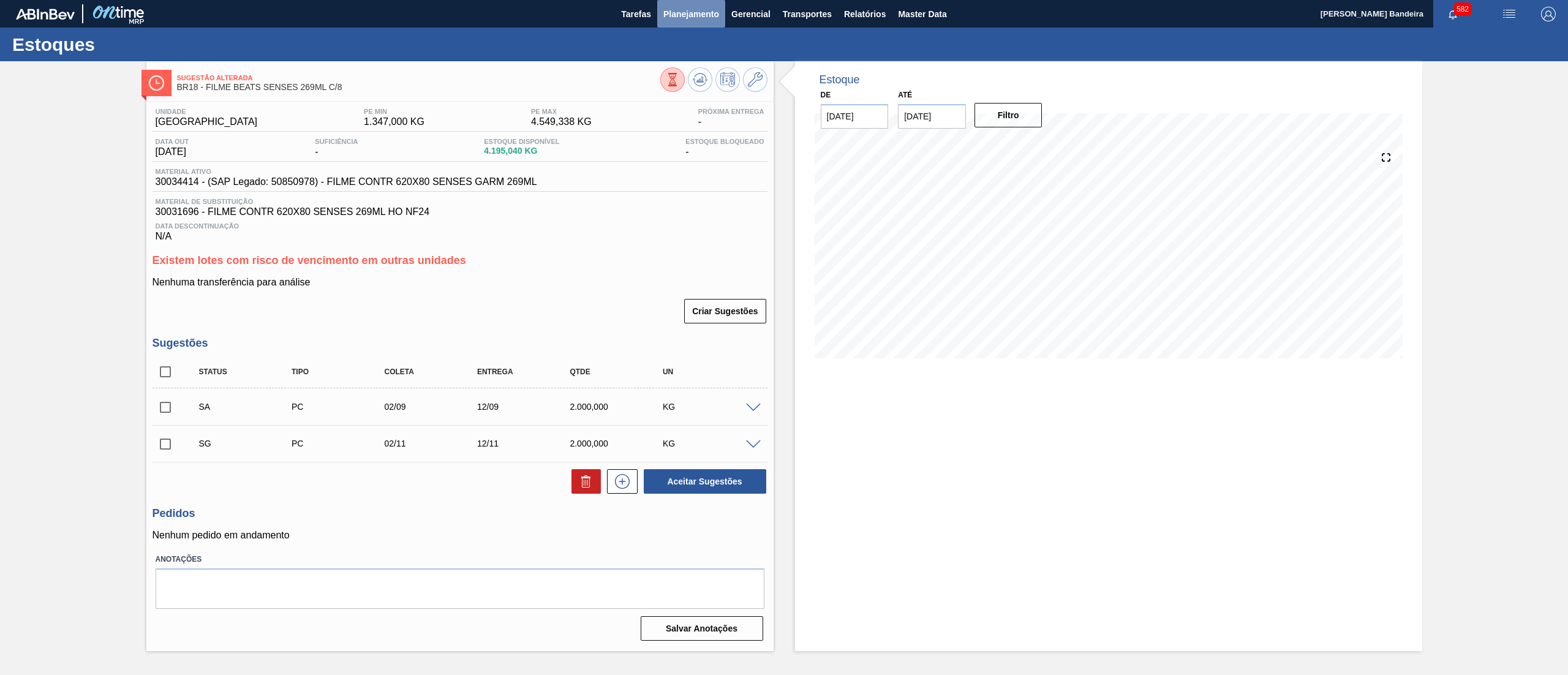
click at [691, 12] on span "Planejamento" at bounding box center [691, 14] width 56 height 15
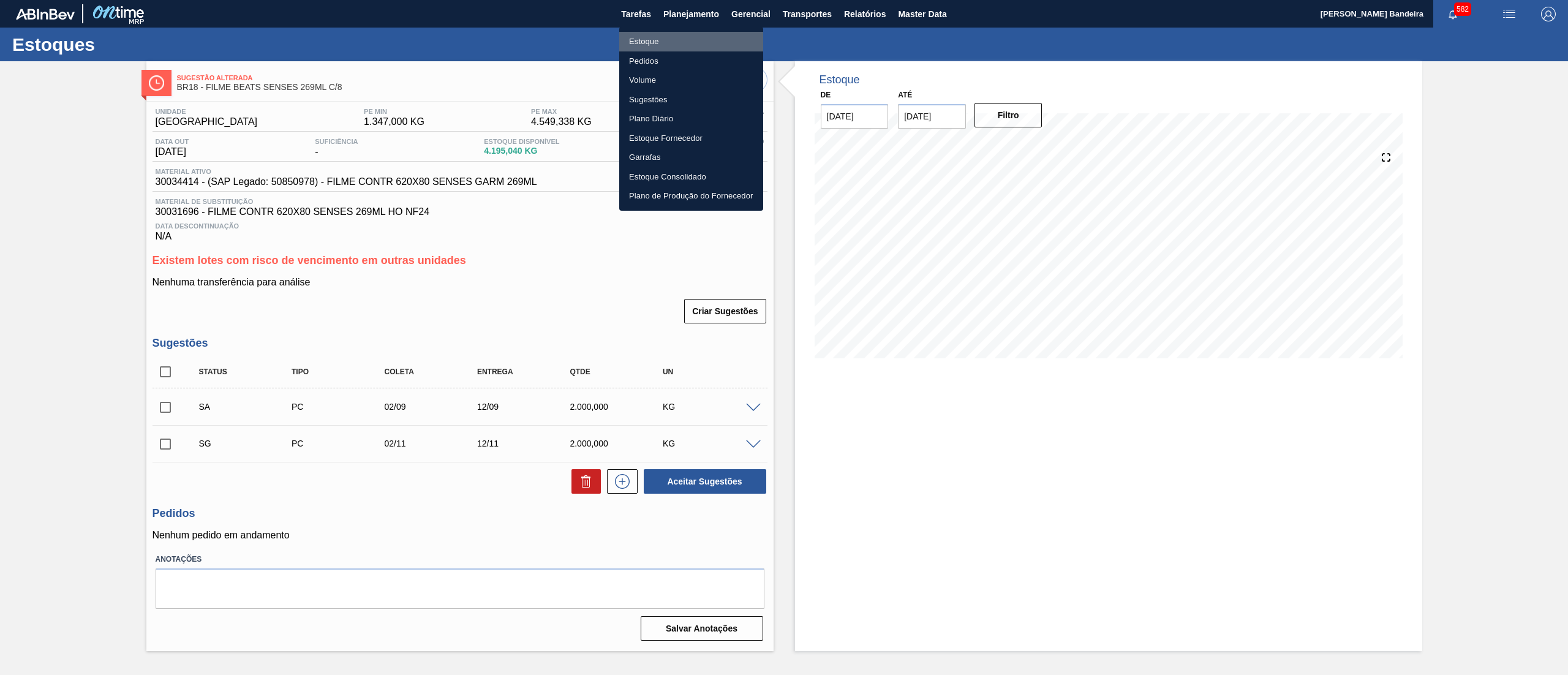
click at [675, 46] on li "Estoque" at bounding box center [692, 41] width 144 height 20
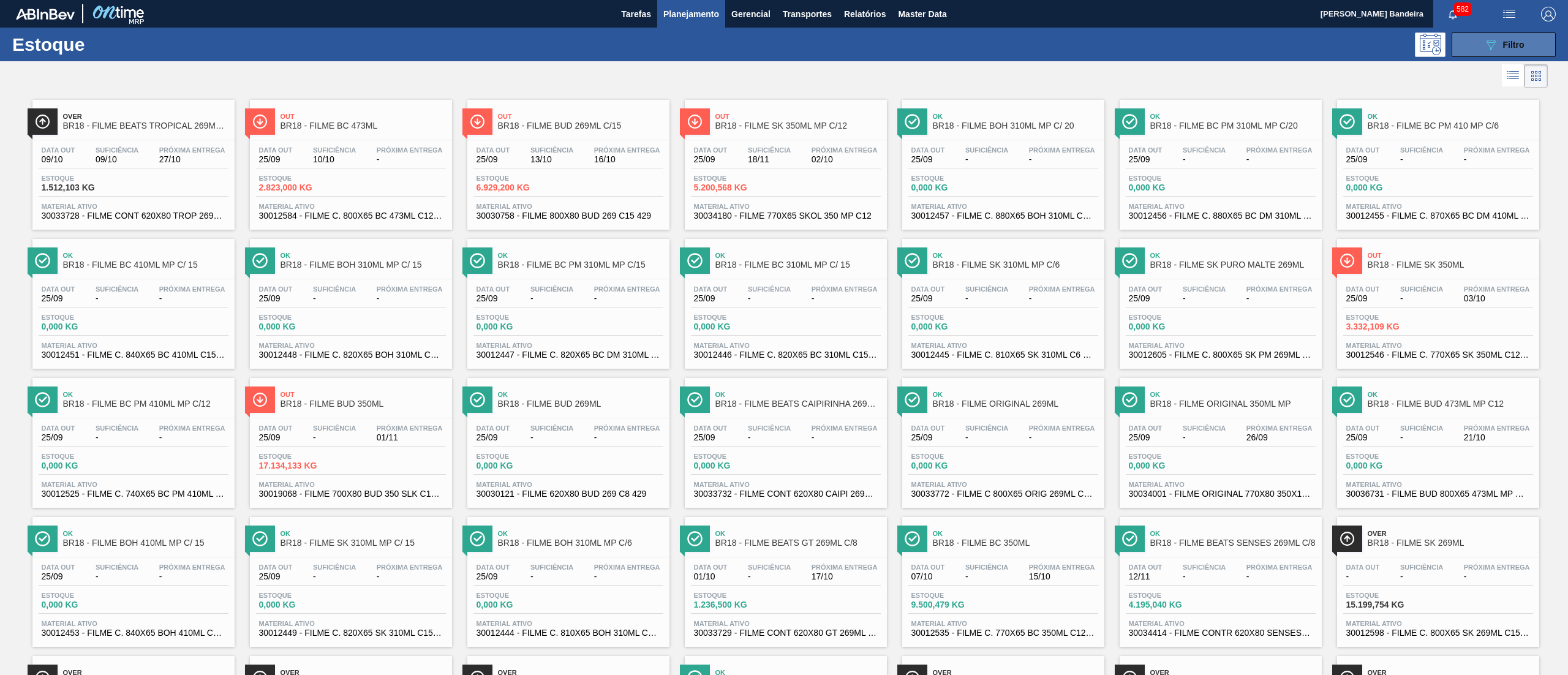
click at [1487, 37] on icon "089F7B8B-B2A5-4AFE-B5C0-19BA573D28AC" at bounding box center [1490, 45] width 15 height 15
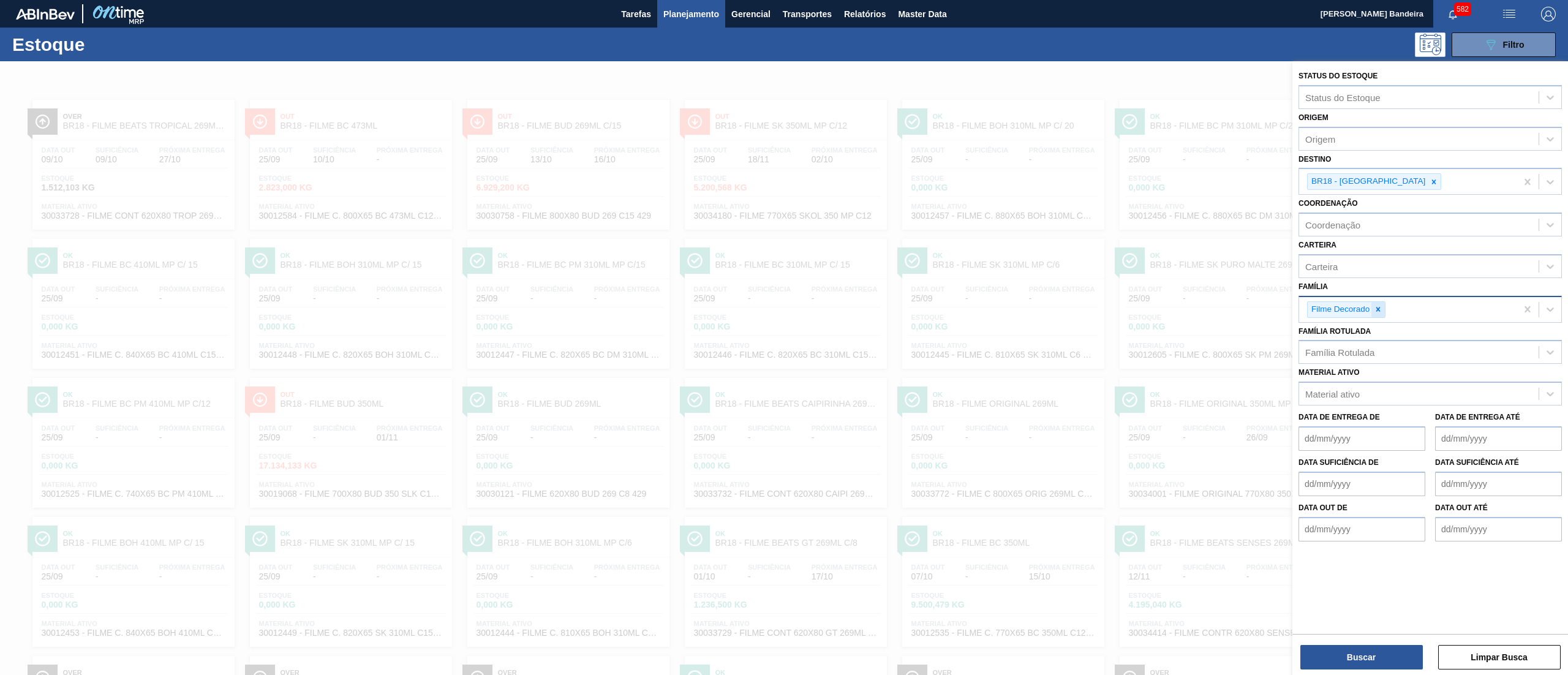
click at [1379, 311] on icon at bounding box center [1378, 309] width 9 height 9
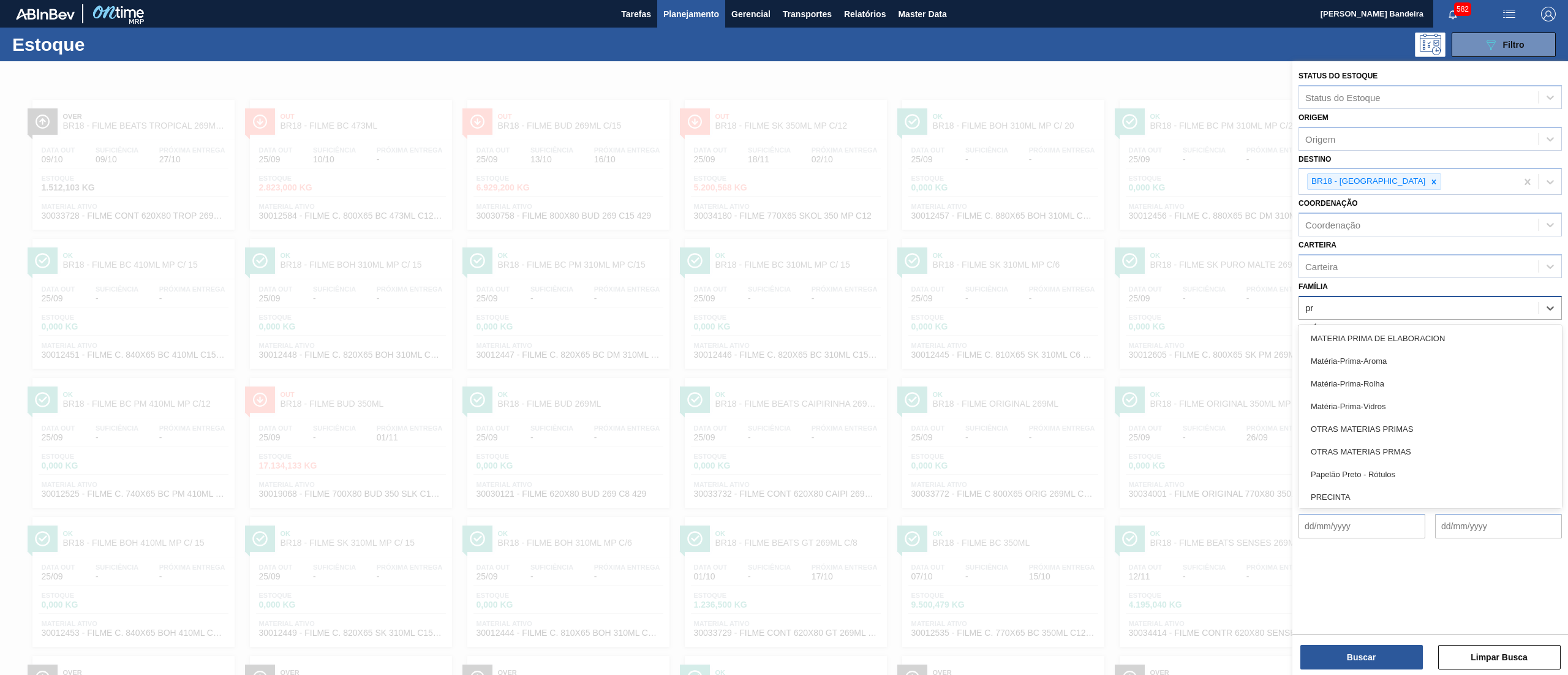
type input "pro"
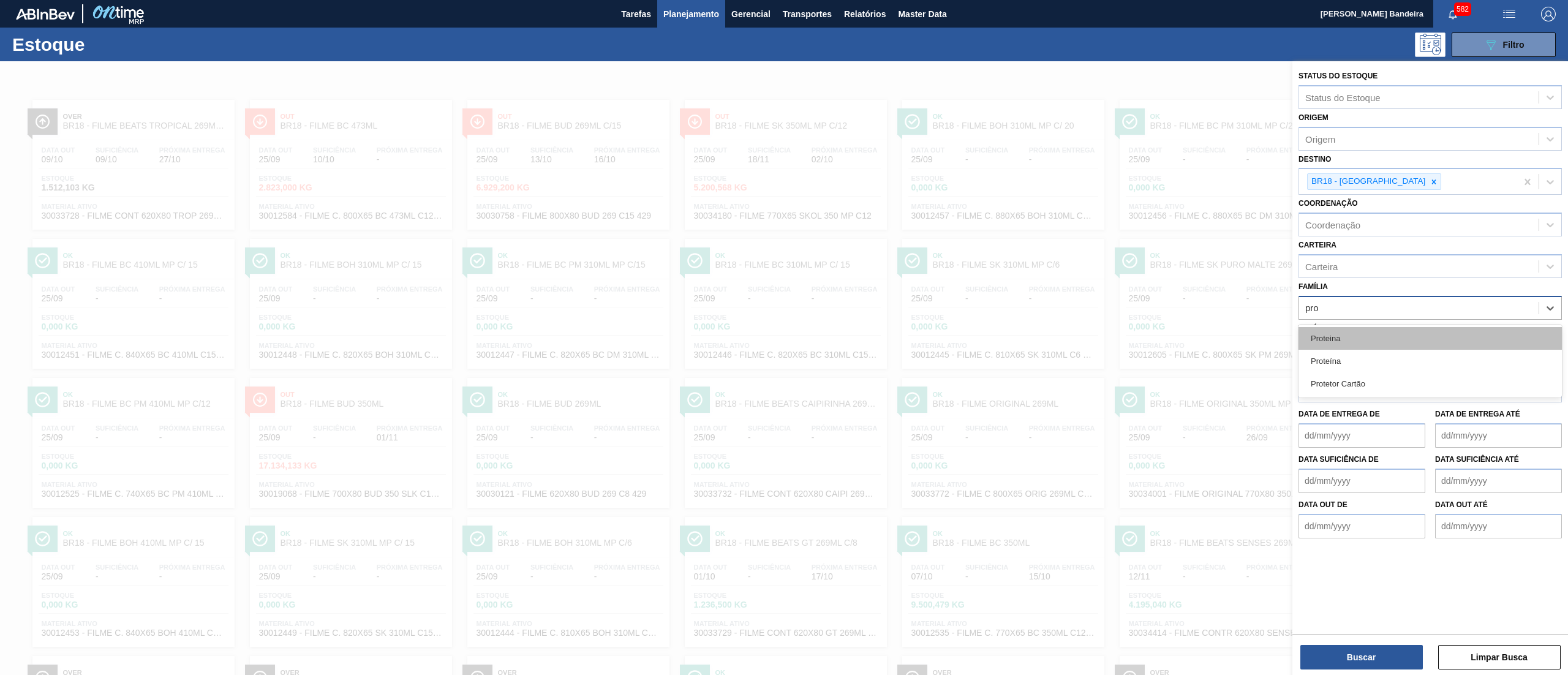
click at [1376, 330] on div "Proteina" at bounding box center [1429, 338] width 263 height 22
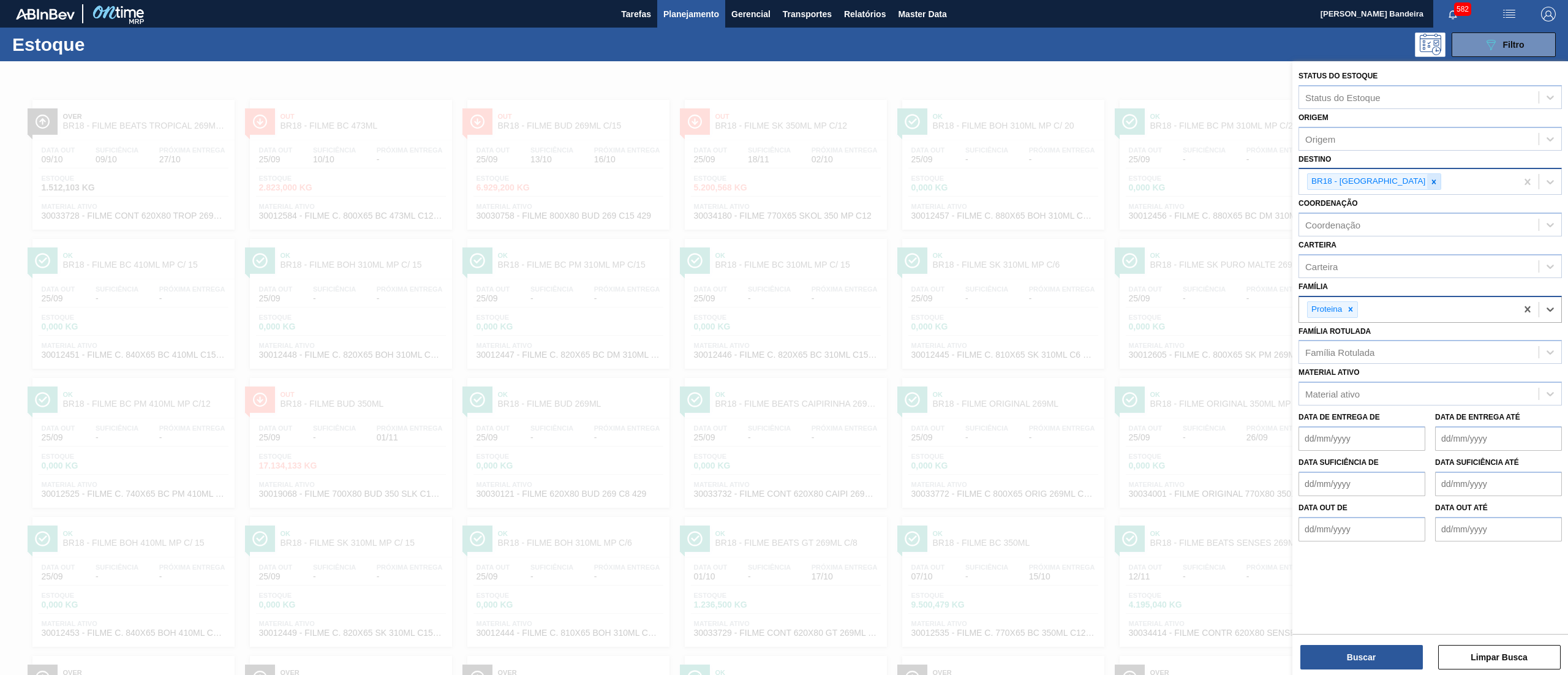
click at [1429, 181] on icon at bounding box center [1433, 181] width 9 height 9
click at [1374, 654] on button "Buscar" at bounding box center [1361, 657] width 122 height 24
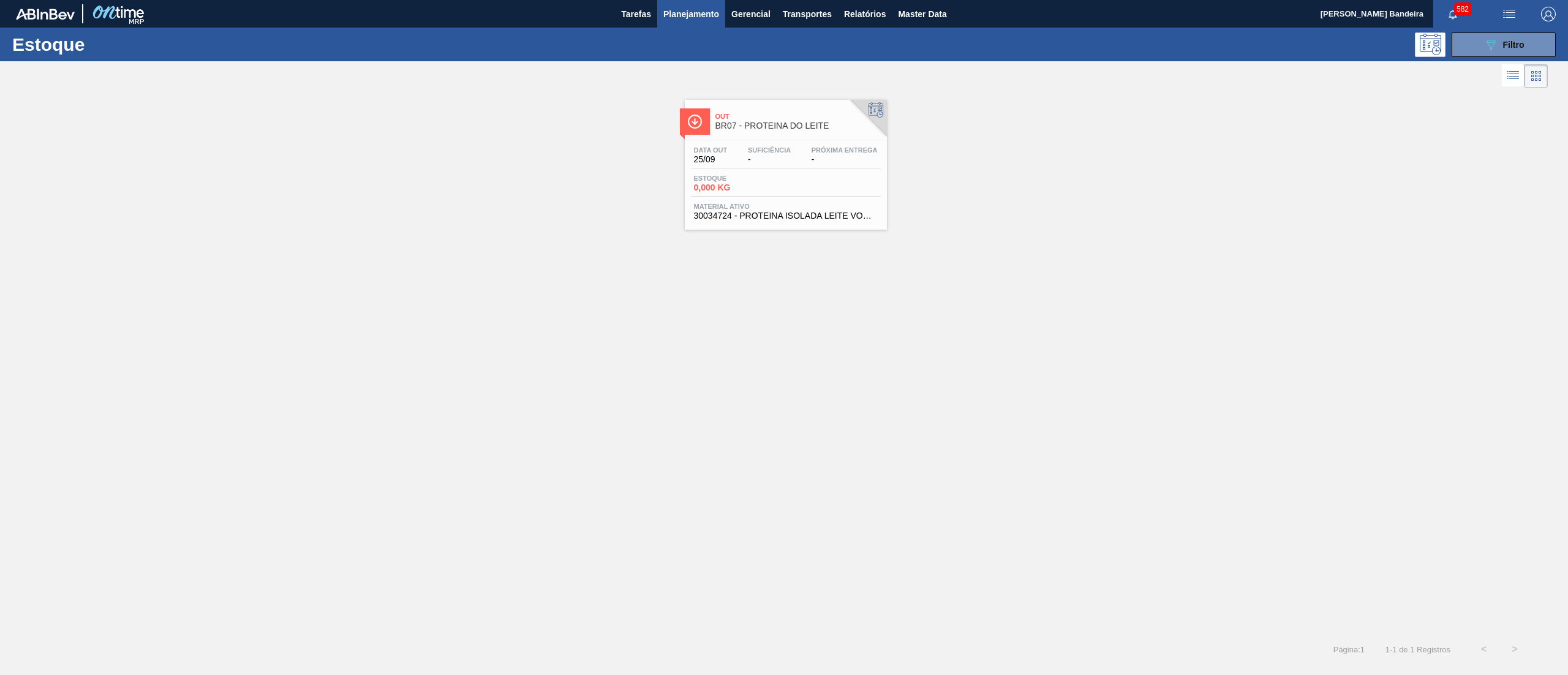
click at [797, 219] on span "30034724 - PROTEINA ISOLADA LEITE VOGLER" at bounding box center [785, 216] width 184 height 10
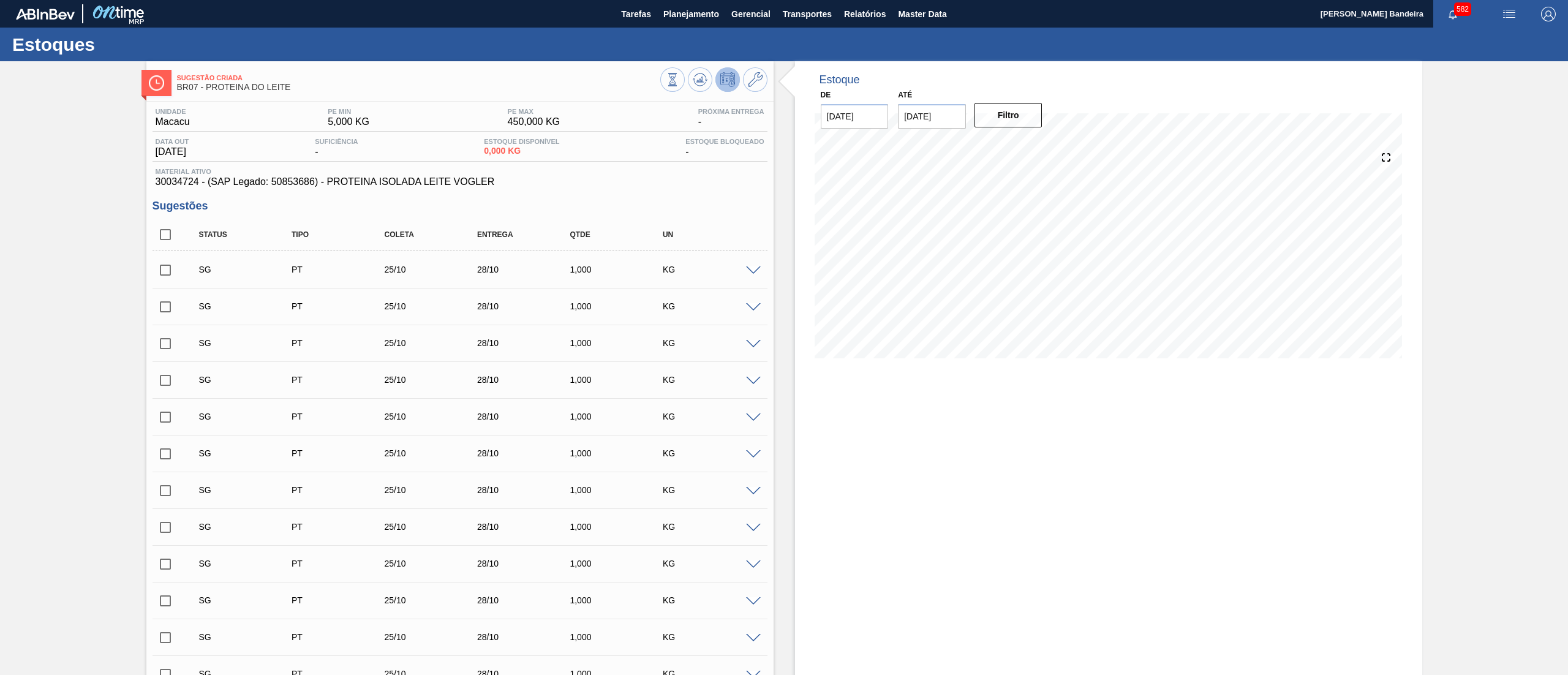
click at [167, 229] on input "checkbox" at bounding box center [165, 235] width 26 height 26
click at [164, 232] on input "checkbox" at bounding box center [165, 235] width 26 height 26
click at [164, 237] on input "checkbox" at bounding box center [165, 235] width 26 height 26
checkbox input "true"
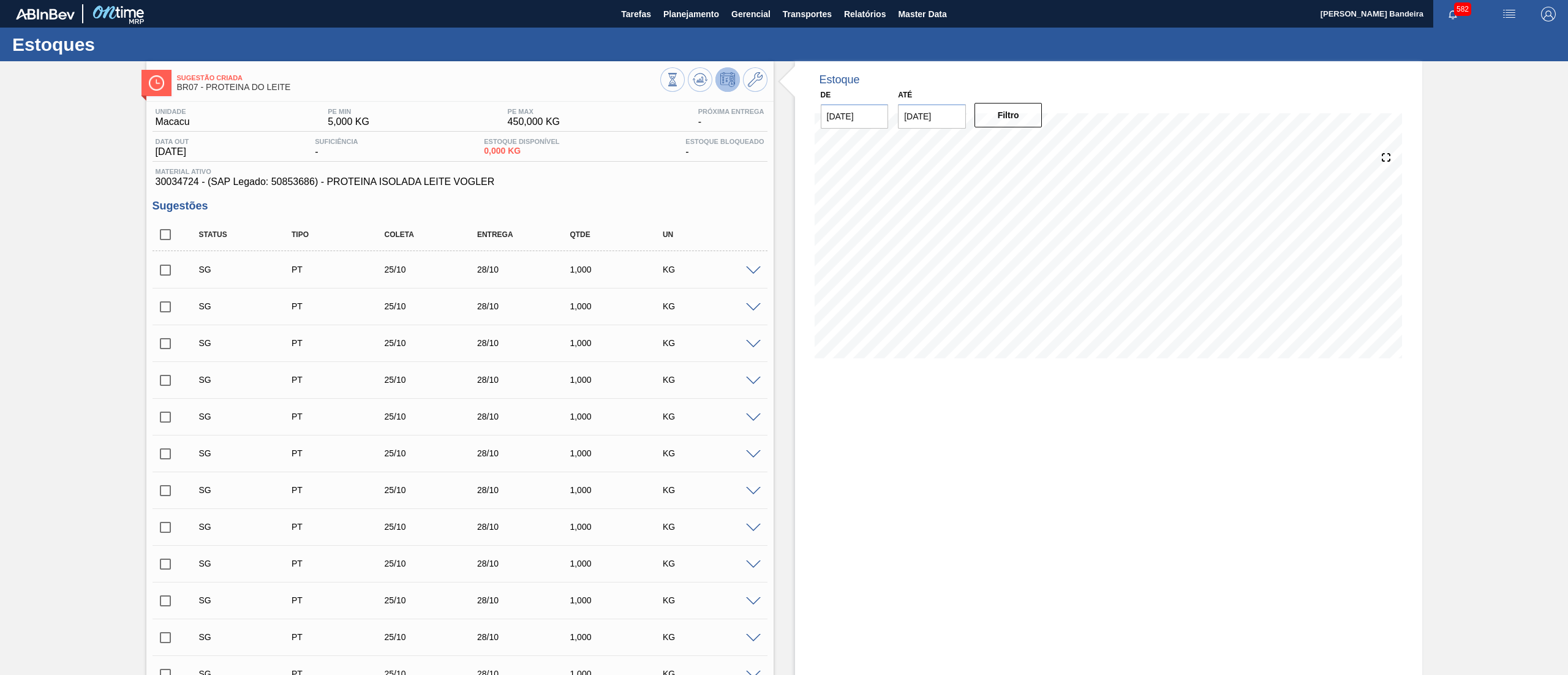
checkbox input "true"
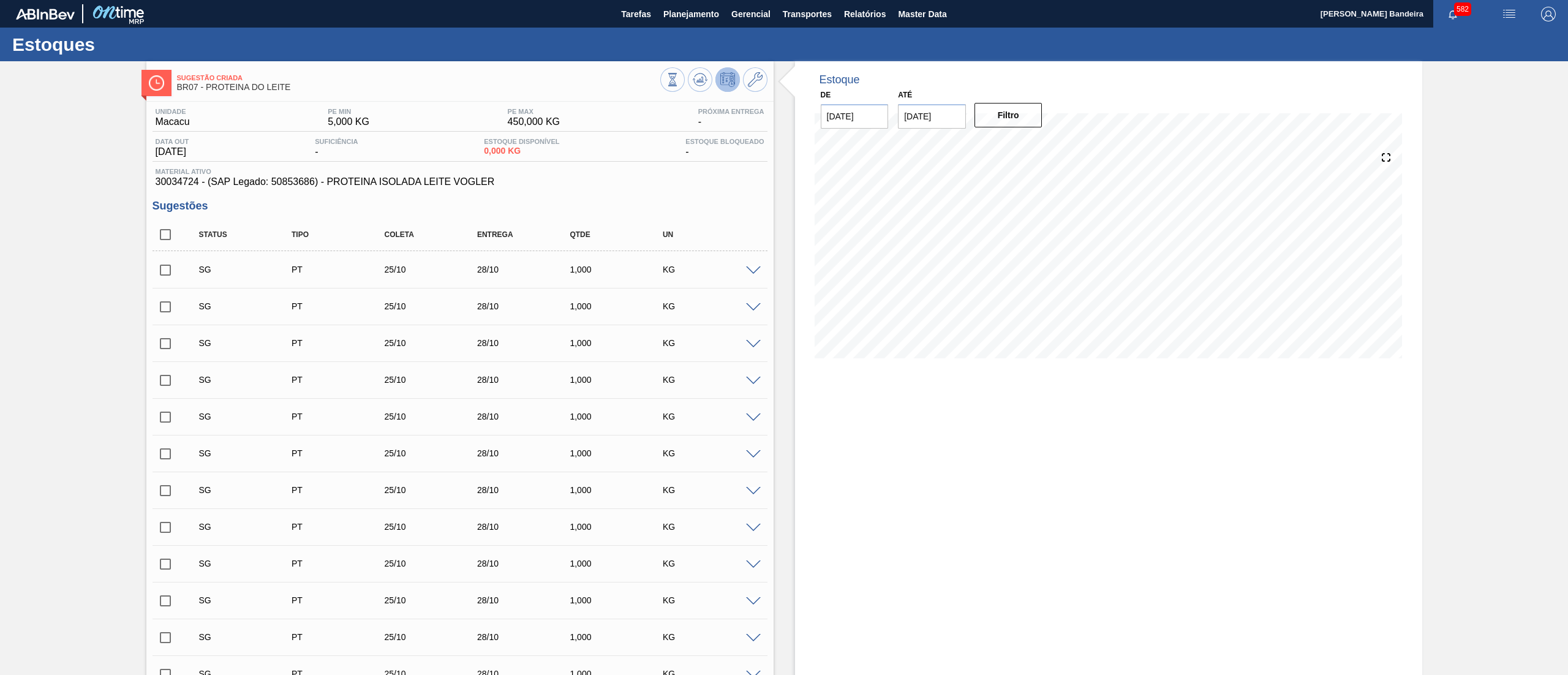
checkbox input "true"
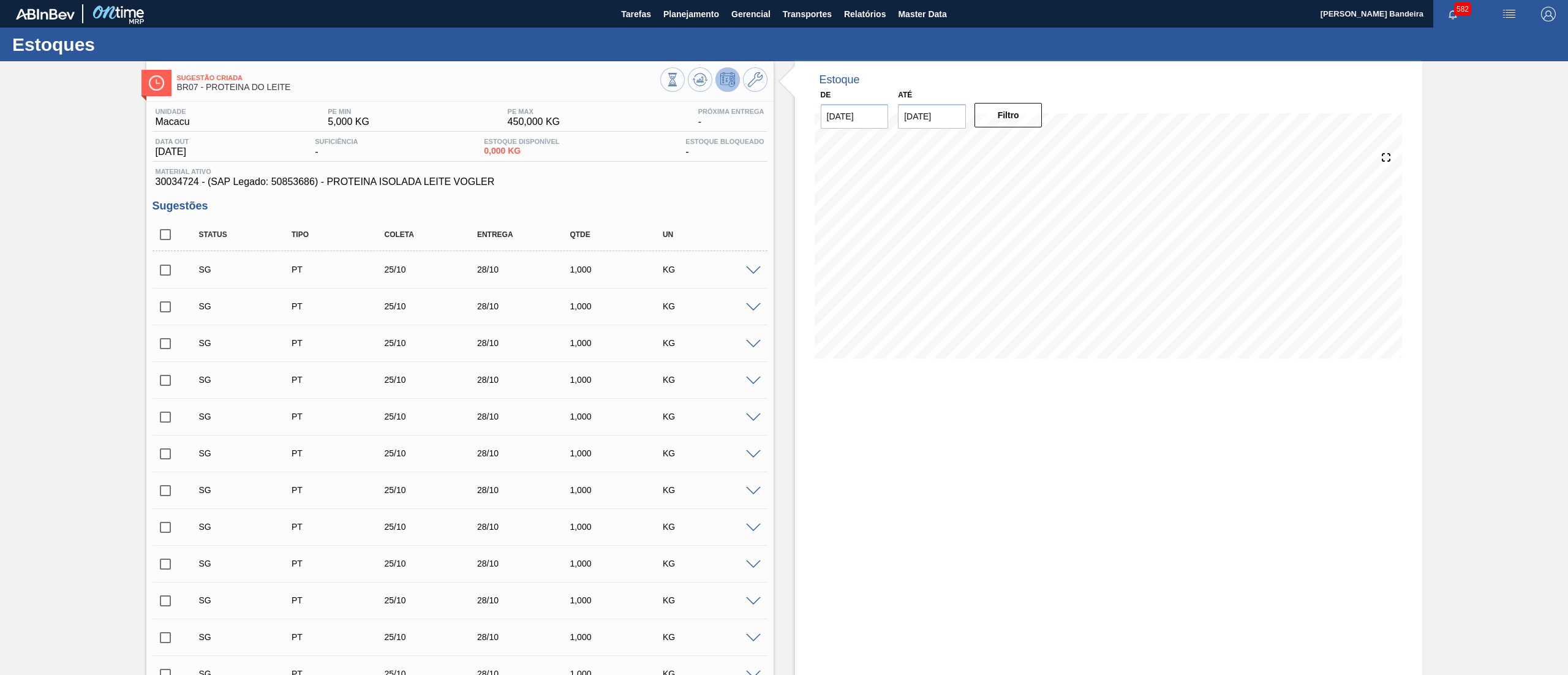
checkbox input "true"
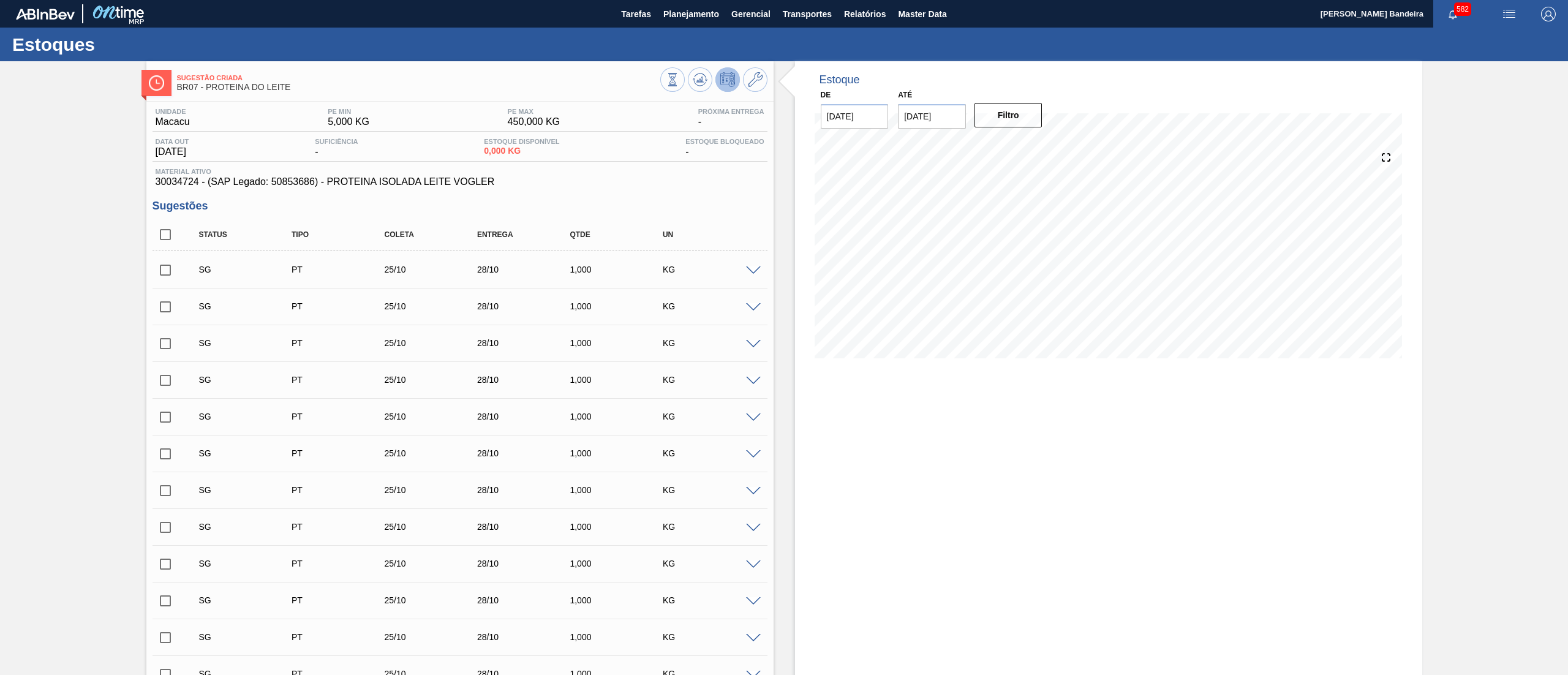
checkbox input "true"
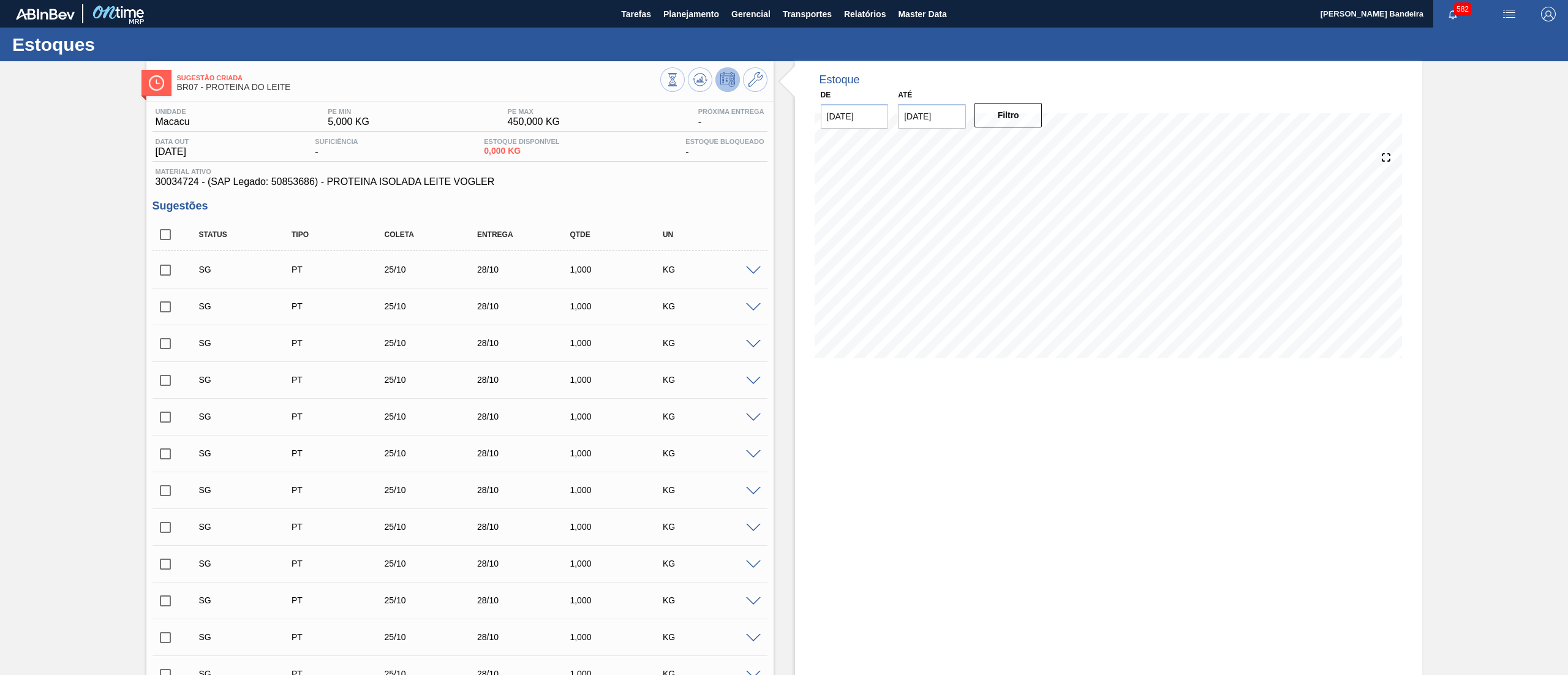
checkbox input "true"
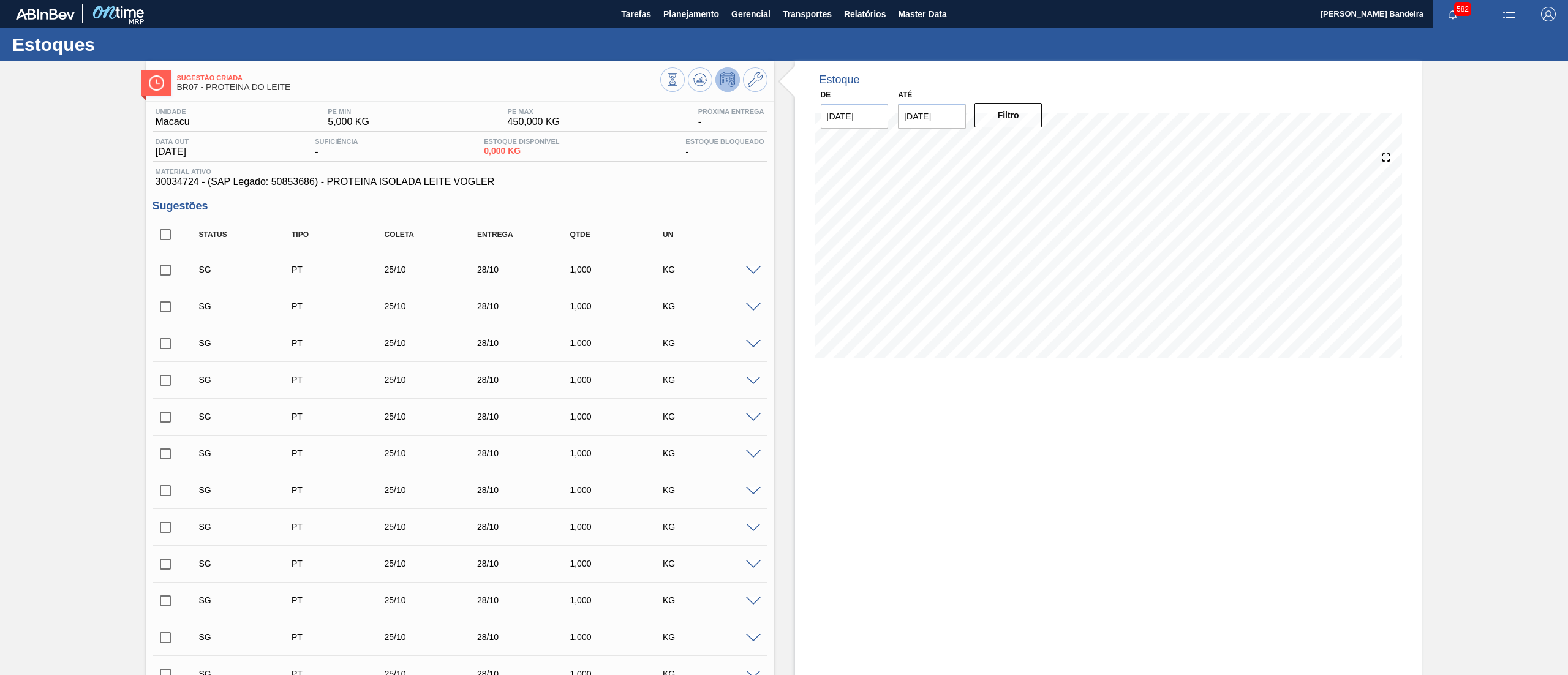
checkbox input "true"
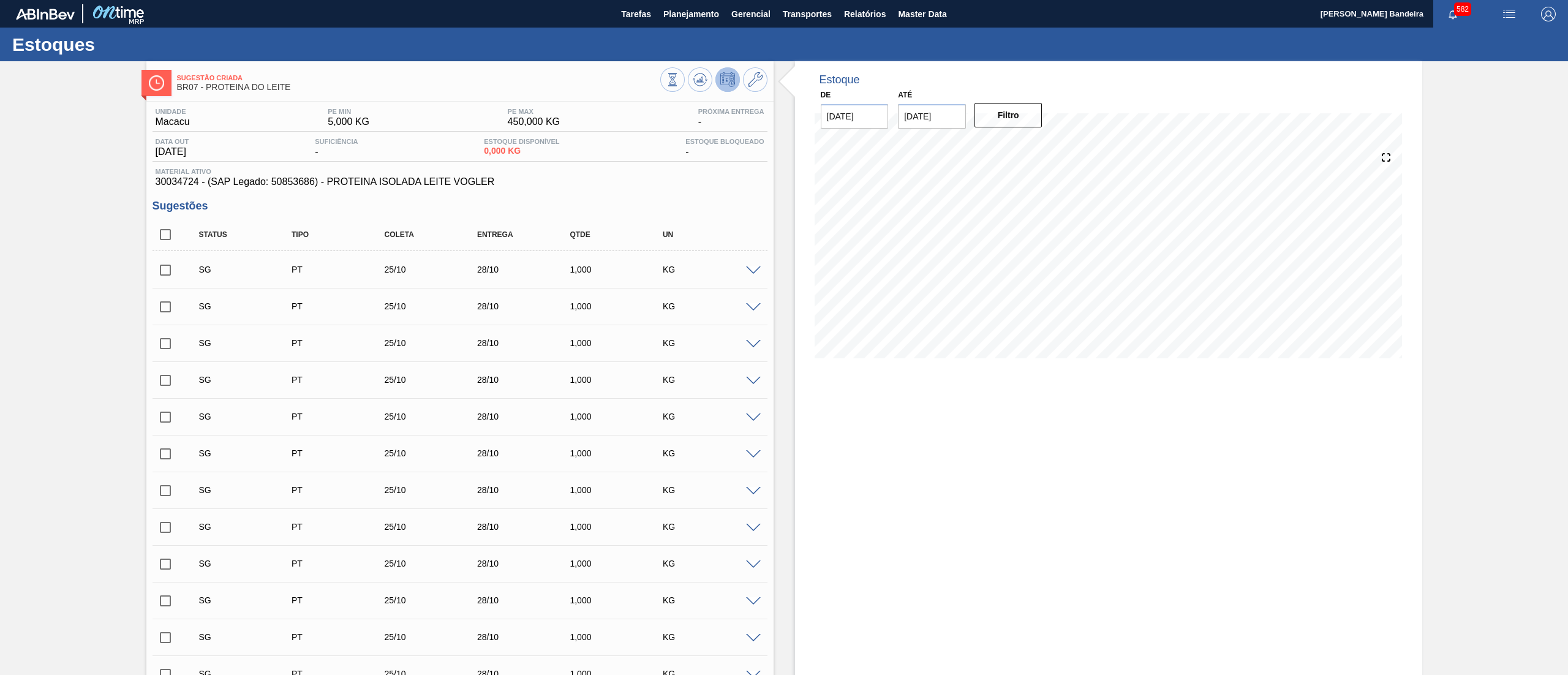
checkbox input "true"
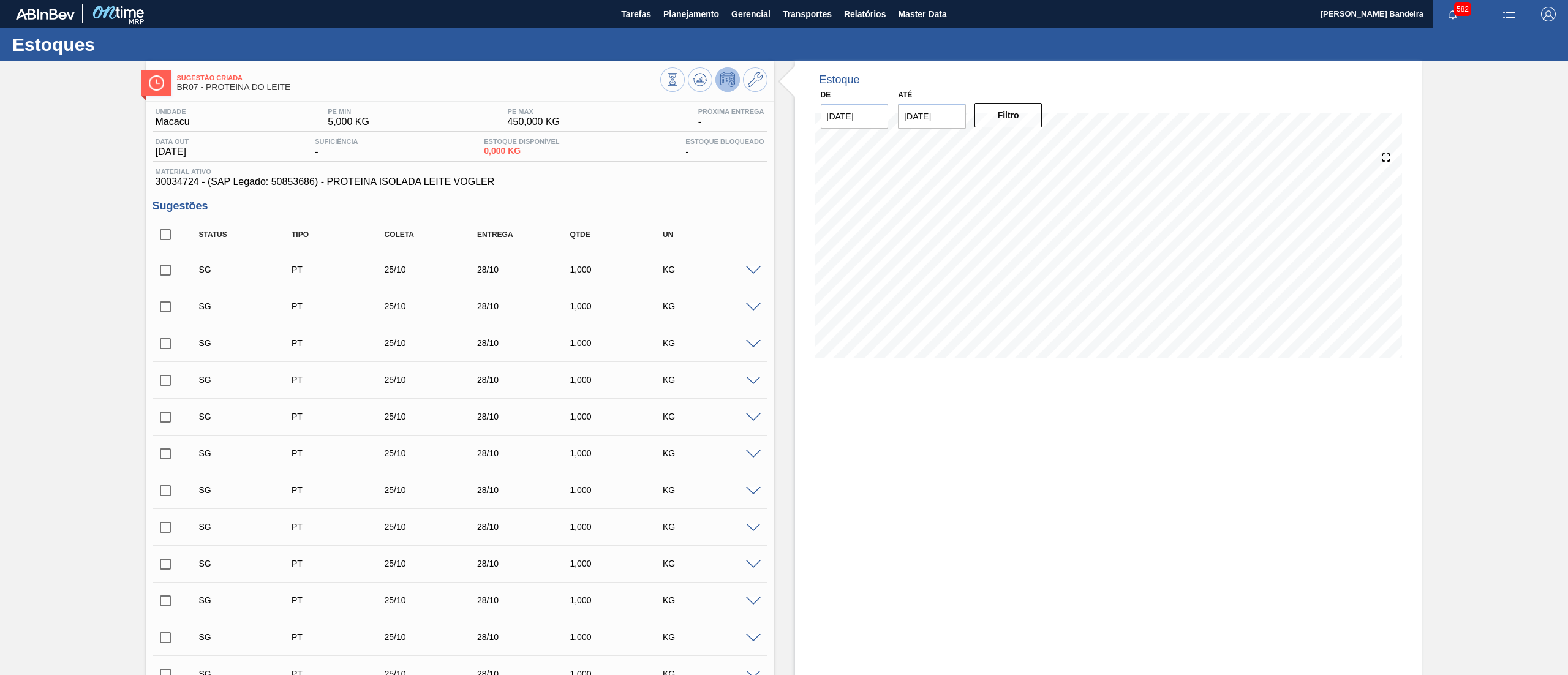
checkbox input "true"
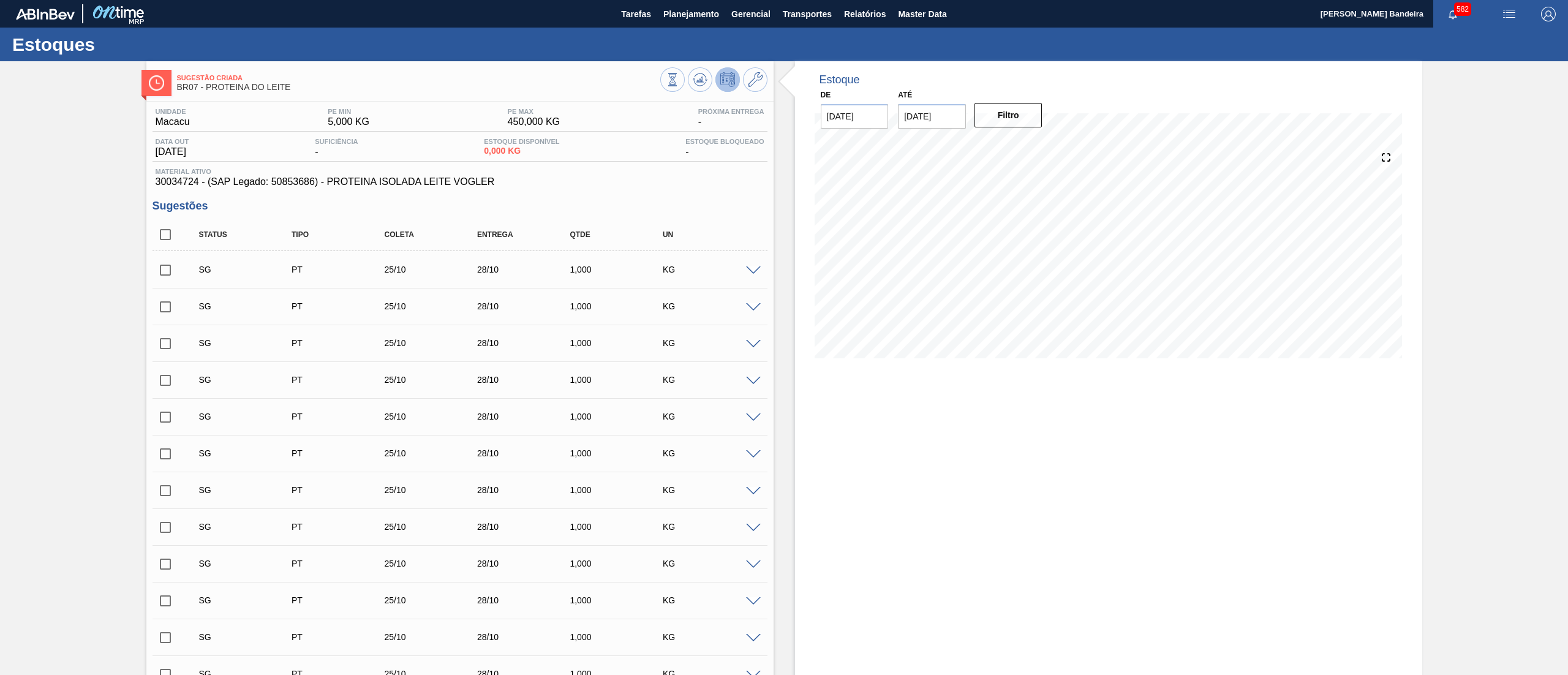
checkbox input "true"
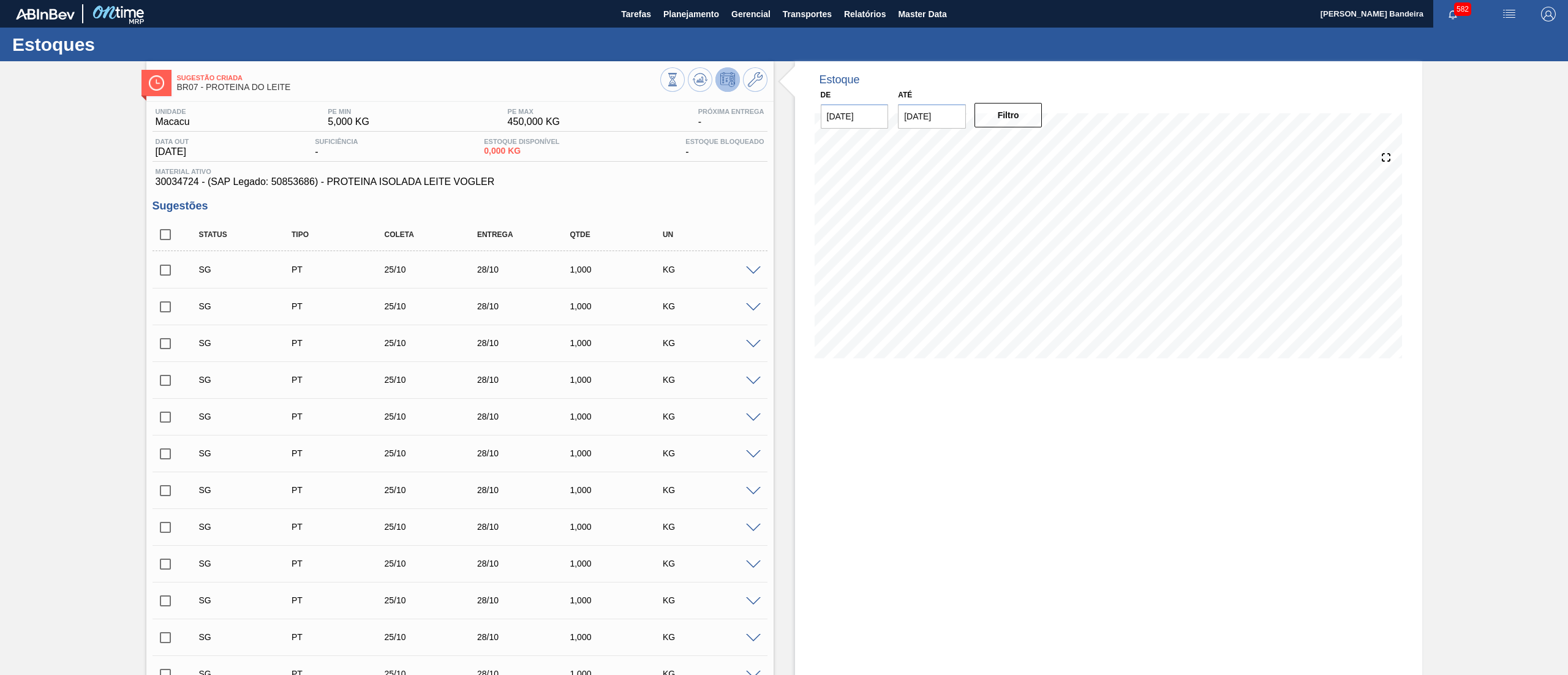
checkbox input "true"
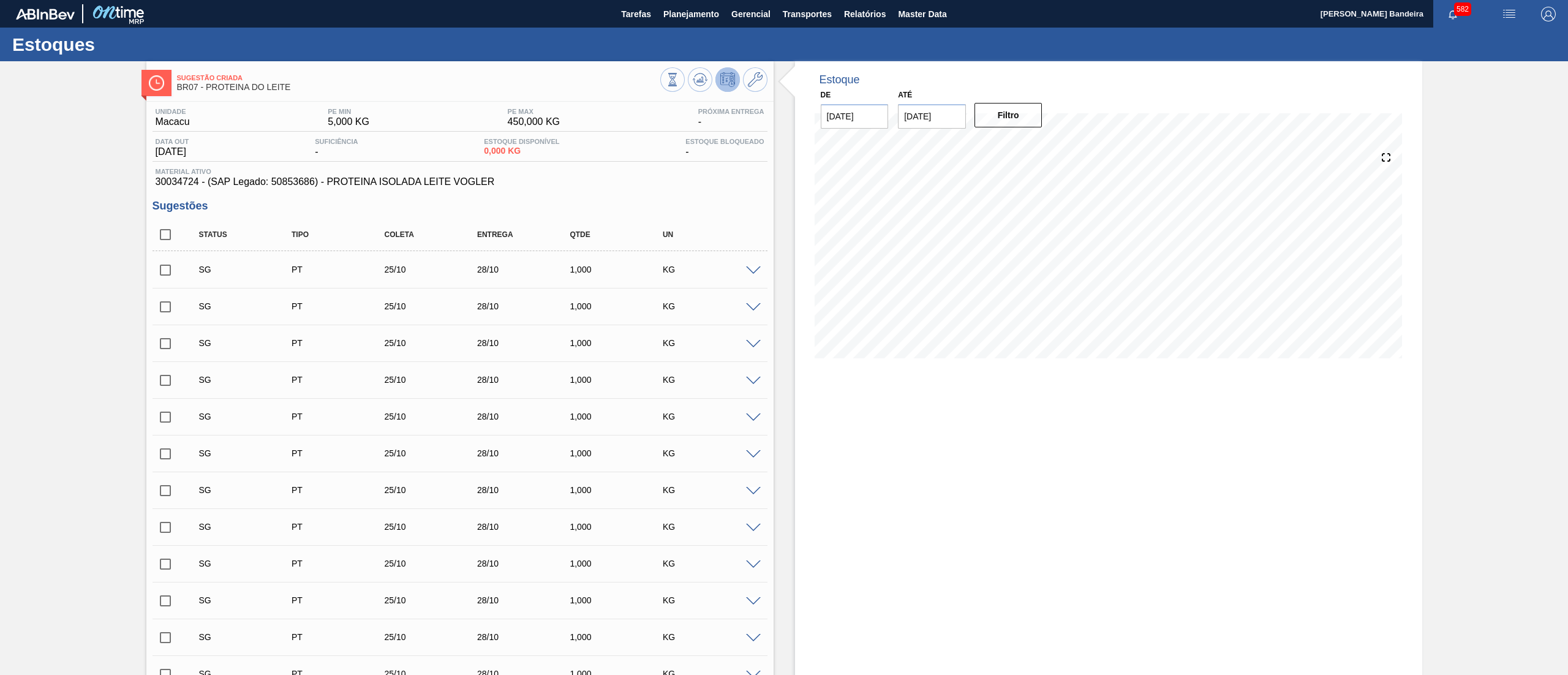
checkbox input "true"
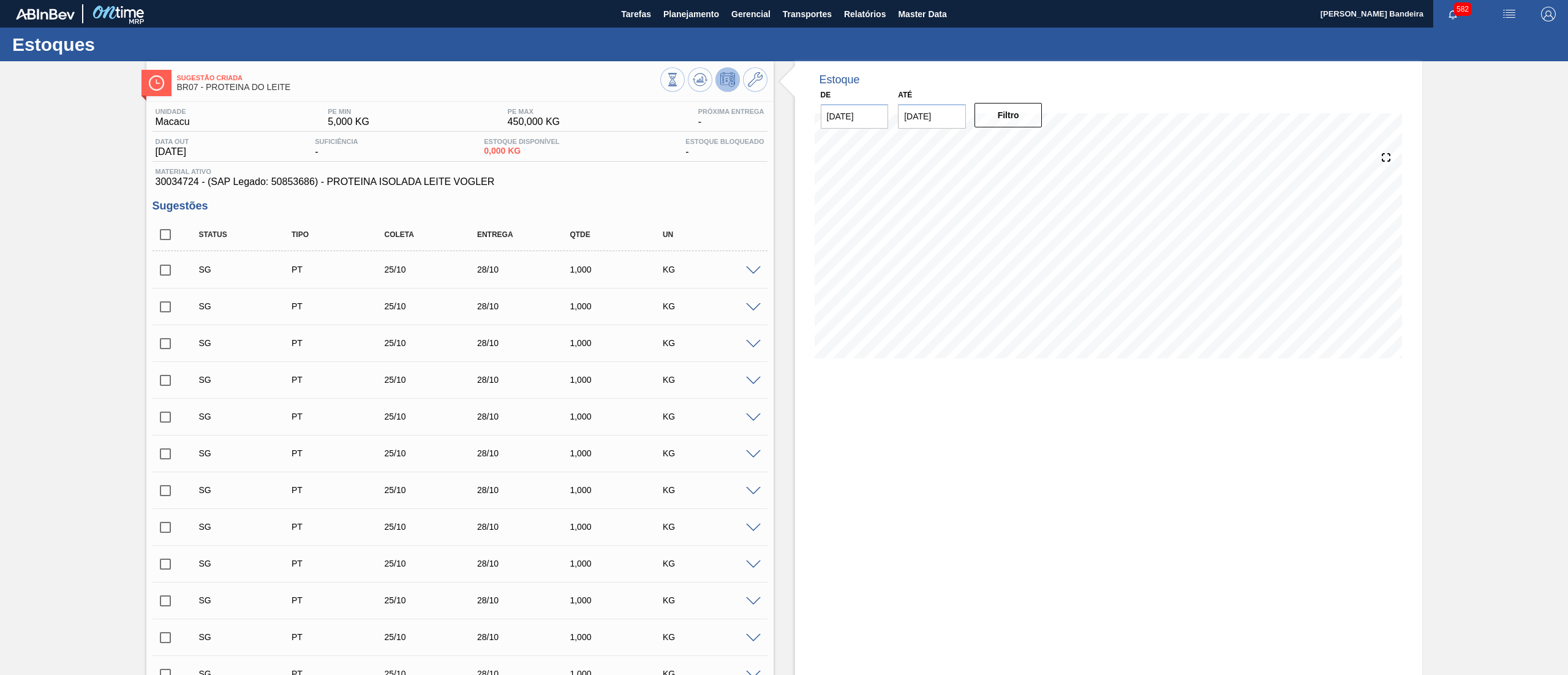
checkbox input "true"
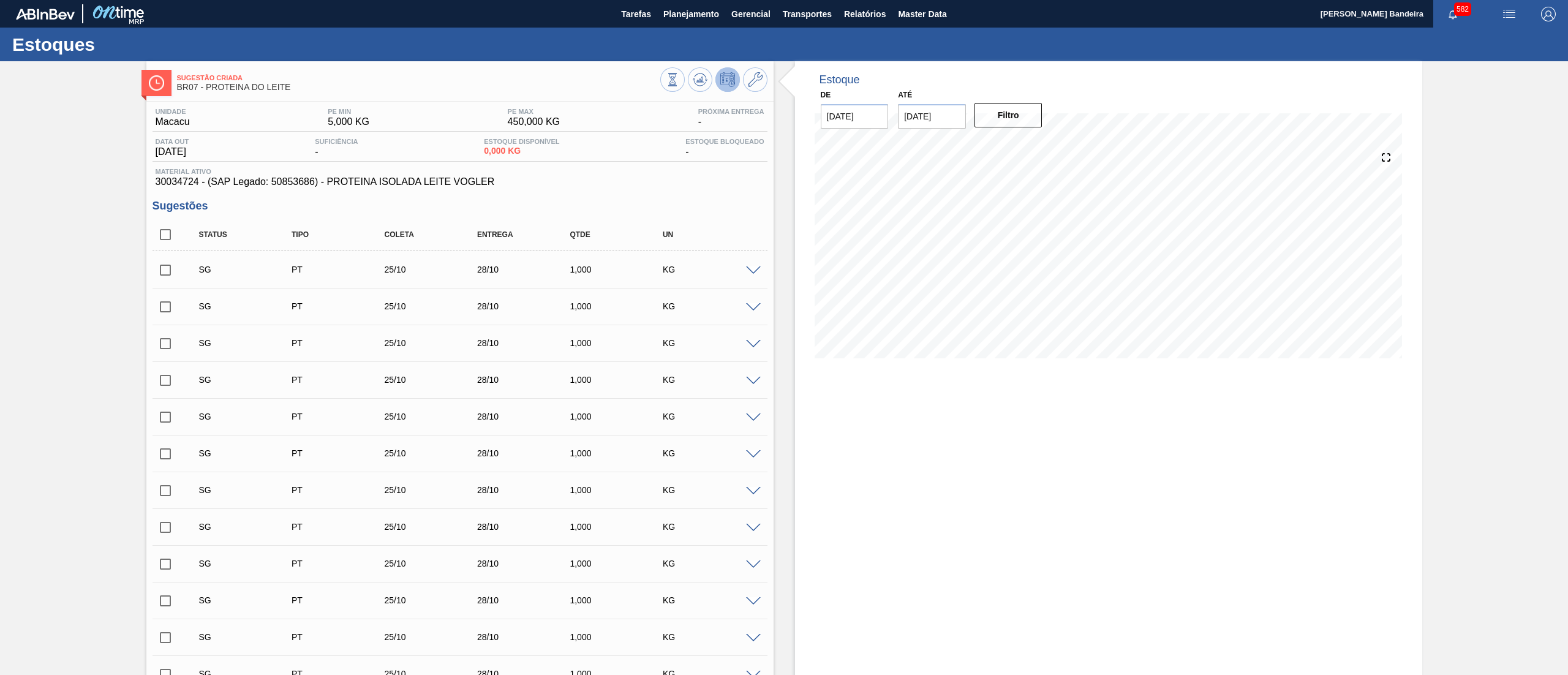
checkbox input "true"
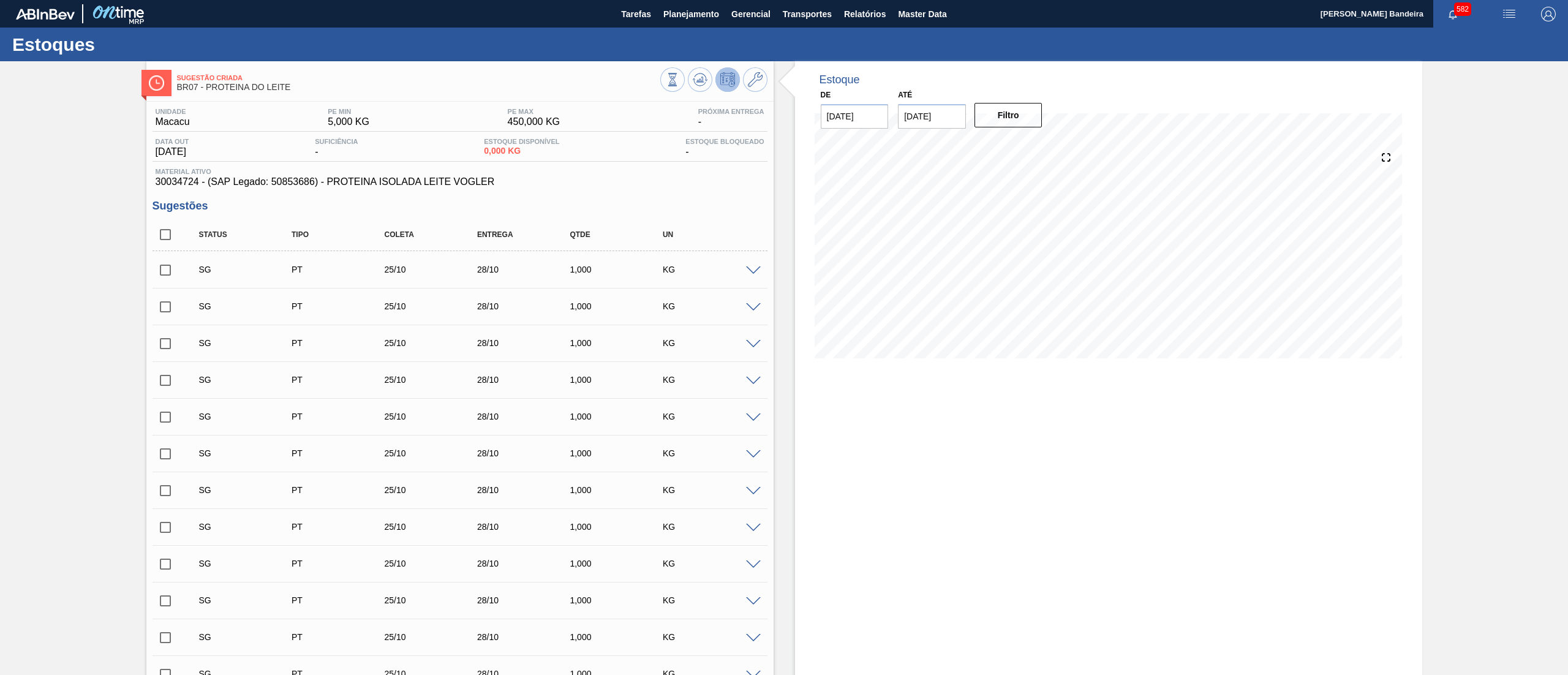
checkbox input "true"
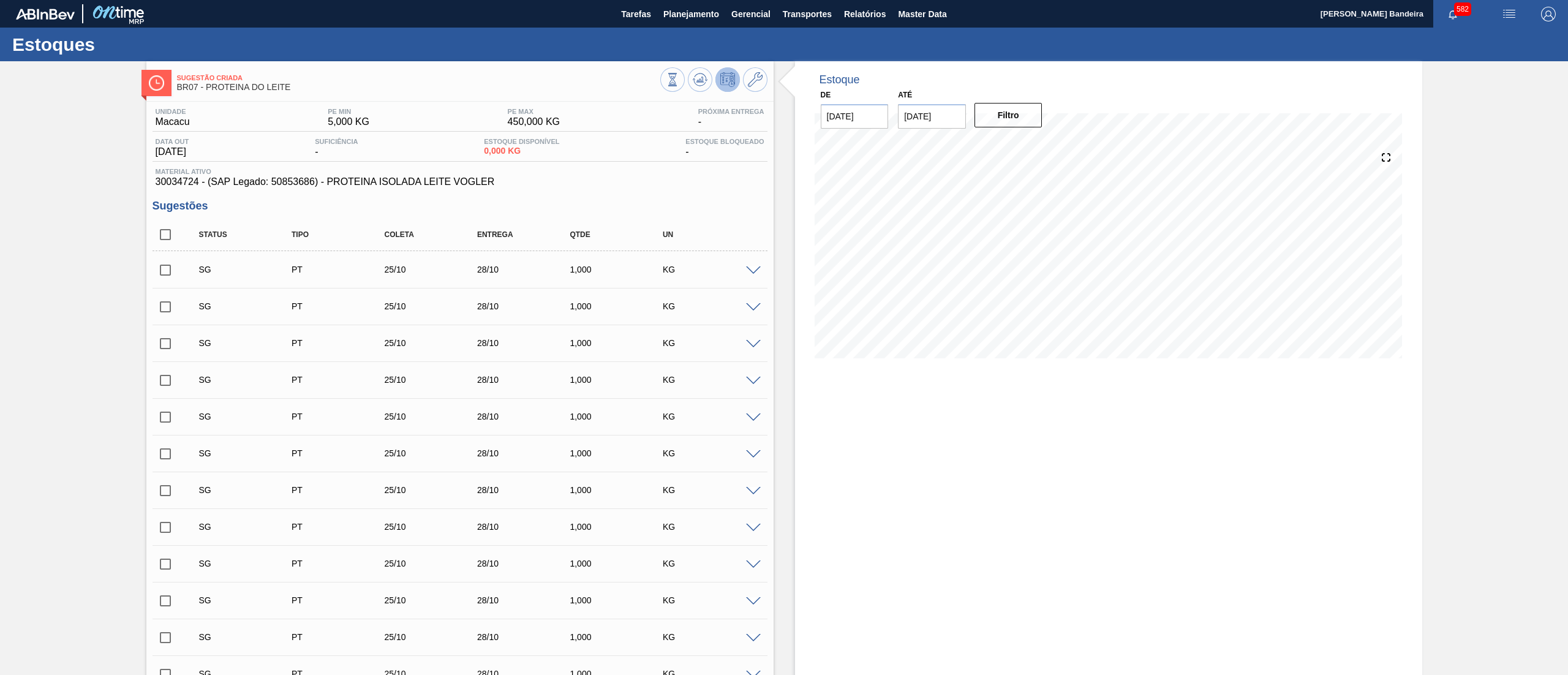
checkbox input "true"
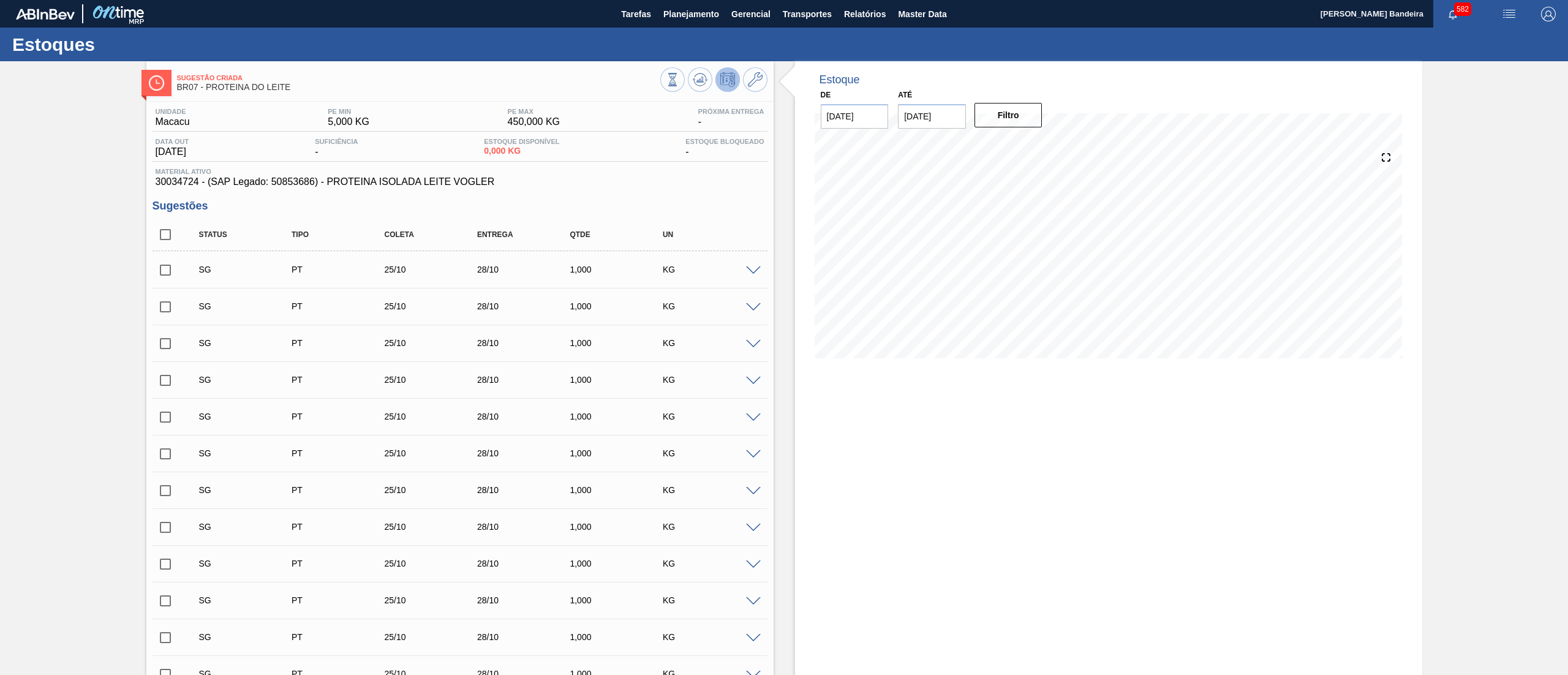
checkbox input "true"
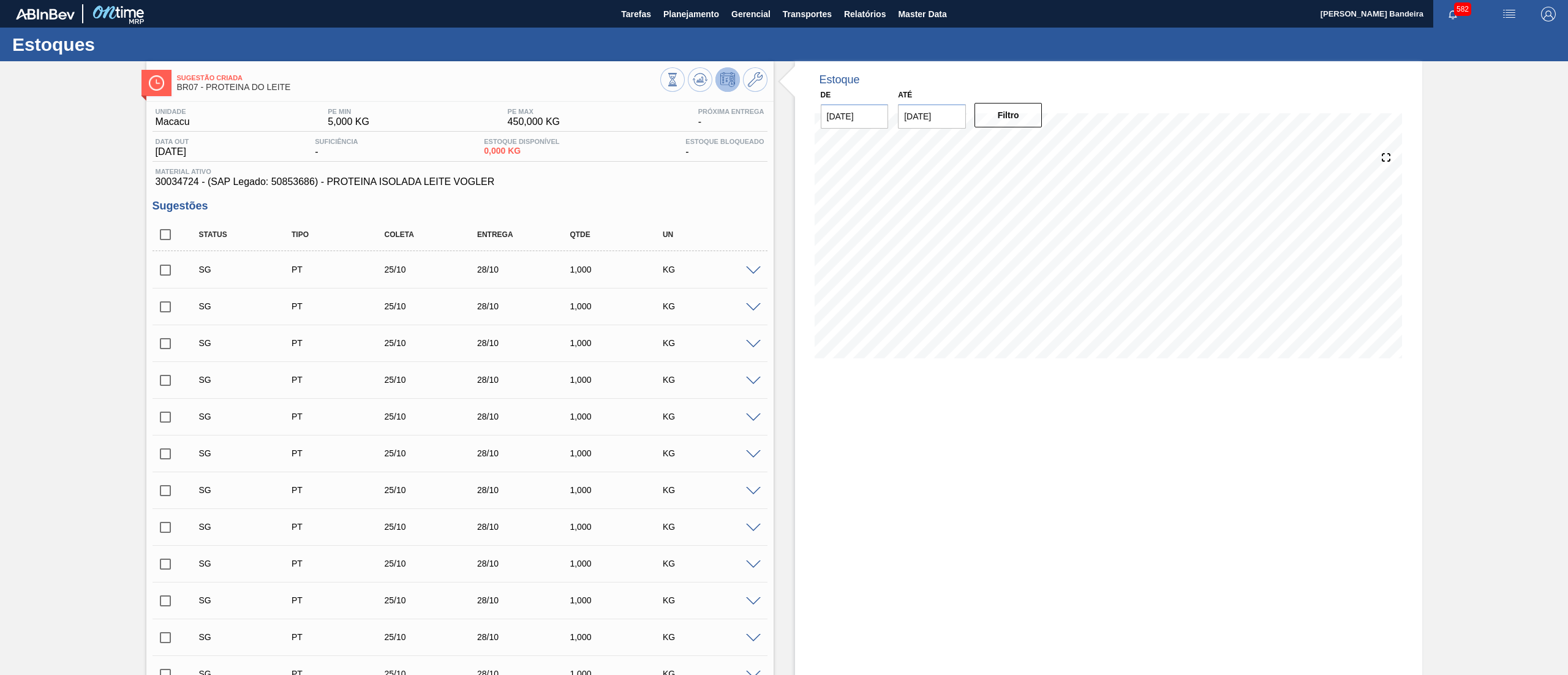
checkbox input "true"
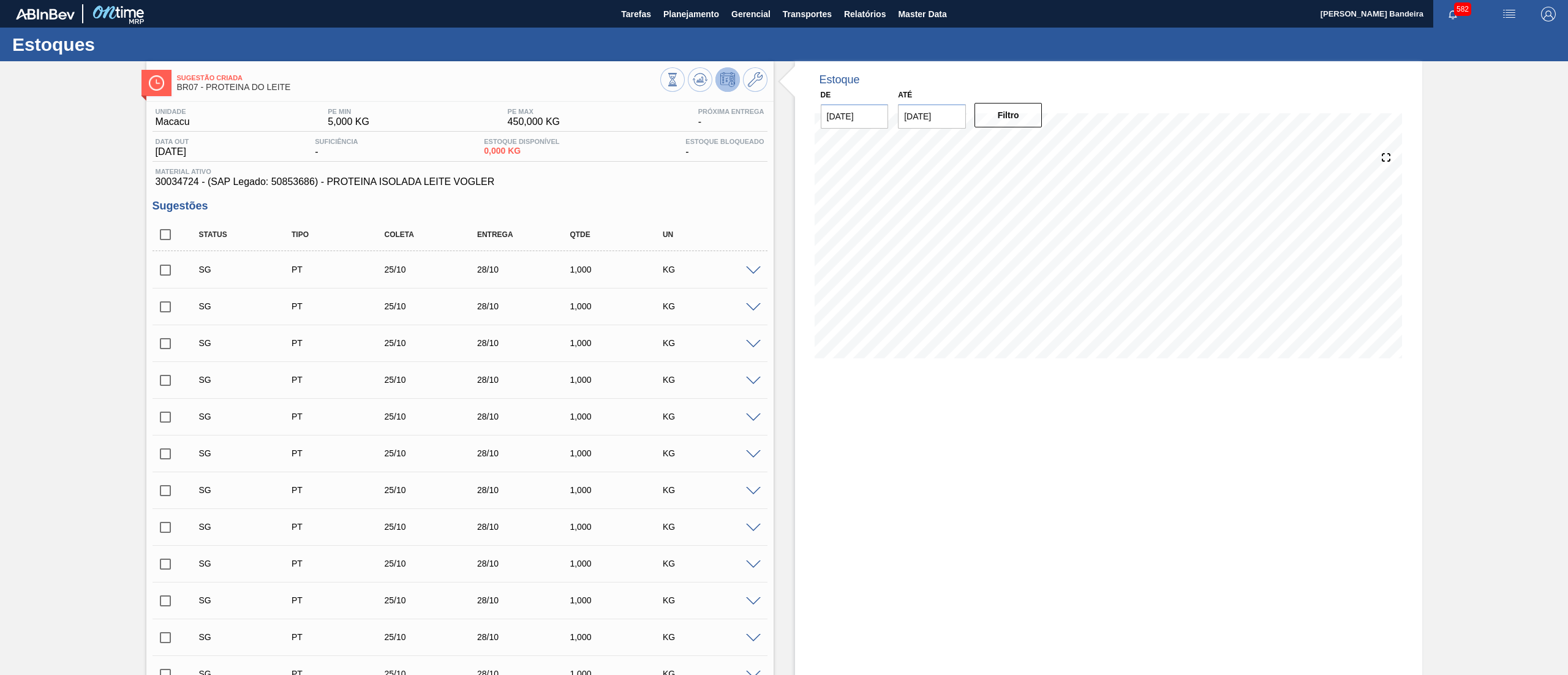
checkbox input "true"
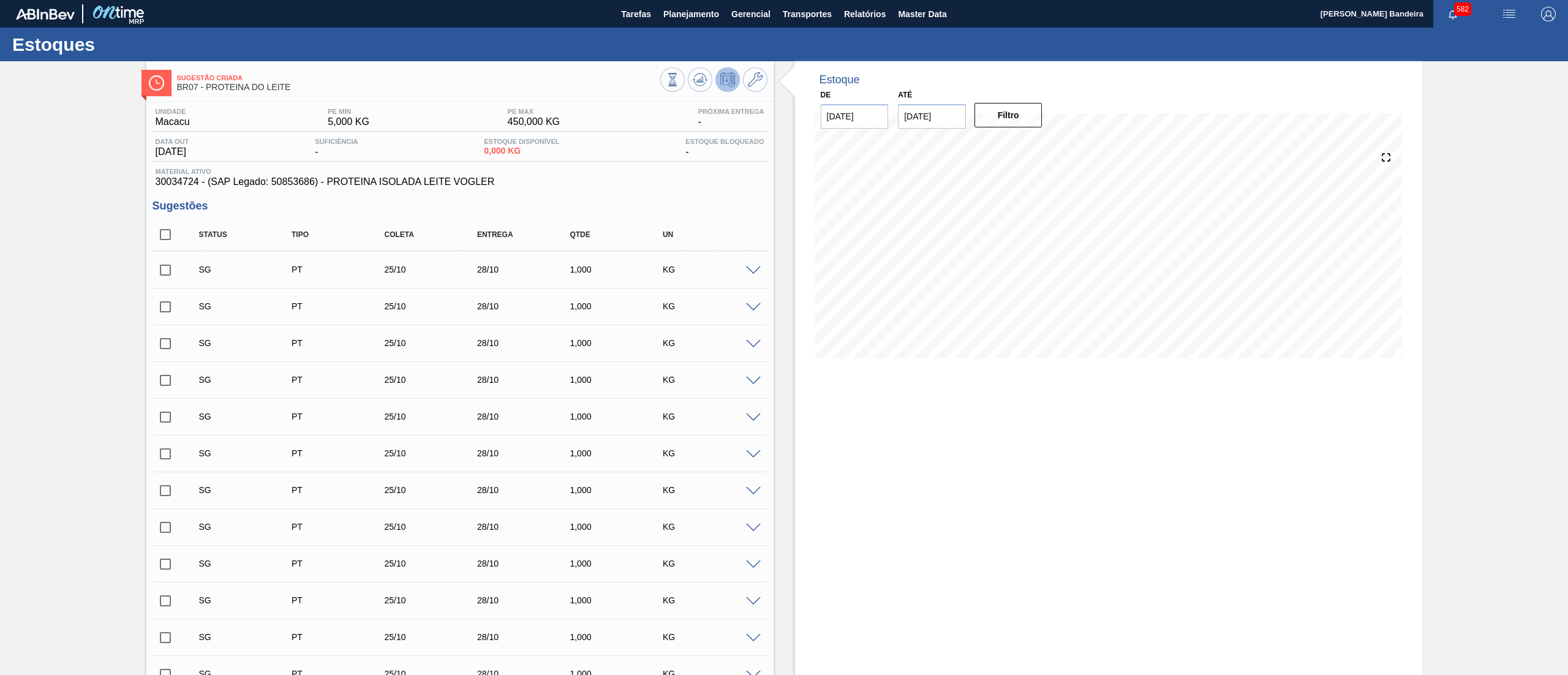
checkbox input "true"
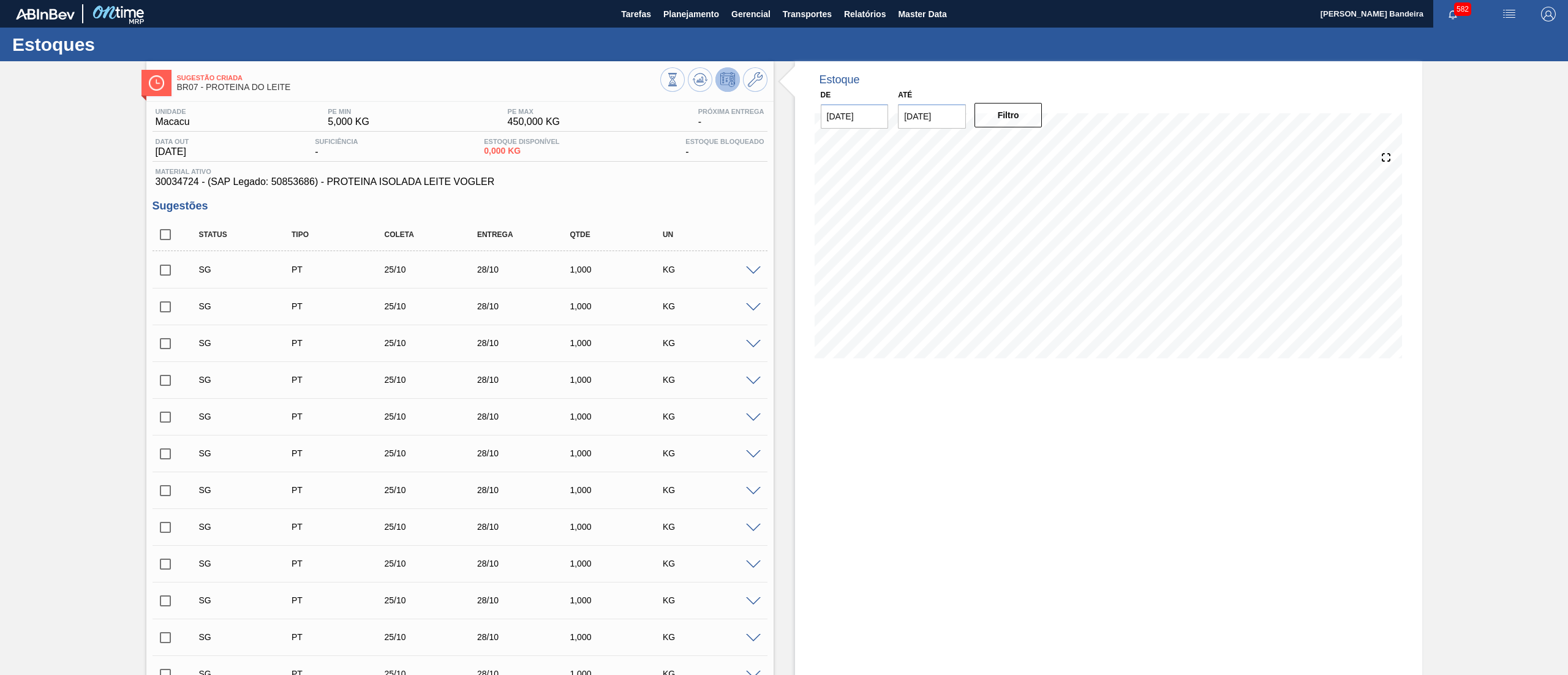
checkbox input "true"
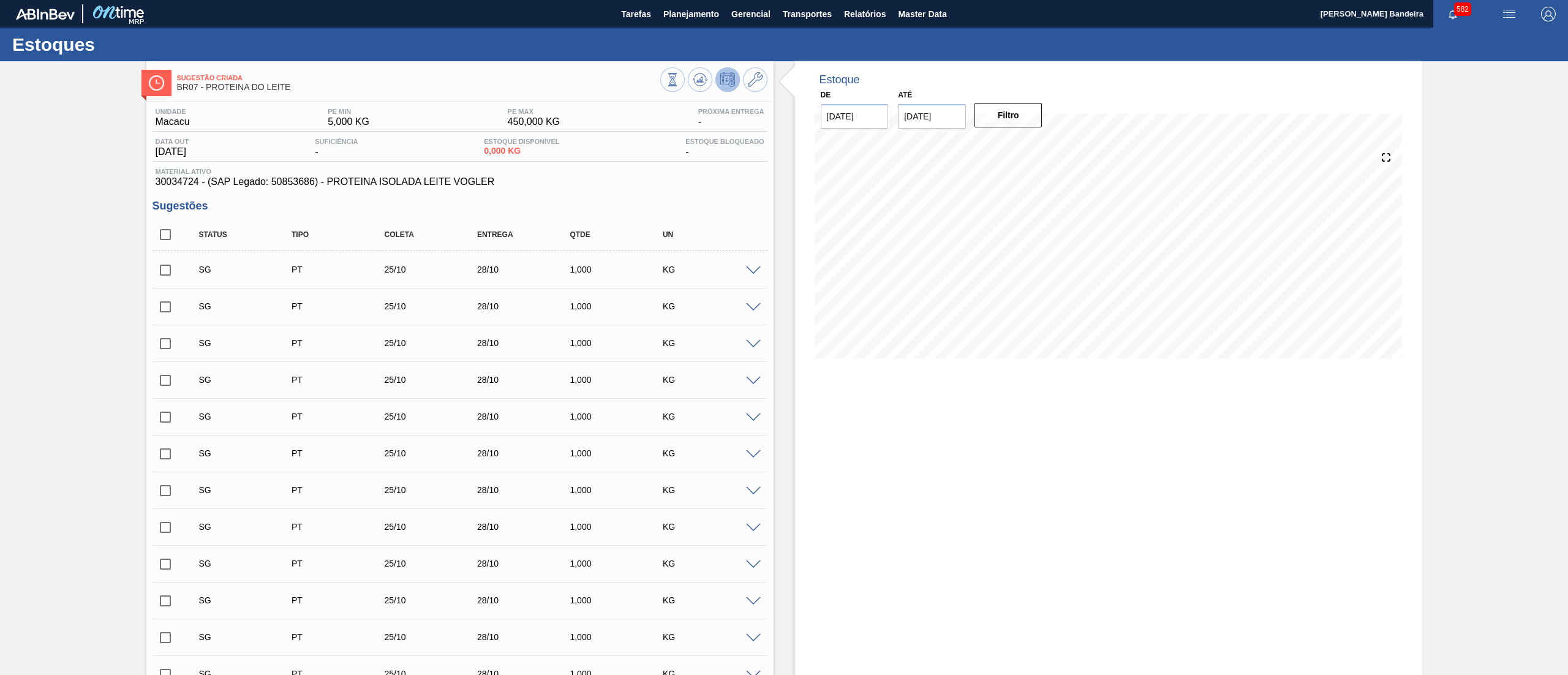
checkbox input "true"
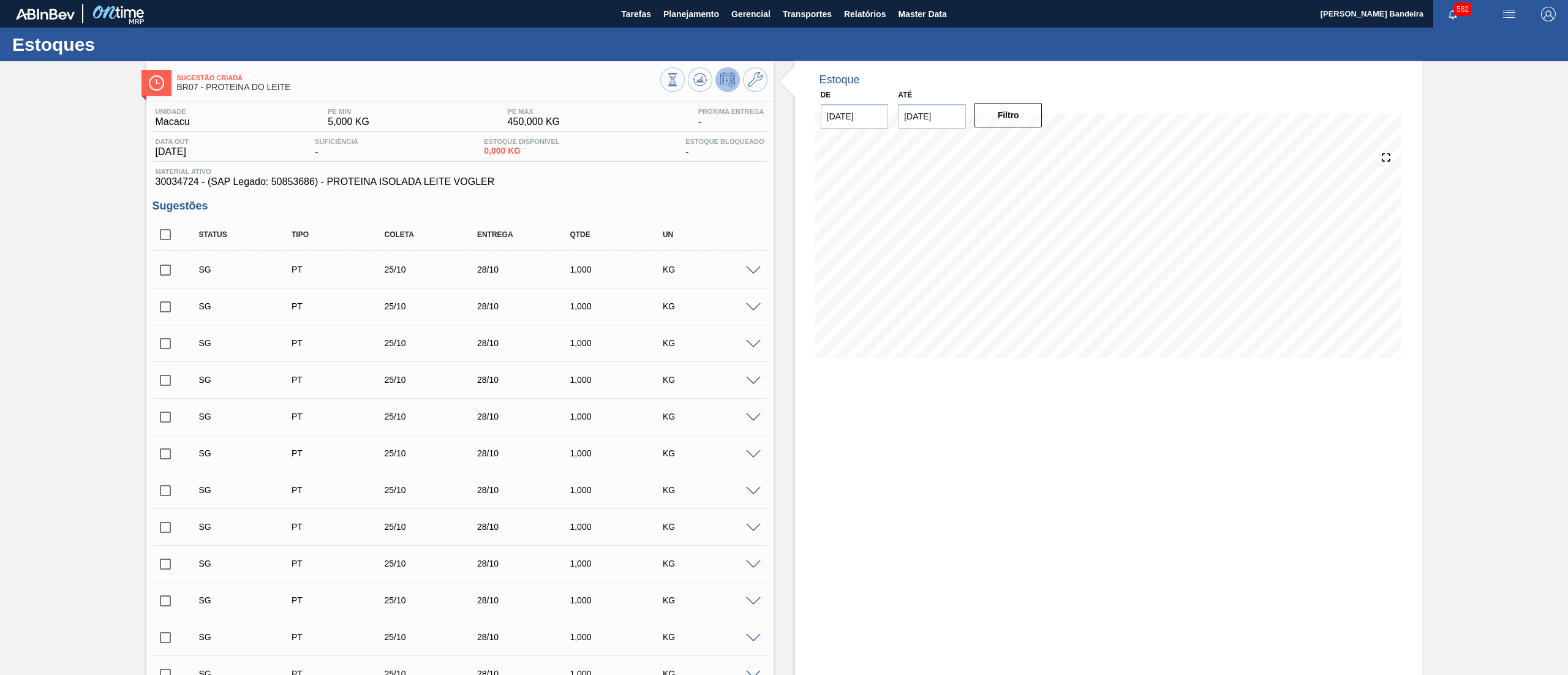
checkbox input "true"
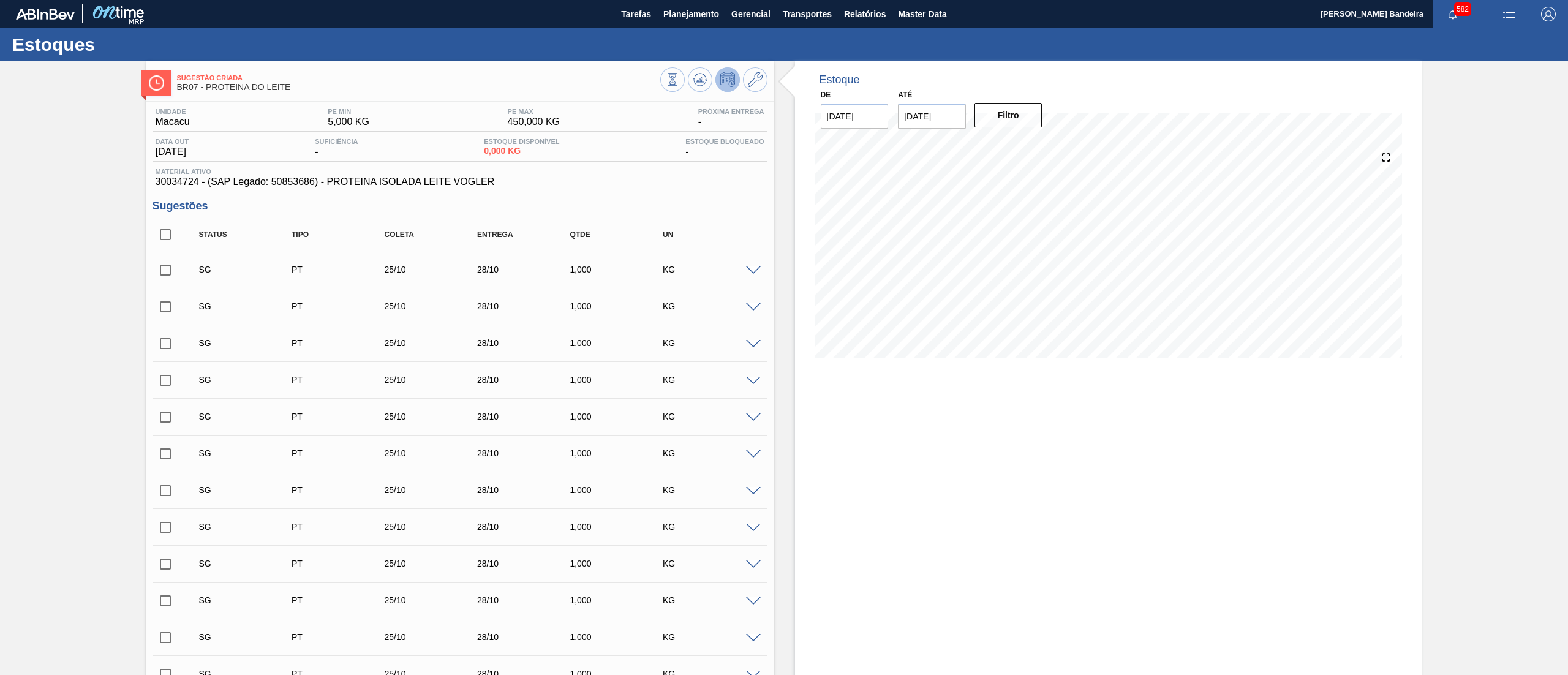
checkbox input "true"
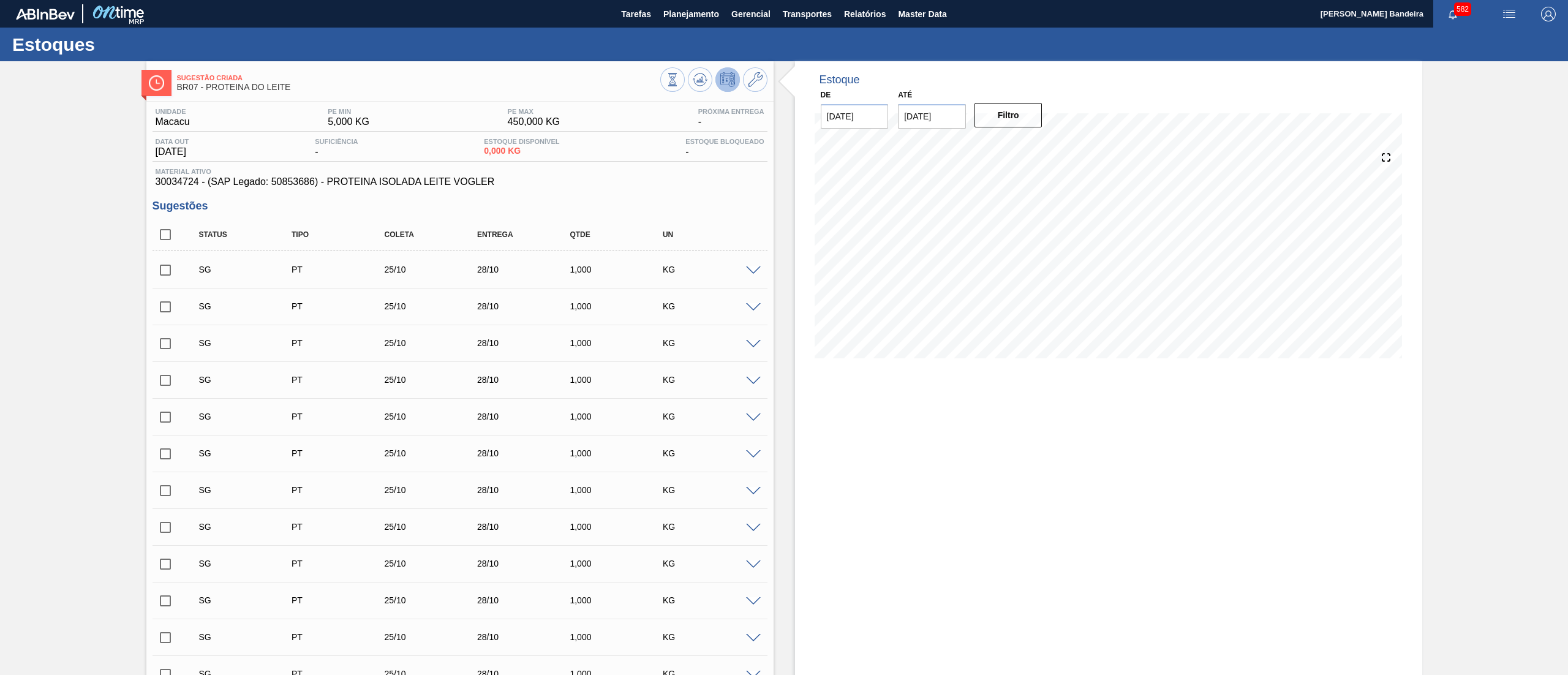
checkbox input "true"
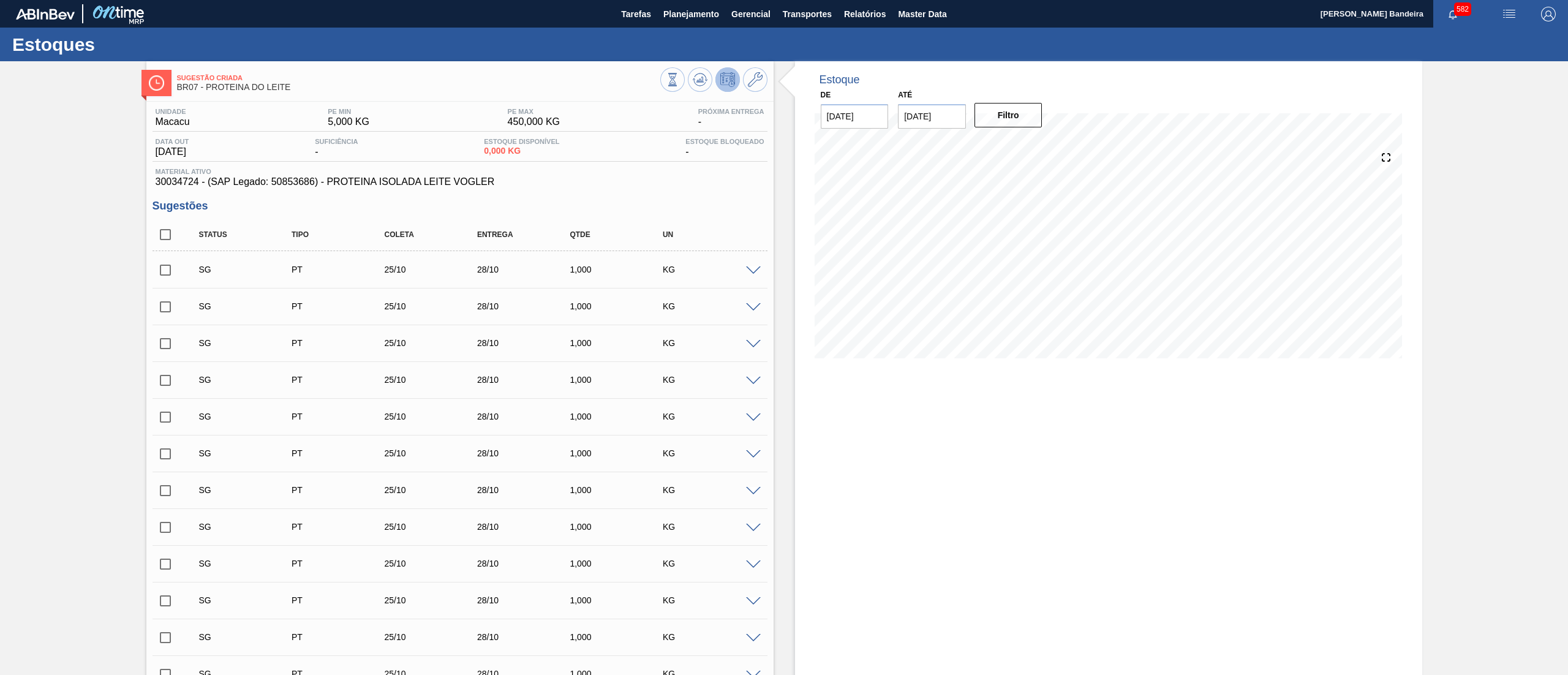
checkbox input "true"
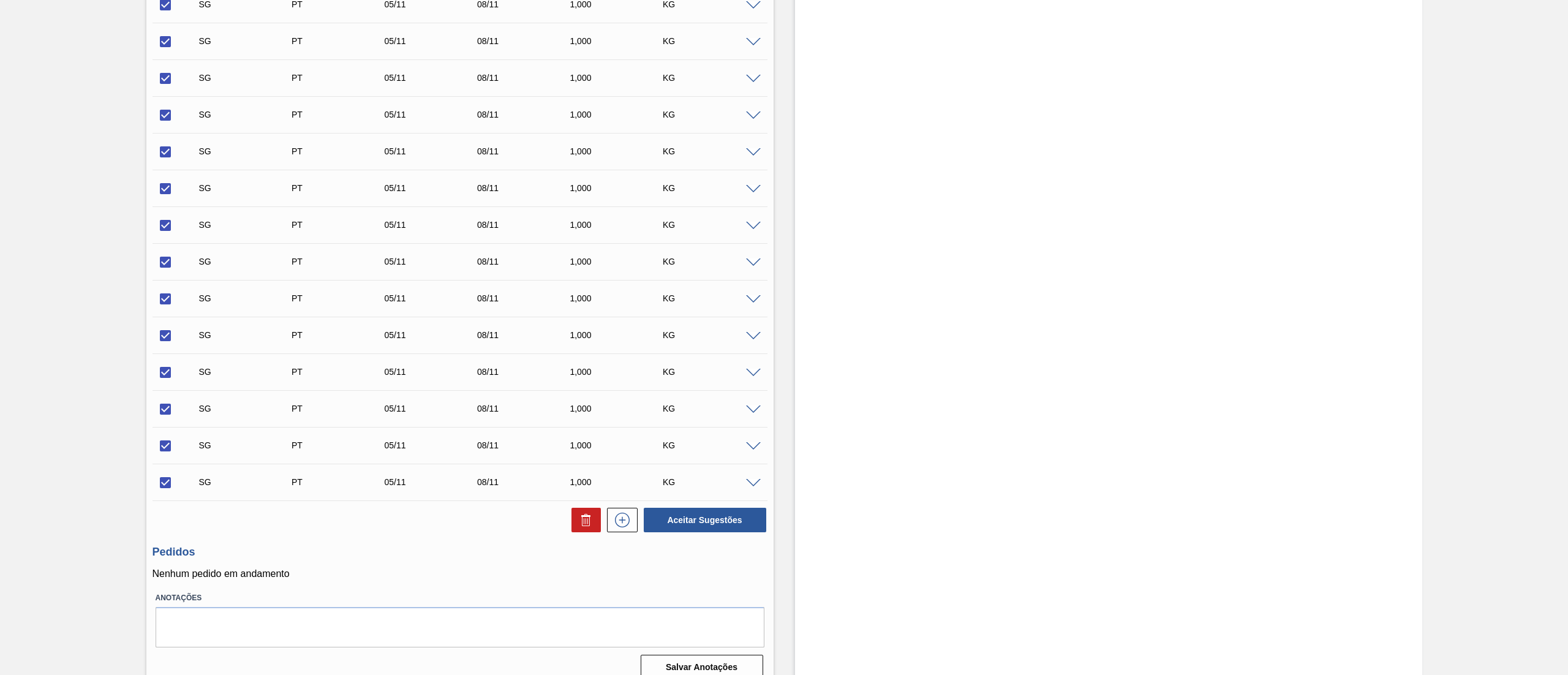
scroll to position [8104, 0]
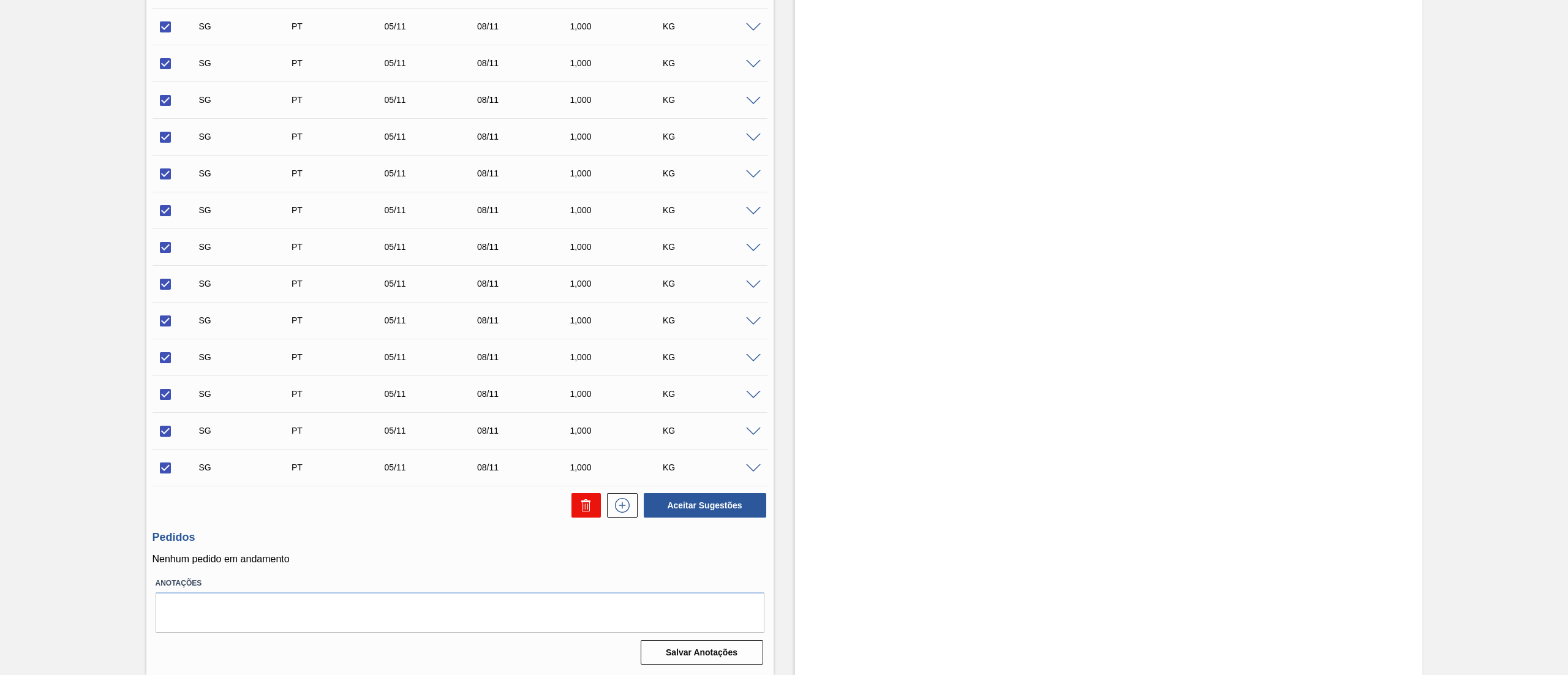
click at [581, 504] on icon at bounding box center [586, 505] width 15 height 15
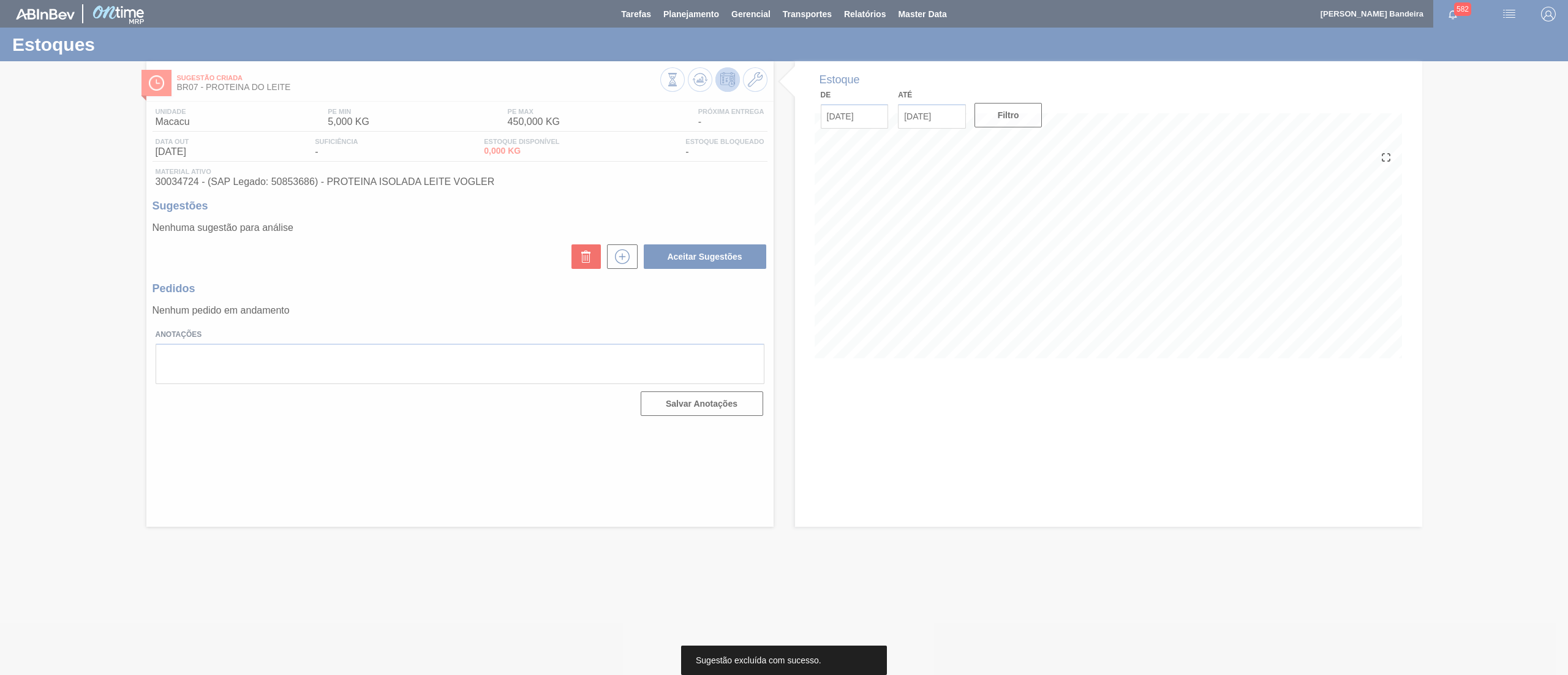
scroll to position [0, 0]
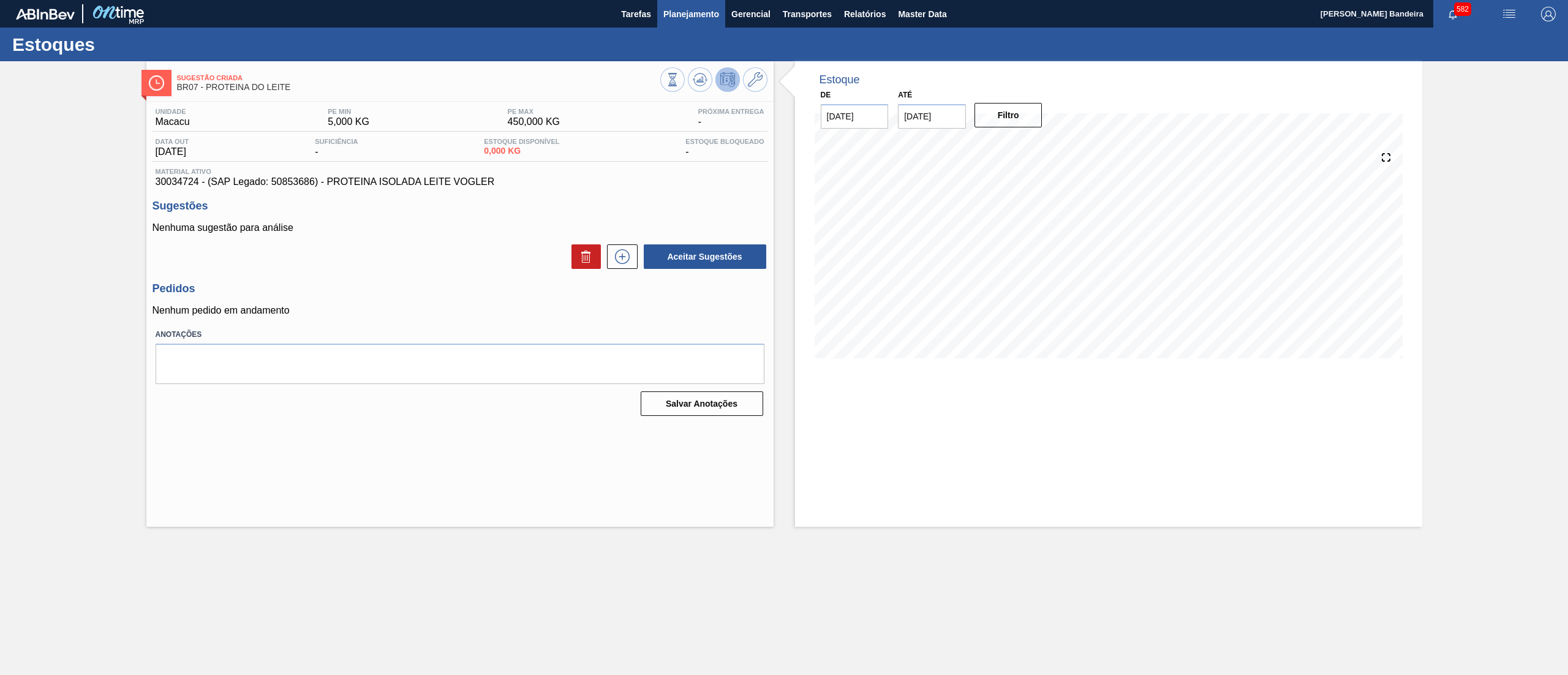
click at [694, 10] on span "Planejamento" at bounding box center [691, 14] width 56 height 15
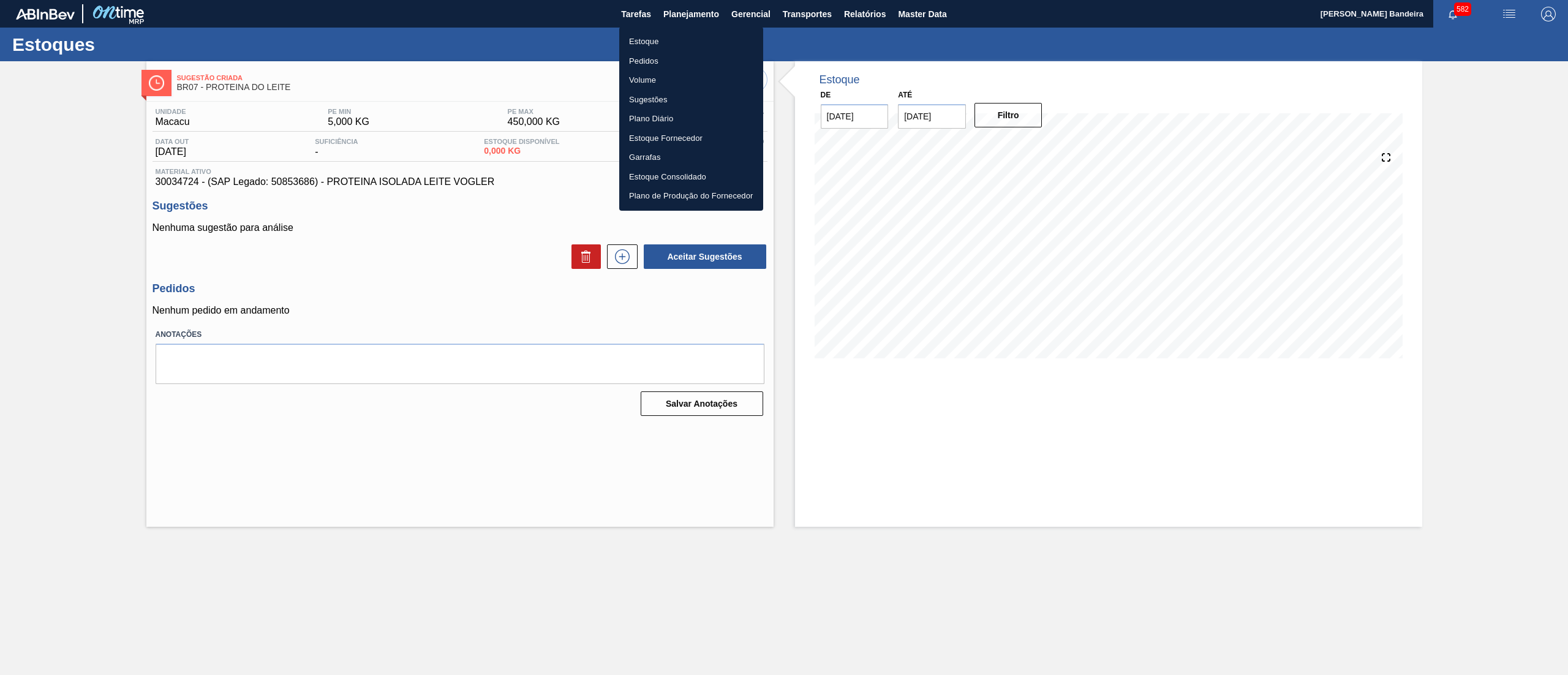
click at [684, 31] on ul "Estoque Pedidos Volume Sugestões Plano Diário Estoque Fornecedor Garrafas Estoq…" at bounding box center [692, 119] width 144 height 184
click at [684, 43] on li "Estoque" at bounding box center [692, 41] width 144 height 20
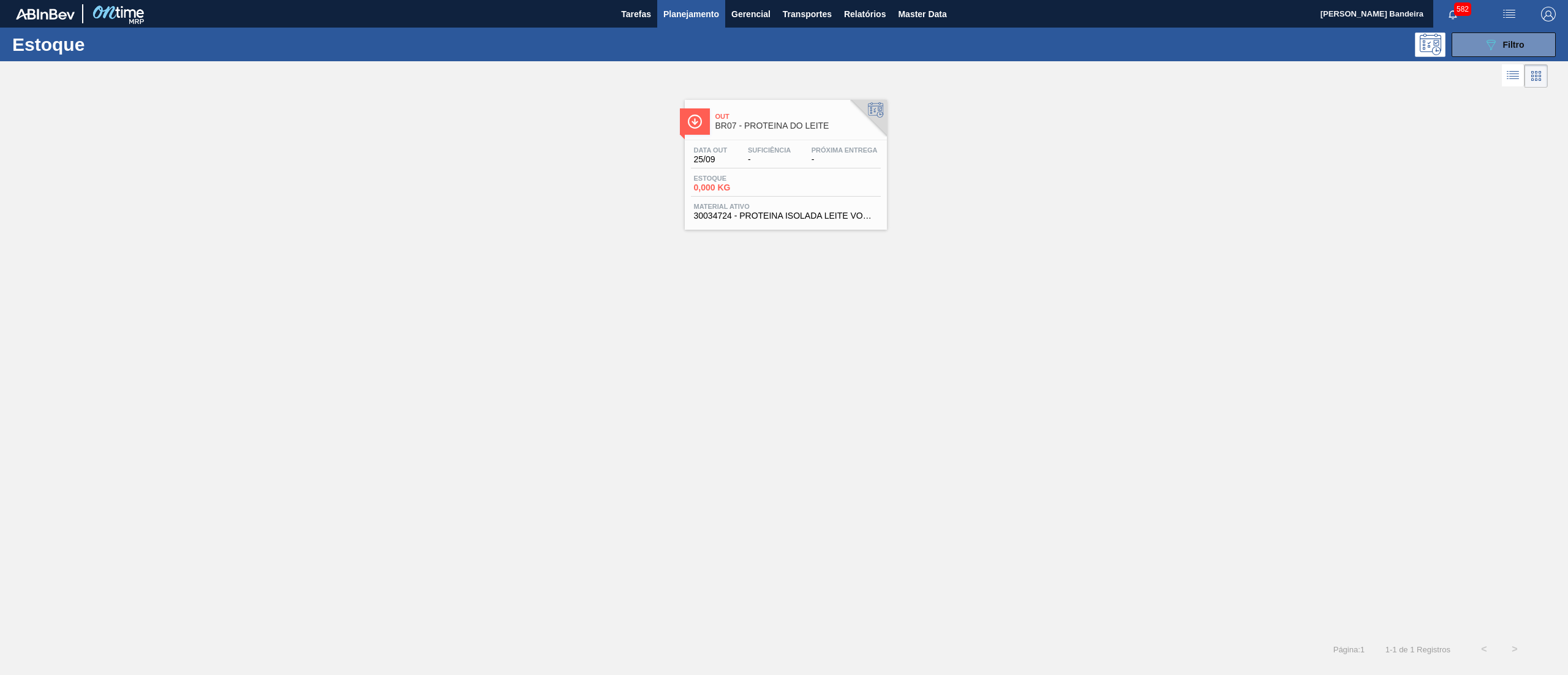
click at [830, 214] on span "30034724 - PROTEINA ISOLADA LEITE VOGLER" at bounding box center [785, 216] width 184 height 10
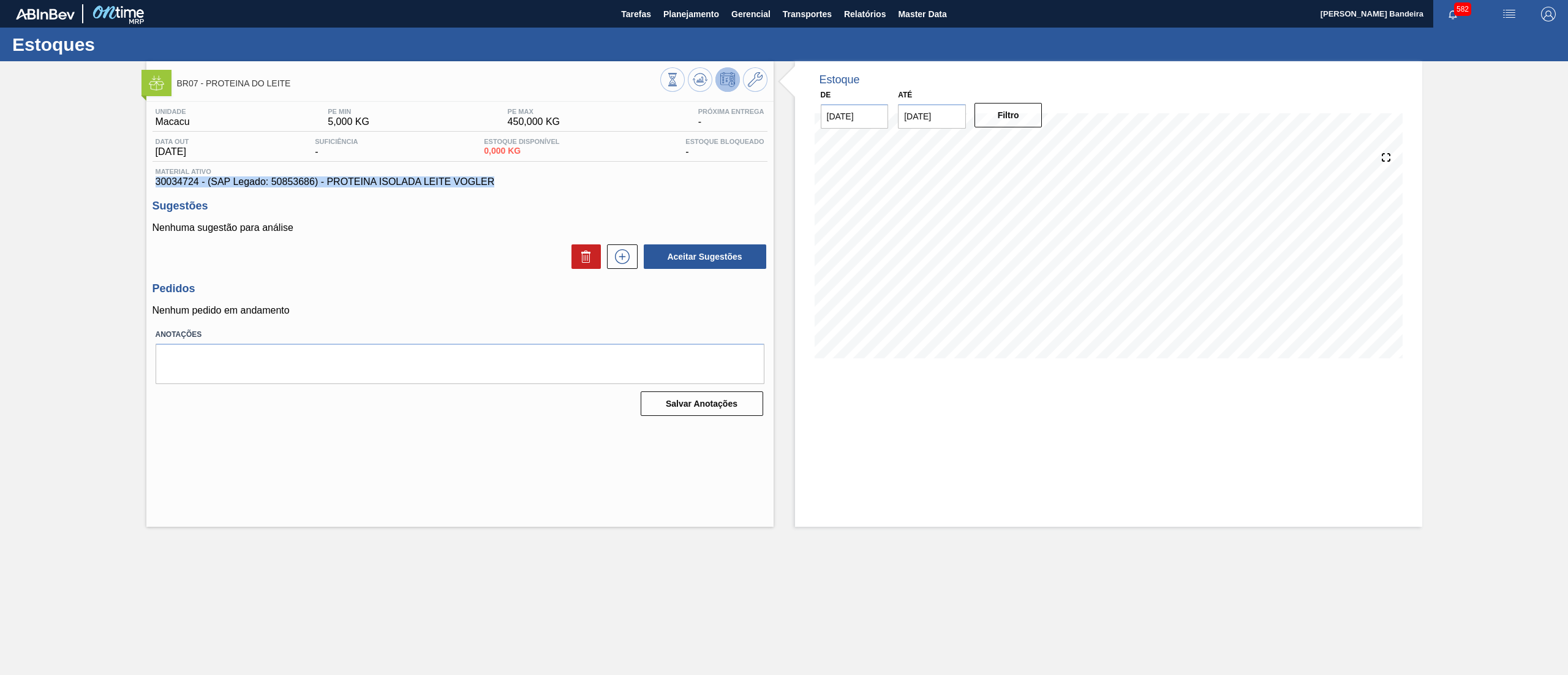
drag, startPoint x: 498, startPoint y: 182, endPoint x: 135, endPoint y: 186, distance: 363.0
click at [135, 186] on div "BR07 - PROTEINA DO LEITE Unidade Macacu PE MIN 5,000 KG PE MAX 450,000 KG Próxi…" at bounding box center [784, 294] width 1568 height 466
click at [620, 260] on icon at bounding box center [622, 257] width 20 height 15
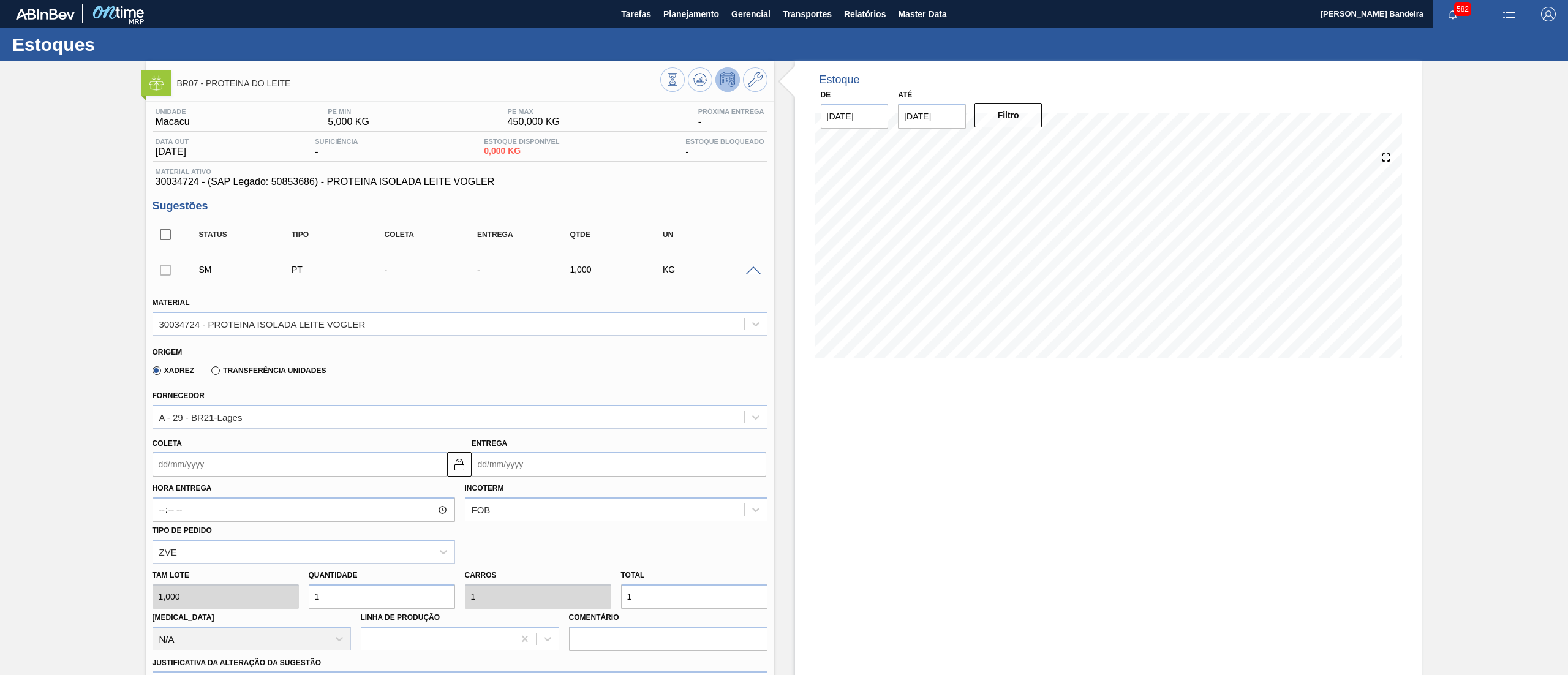
click at [559, 197] on div "Unidade Macacu PE MIN 5,000 KG PE MAX 450,000 KG Próxima Entrega - Data out [DA…" at bounding box center [460, 538] width 627 height 871
drag, startPoint x: 427, startPoint y: 181, endPoint x: 60, endPoint y: 179, distance: 367.0
click at [60, 179] on div "BR07 - PROTEINA DO LEITE Unidade Macacu PE MIN 5,000 KG PE MAX 450,000 KG Próxi…" at bounding box center [784, 520] width 1568 height 918
copy span "30034724 - (SAP Legado: 50853686) - PROTEINA ISOLADA LEITE VOGLER"
click at [748, 86] on icon at bounding box center [755, 80] width 15 height 15
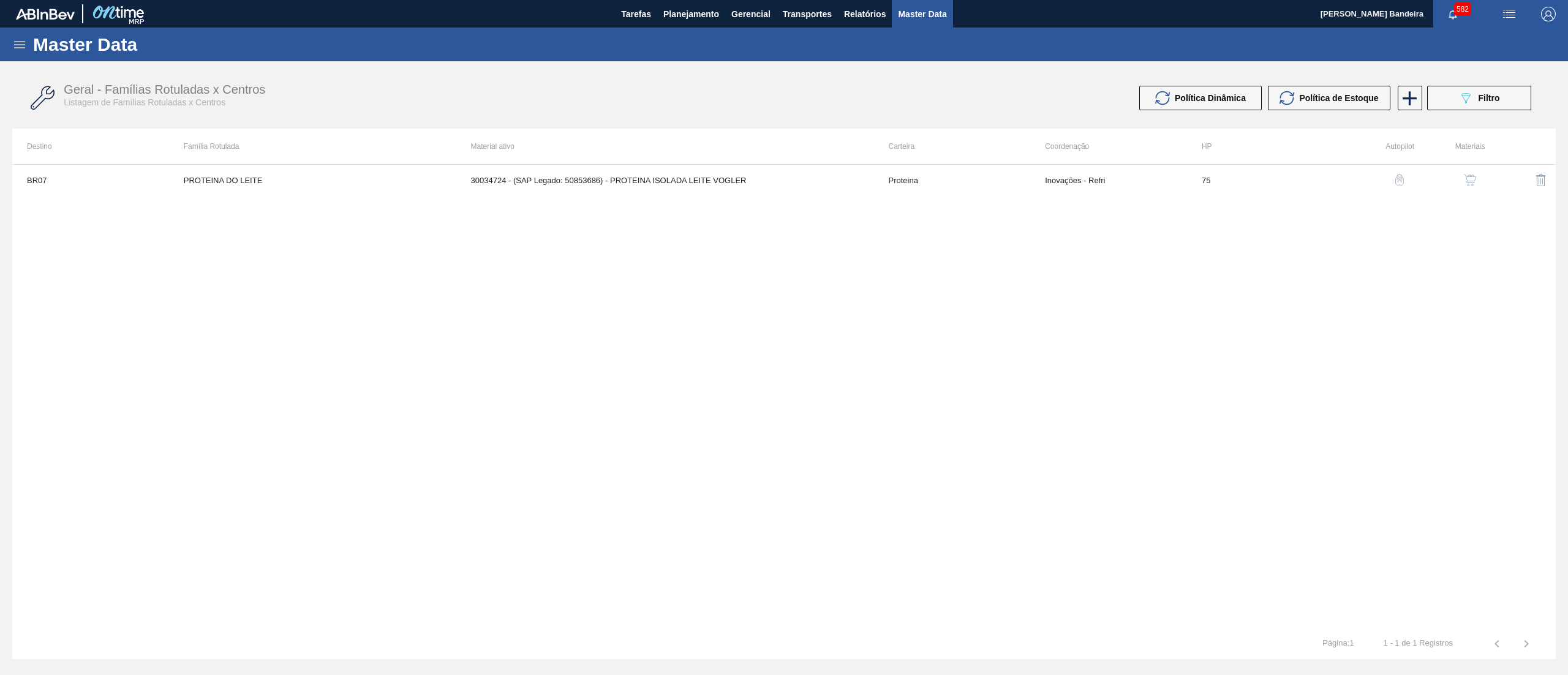
click at [1464, 181] on img "button" at bounding box center [1470, 180] width 12 height 12
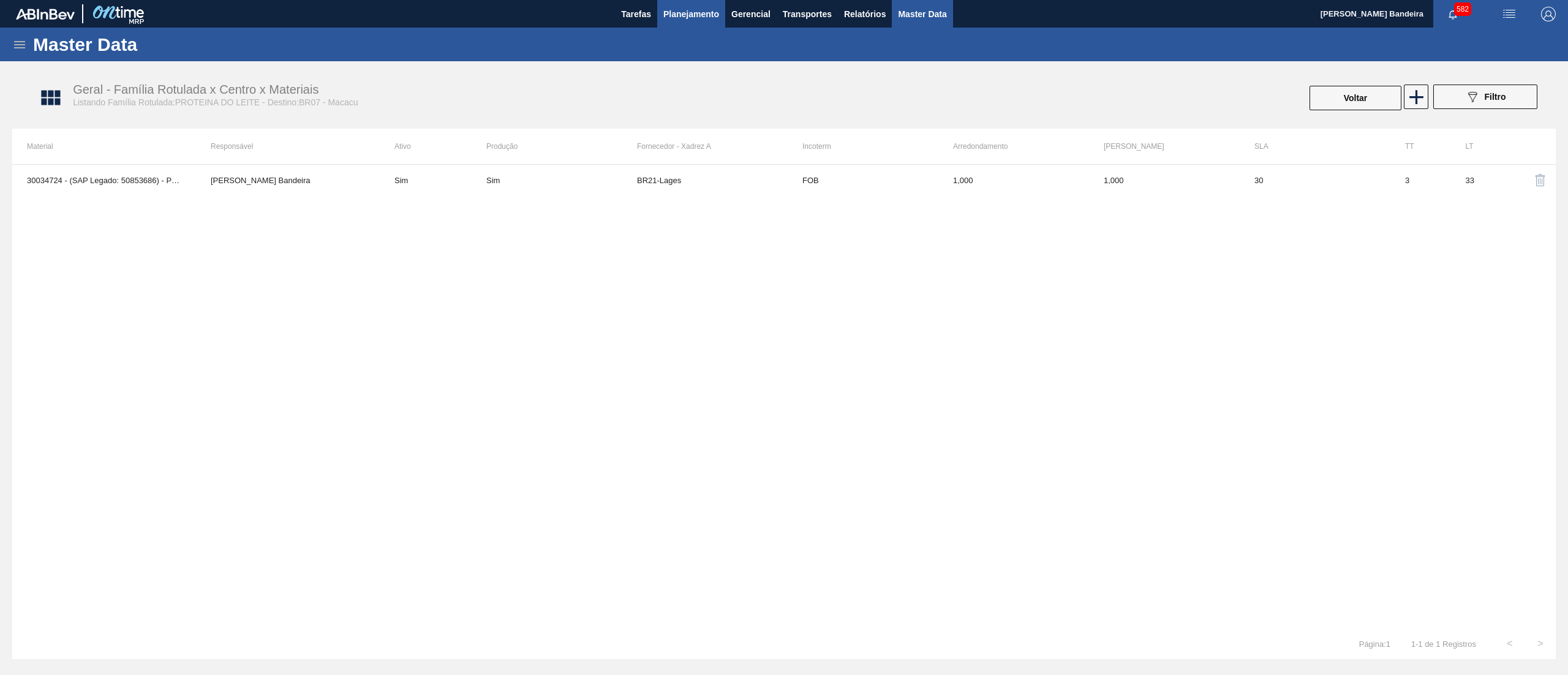
click at [700, 7] on span "Planejamento" at bounding box center [691, 14] width 56 height 15
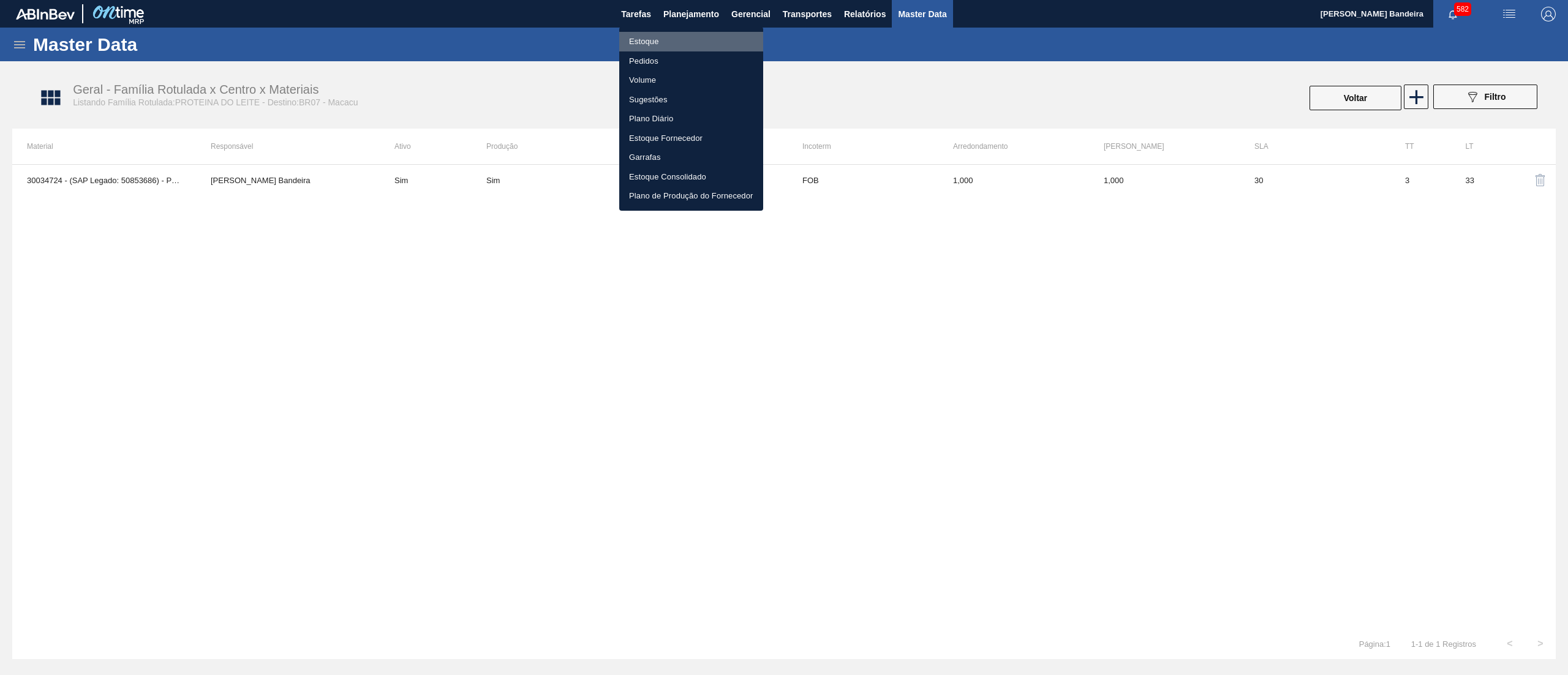
click at [672, 39] on li "Estoque" at bounding box center [692, 41] width 144 height 20
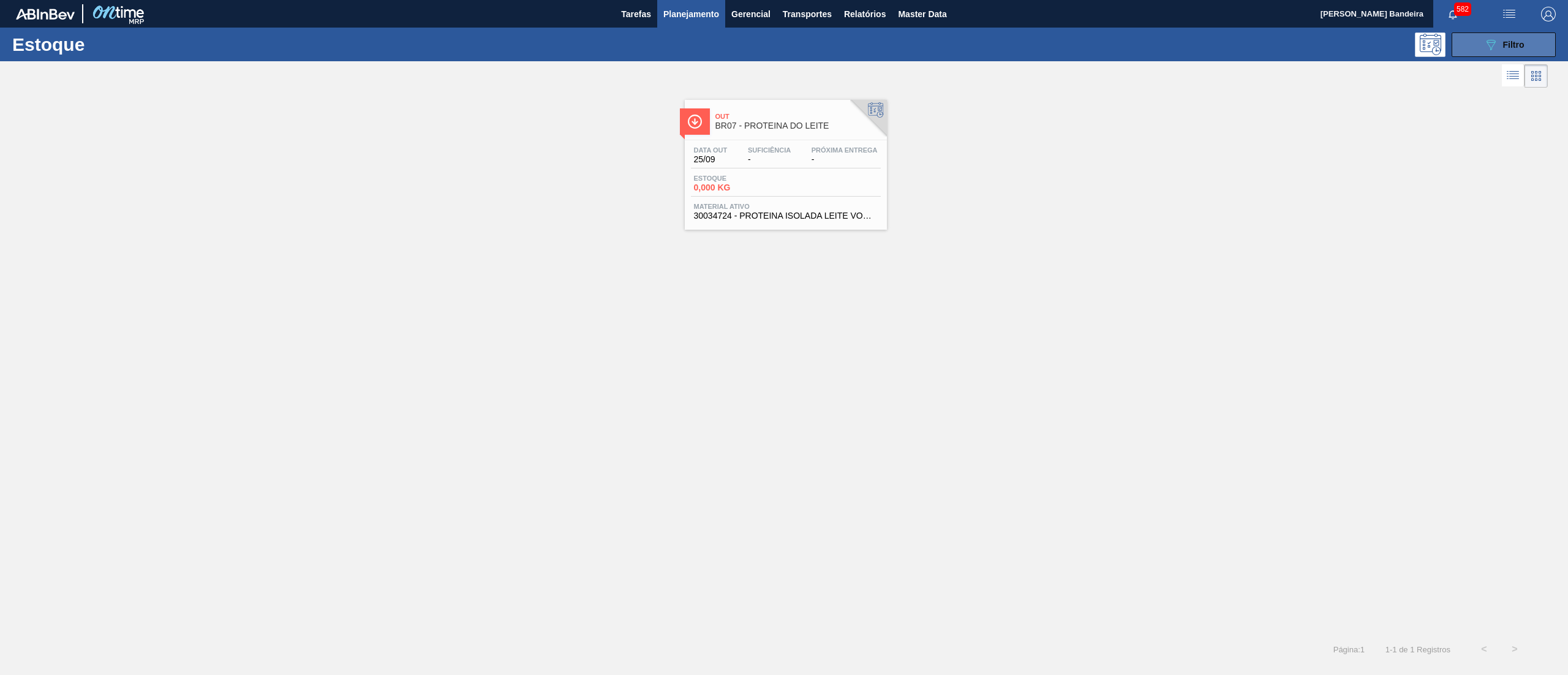
click at [1478, 48] on button "089F7B8B-B2A5-4AFE-B5C0-19BA573D28AC Filtro" at bounding box center [1503, 45] width 104 height 24
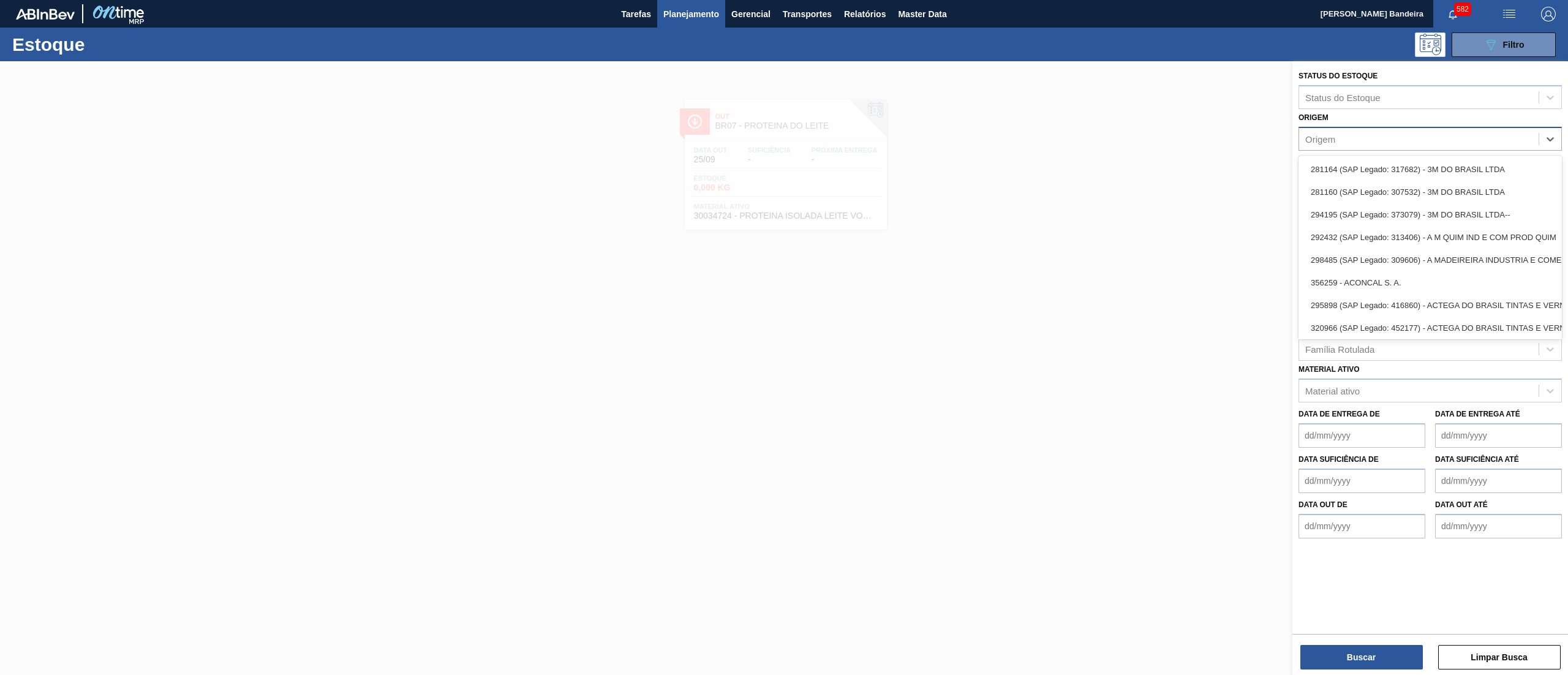
click at [1377, 141] on div "Origem" at bounding box center [1418, 139] width 239 height 18
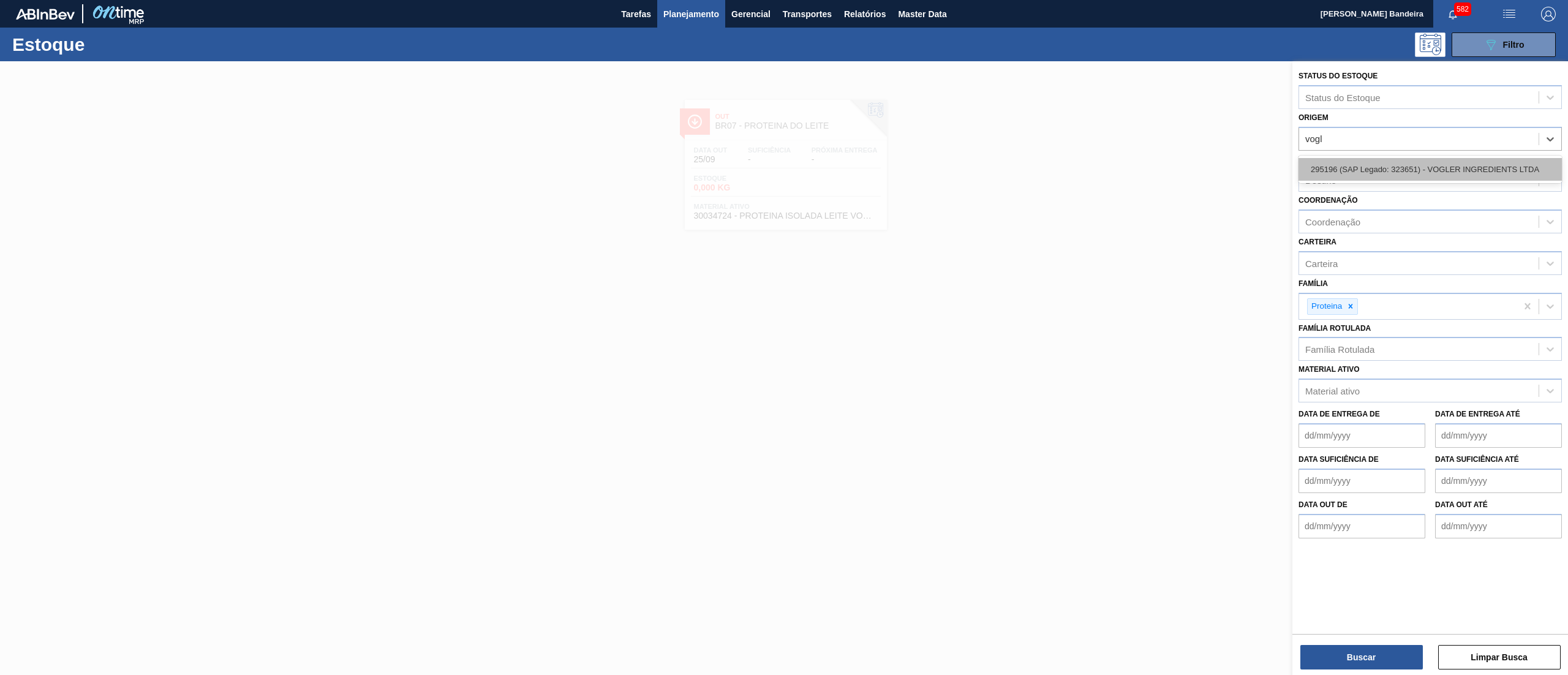
click at [1384, 169] on div "295196 (SAP Legado: 323651) - VOGLER INGREDIENTS LTDA" at bounding box center [1429, 169] width 263 height 22
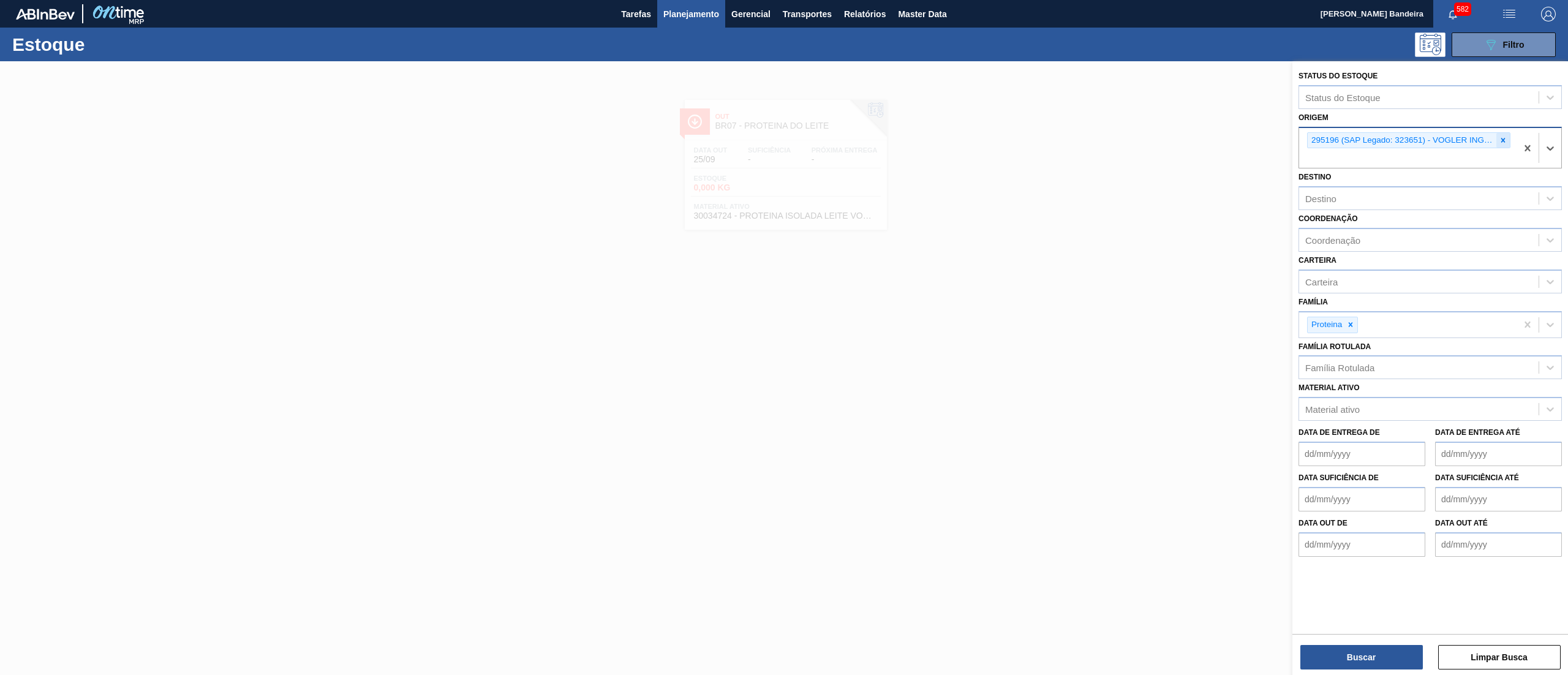
click at [1502, 139] on icon at bounding box center [1503, 140] width 4 height 4
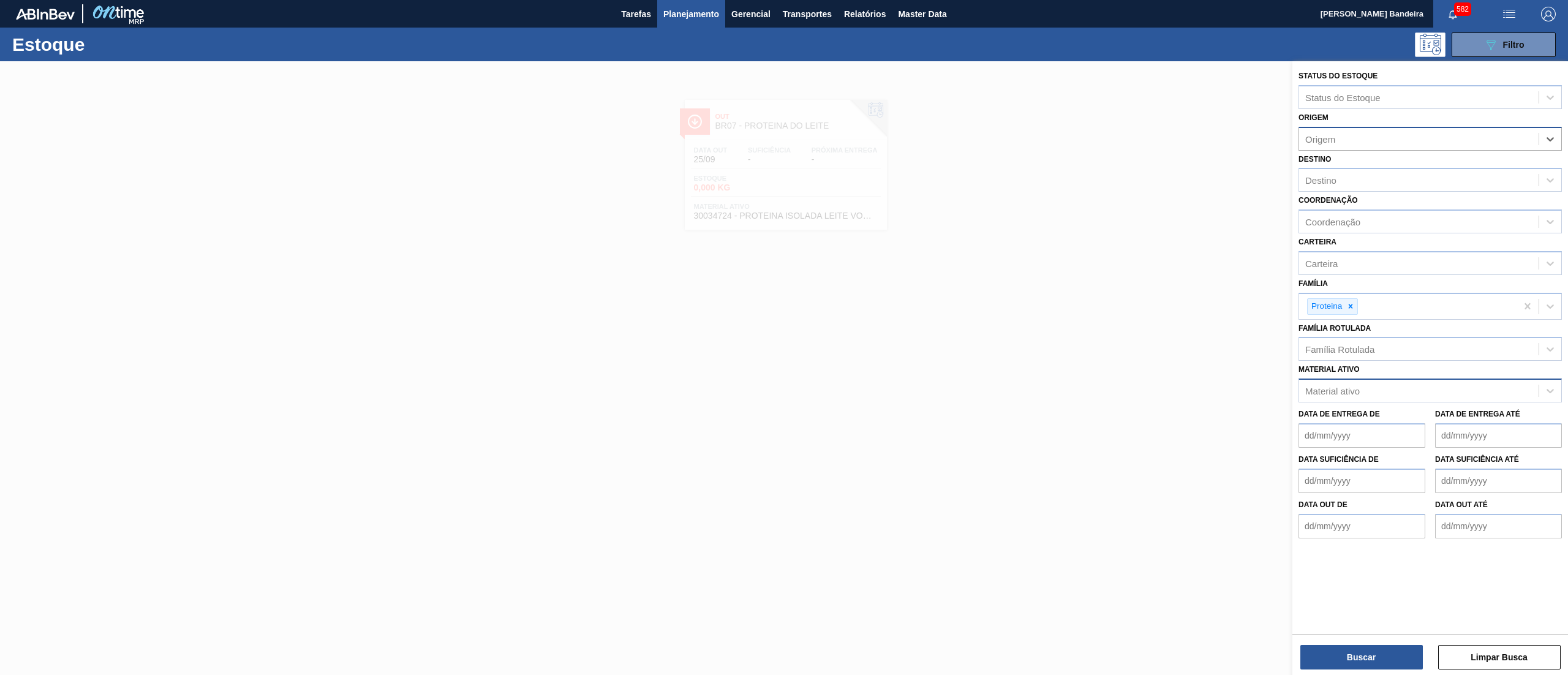
click at [1383, 391] on div "Material ativo" at bounding box center [1418, 391] width 239 height 18
click at [1383, 410] on div "30034672 - AROMA CARAMBOLA GT NF25 IM1395848" at bounding box center [1429, 421] width 263 height 22
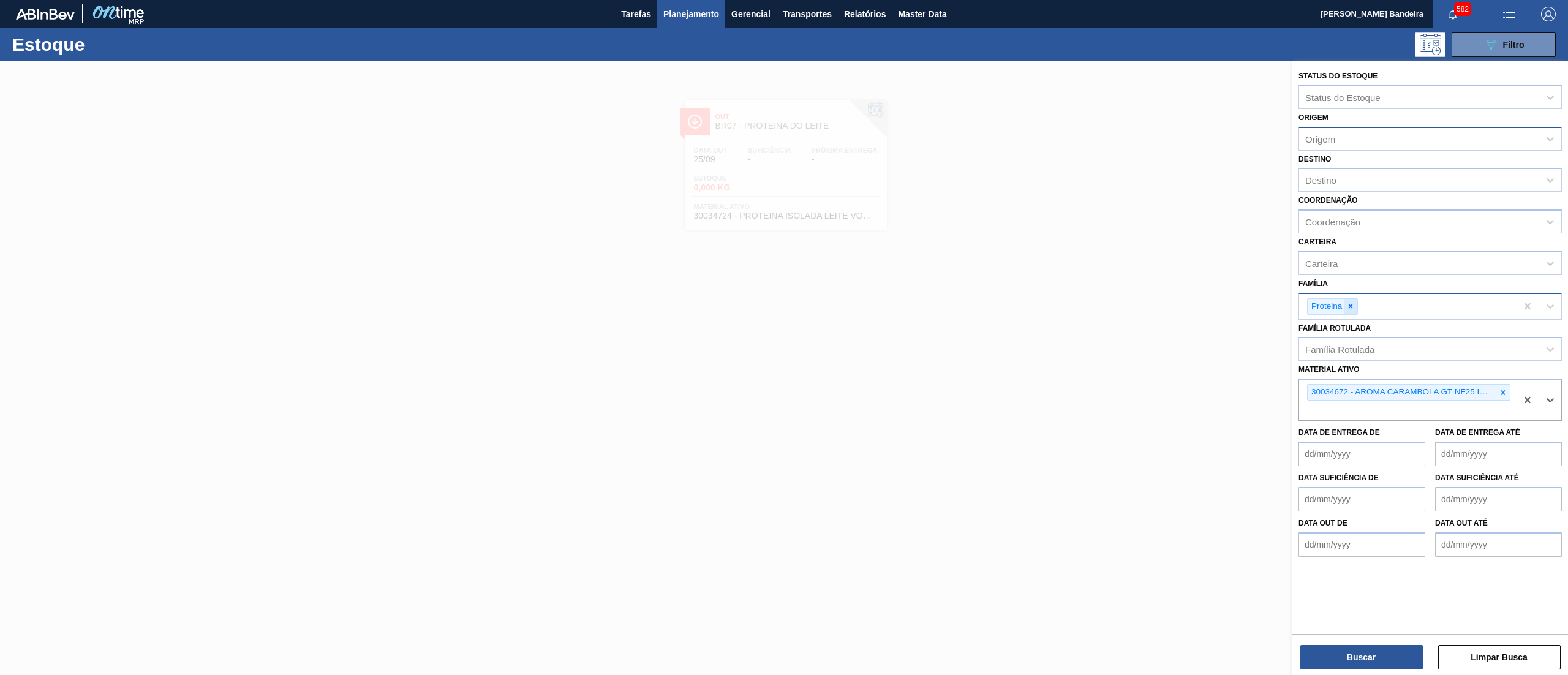
click at [1354, 307] on icon at bounding box center [1350, 306] width 9 height 9
click at [1329, 654] on button "Buscar" at bounding box center [1361, 657] width 122 height 24
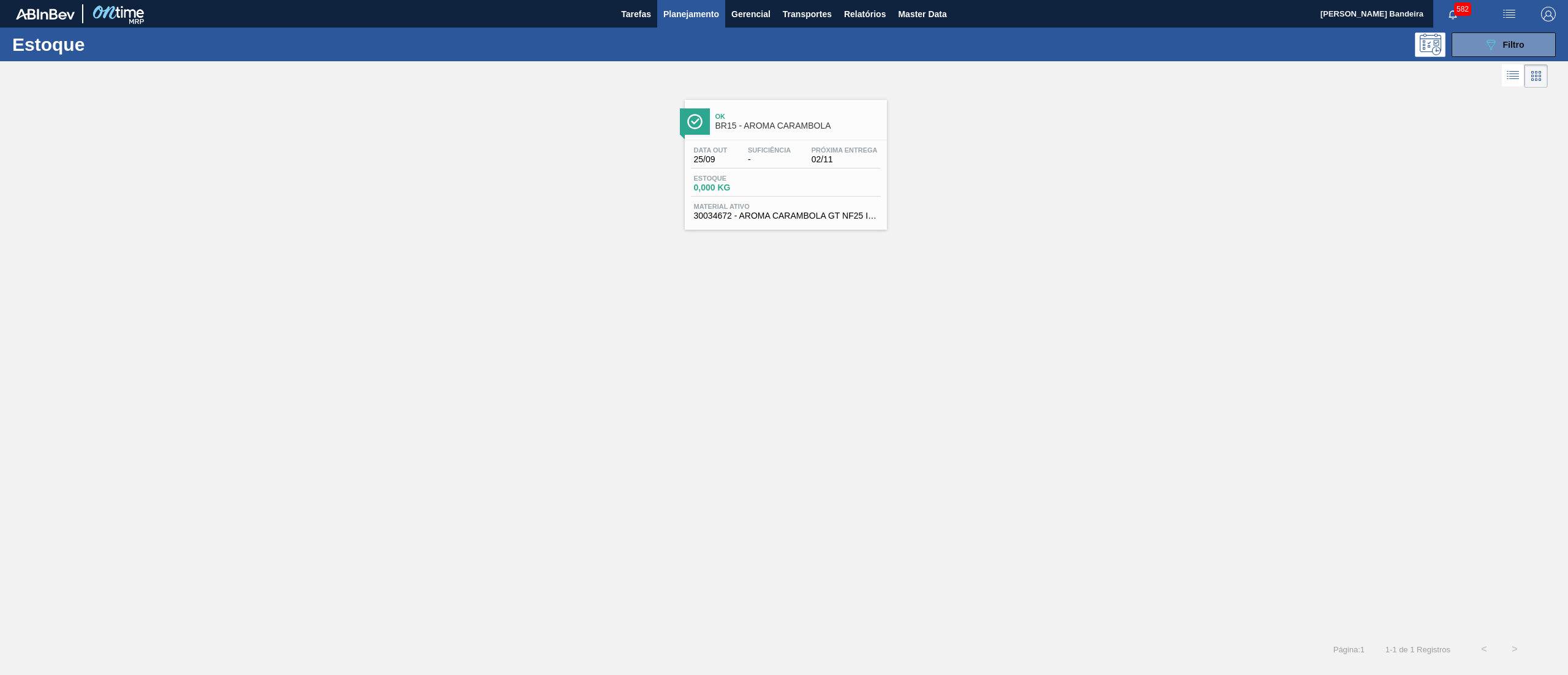
click at [736, 227] on div "Ok BR15 - AROMA CARAMBOLA Data [DATE] Suficiência - Próxima Entrega 02/11 Estoq…" at bounding box center [785, 165] width 202 height 130
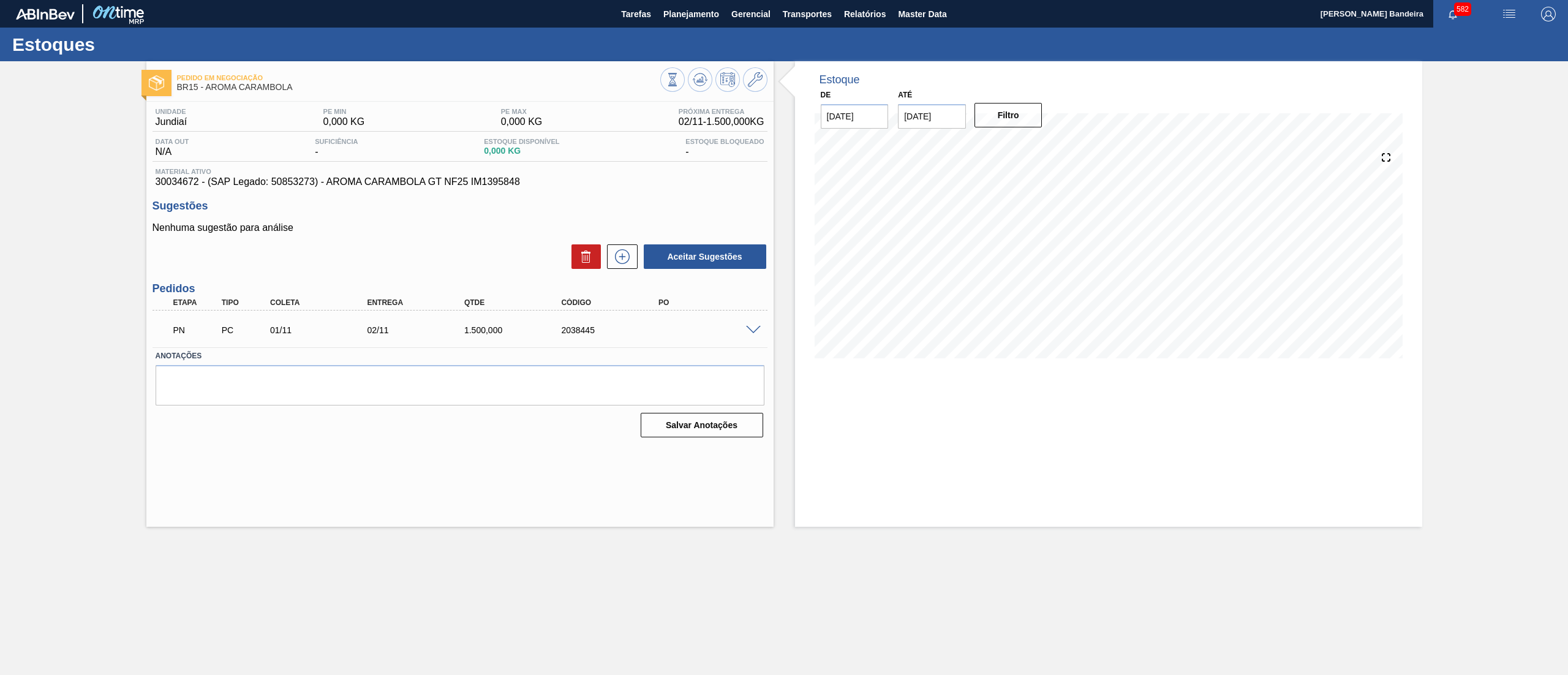
click at [753, 332] on span at bounding box center [753, 330] width 15 height 10
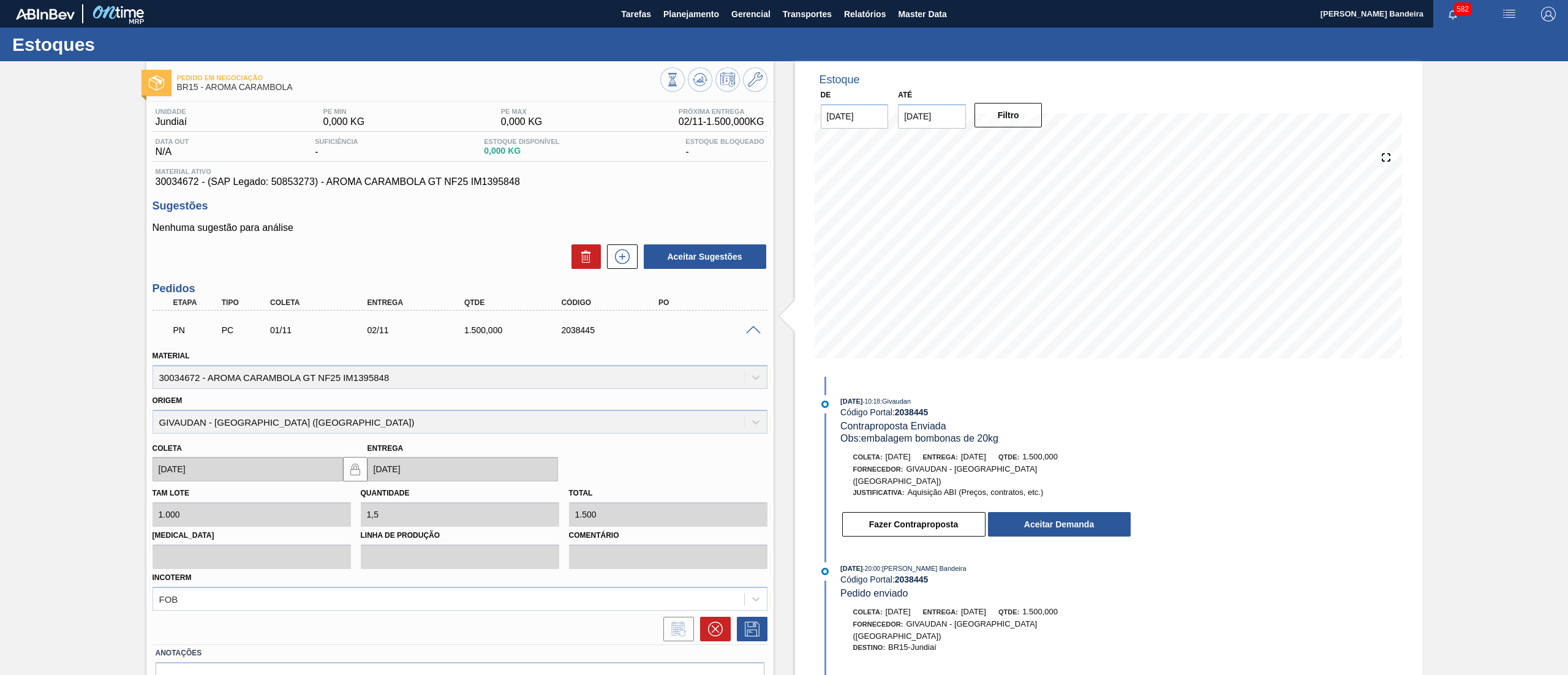
click at [1047, 518] on button "Aceitar Demanda" at bounding box center [1059, 524] width 143 height 24
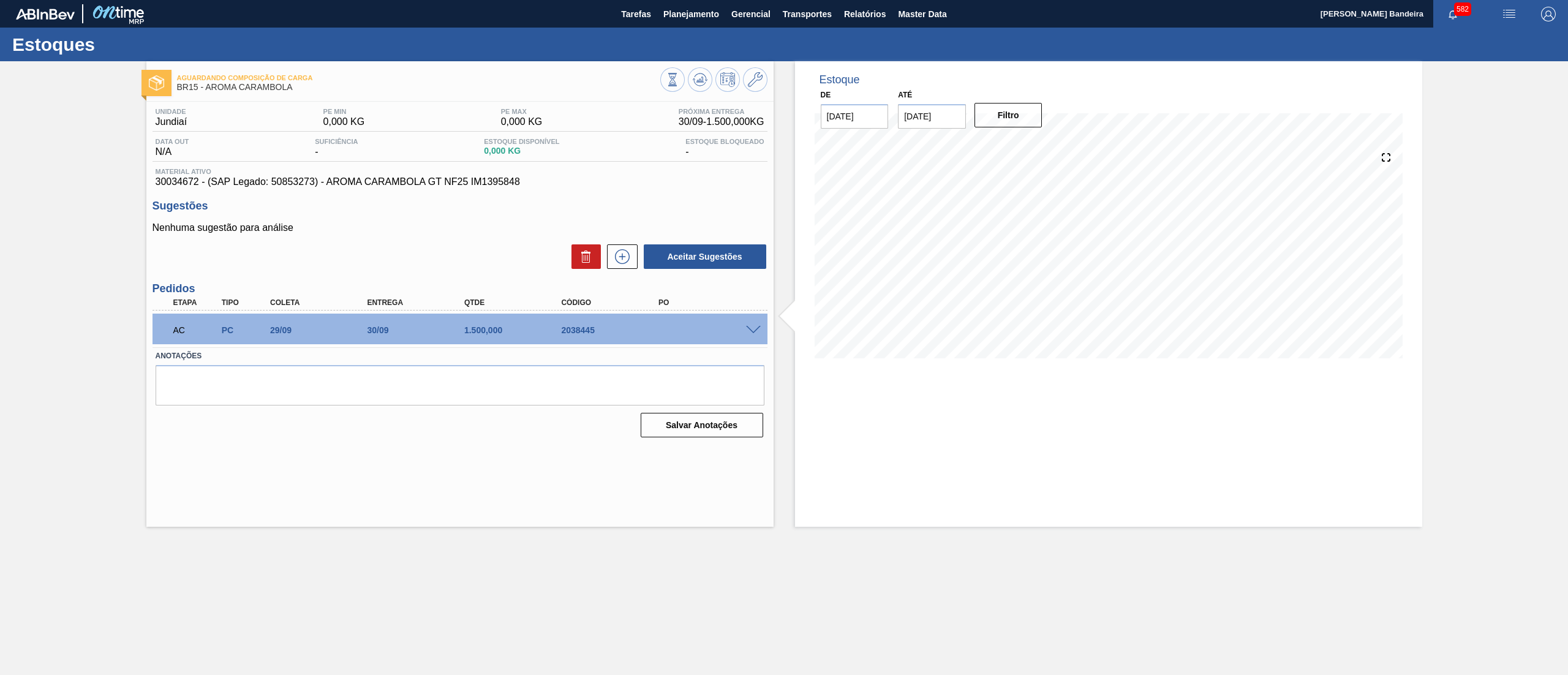
click at [96, 205] on div "Aguardando Composição de Carga BR15 - AROMA CARAMBOLA Unidade Jundiaí PE MIN 0,…" at bounding box center [784, 294] width 1568 height 466
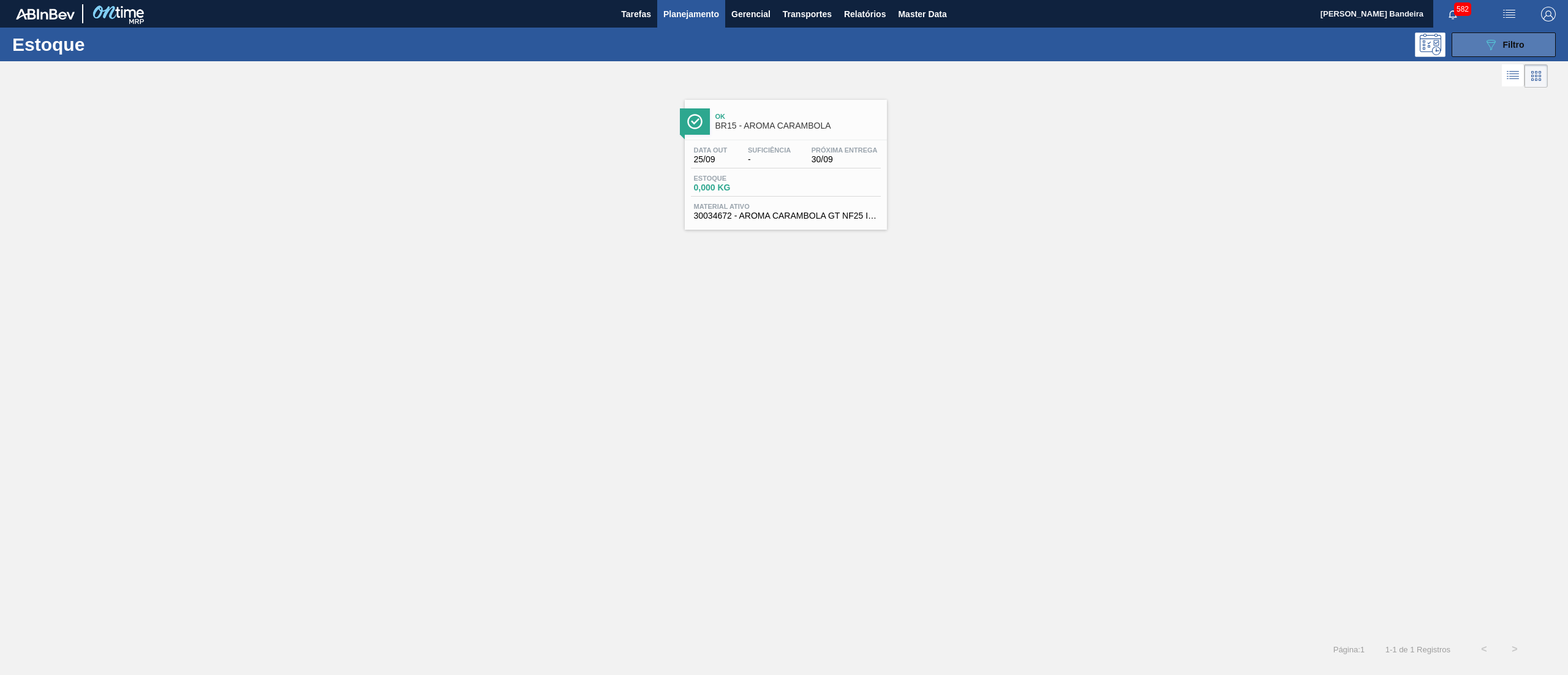
click at [1473, 37] on button "089F7B8B-B2A5-4AFE-B5C0-19BA573D28AC Filtro" at bounding box center [1503, 45] width 104 height 24
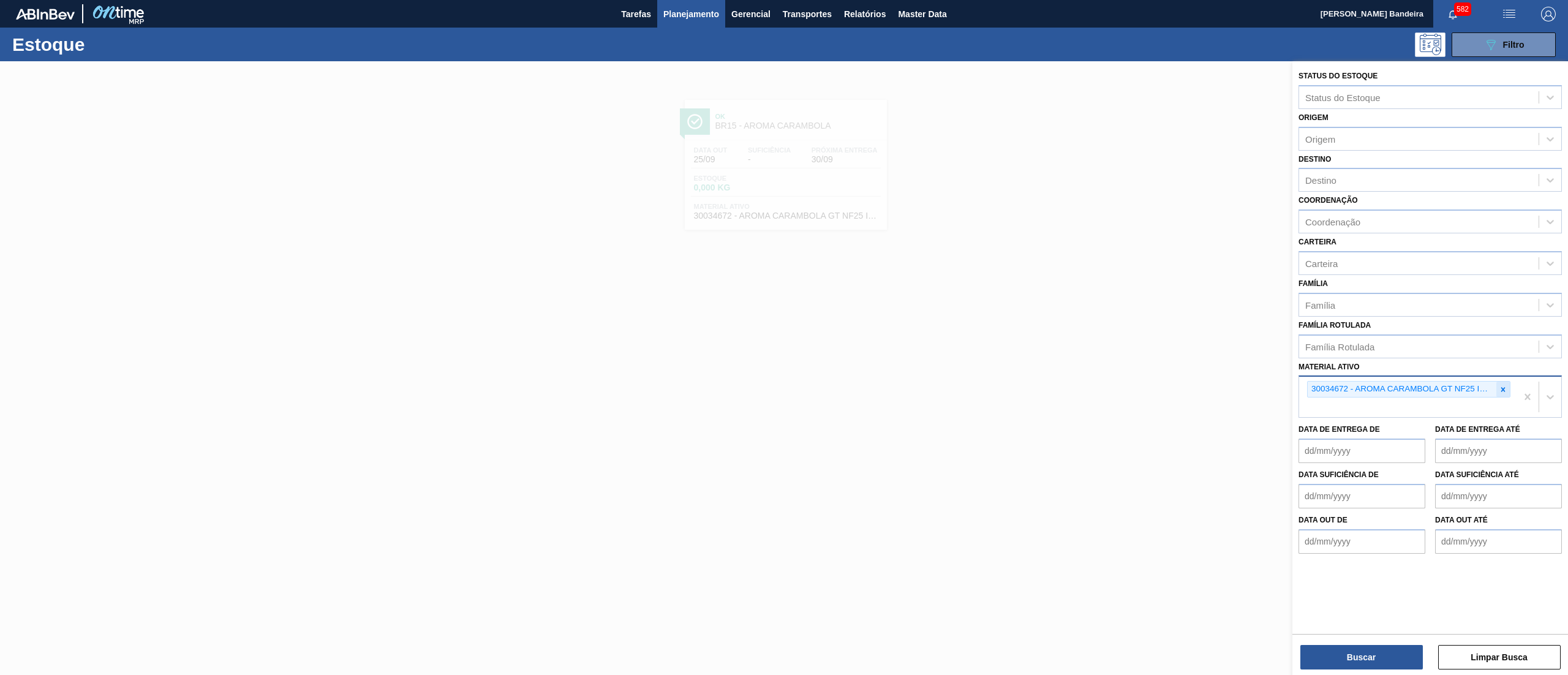
click at [1505, 386] on icon at bounding box center [1503, 390] width 9 height 9
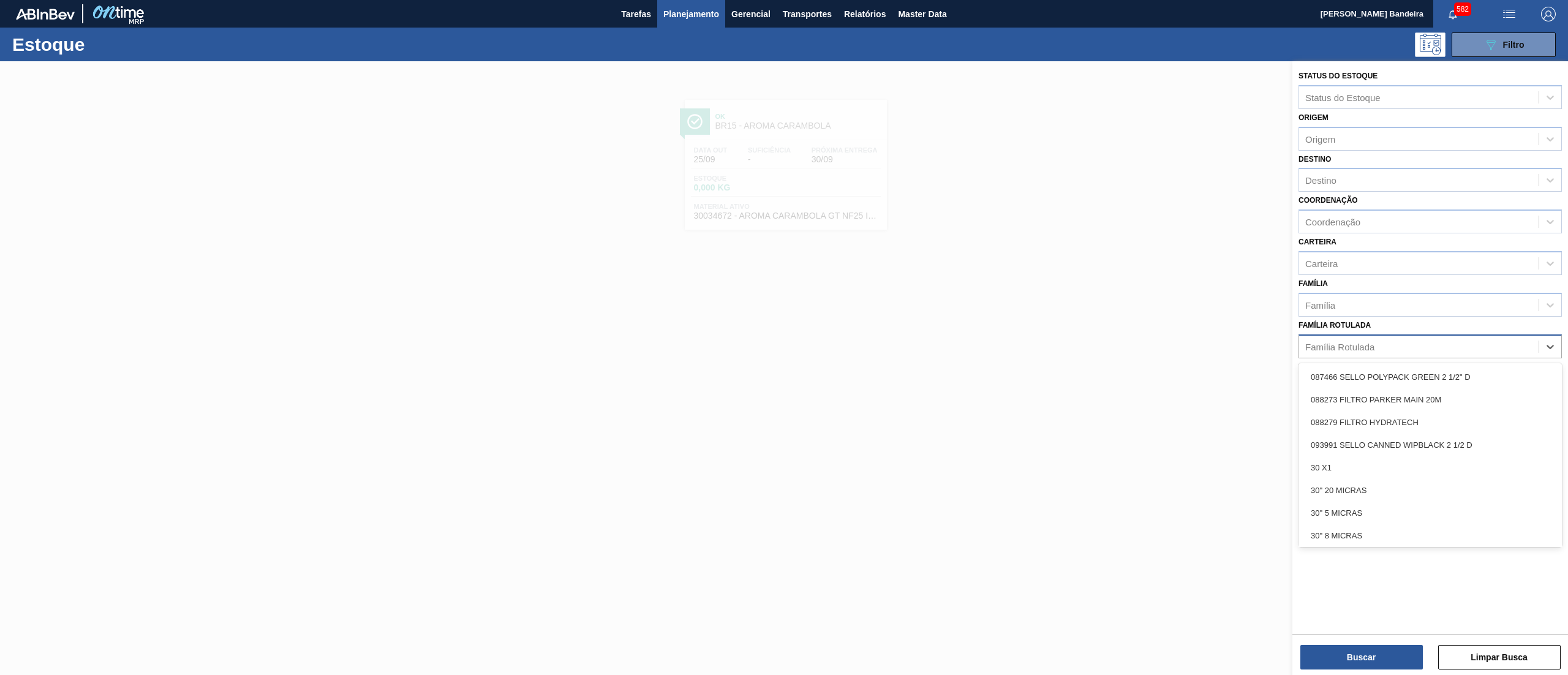
click at [1422, 350] on div "Família Rotulada" at bounding box center [1418, 346] width 239 height 18
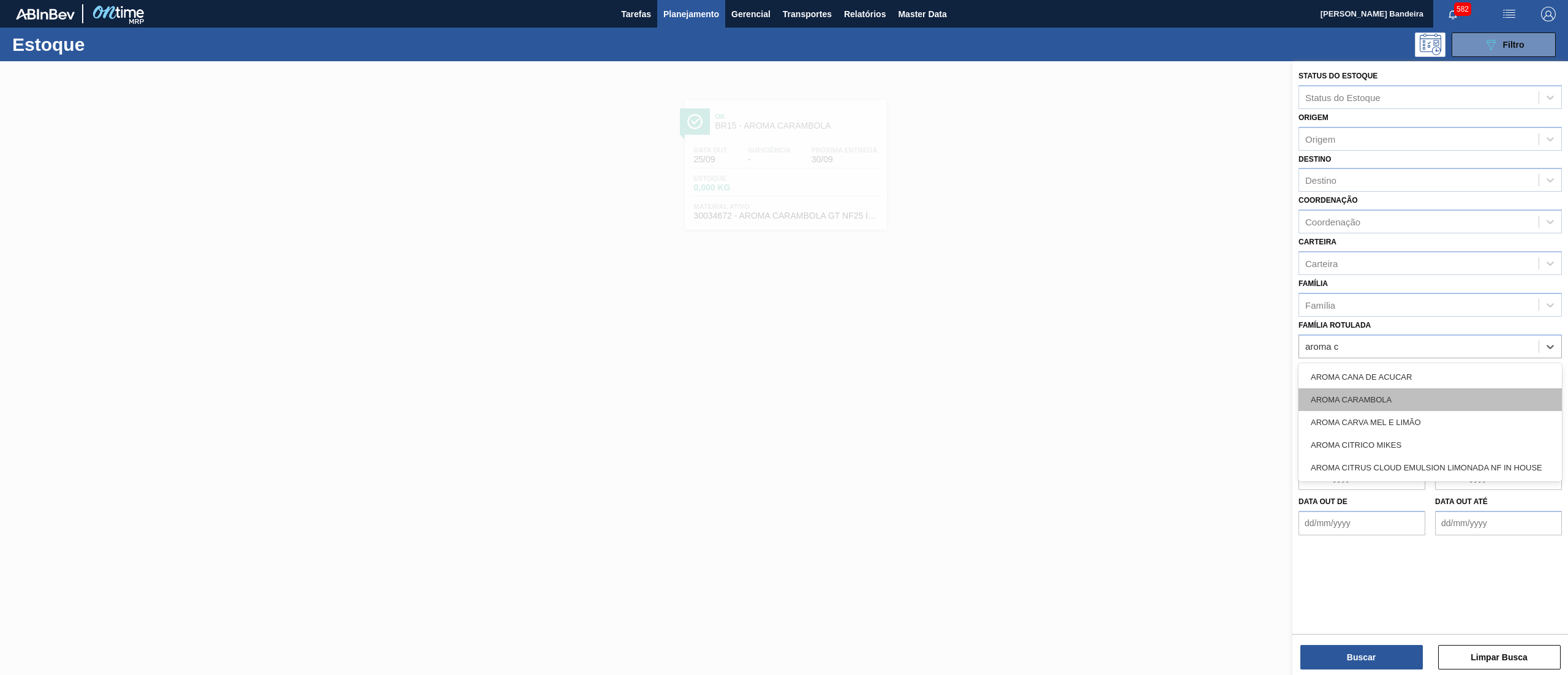
click at [1406, 396] on div "AROMA CARAMBOLA" at bounding box center [1429, 399] width 263 height 22
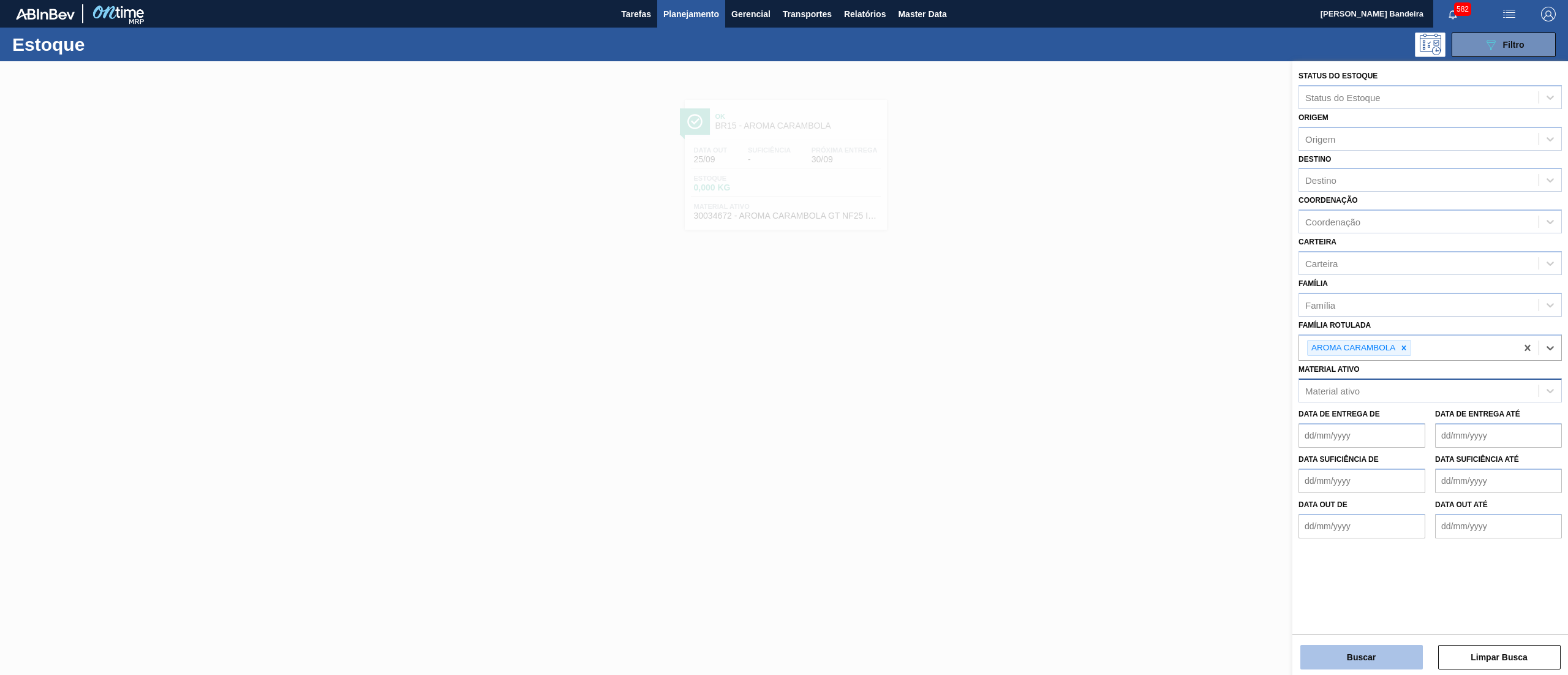
click at [1326, 658] on button "Buscar" at bounding box center [1361, 657] width 122 height 24
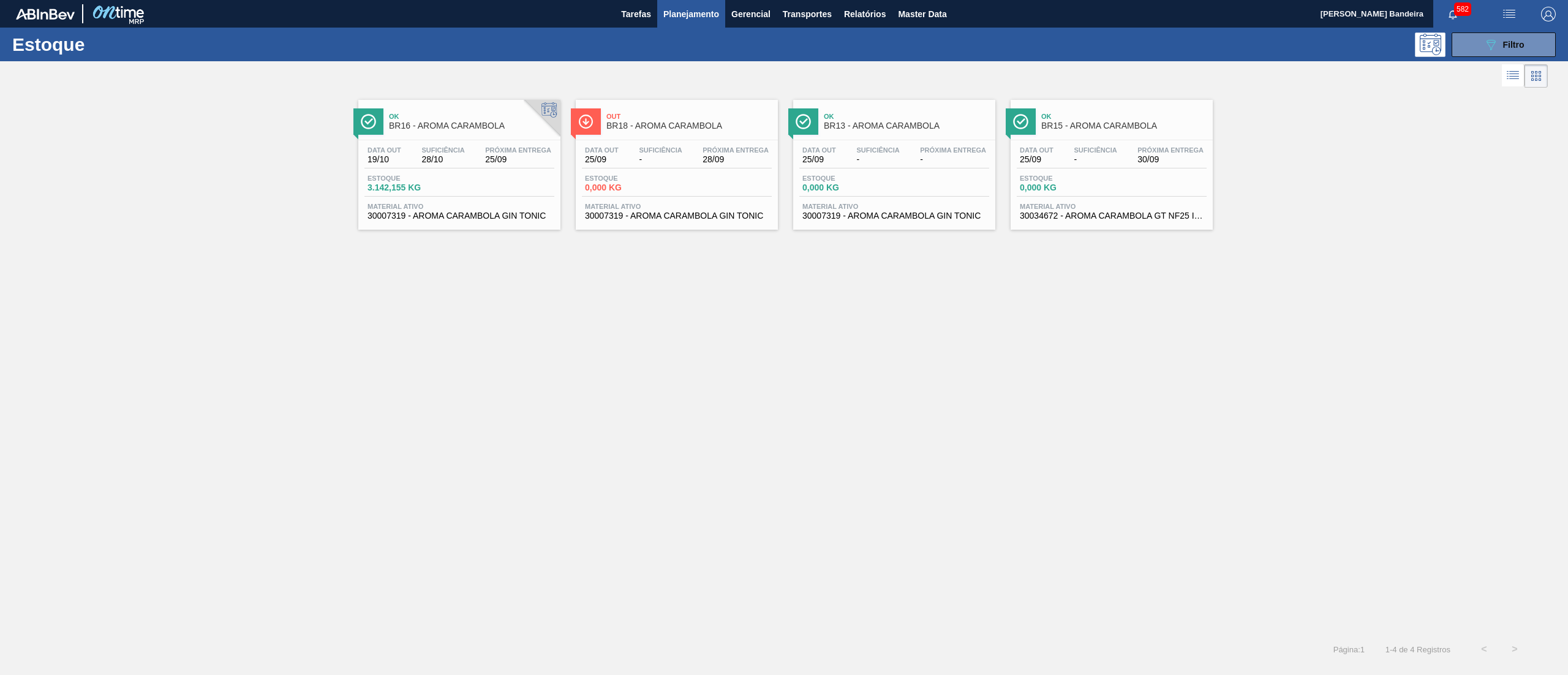
click at [440, 223] on div "Data [DATE] Suficiência 28/10 Próxima Entrega 25/09 Estoque 3.142,155 KG Materi…" at bounding box center [459, 181] width 202 height 83
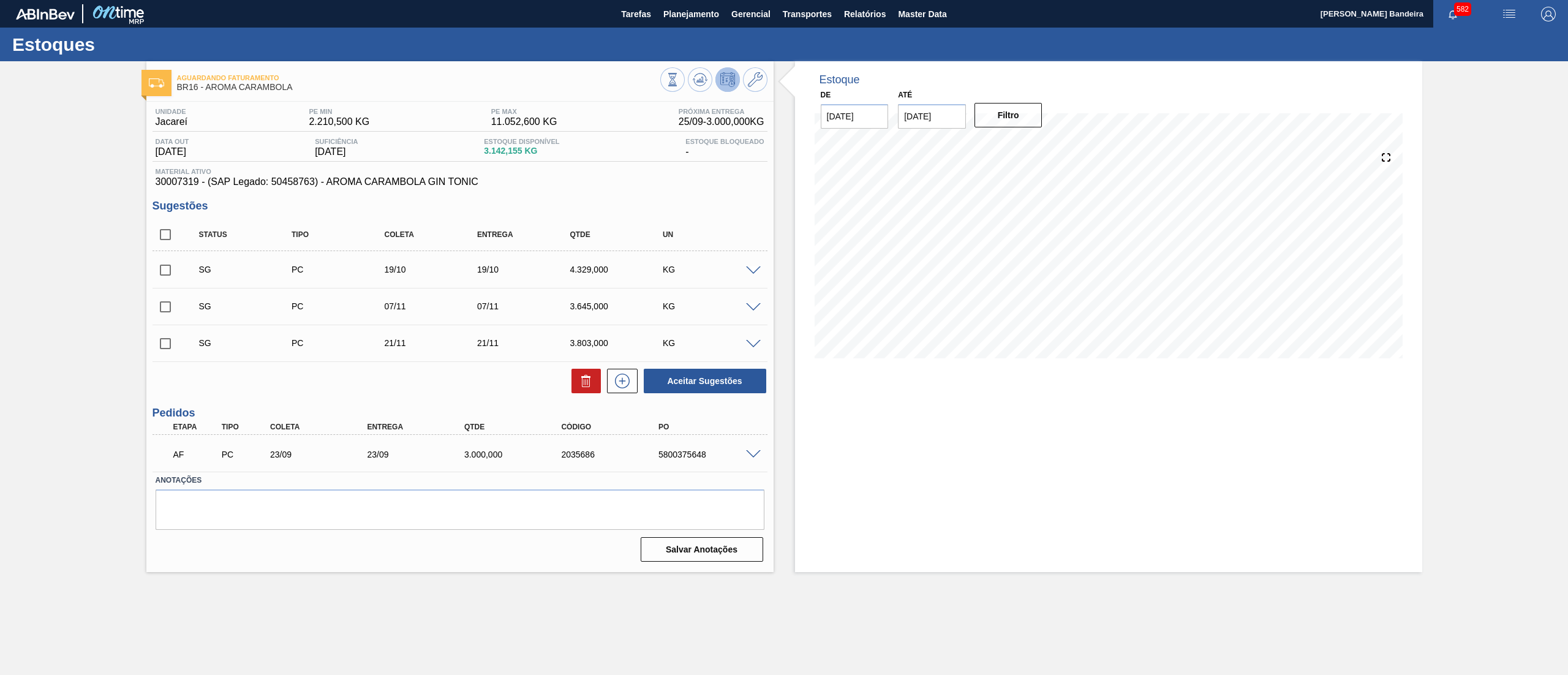
click at [753, 457] on span at bounding box center [753, 455] width 15 height 10
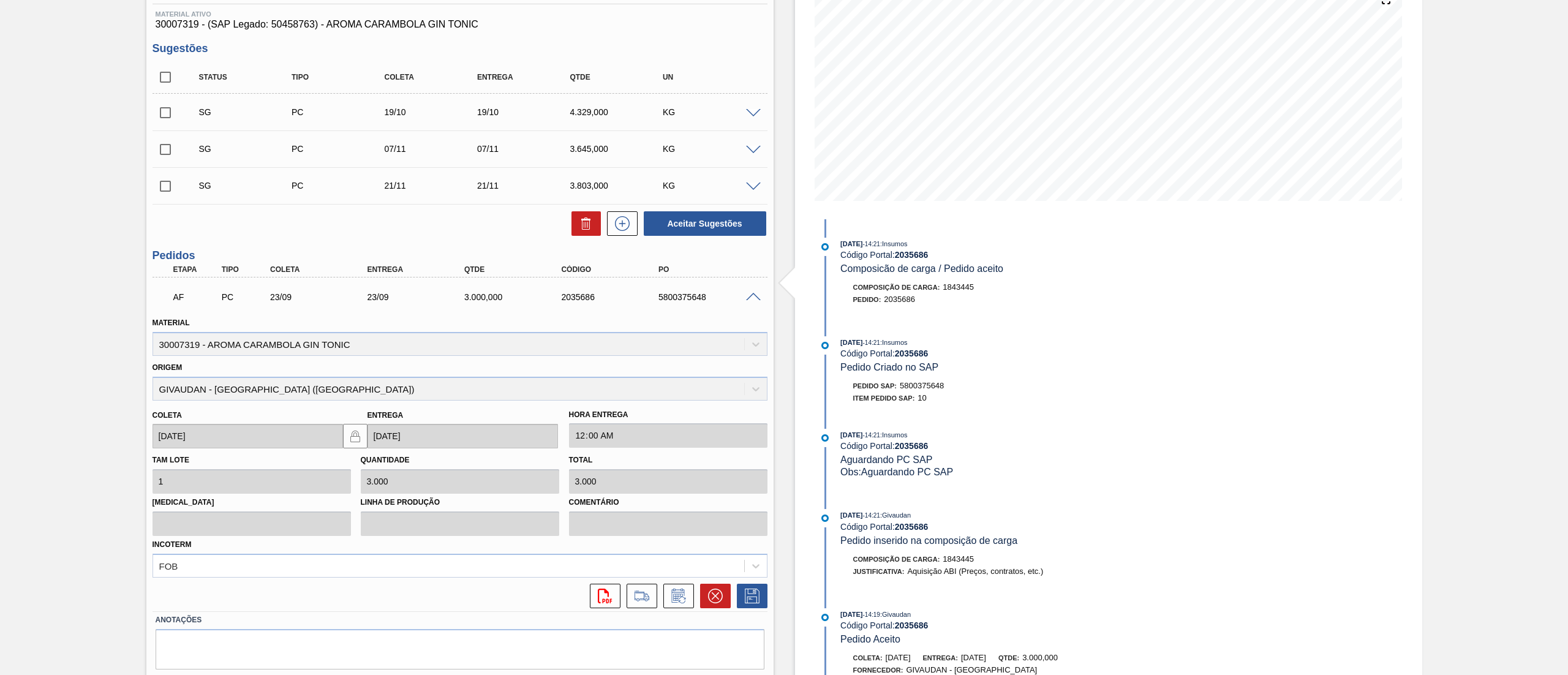
scroll to position [194, 0]
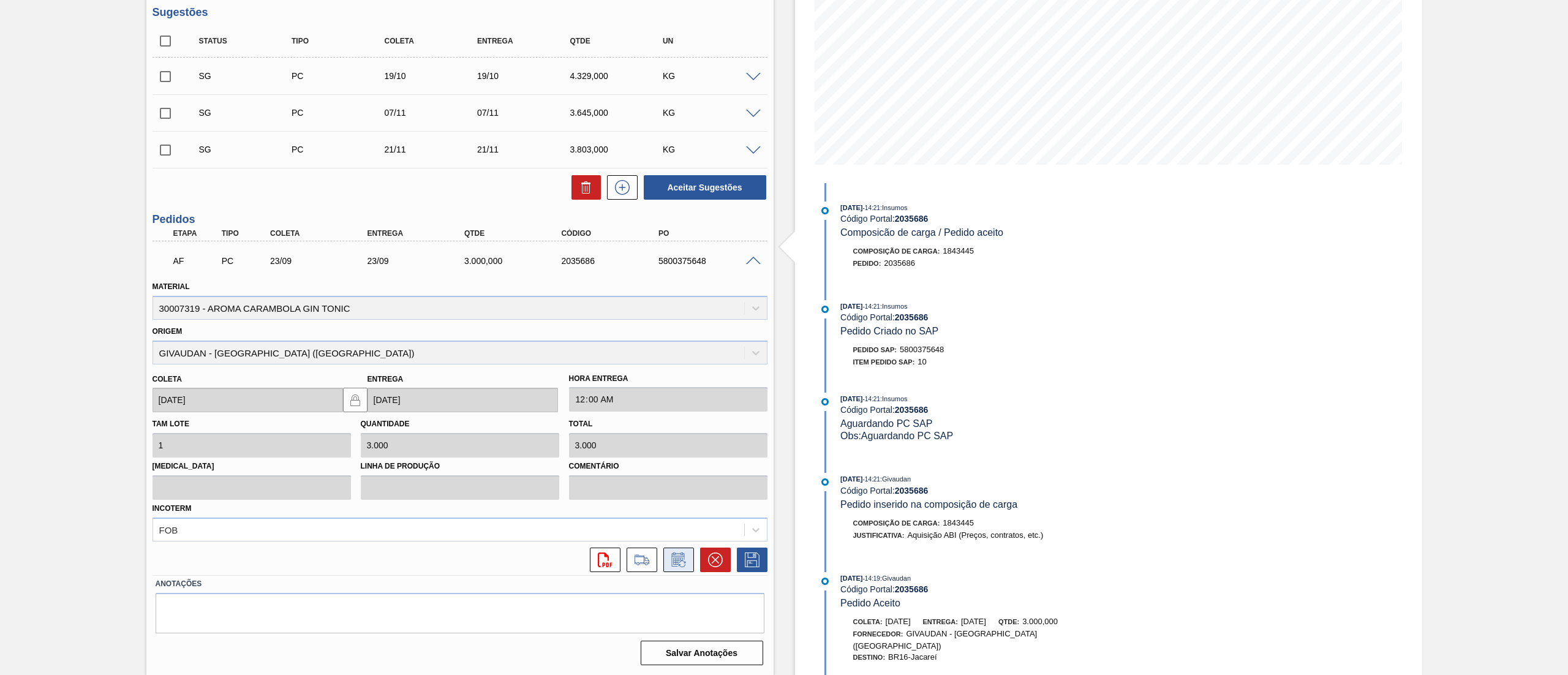
click at [665, 558] on button at bounding box center [678, 559] width 31 height 24
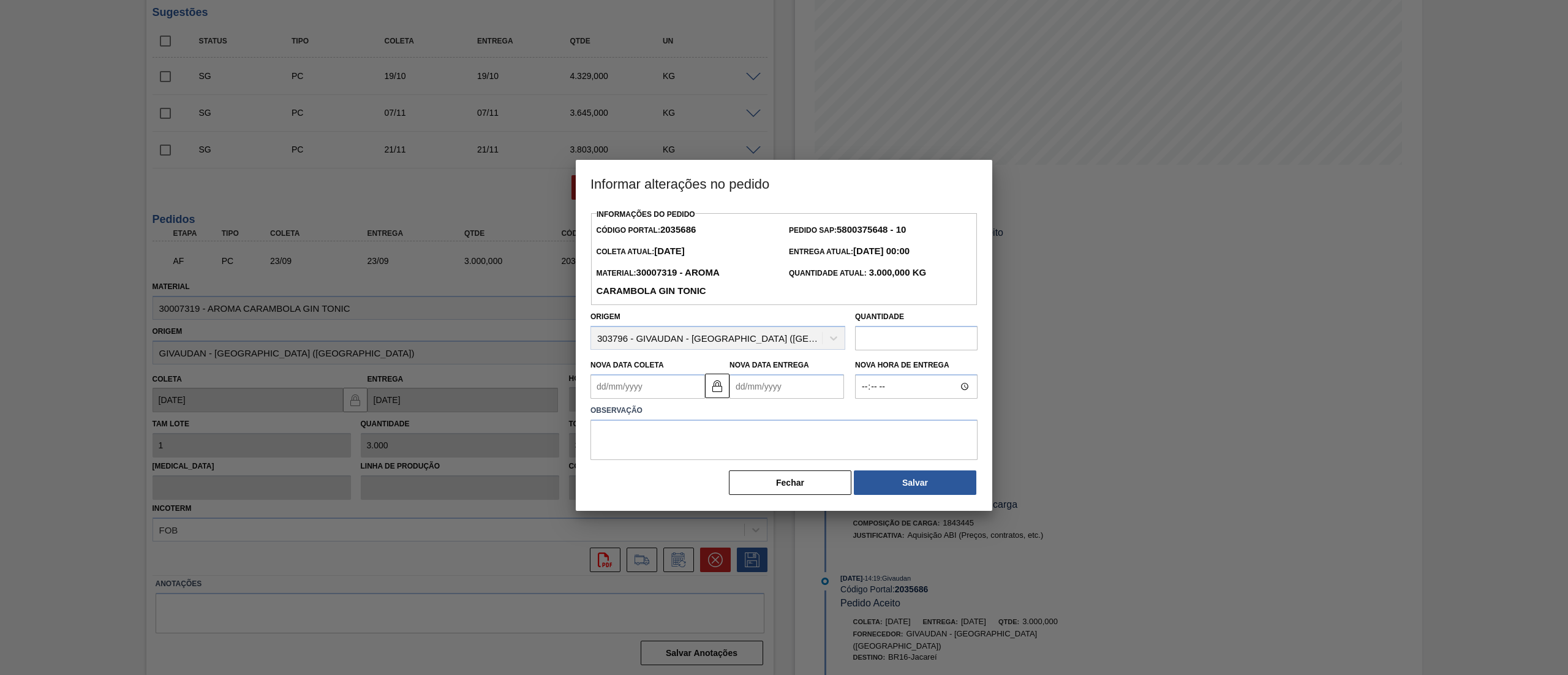
click at [874, 350] on input "text" at bounding box center [916, 338] width 122 height 24
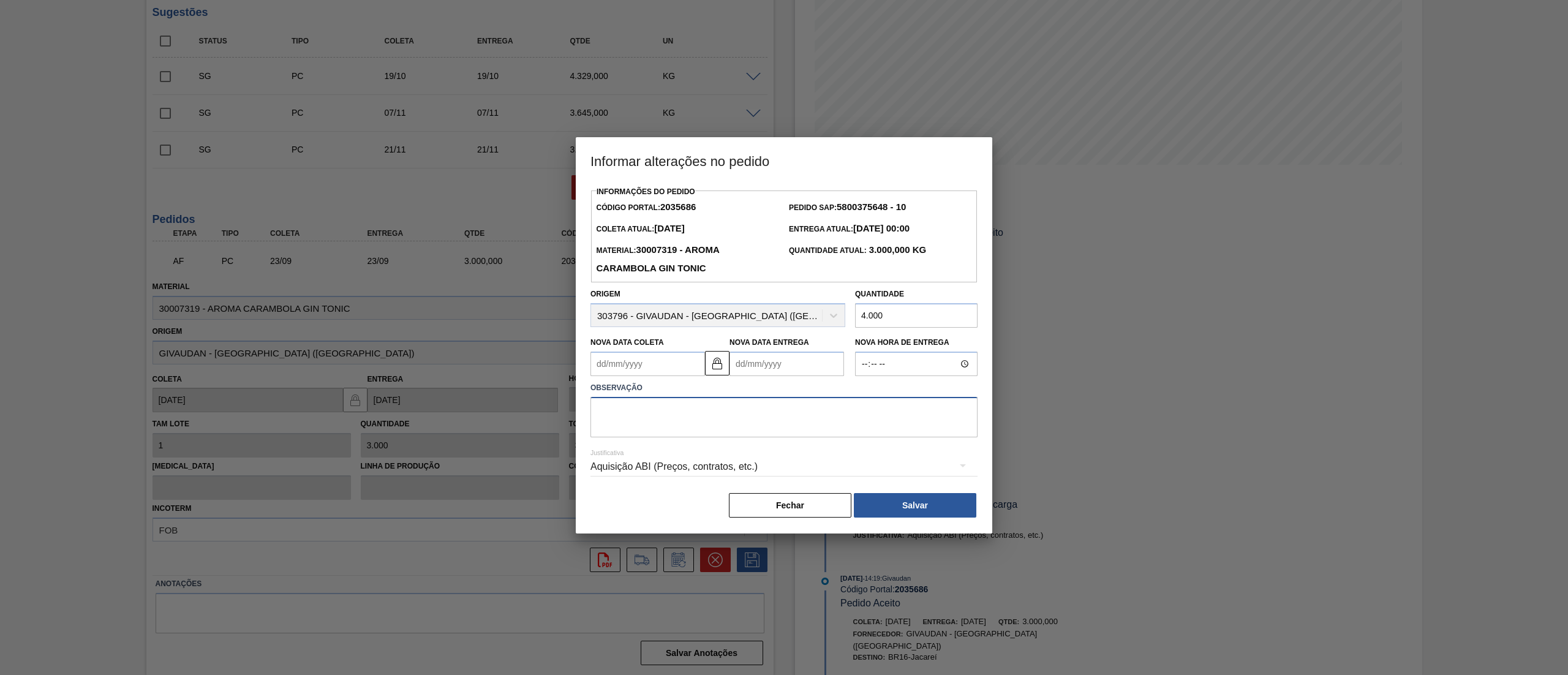
click at [810, 430] on textarea at bounding box center [783, 417] width 387 height 40
click at [876, 510] on button "Salvar" at bounding box center [915, 505] width 122 height 24
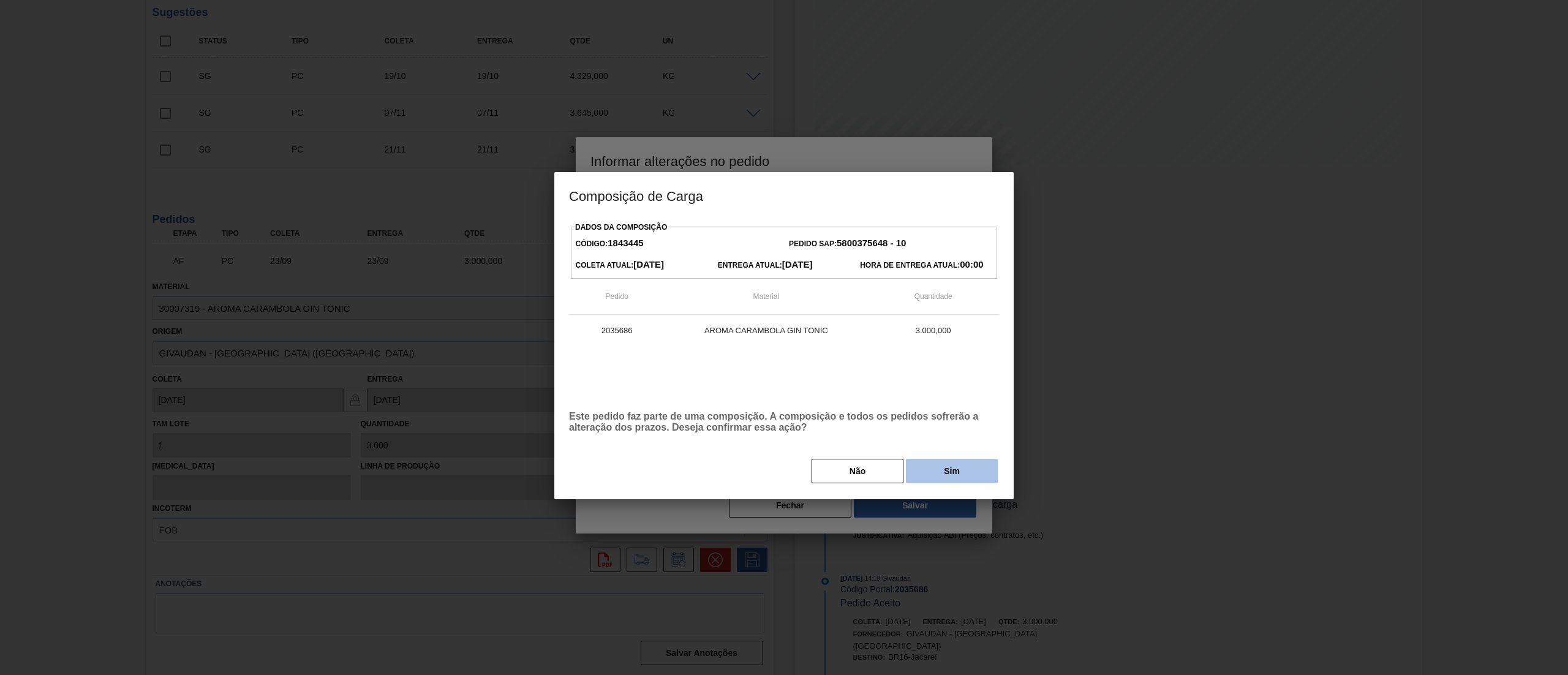
click at [939, 483] on button "Sim" at bounding box center [951, 471] width 92 height 24
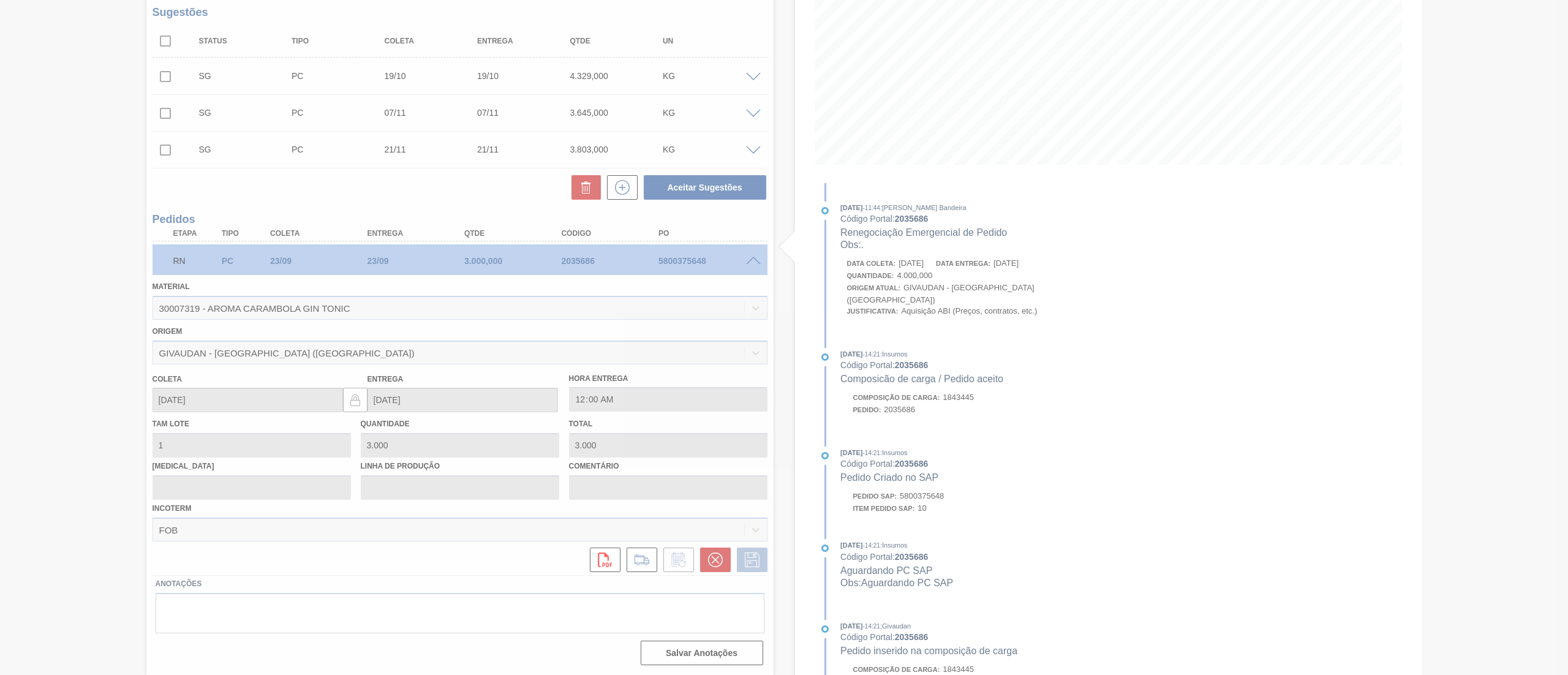
scroll to position [0, 0]
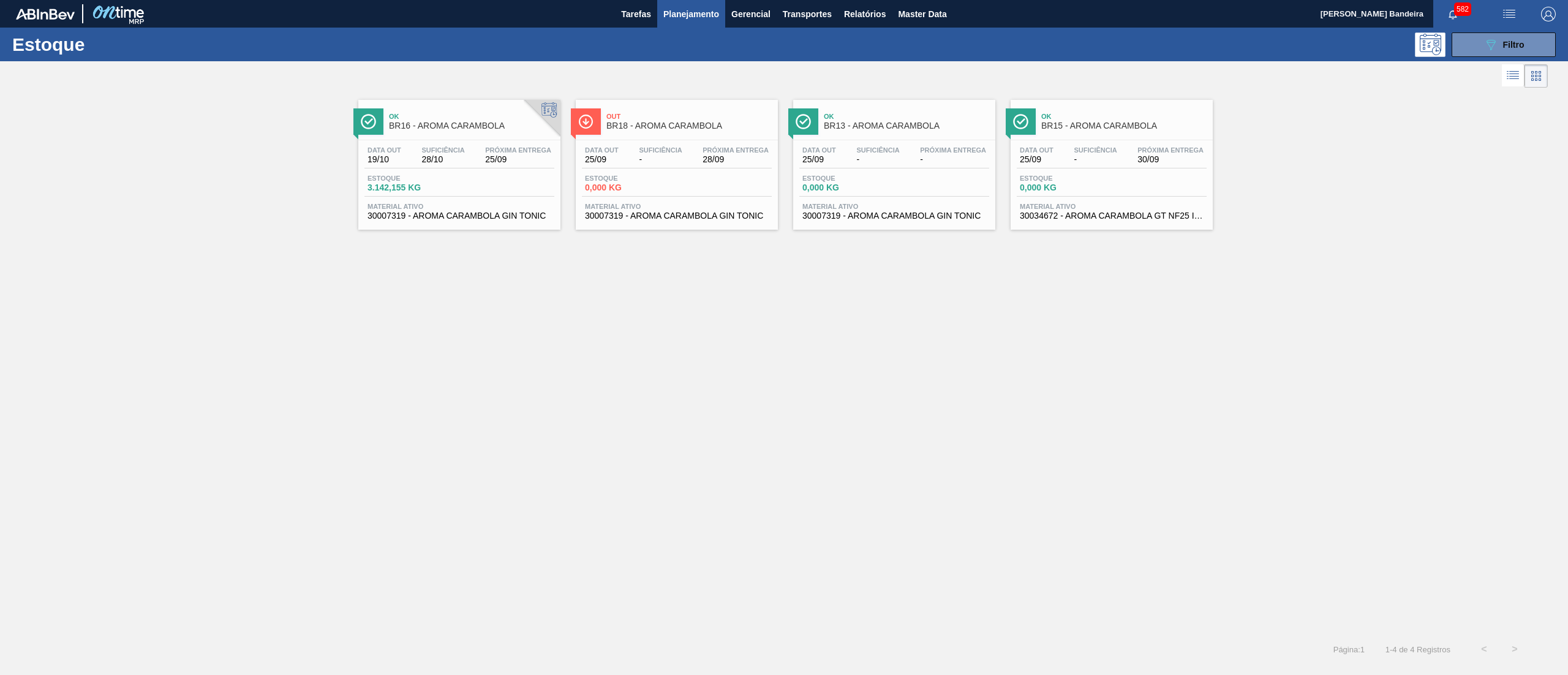
click at [694, 214] on span "30007319 - AROMA CARAMBOLA GIN TONIC" at bounding box center [677, 216] width 184 height 10
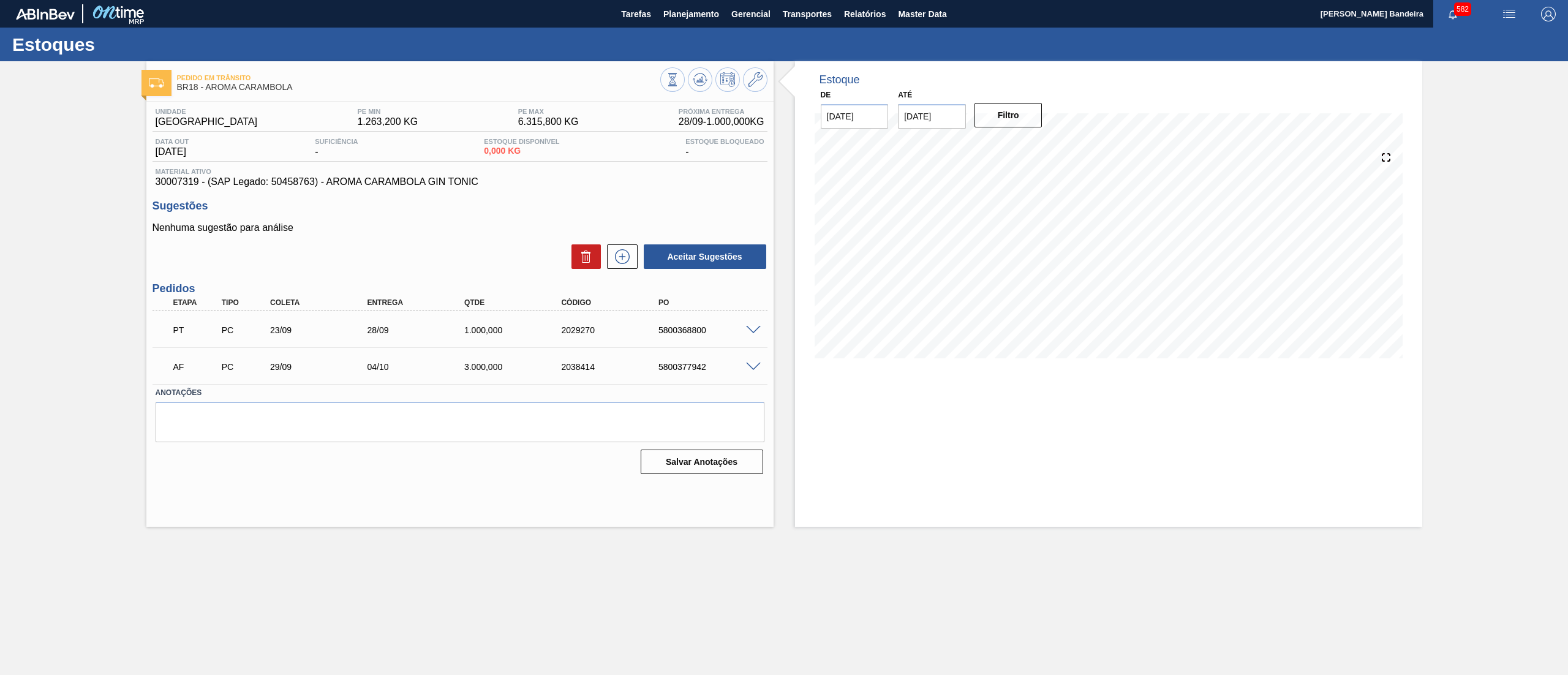
click at [750, 365] on span at bounding box center [753, 367] width 15 height 10
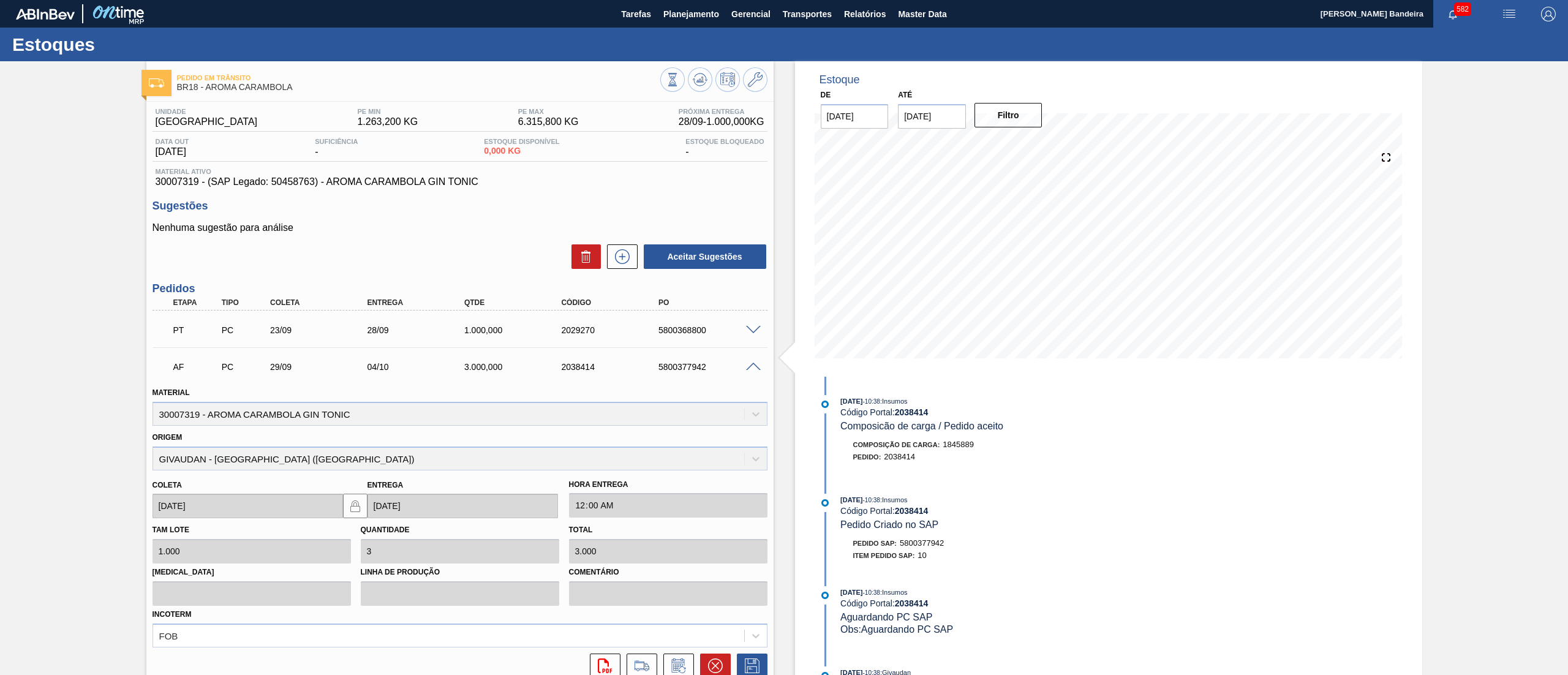
scroll to position [106, 0]
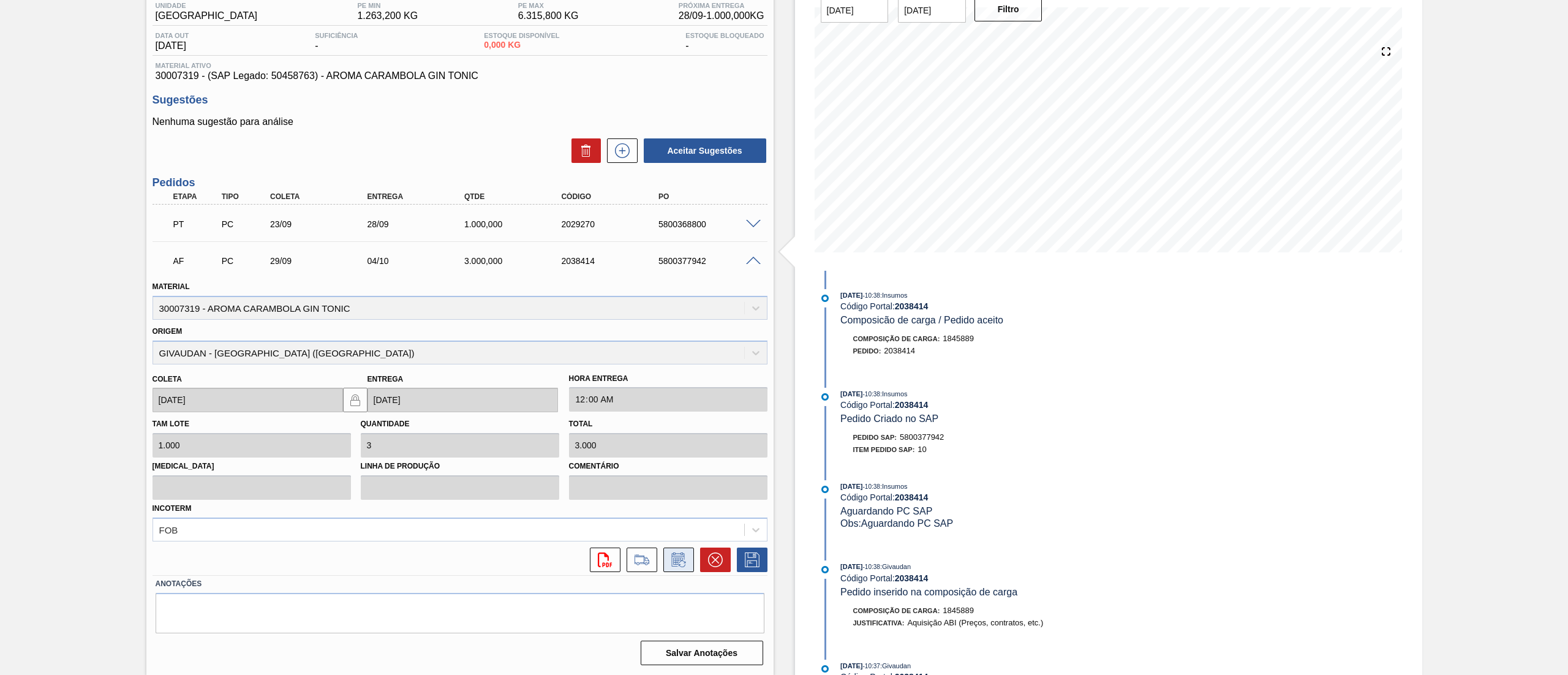
click at [675, 561] on icon at bounding box center [678, 561] width 10 height 7
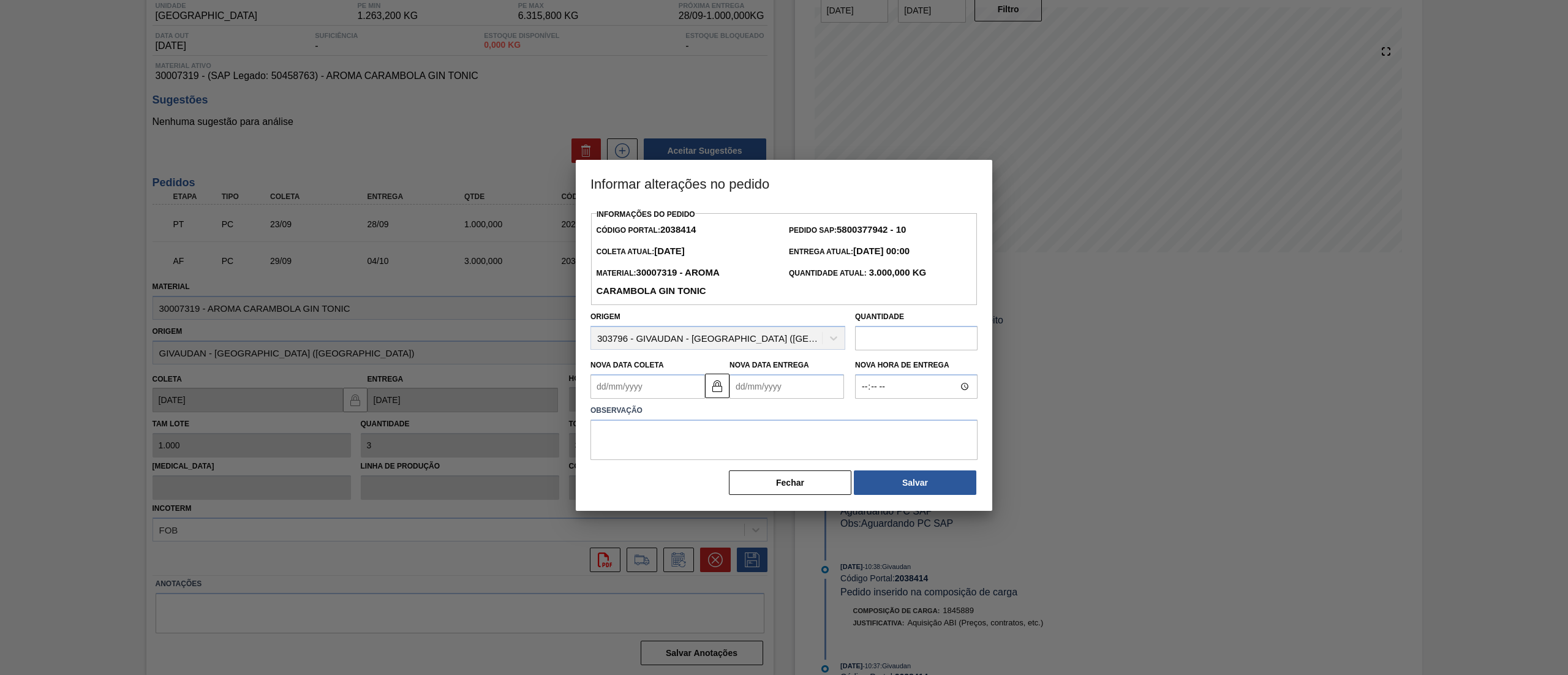
click at [934, 347] on input "text" at bounding box center [916, 338] width 122 height 24
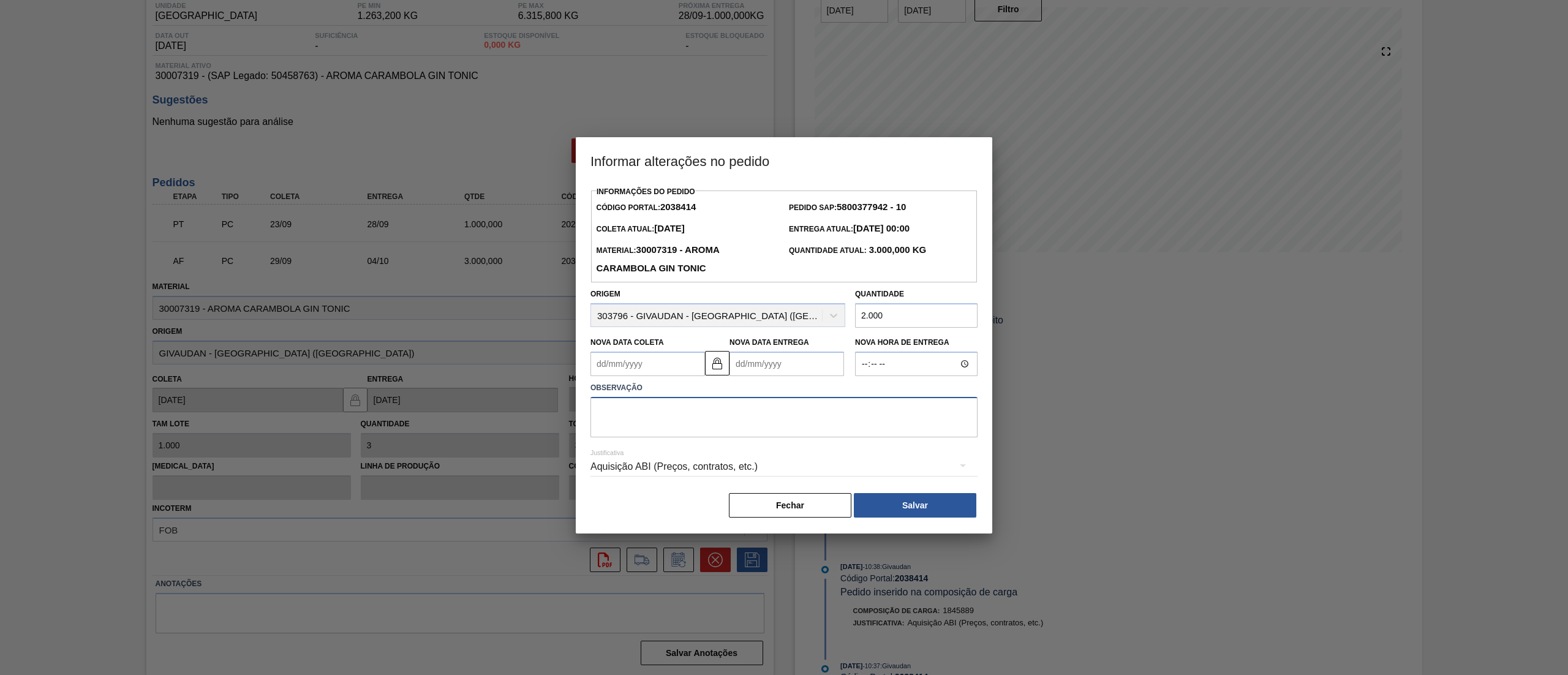
click at [902, 426] on textarea at bounding box center [783, 417] width 387 height 40
click at [936, 504] on button "Salvar" at bounding box center [915, 505] width 122 height 24
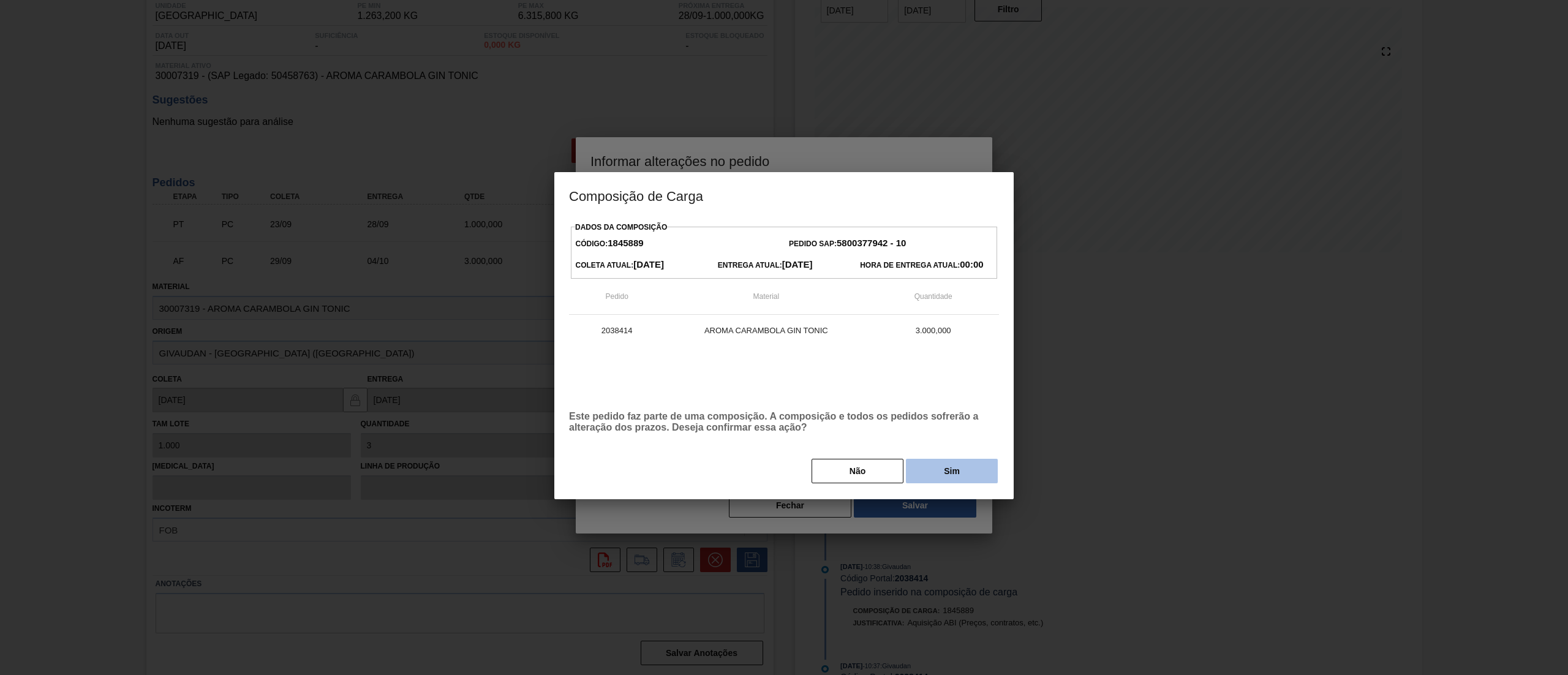
click at [926, 470] on button "Sim" at bounding box center [951, 471] width 92 height 24
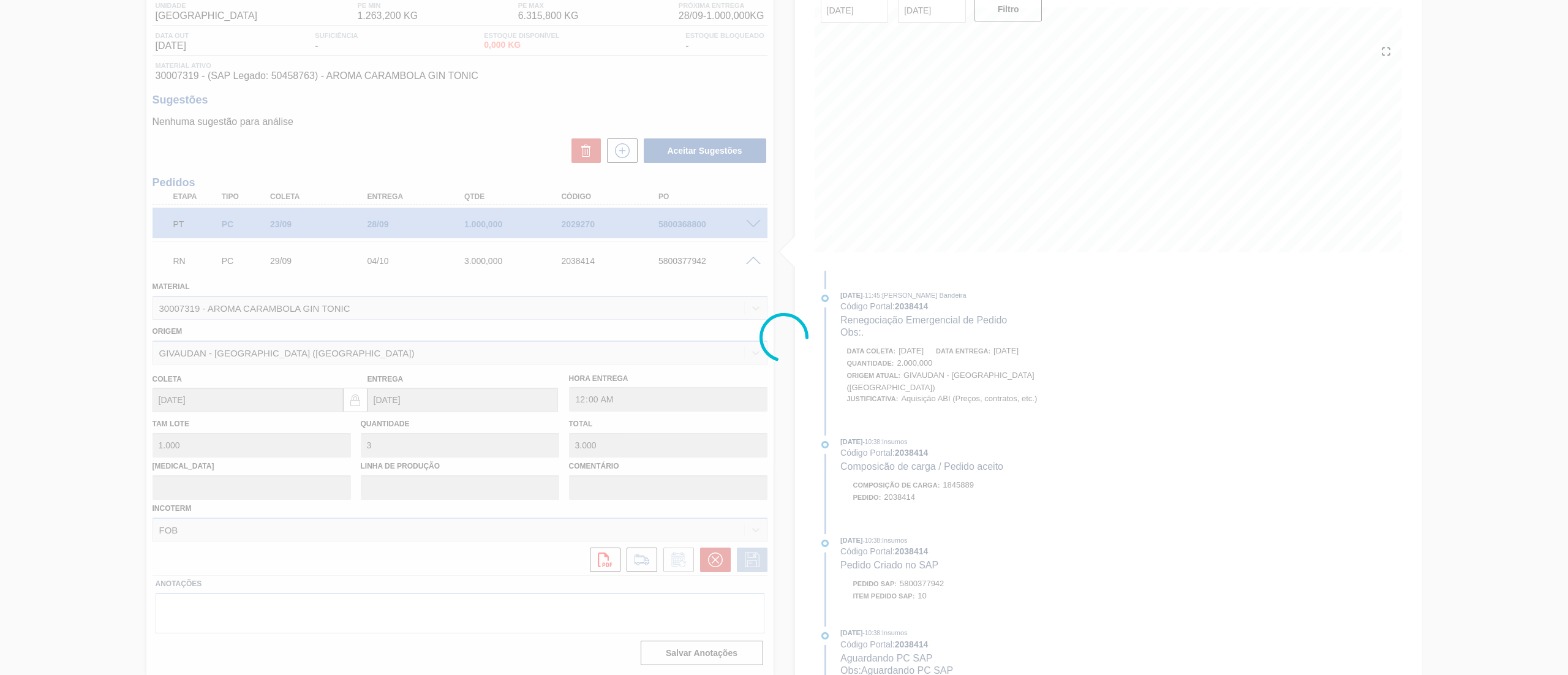
scroll to position [0, 0]
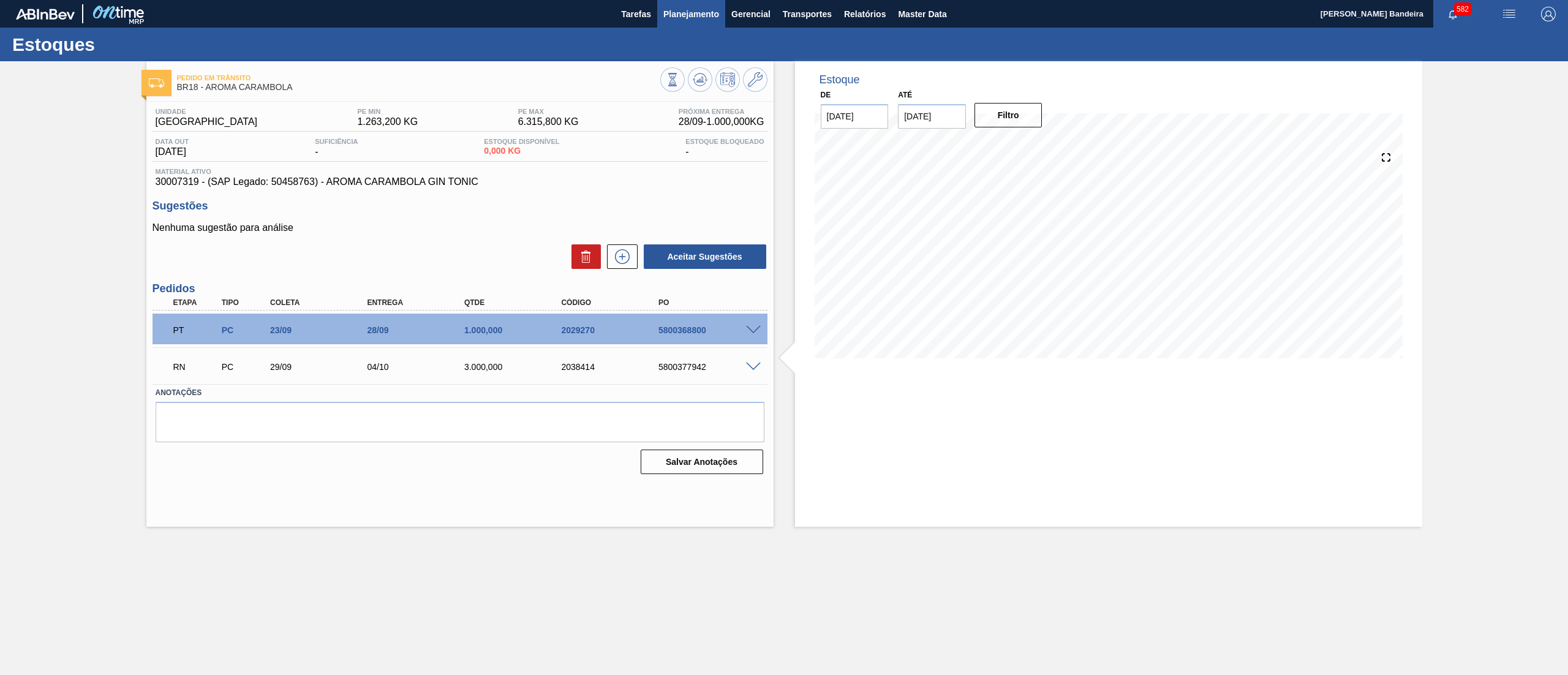
click at [688, 18] on span "Planejamento" at bounding box center [691, 14] width 56 height 15
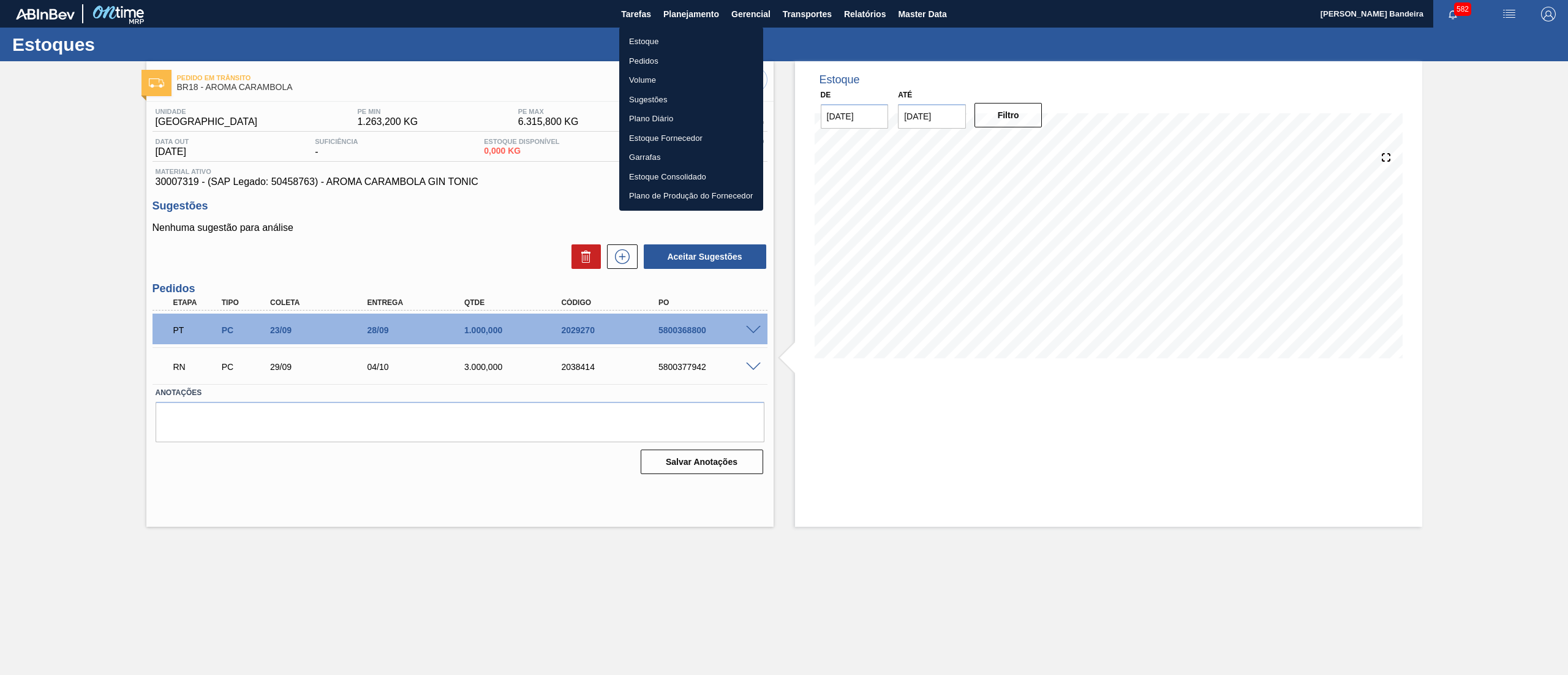
click at [675, 44] on li "Estoque" at bounding box center [692, 41] width 144 height 20
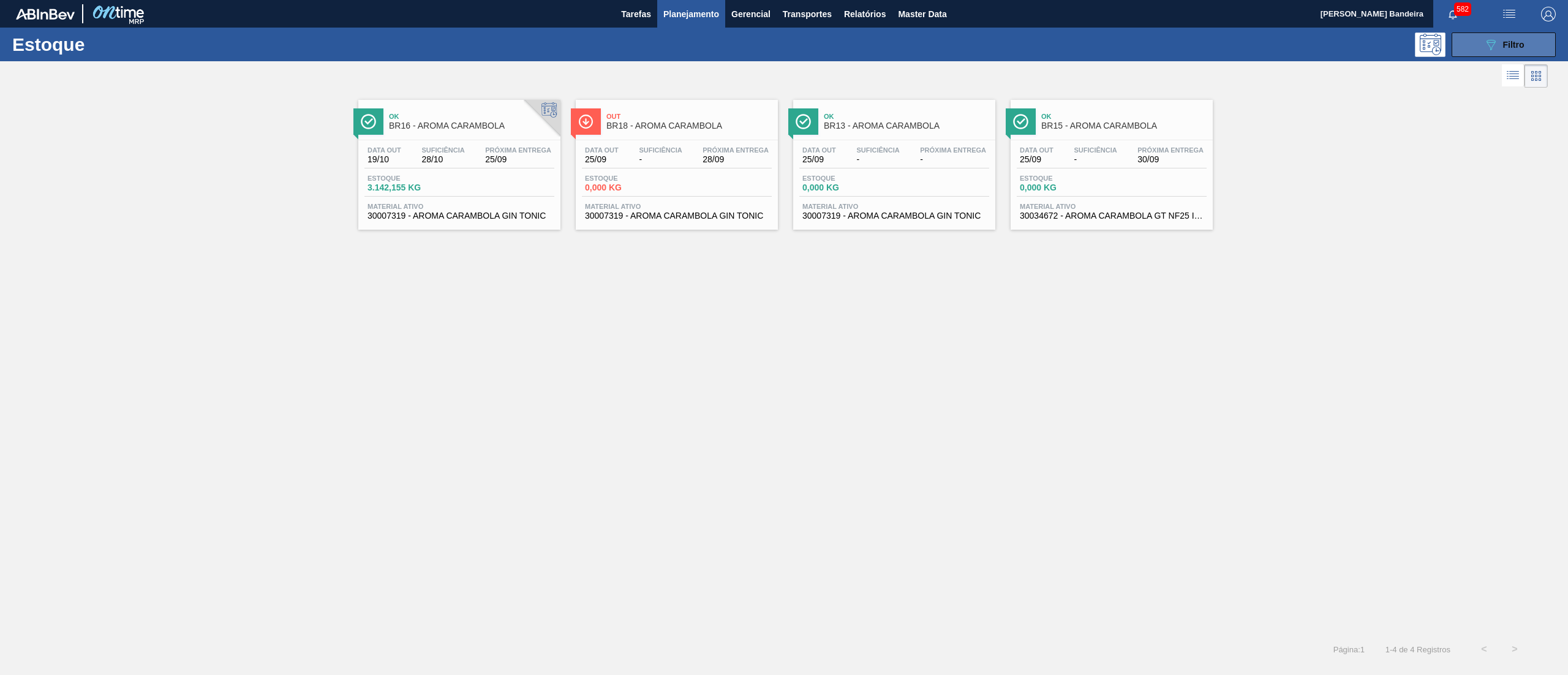
click at [1507, 46] on span "Filtro" at bounding box center [1514, 45] width 22 height 10
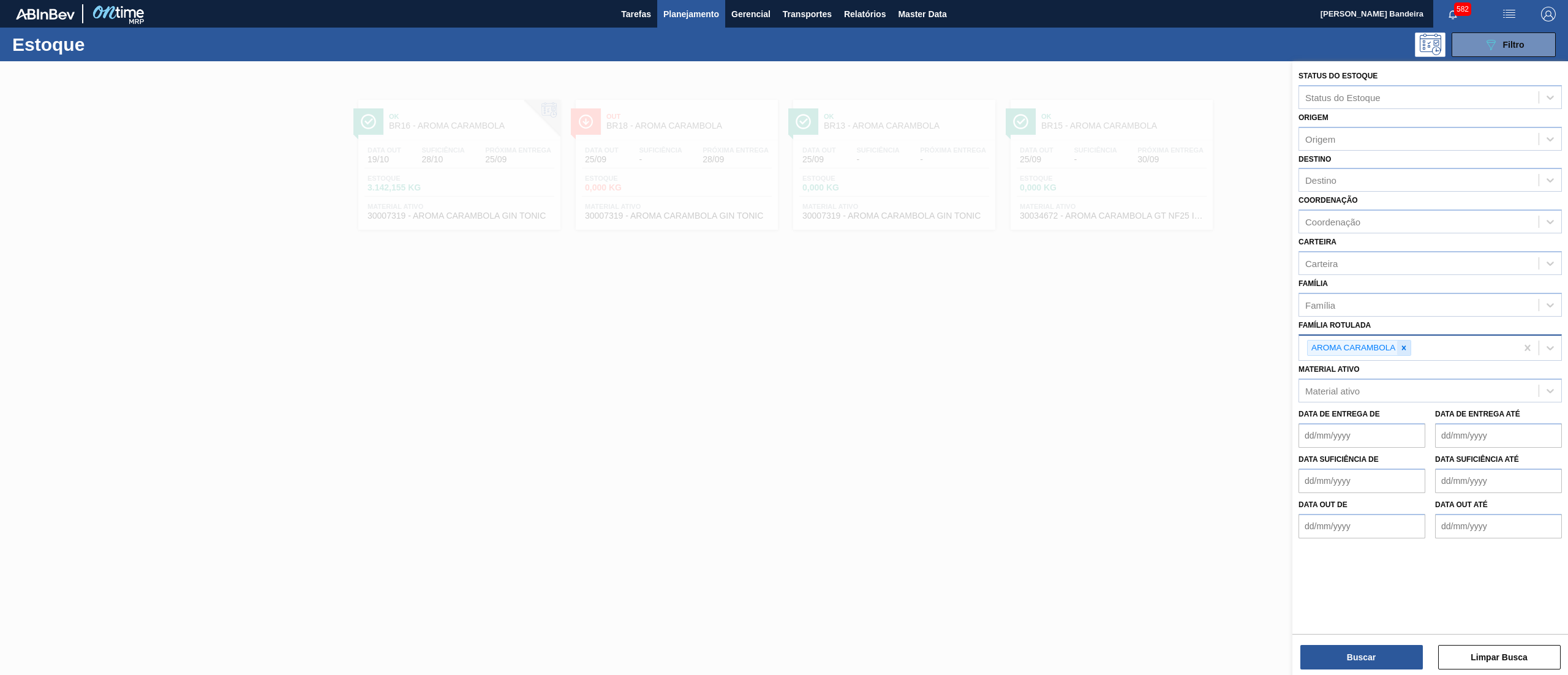
click at [1404, 344] on icon at bounding box center [1403, 347] width 9 height 9
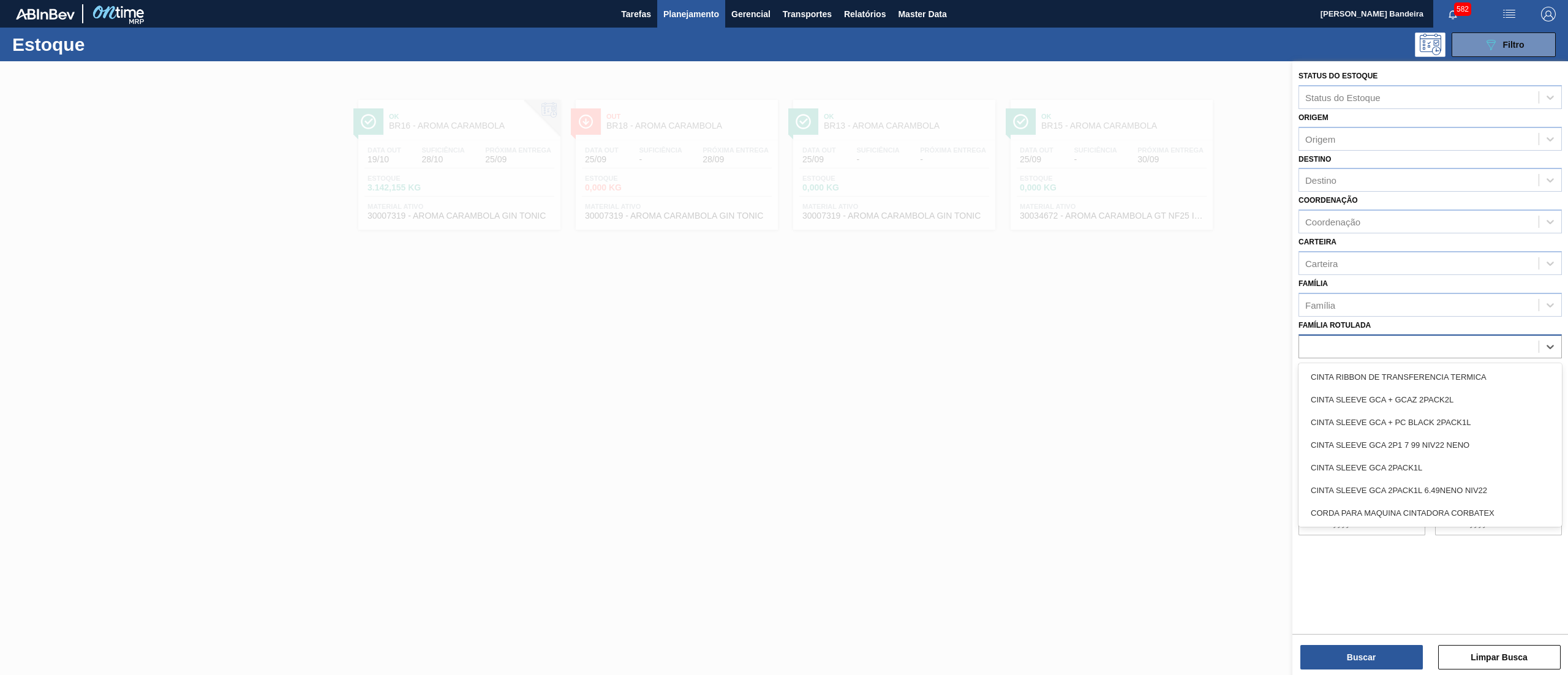
click at [1397, 323] on div "Família Rotulada option AROMA CARAMBOLA, deselected. option CINTA RIBBON DE TRA…" at bounding box center [1429, 337] width 263 height 41
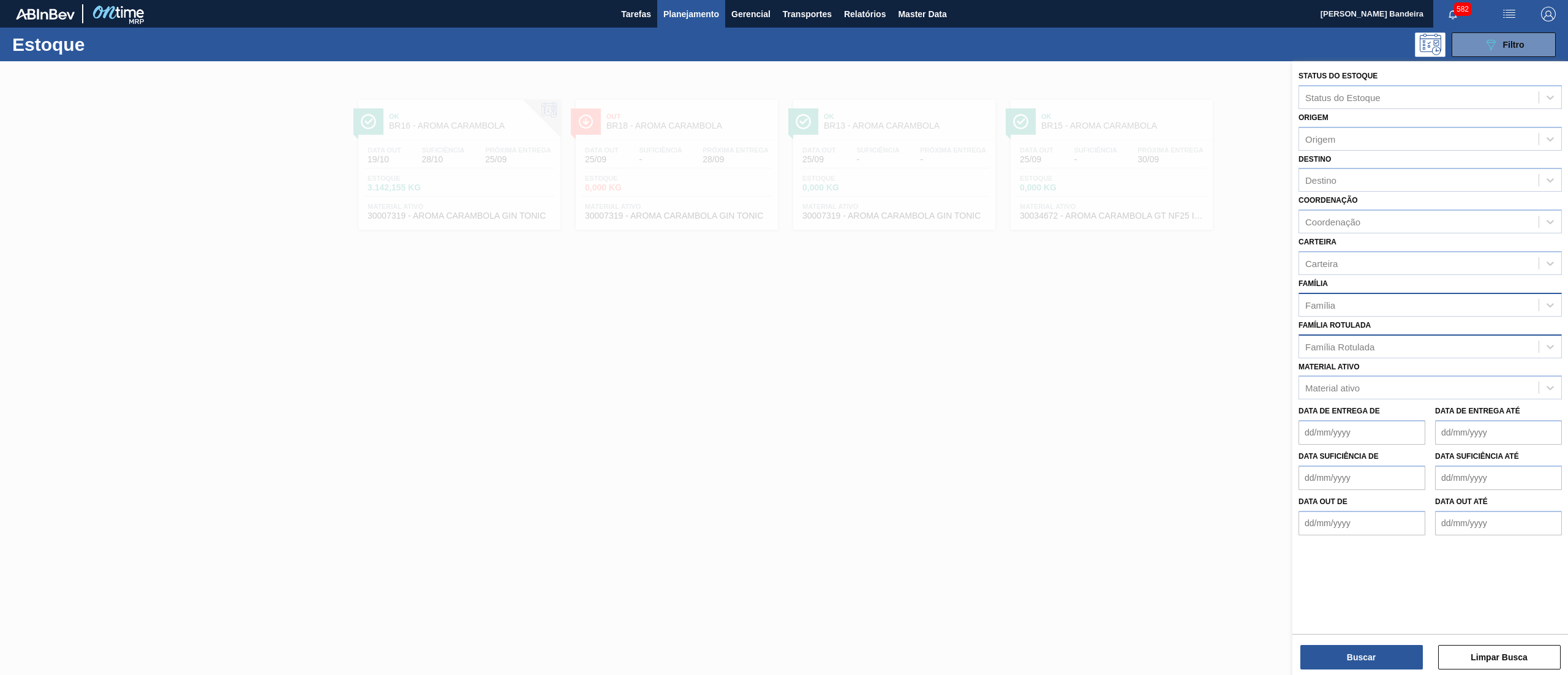
click at [1343, 310] on div "Família" at bounding box center [1418, 305] width 239 height 18
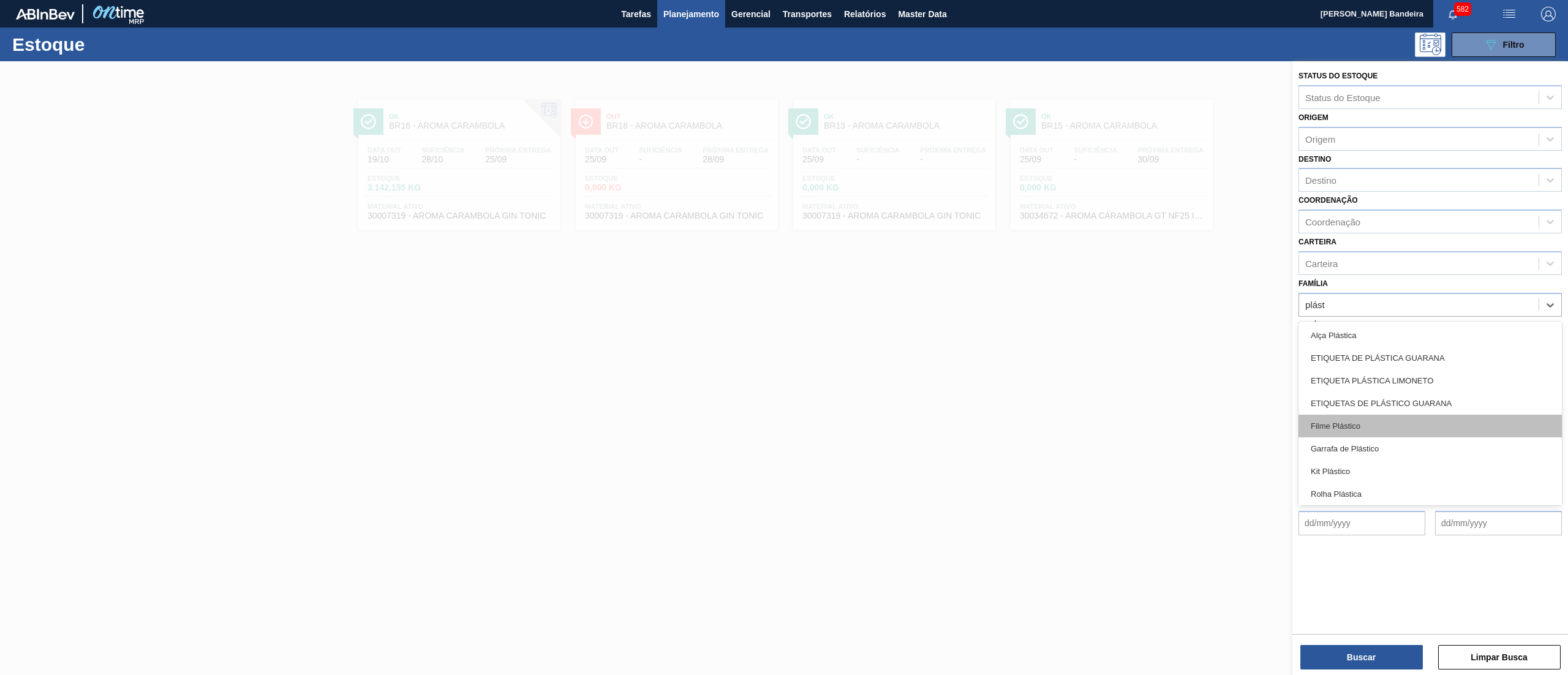
scroll to position [48, 0]
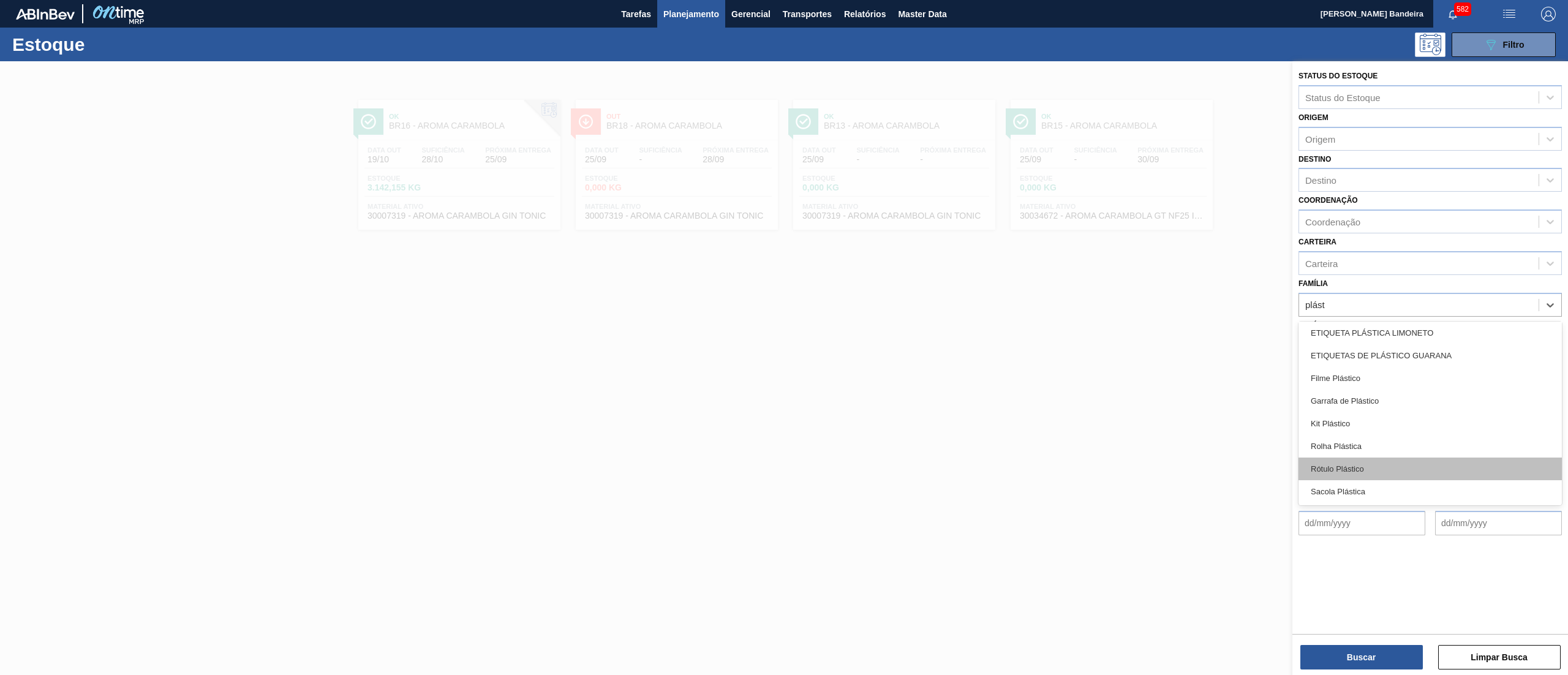
click at [1360, 462] on div "Rótulo Plástico" at bounding box center [1429, 468] width 263 height 22
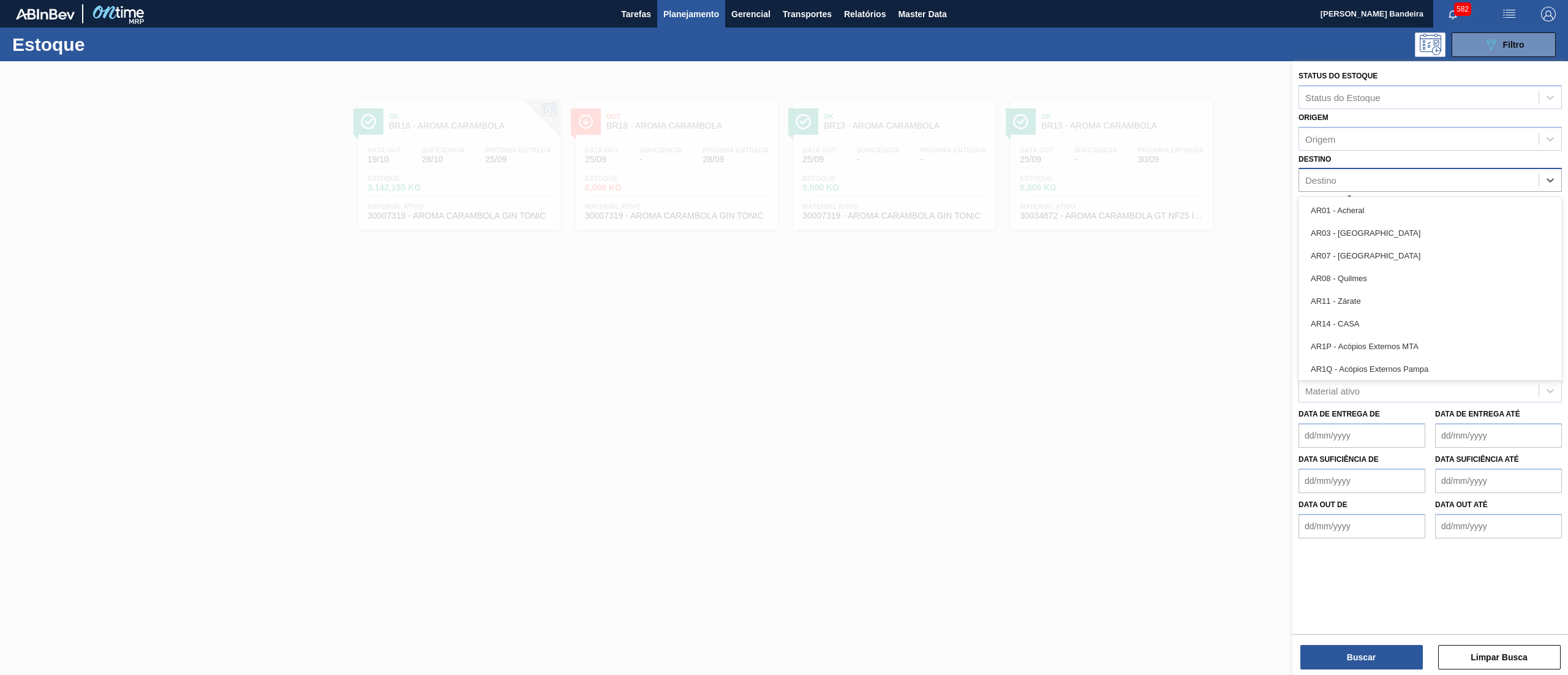
click at [1344, 173] on div "Destino" at bounding box center [1418, 180] width 239 height 18
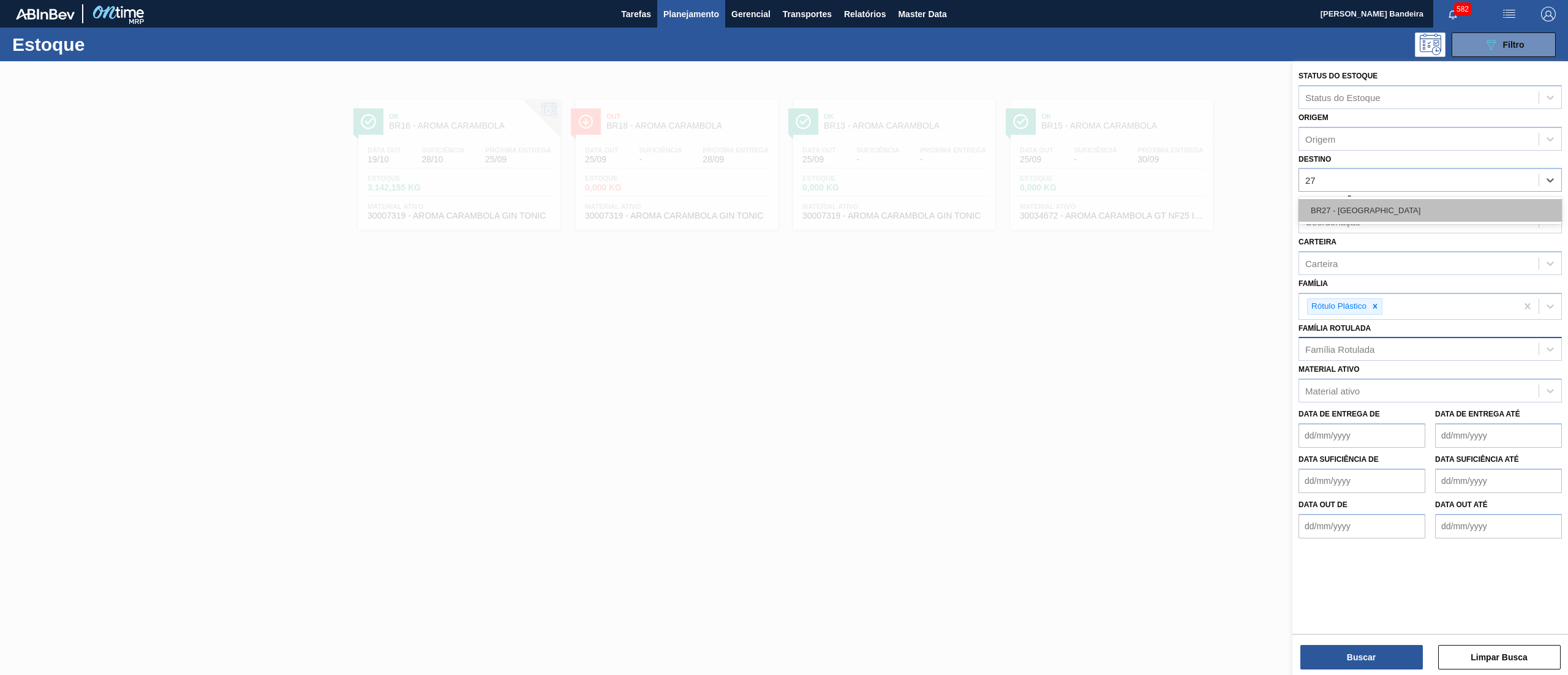
click at [1359, 212] on div "BR27 - [GEOGRAPHIC_DATA]" at bounding box center [1429, 210] width 263 height 22
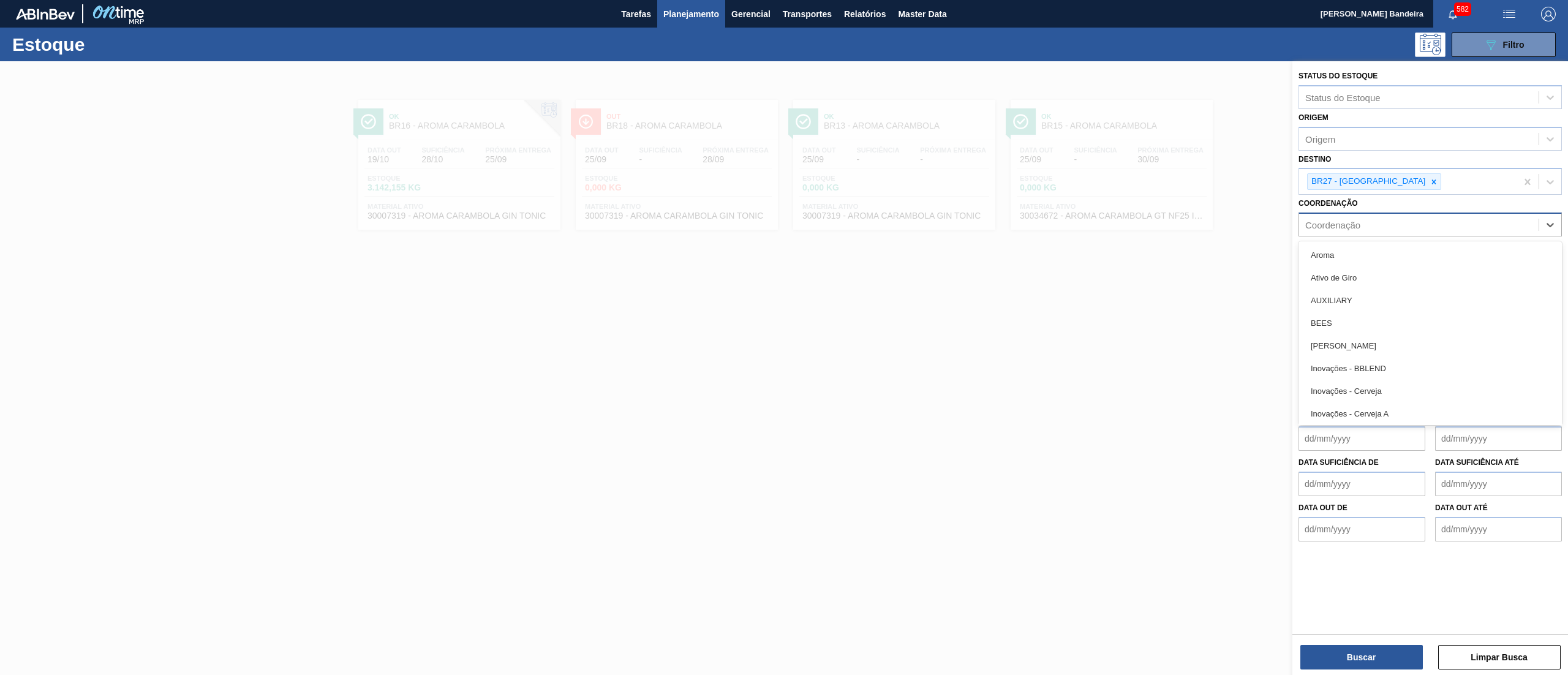
click at [1350, 228] on div "Coordenação" at bounding box center [1332, 224] width 55 height 10
click at [1346, 208] on div "Coordenação Coordenação" at bounding box center [1429, 215] width 263 height 41
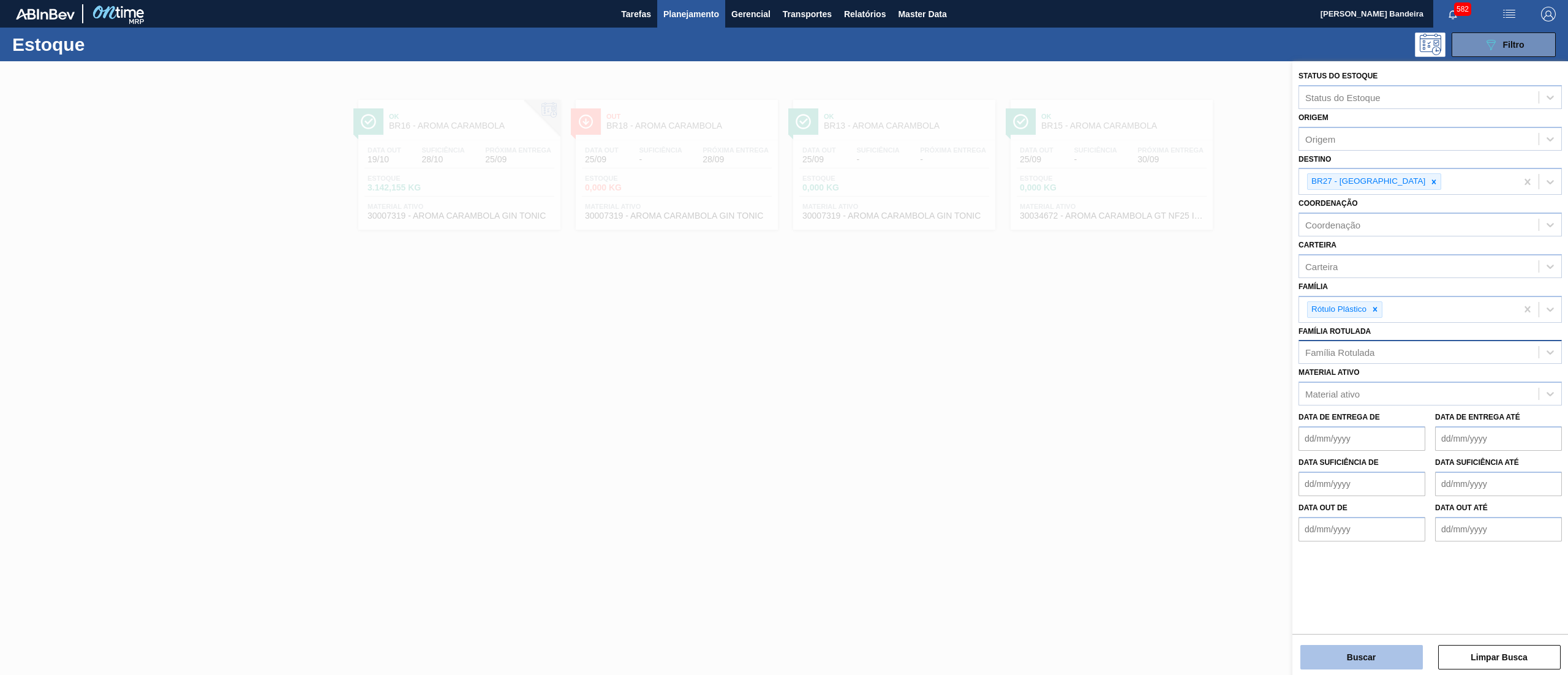
click at [1306, 648] on button "Buscar" at bounding box center [1361, 657] width 122 height 24
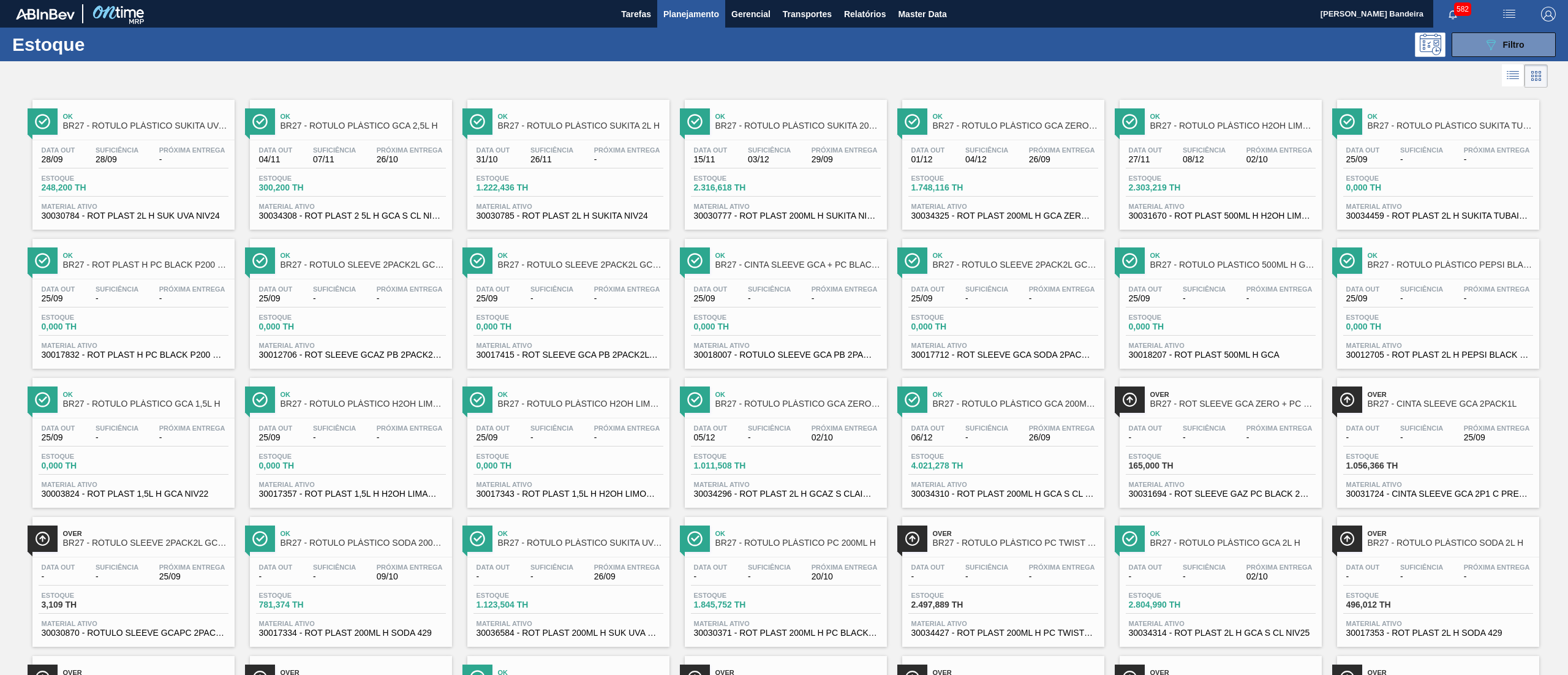
click at [188, 547] on span "BR27 - RÓTULO SLEEVE 2PACK2L GCA + PC" at bounding box center [146, 543] width 165 height 10
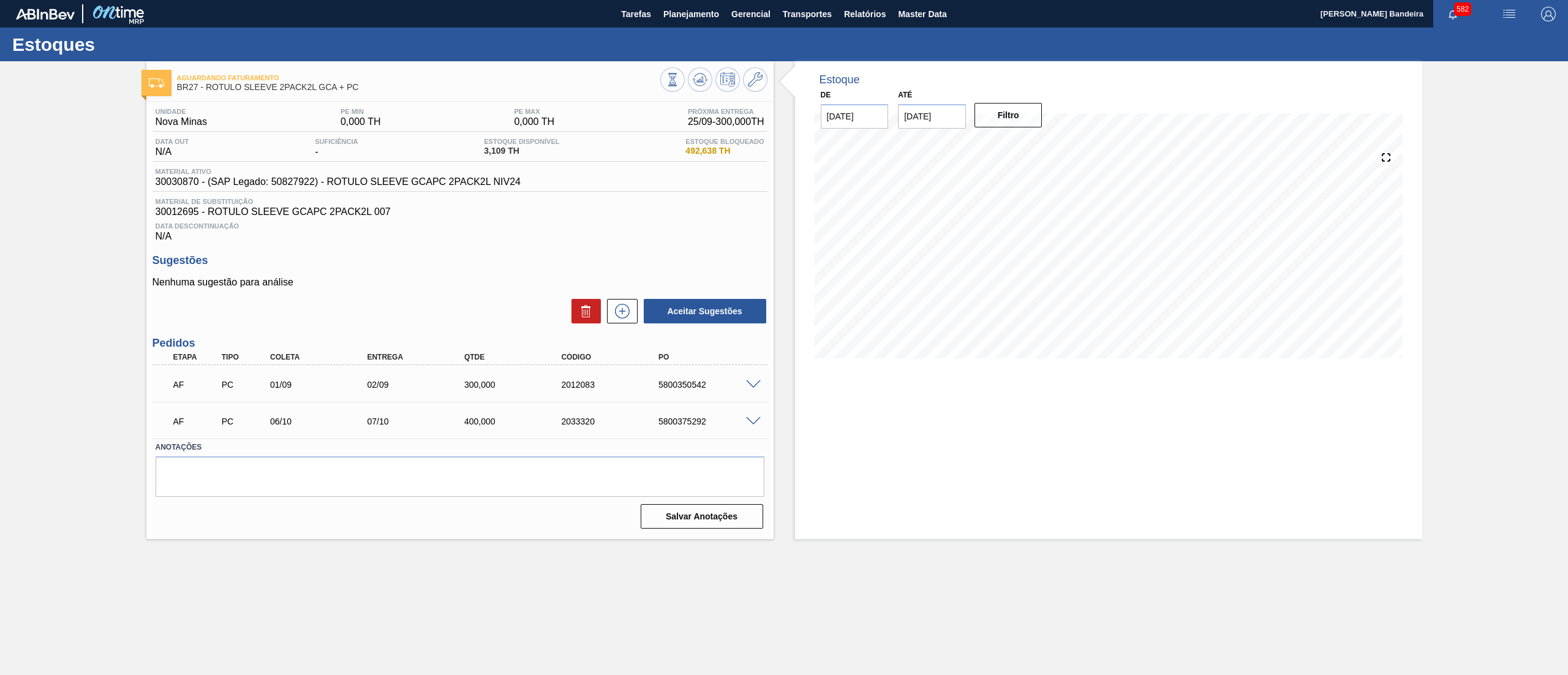
click at [747, 382] on span at bounding box center [753, 385] width 15 height 10
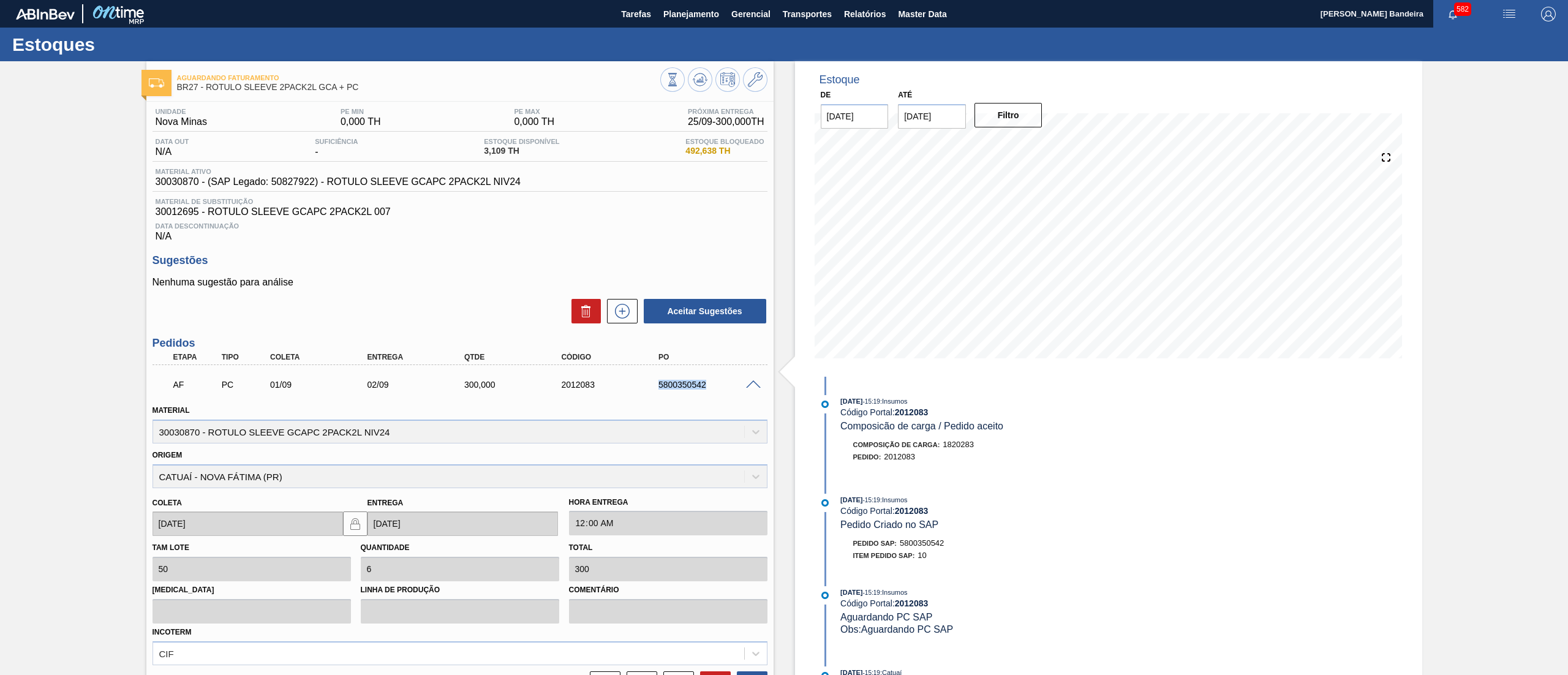
drag, startPoint x: 651, startPoint y: 387, endPoint x: 717, endPoint y: 391, distance: 66.1
click at [717, 390] on div "5800350542" at bounding box center [699, 384] width 97 height 10
copy div "5800350542"
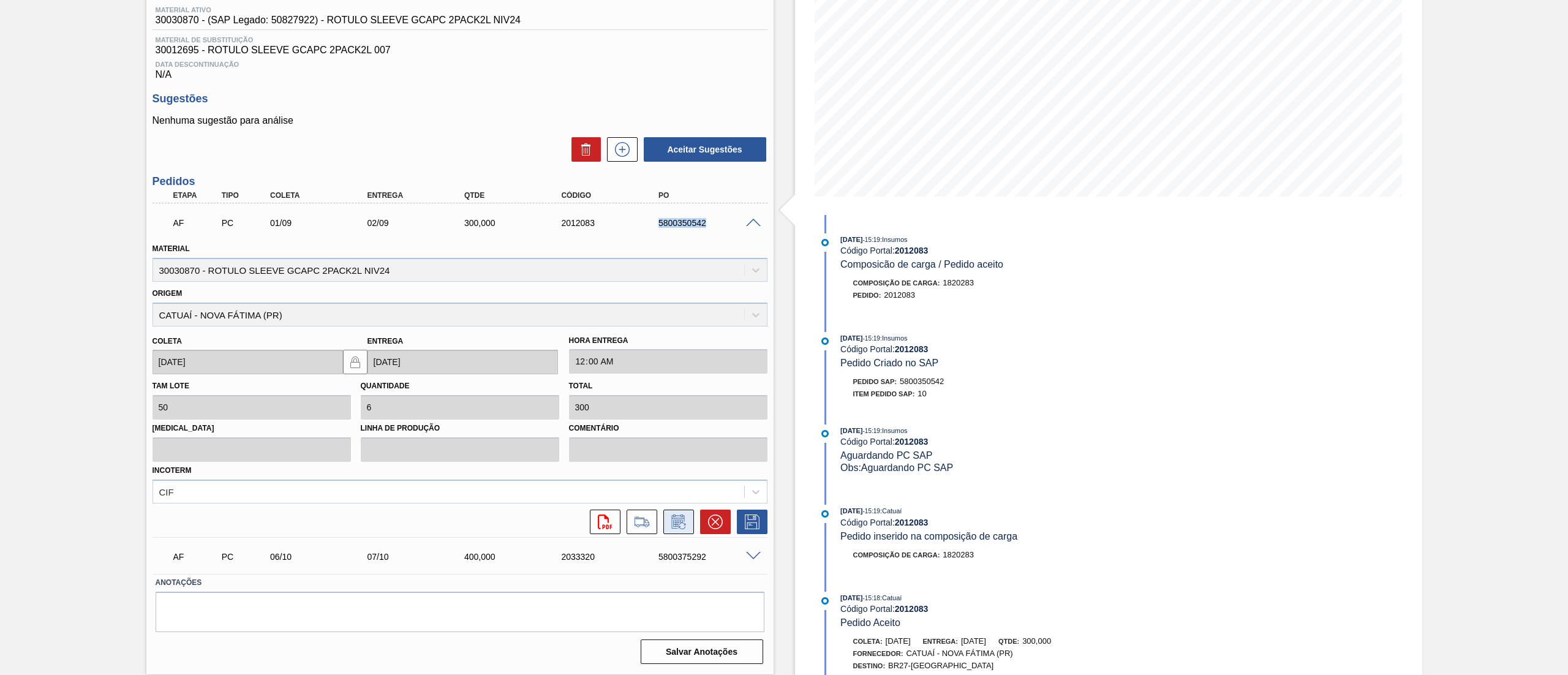
click at [673, 523] on icon at bounding box center [678, 523] width 10 height 7
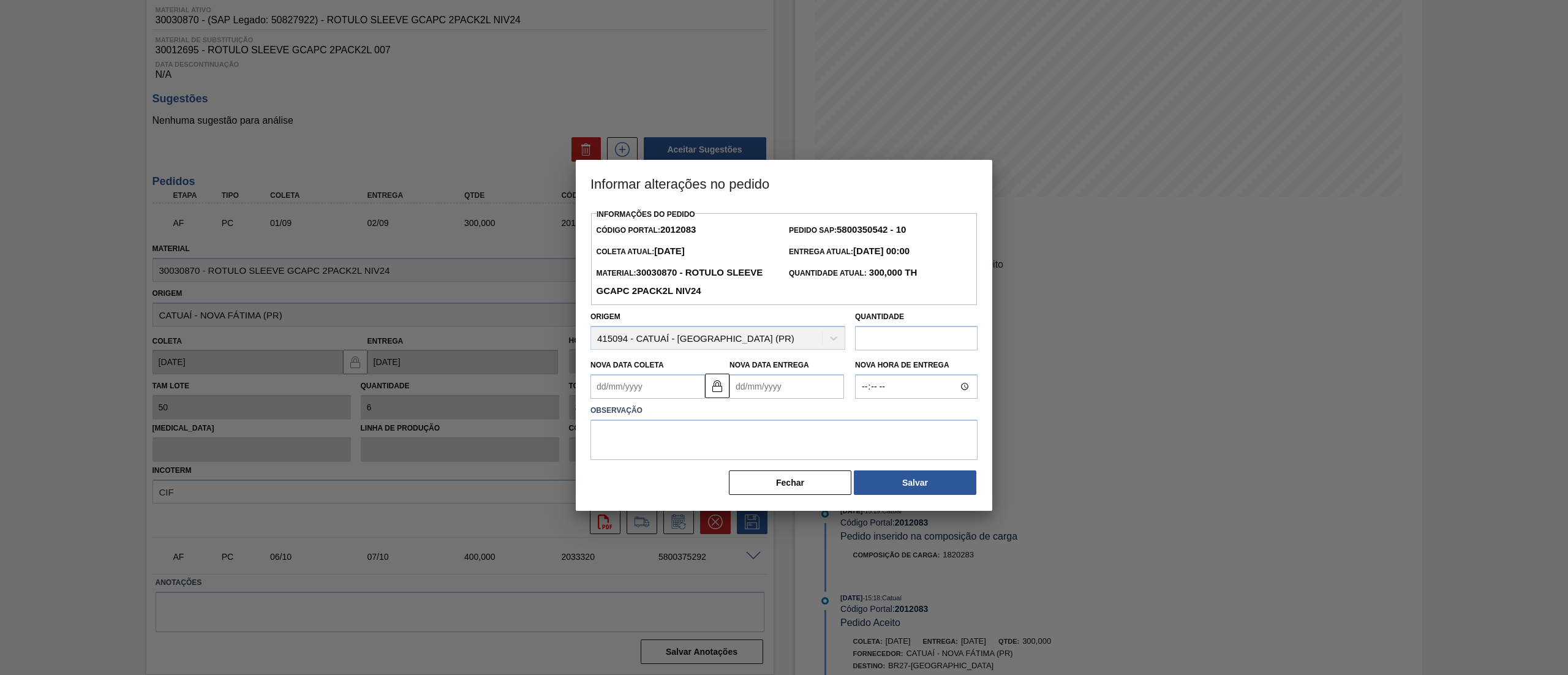
click at [669, 385] on Coleta2012083 "Nova Data Coleta" at bounding box center [647, 386] width 114 height 24
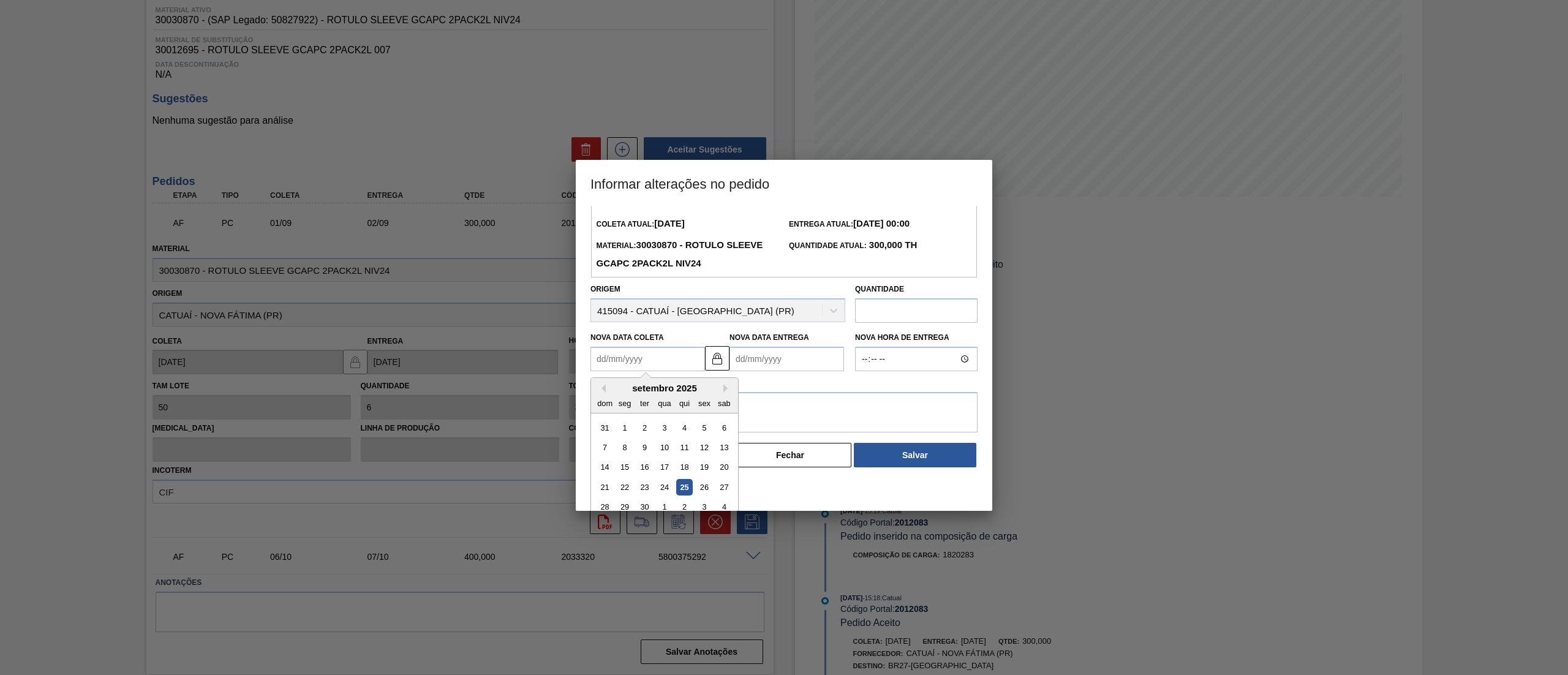
scroll to position [40, 0]
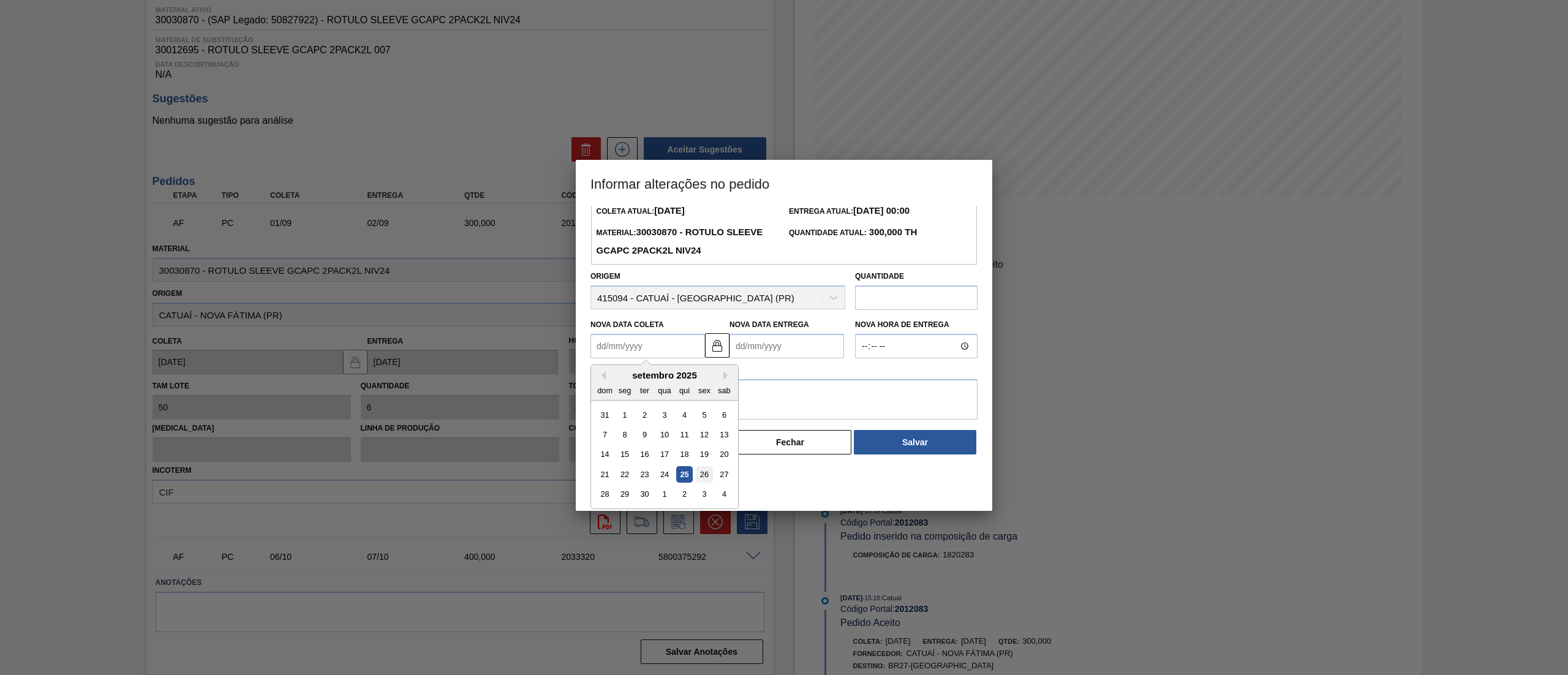
click at [700, 477] on div "26" at bounding box center [704, 474] width 16 height 16
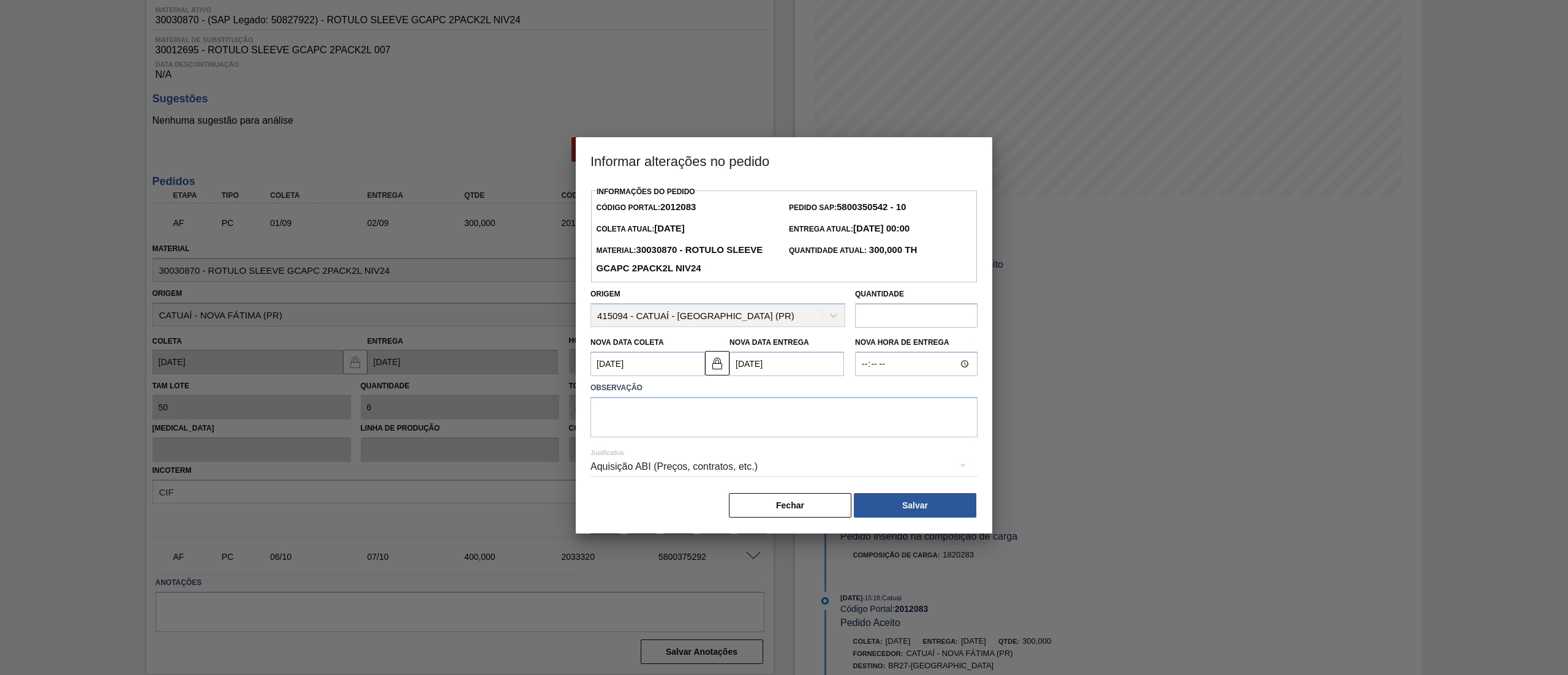
scroll to position [0, 0]
click at [715, 364] on img at bounding box center [717, 363] width 15 height 15
click at [770, 376] on Entrega2012083 "[DATE]" at bounding box center [787, 364] width 114 height 24
click at [841, 502] on div "21 22 23 24 25 26 27" at bounding box center [803, 491] width 139 height 20
click at [846, 491] on div "26" at bounding box center [843, 492] width 16 height 16
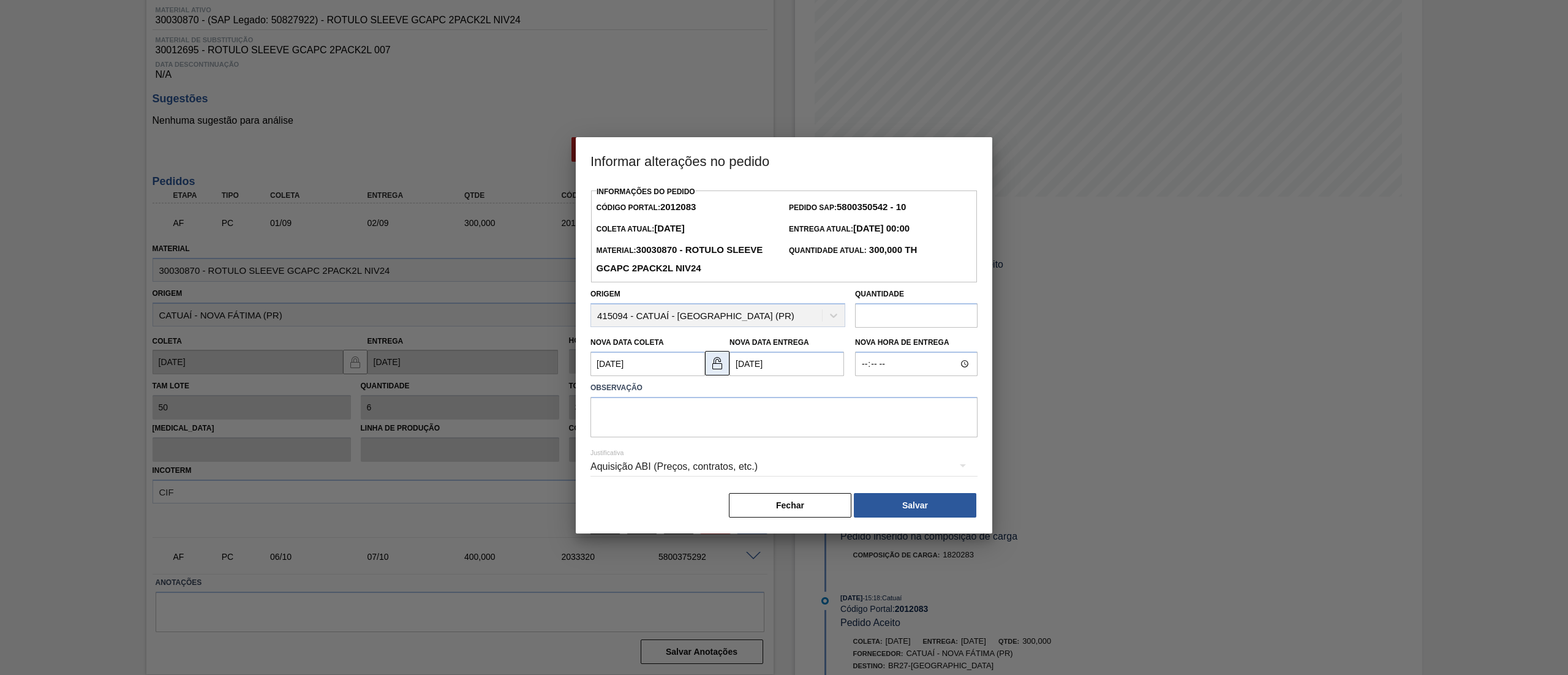
click at [719, 361] on img at bounding box center [717, 363] width 15 height 15
click at [897, 315] on input "text" at bounding box center [916, 315] width 122 height 24
click at [842, 419] on textarea at bounding box center [783, 417] width 387 height 40
click at [903, 501] on button "Salvar" at bounding box center [915, 505] width 122 height 24
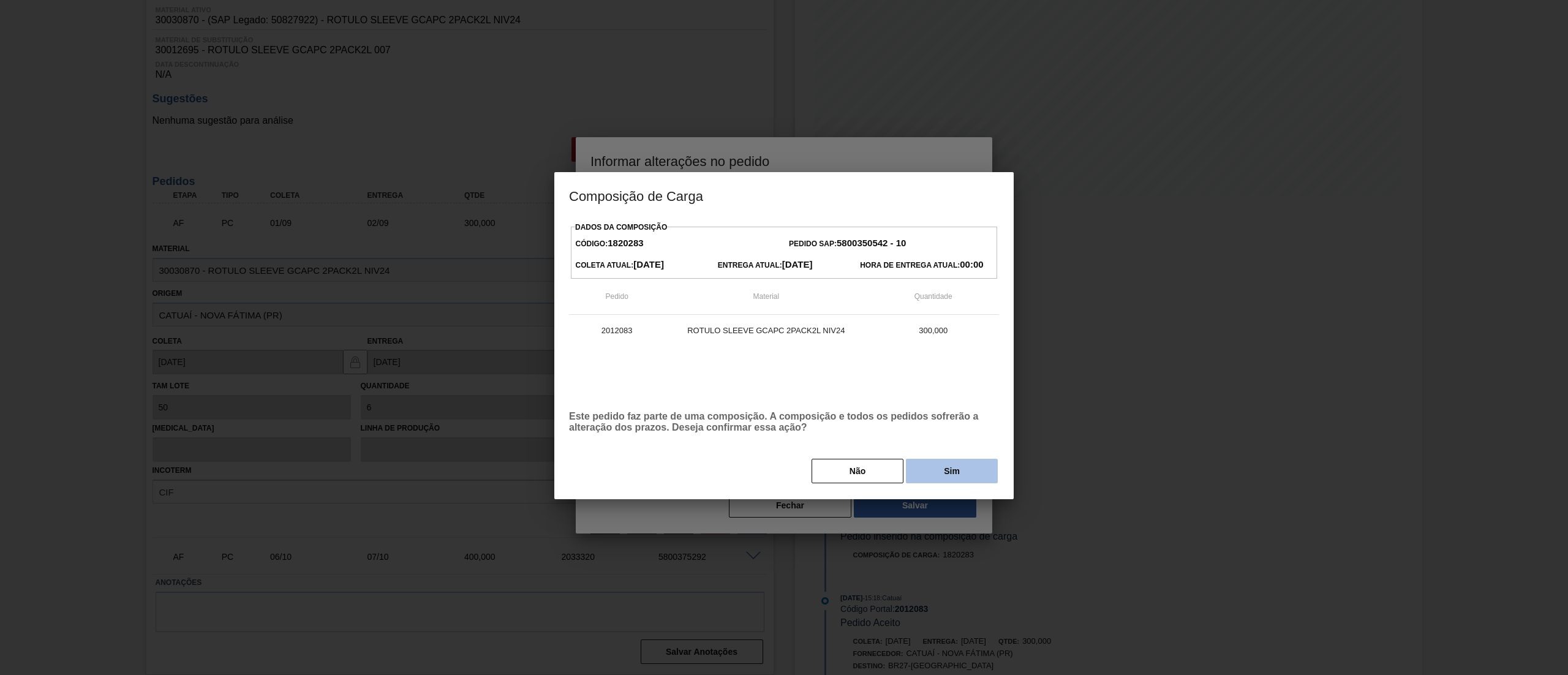
click at [948, 477] on button "Sim" at bounding box center [951, 471] width 92 height 24
